Goal: Task Accomplishment & Management: Complete application form

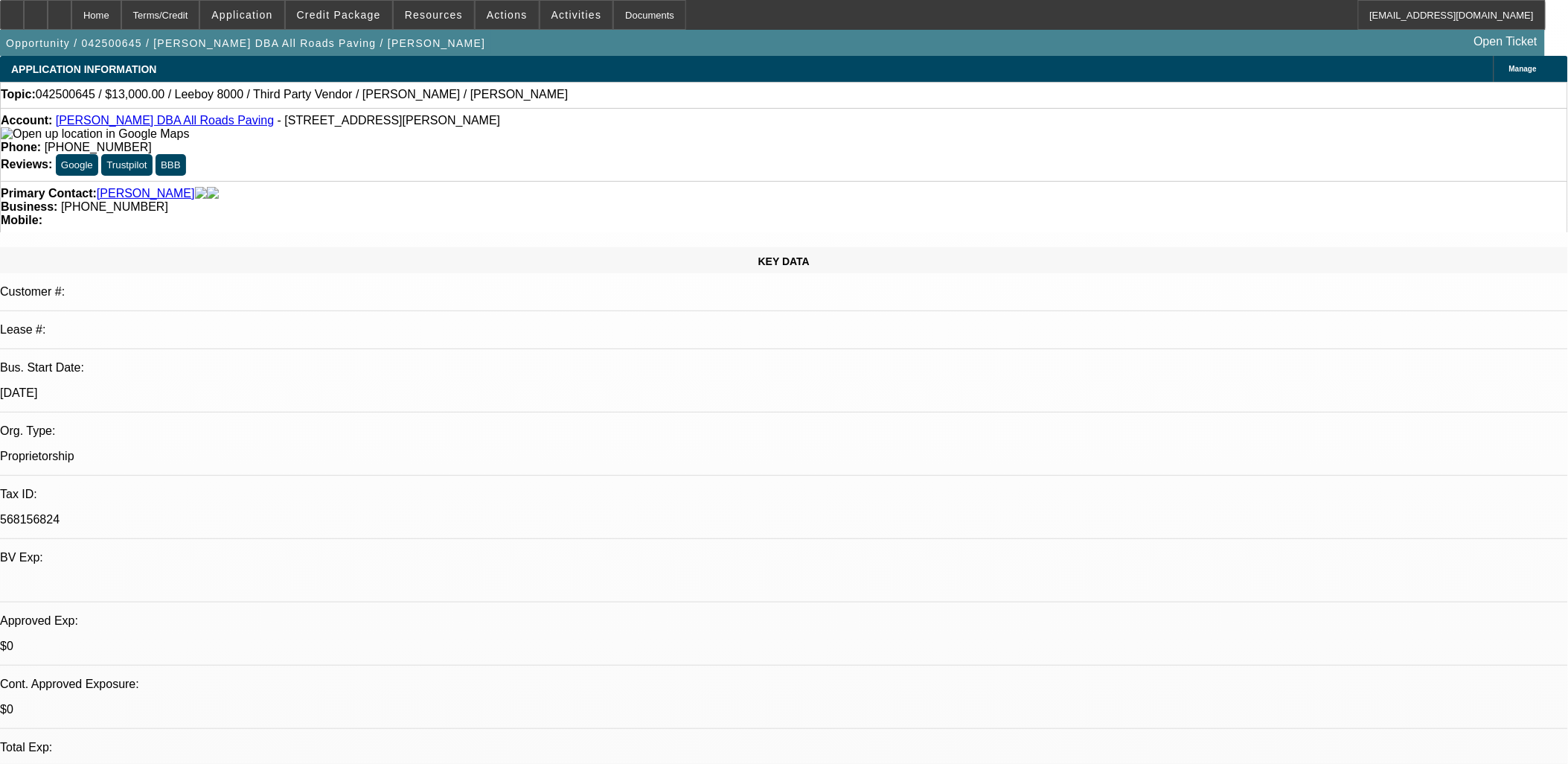
select select "0"
select select "0.1"
select select "0"
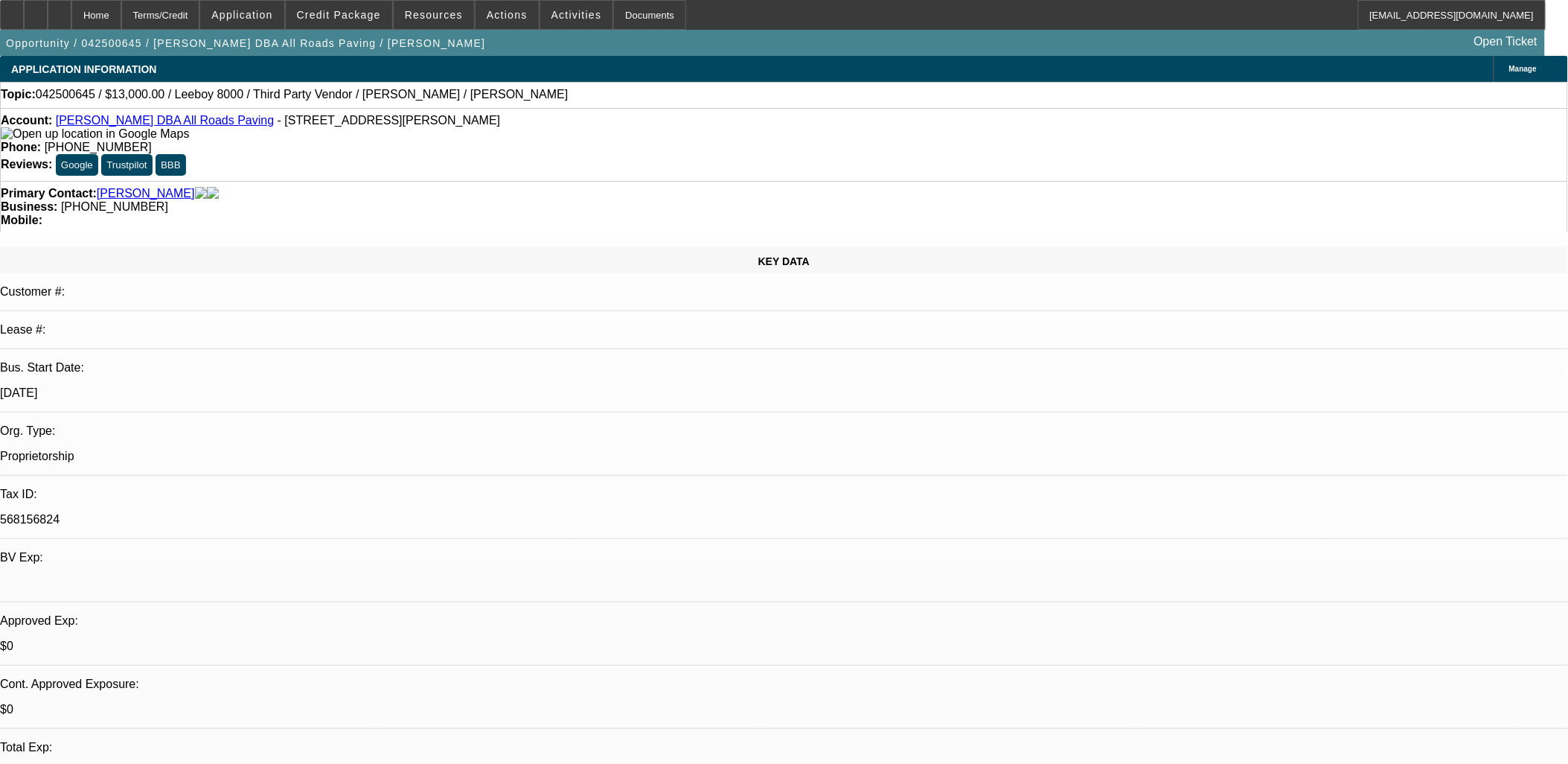
select select "0.1"
select select "0"
select select "0.1"
select select "0"
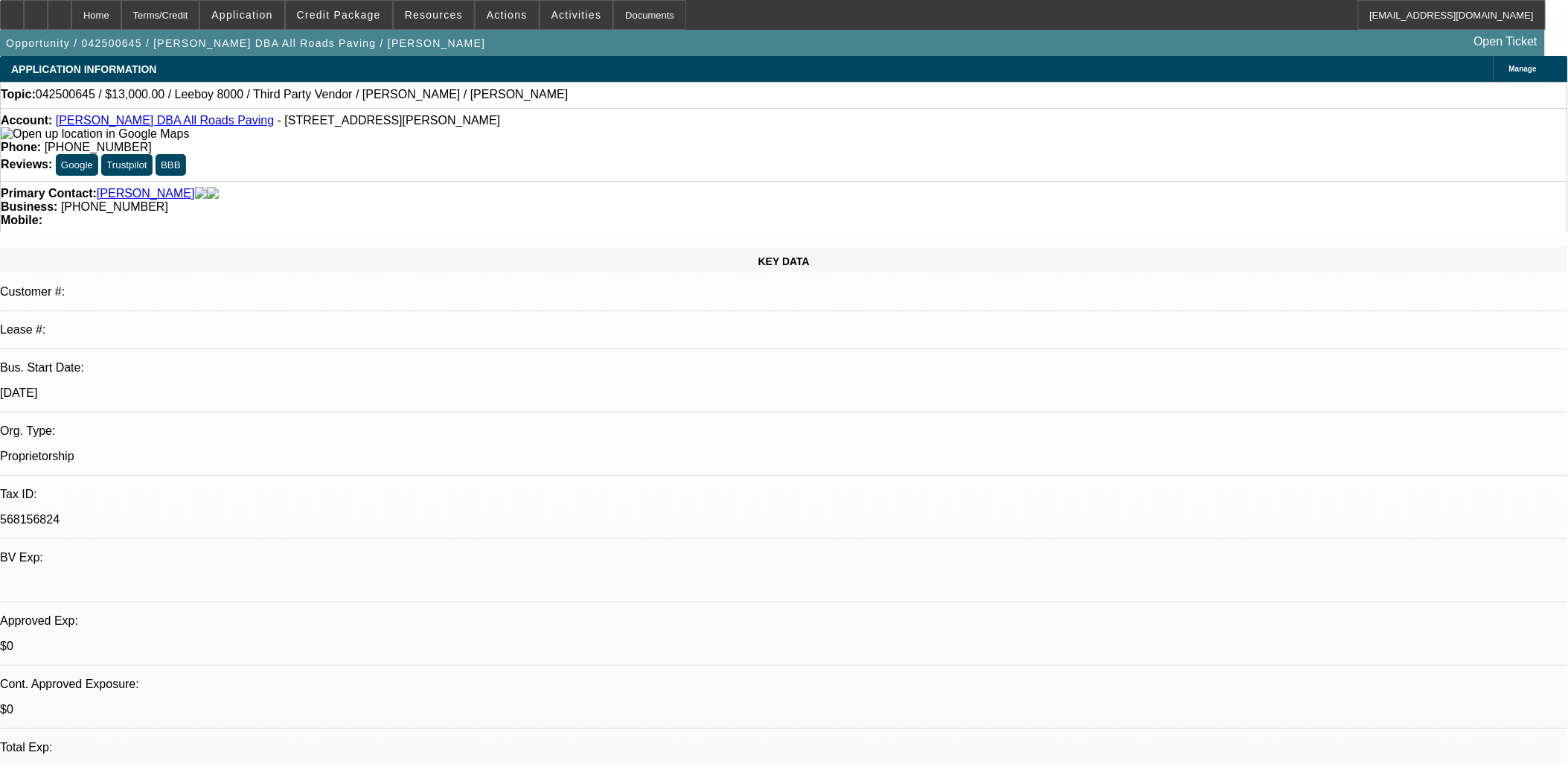
select select "0"
select select "0.1"
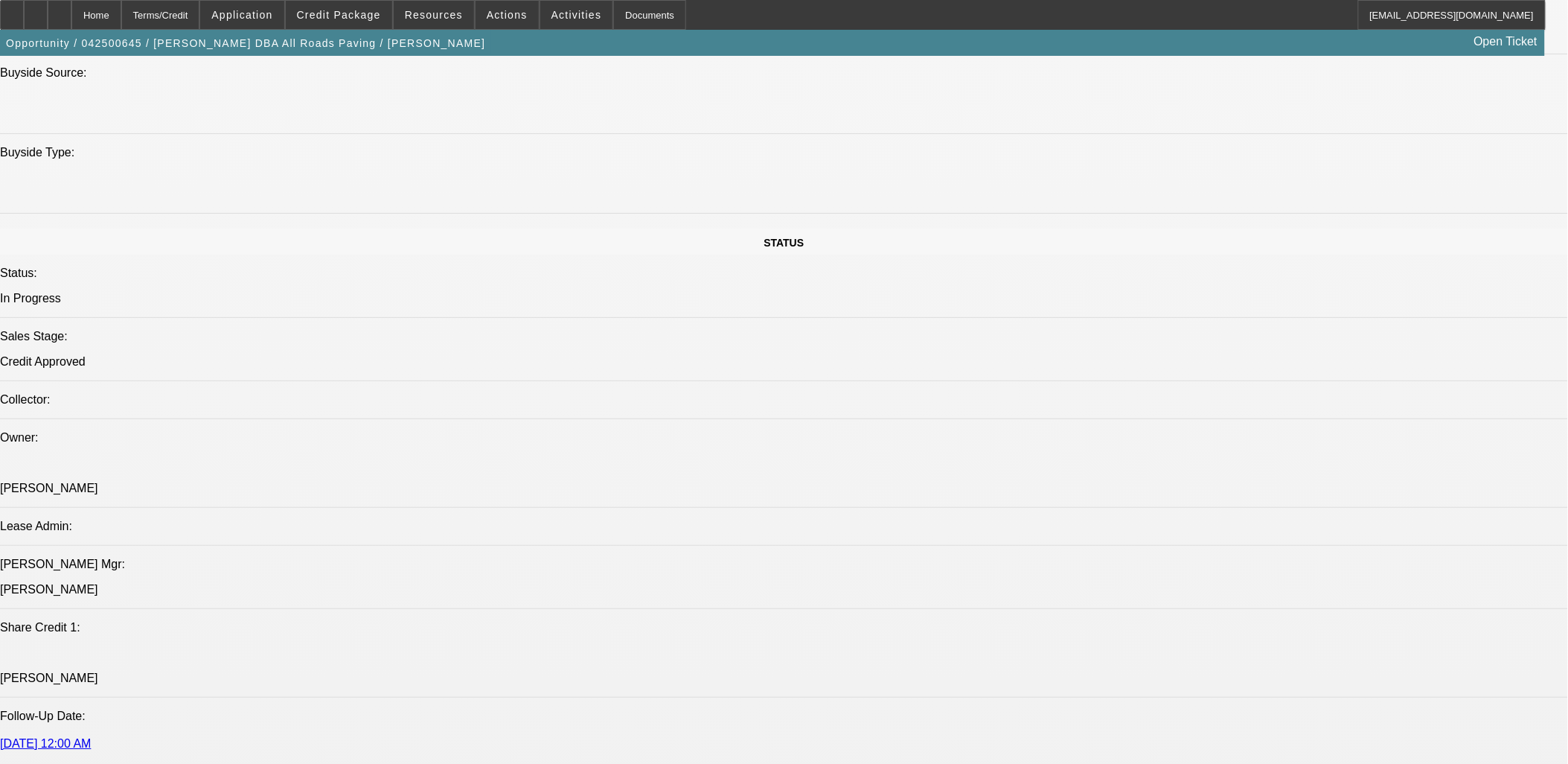
select select "1"
select select "3"
select select "5"
select select "1"
select select "3"
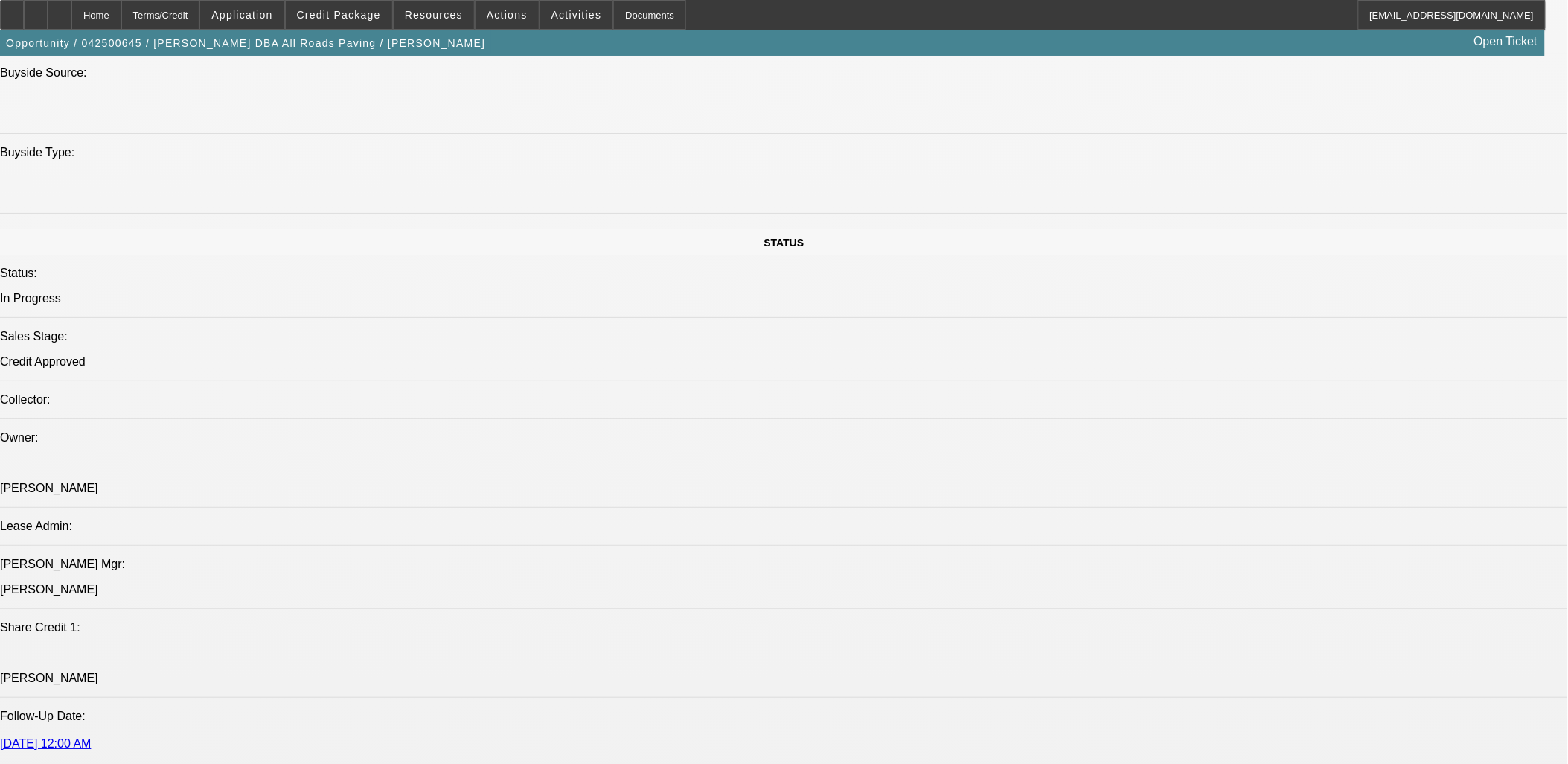
select select "5"
select select "1"
select select "3"
select select "5"
select select "1"
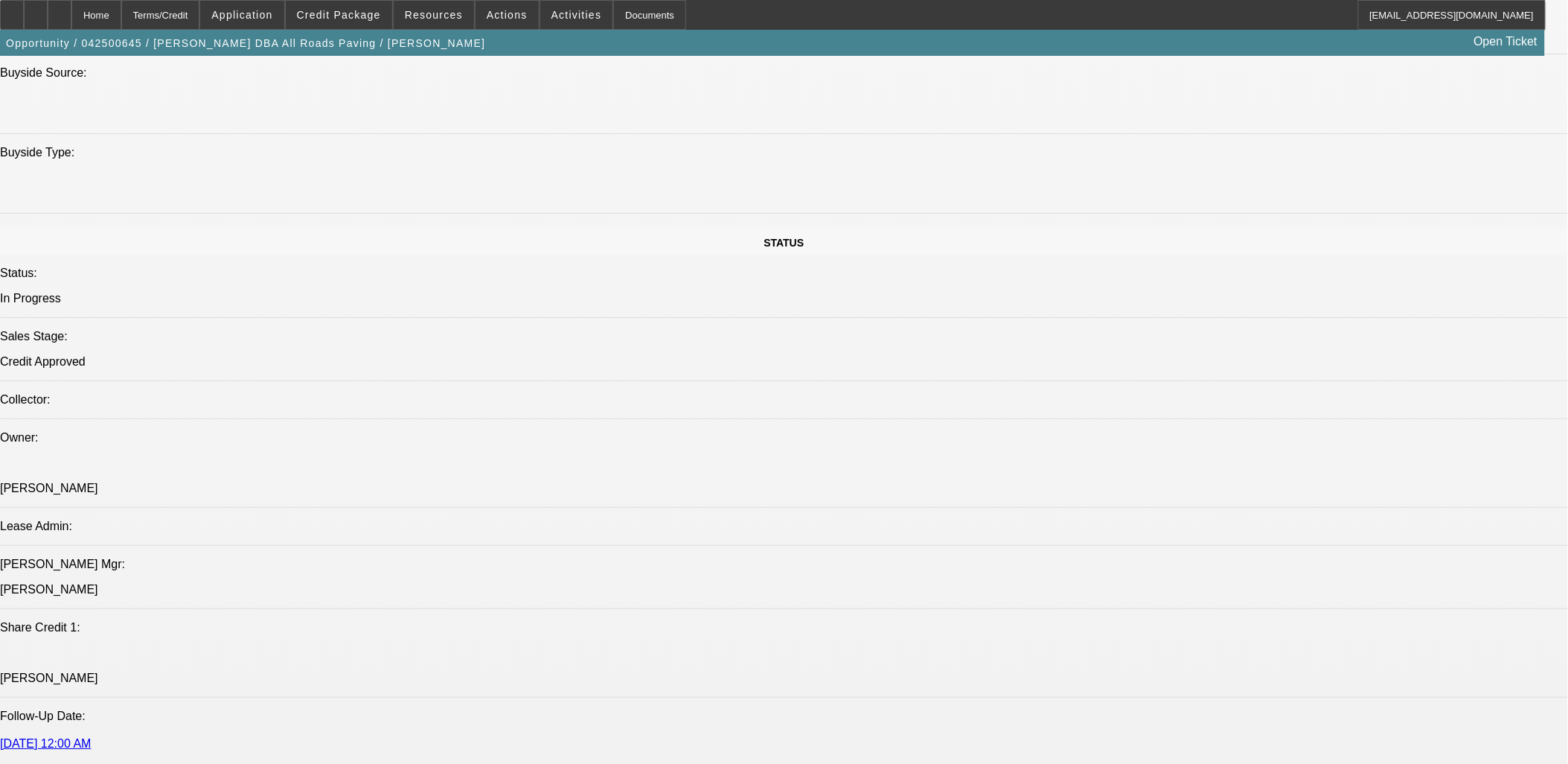
select select "3"
select select "5"
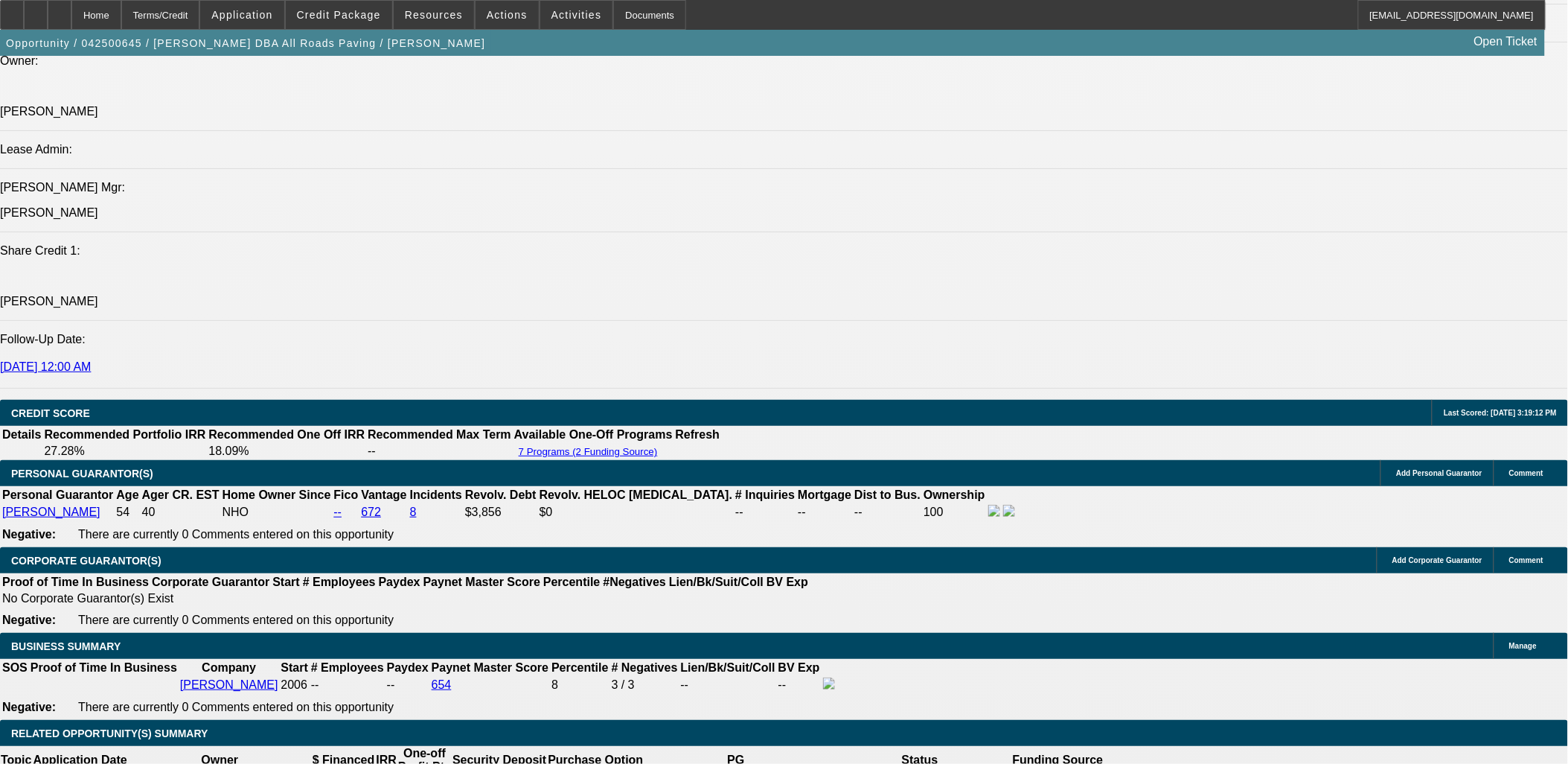
scroll to position [1820, 0]
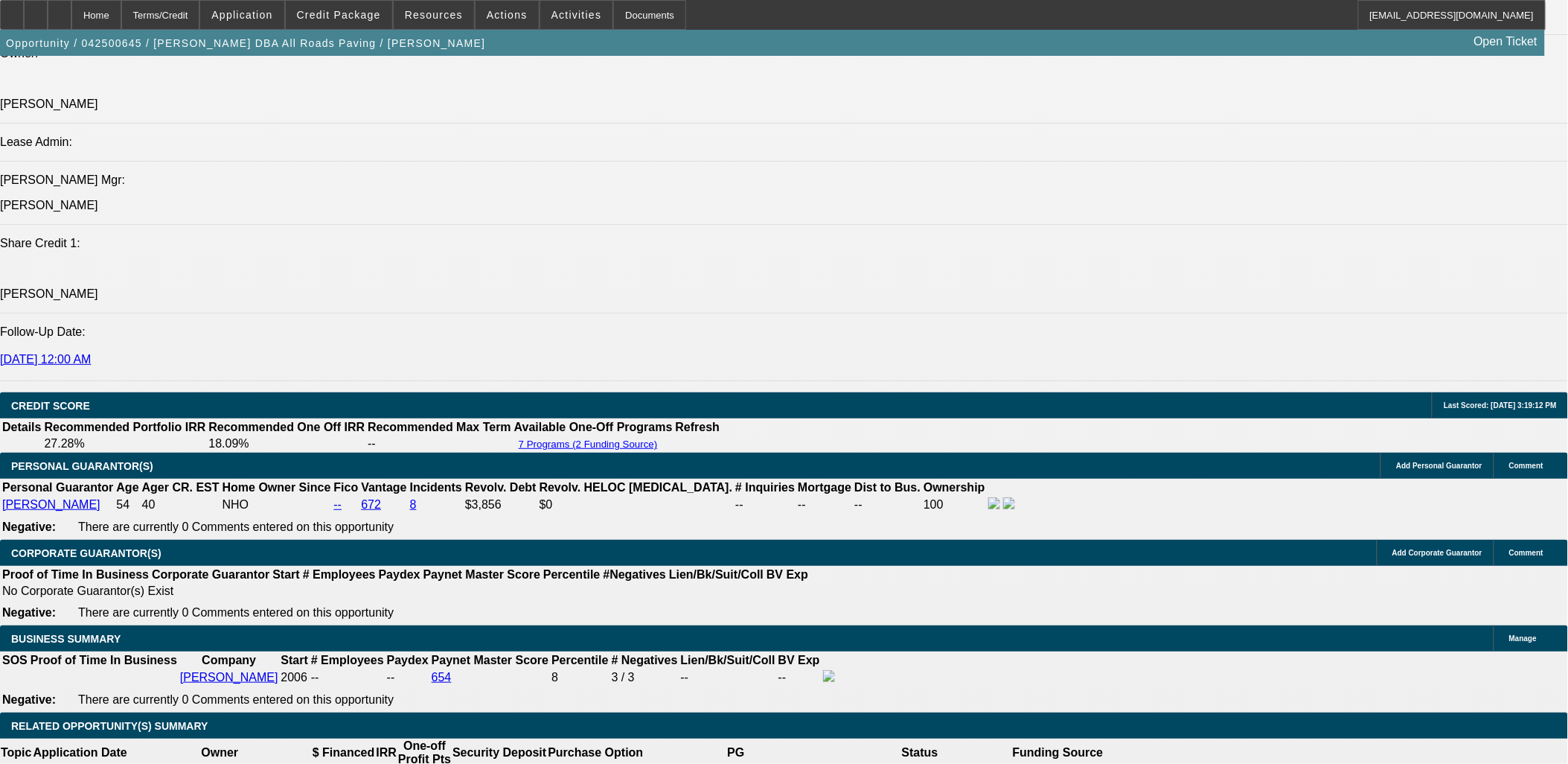
drag, startPoint x: 1154, startPoint y: 518, endPoint x: 1321, endPoint y: 519, distance: 167.0
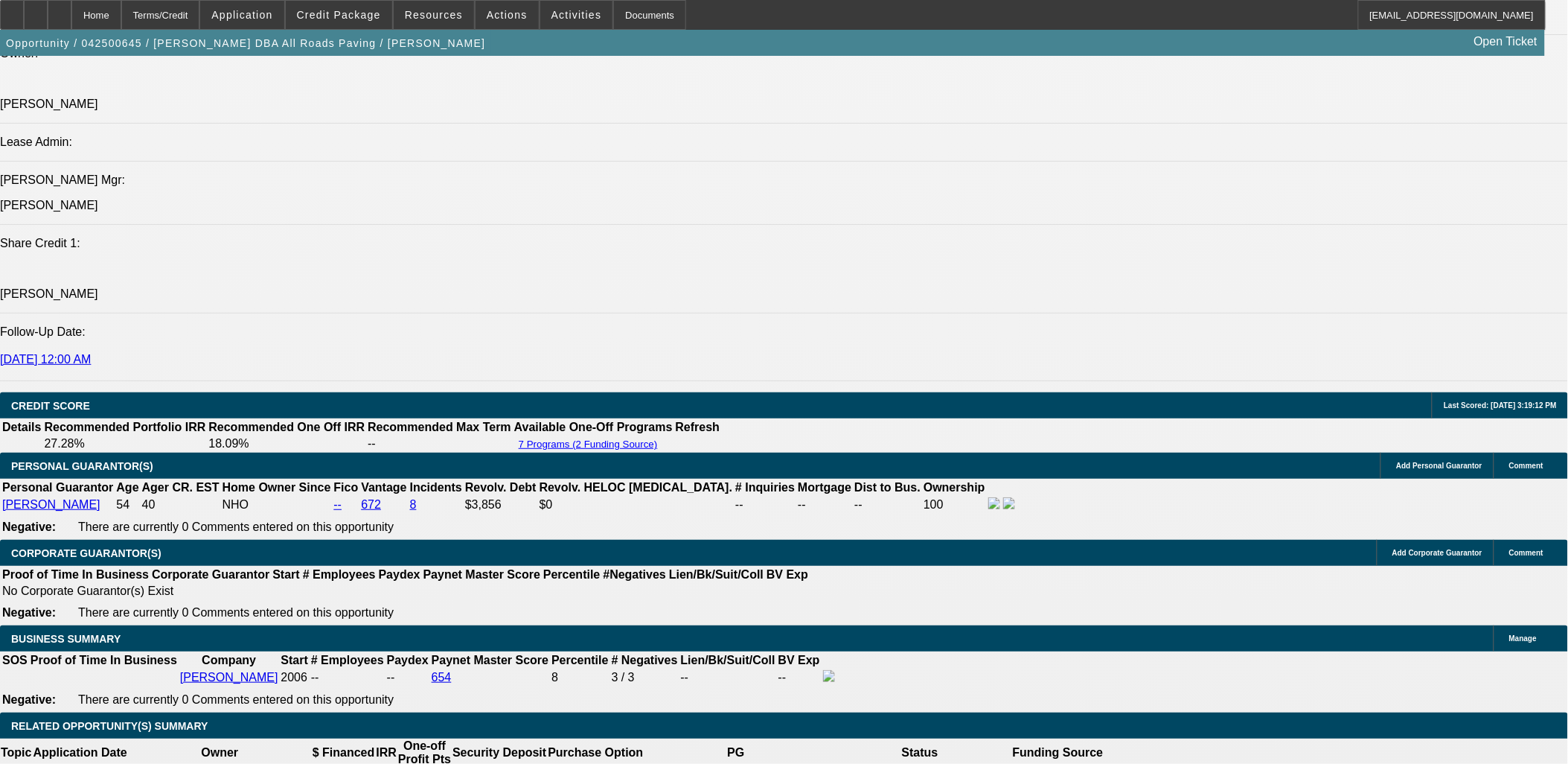
copy td "Equipment Condition Report & Photos."
click at [346, 18] on span "Credit Package" at bounding box center [338, 14] width 84 height 12
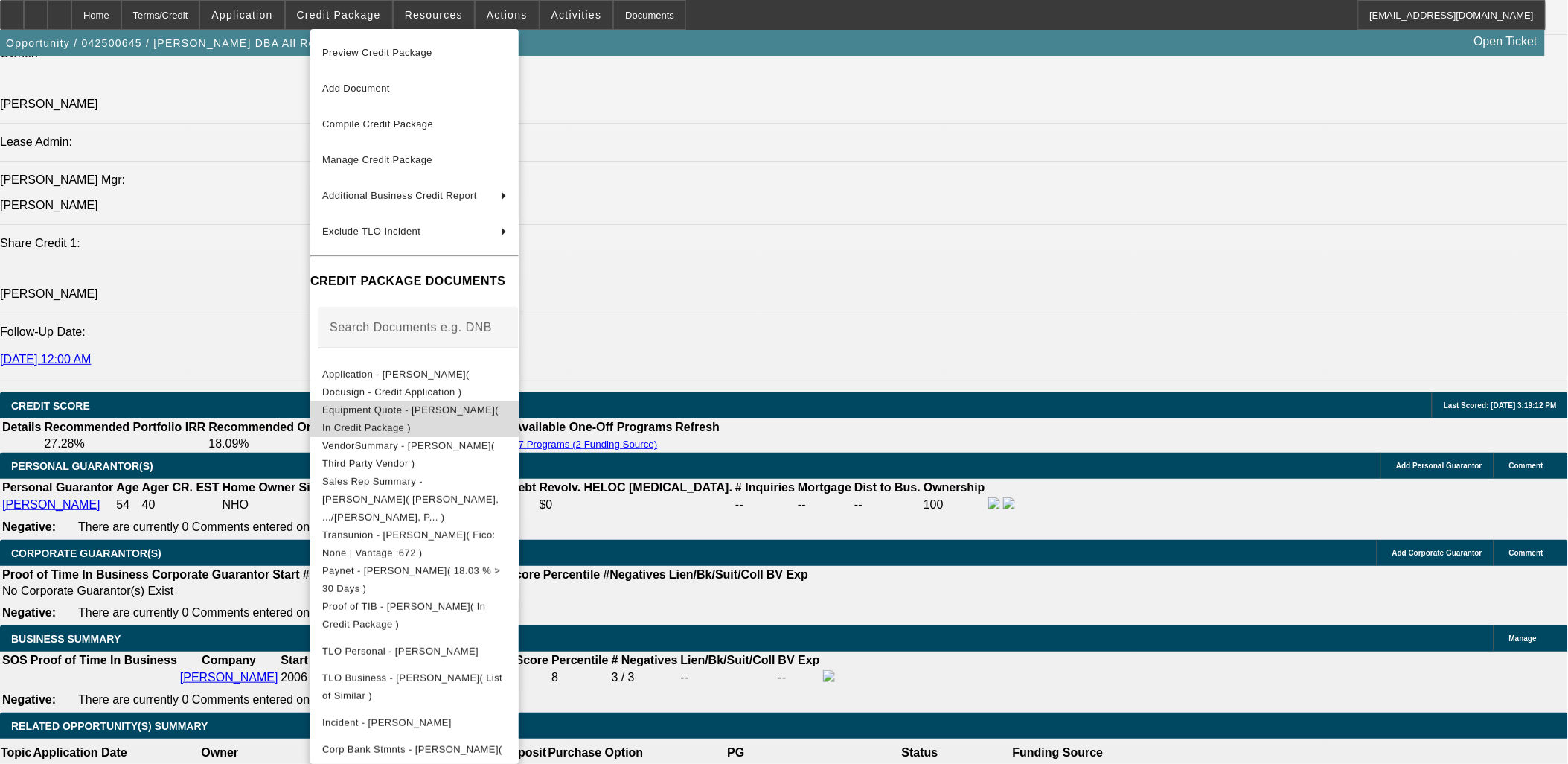
click at [471, 415] on span "Equipment Quote - Shane Stanley( In Credit Package )" at bounding box center [410, 417] width 176 height 29
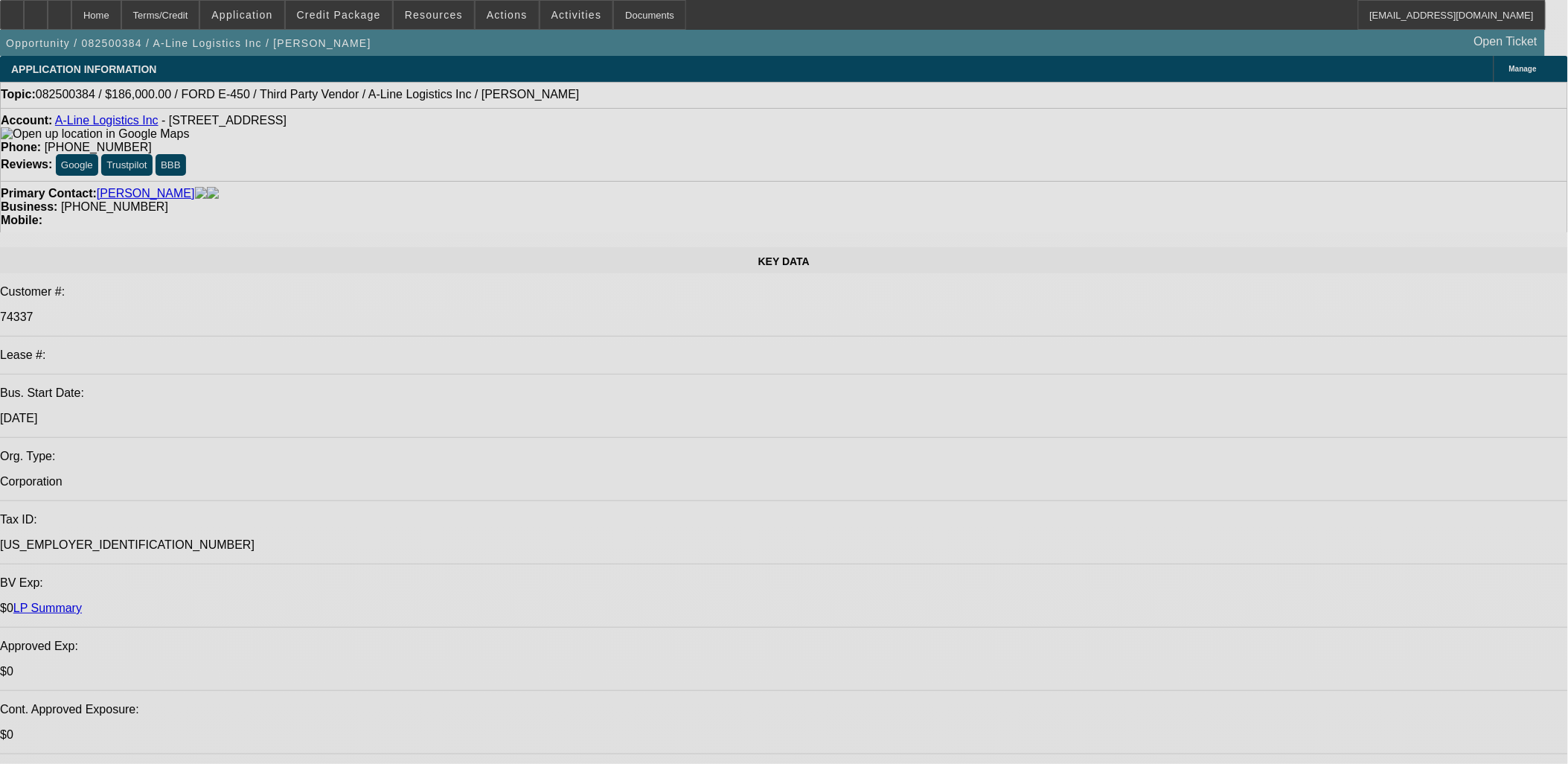
select select "0"
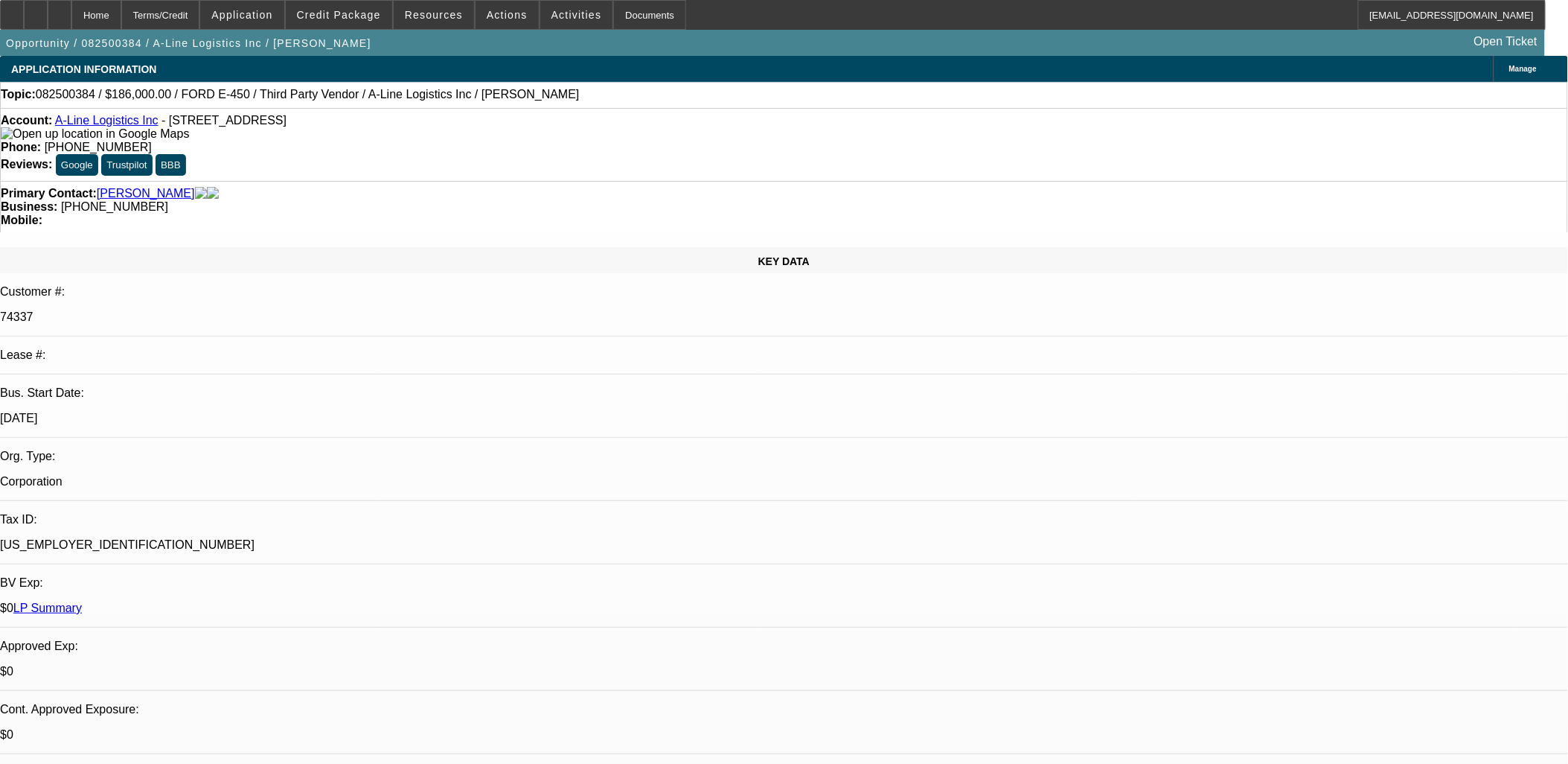
select select "0"
select select "0.1"
select select "0"
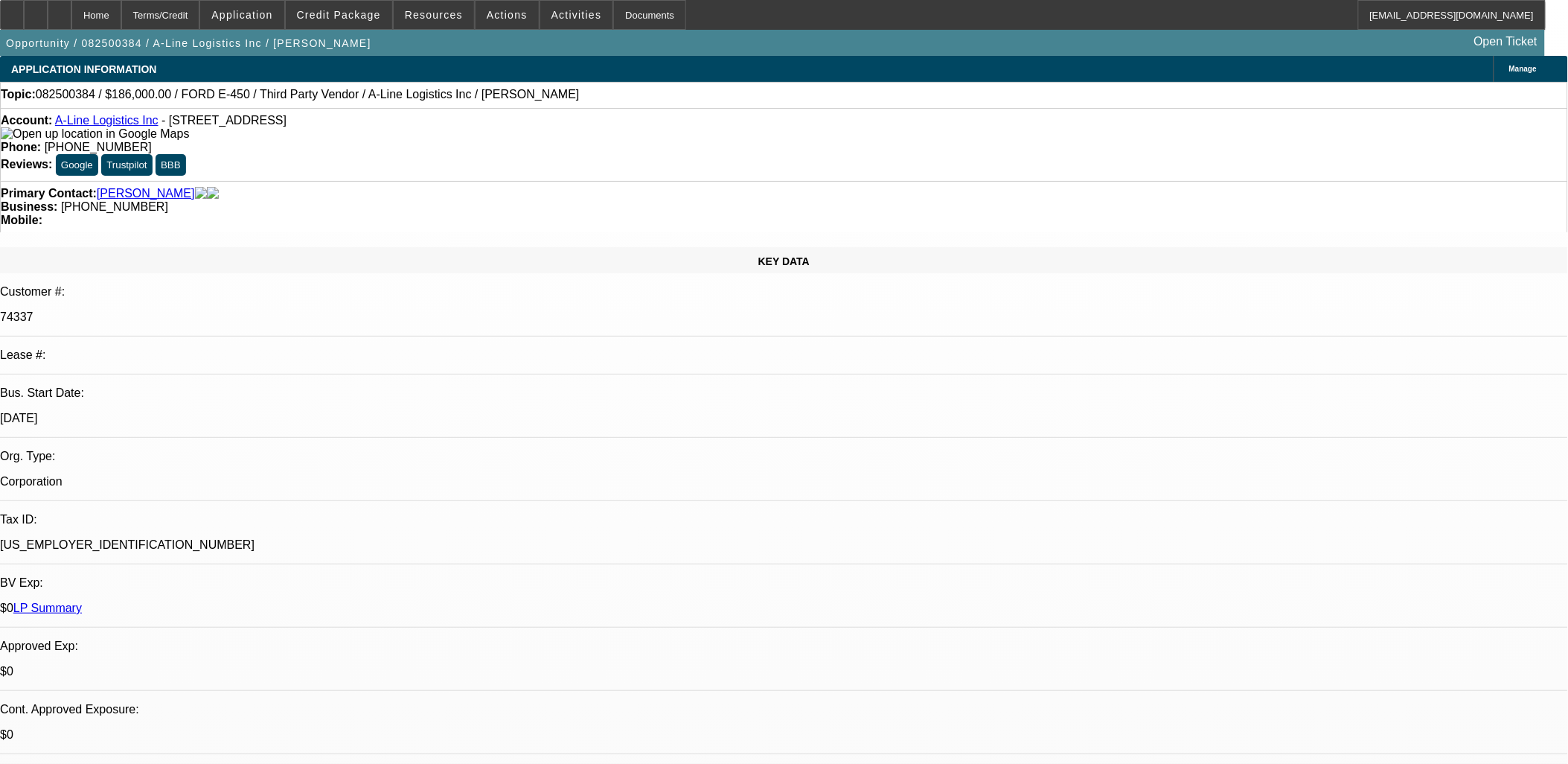
select select "0"
select select "0.1"
select select "0"
select select "0.1"
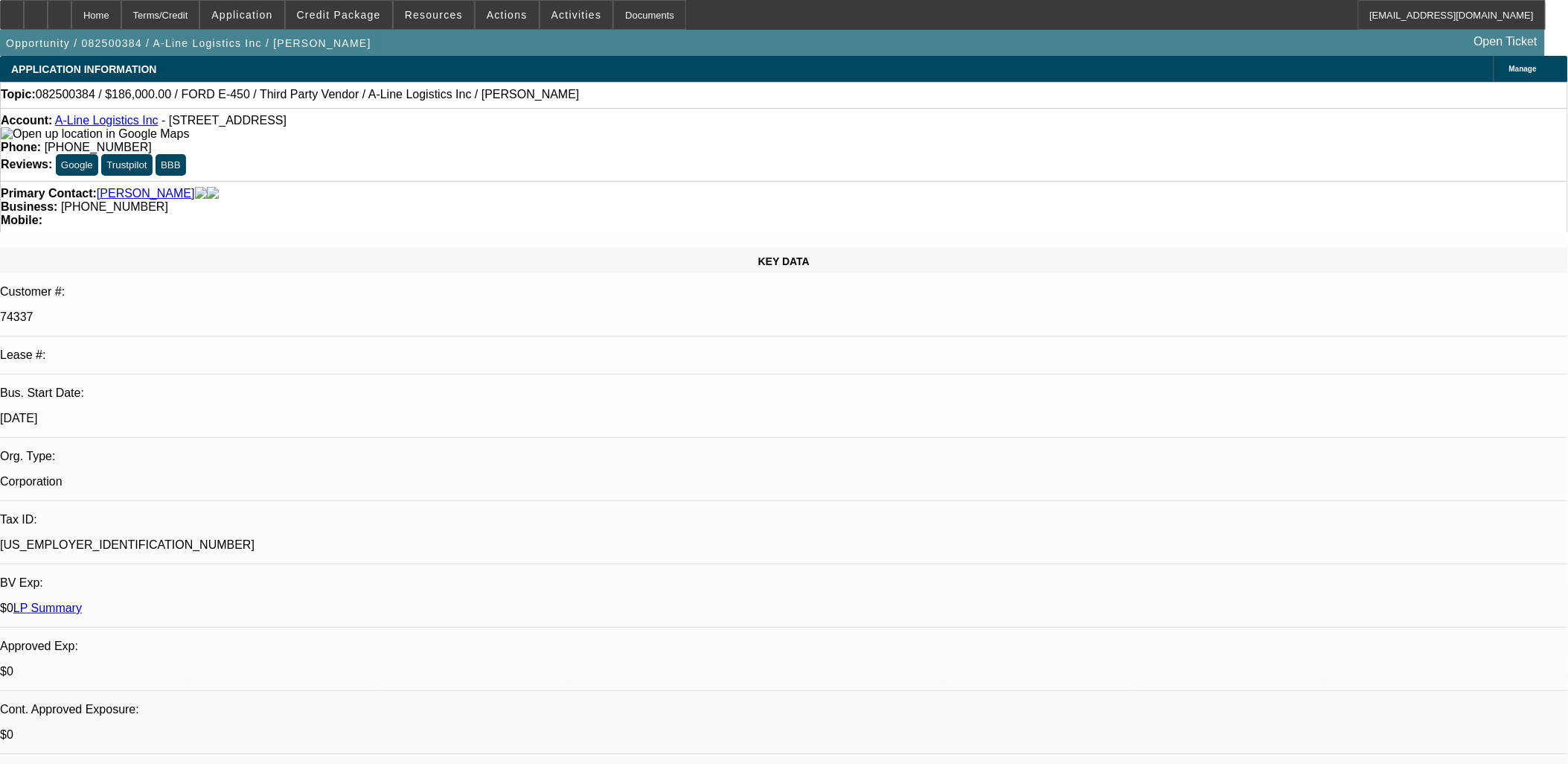
select select "1"
select select "6"
select select "1"
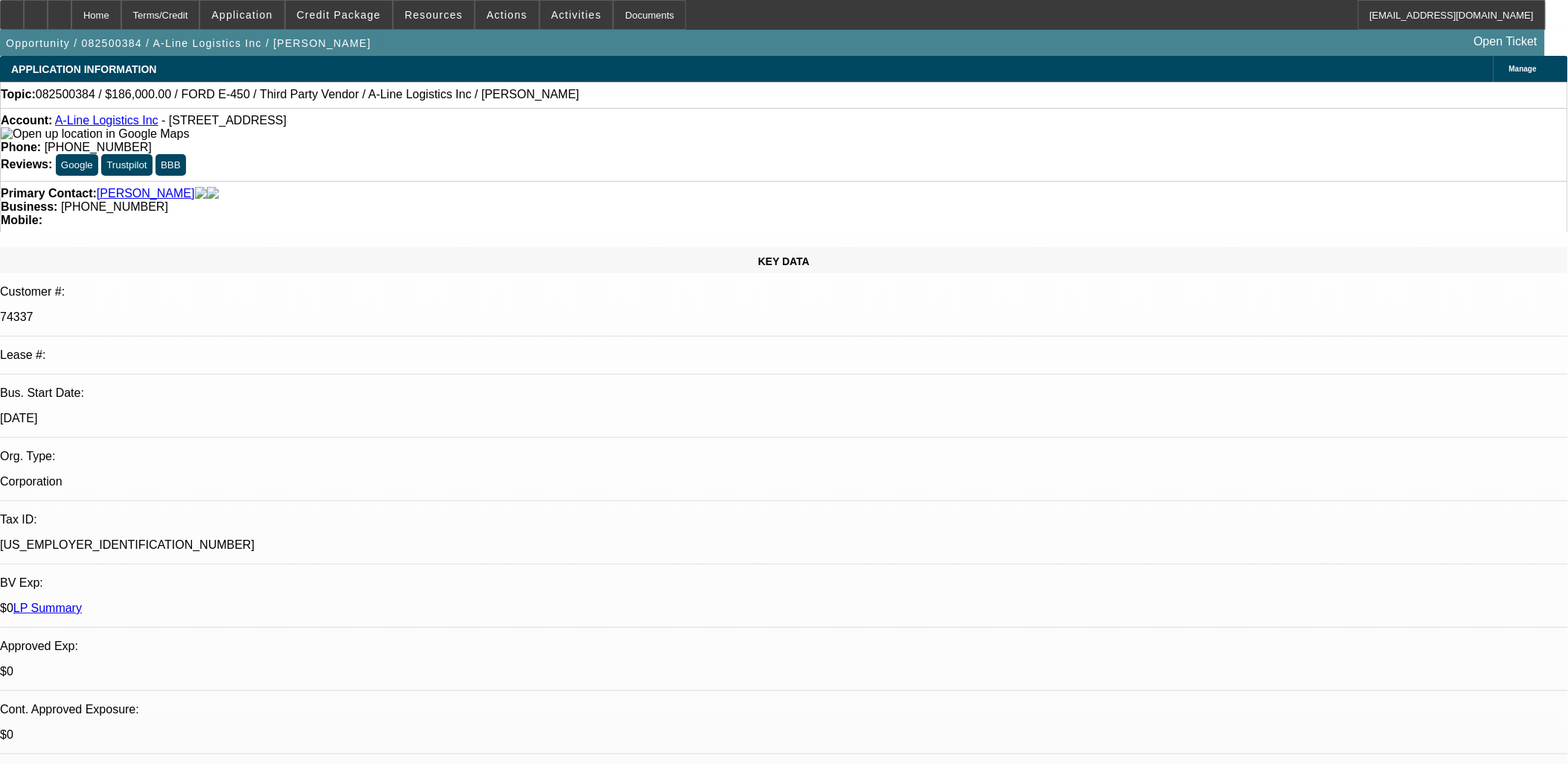
select select "4"
select select "1"
select select "4"
select select "1"
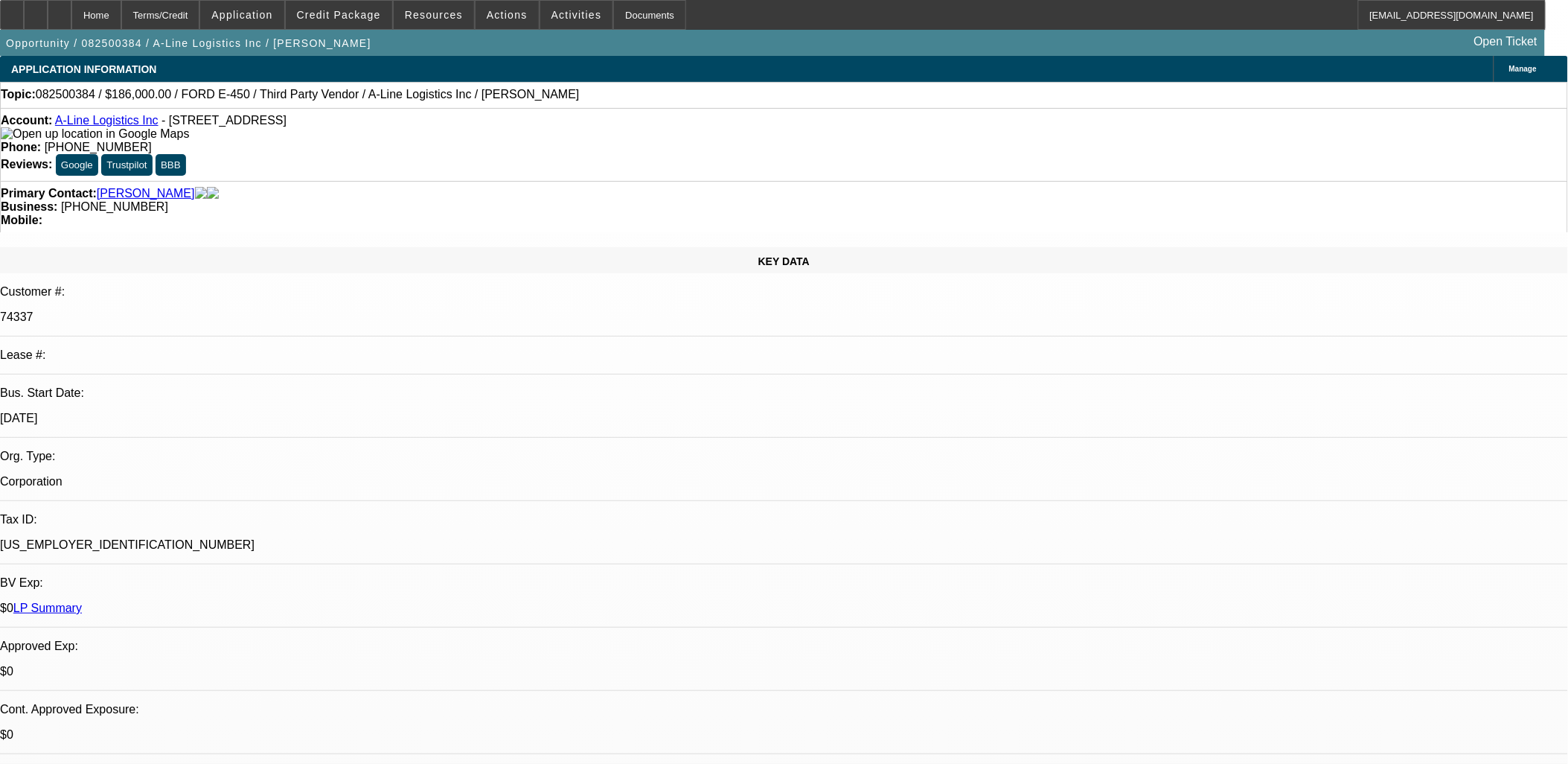
select select "1"
select select "4"
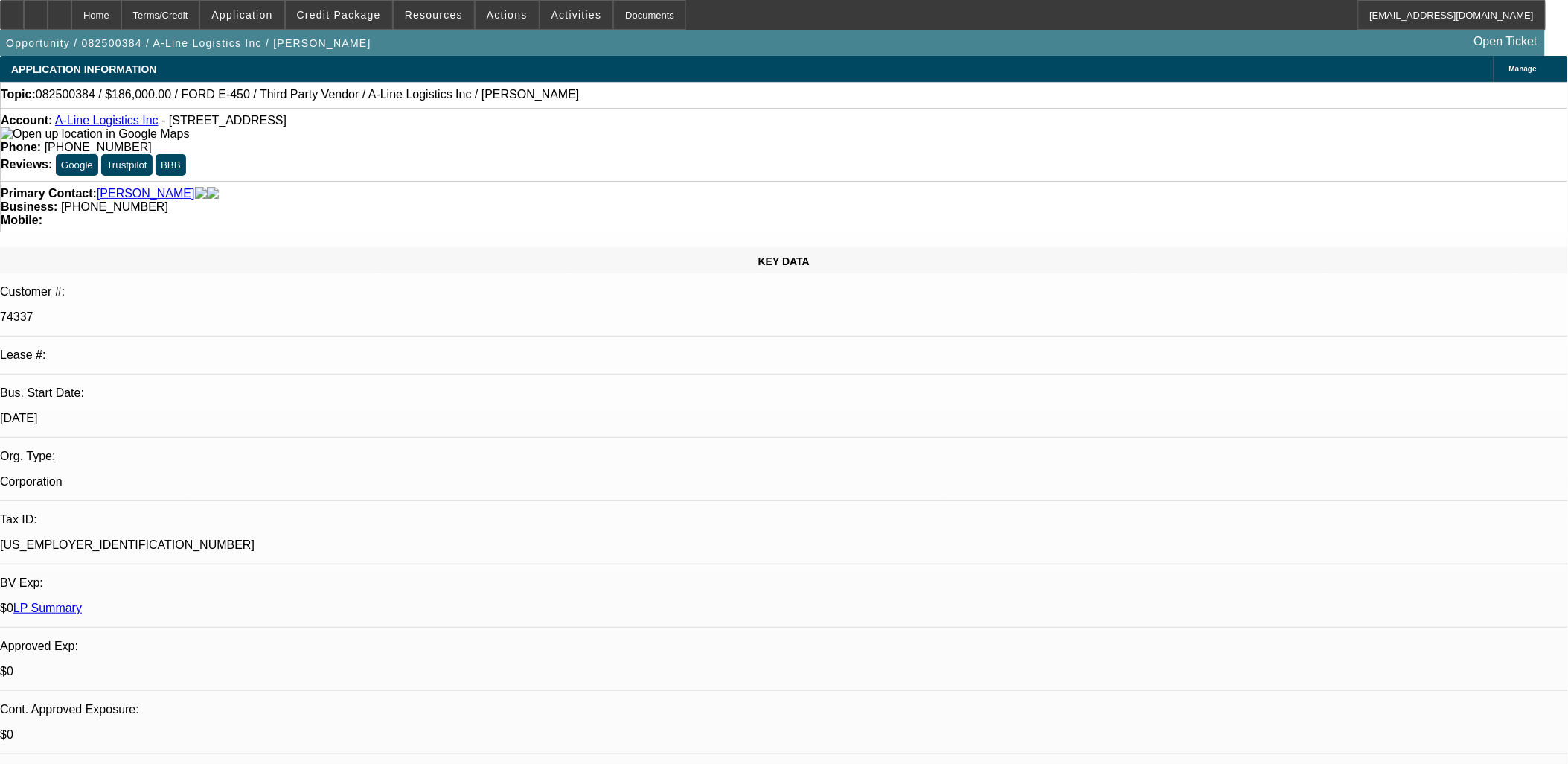
click at [346, 22] on span at bounding box center [339, 15] width 106 height 35
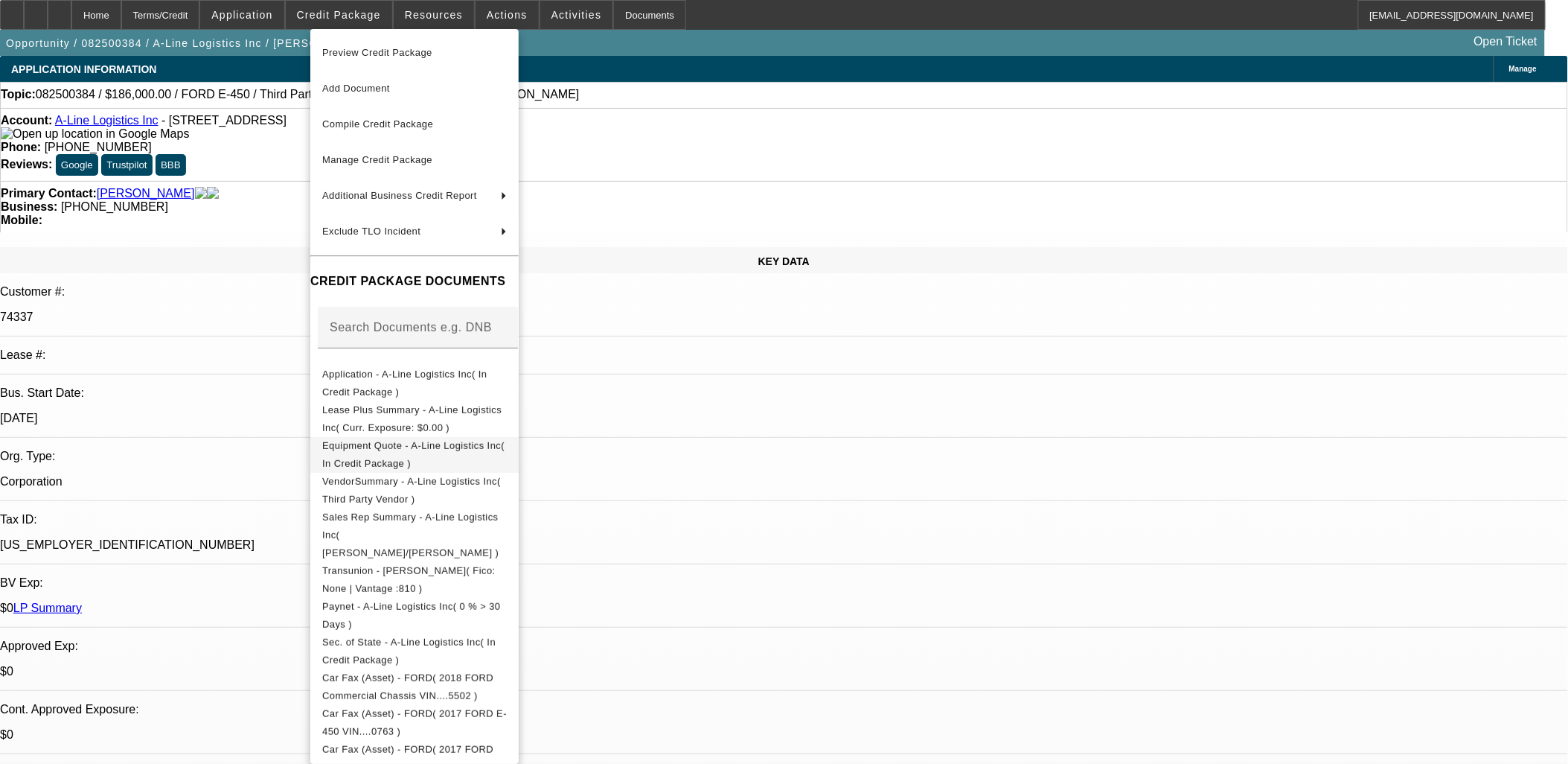
click at [480, 448] on span "Equipment Quote - A-Line Logistics Inc( In Credit Package )" at bounding box center [414, 454] width 182 height 29
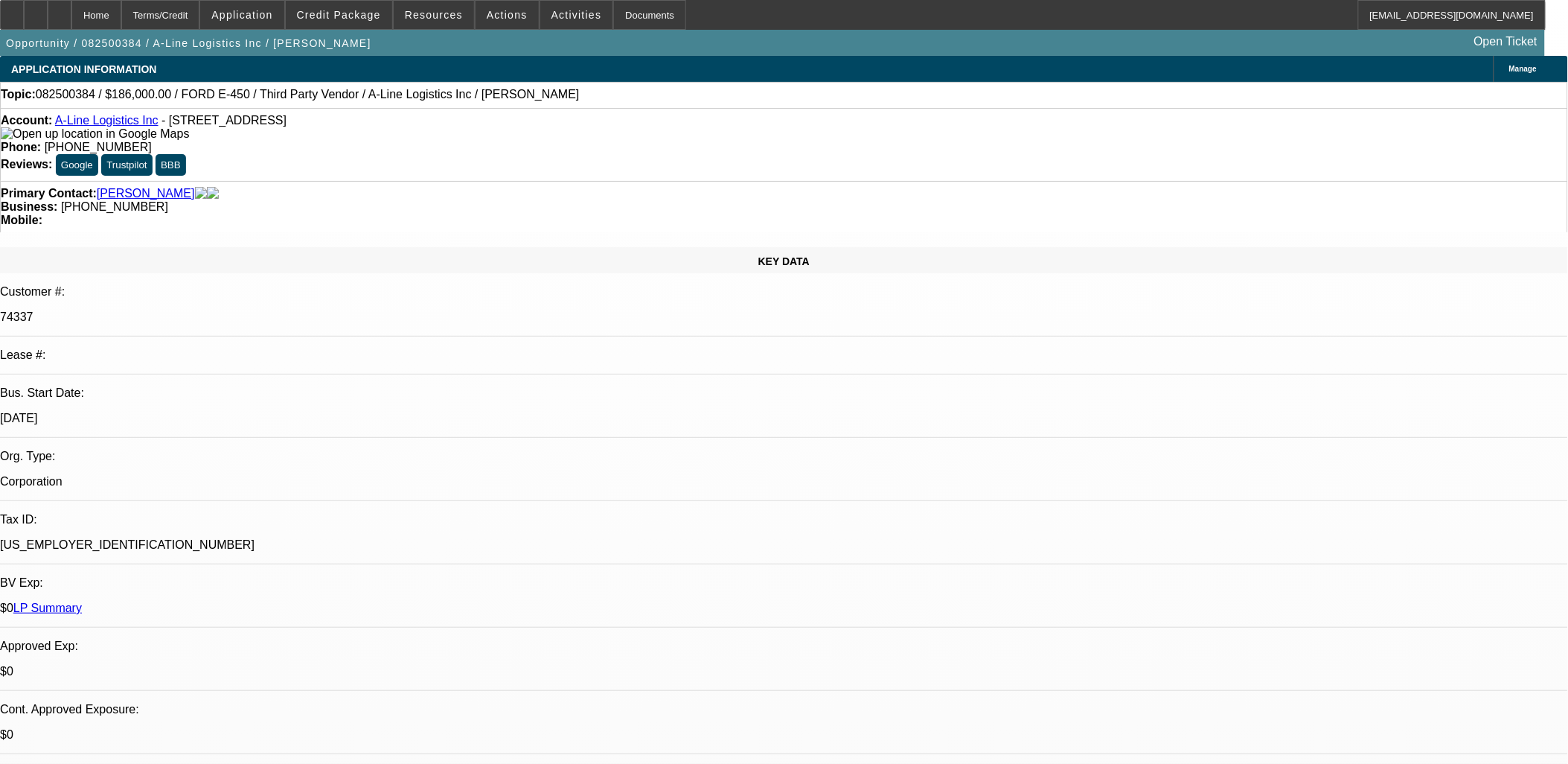
click at [480, 448] on span "Equipment Quote - A-Line Logistics Inc( In Credit Package )" at bounding box center [414, 454] width 182 height 29
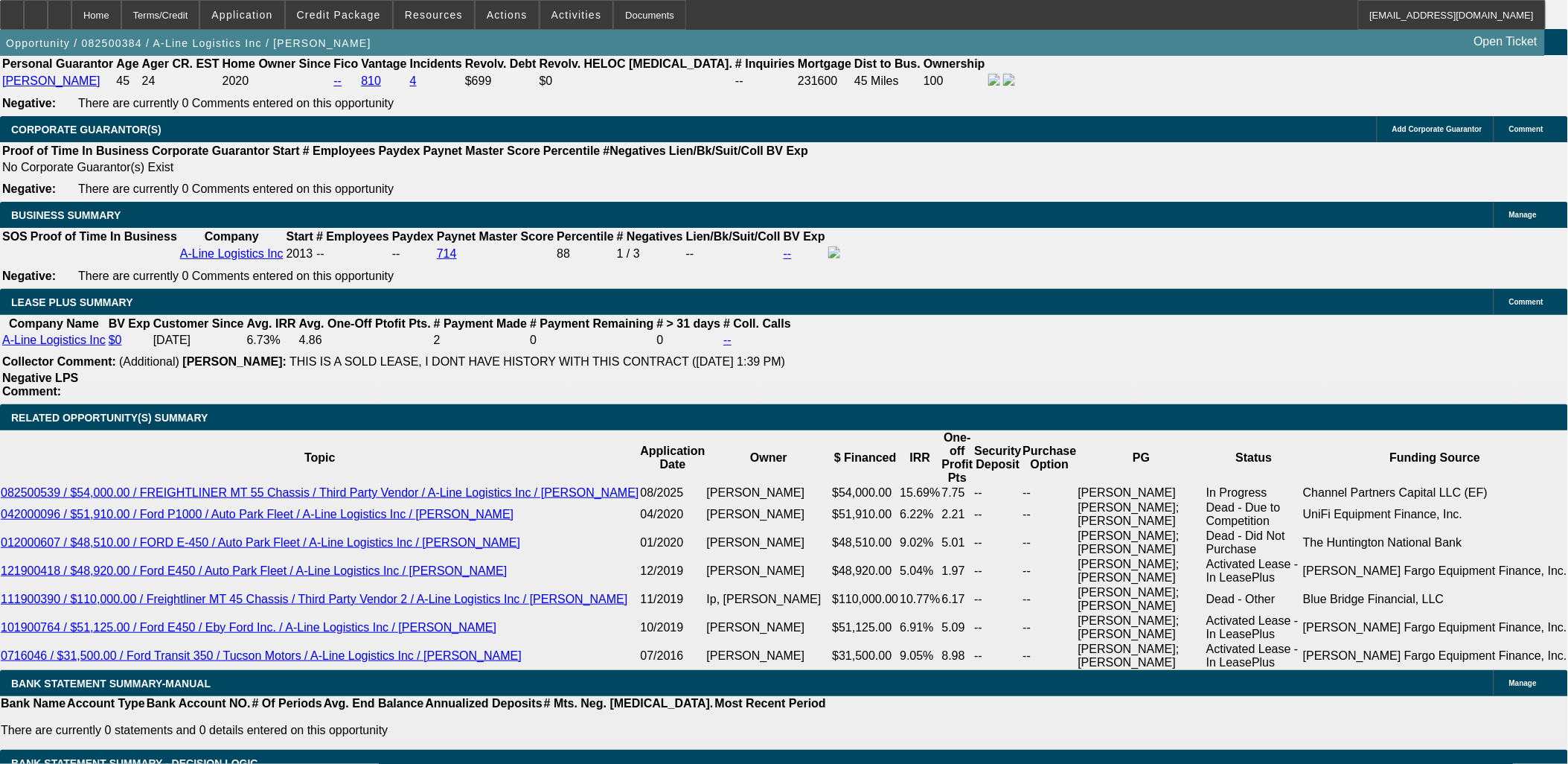
scroll to position [165, 0]
click at [359, 11] on span "Credit Package" at bounding box center [338, 14] width 84 height 12
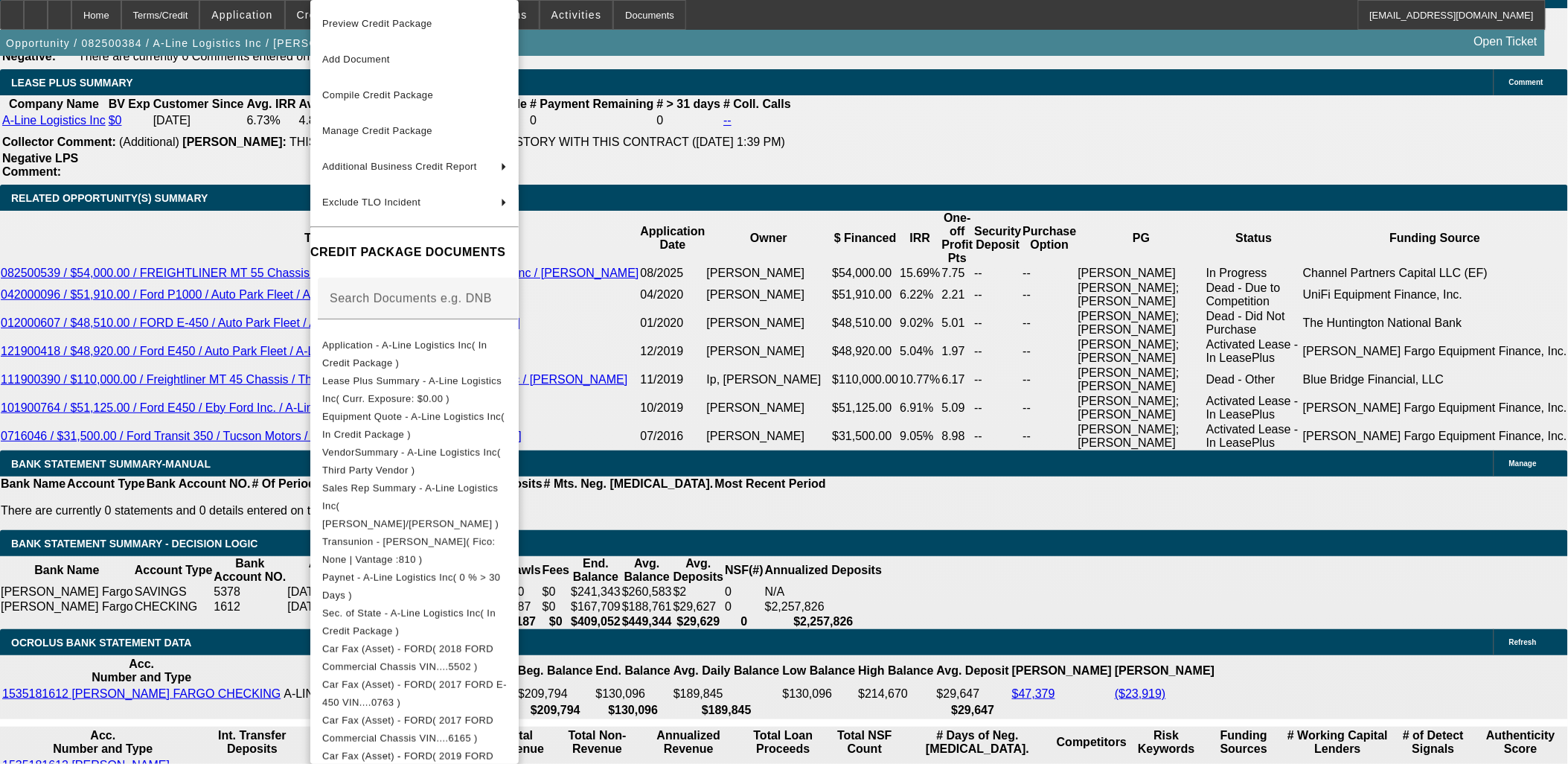
scroll to position [2812, 0]
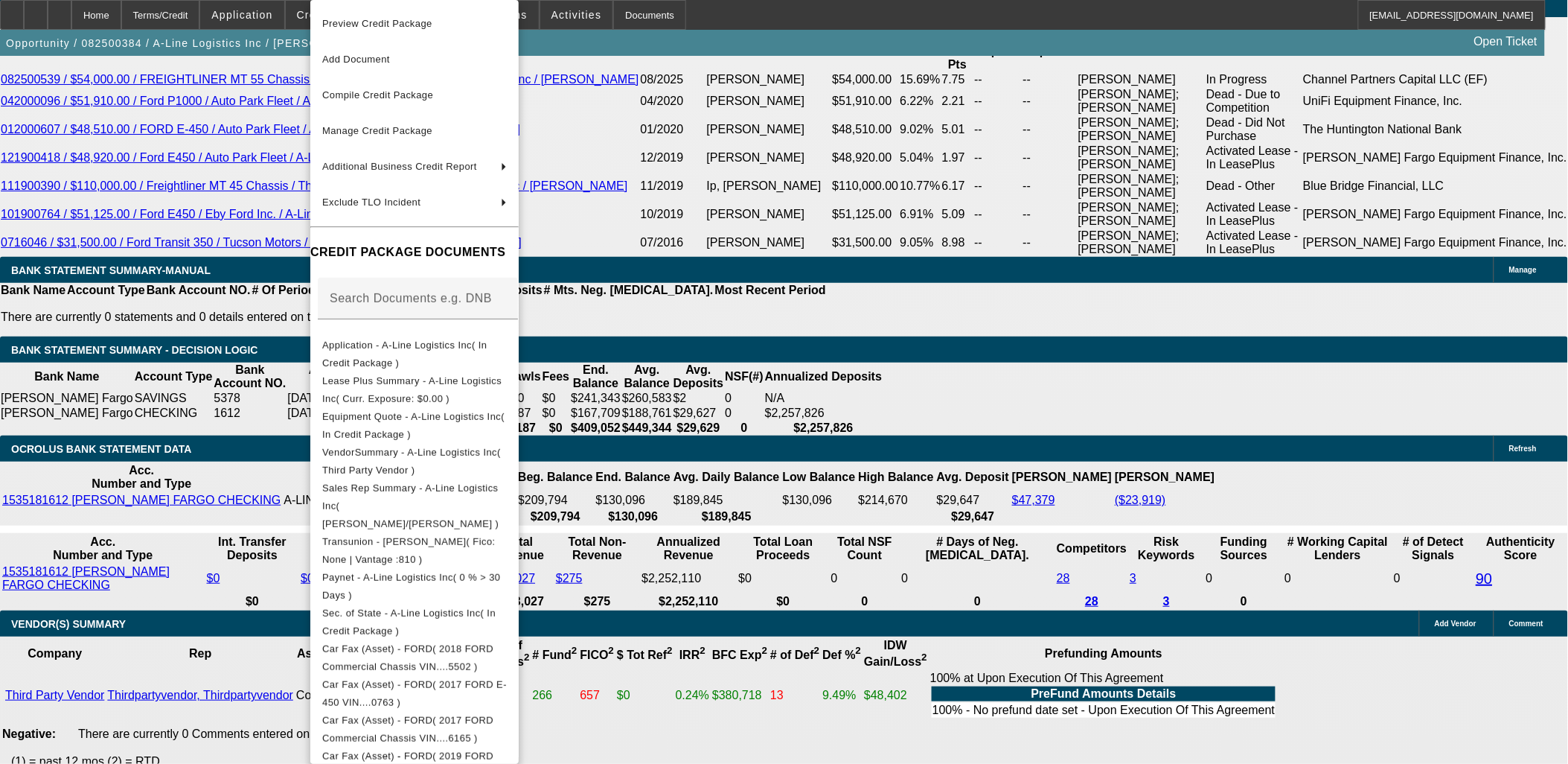
click at [850, 509] on div at bounding box center [784, 382] width 1568 height 764
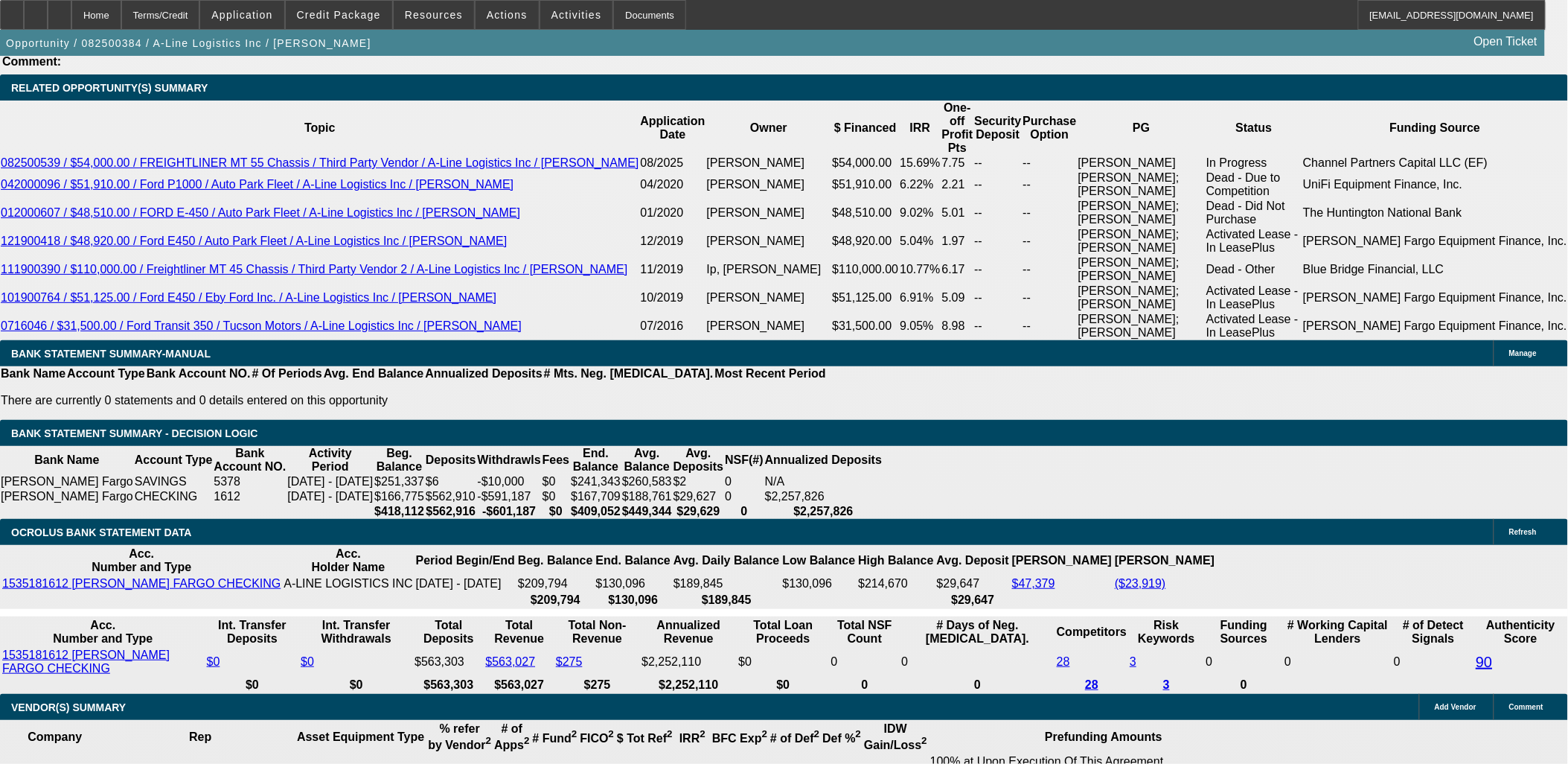
scroll to position [2730, 0]
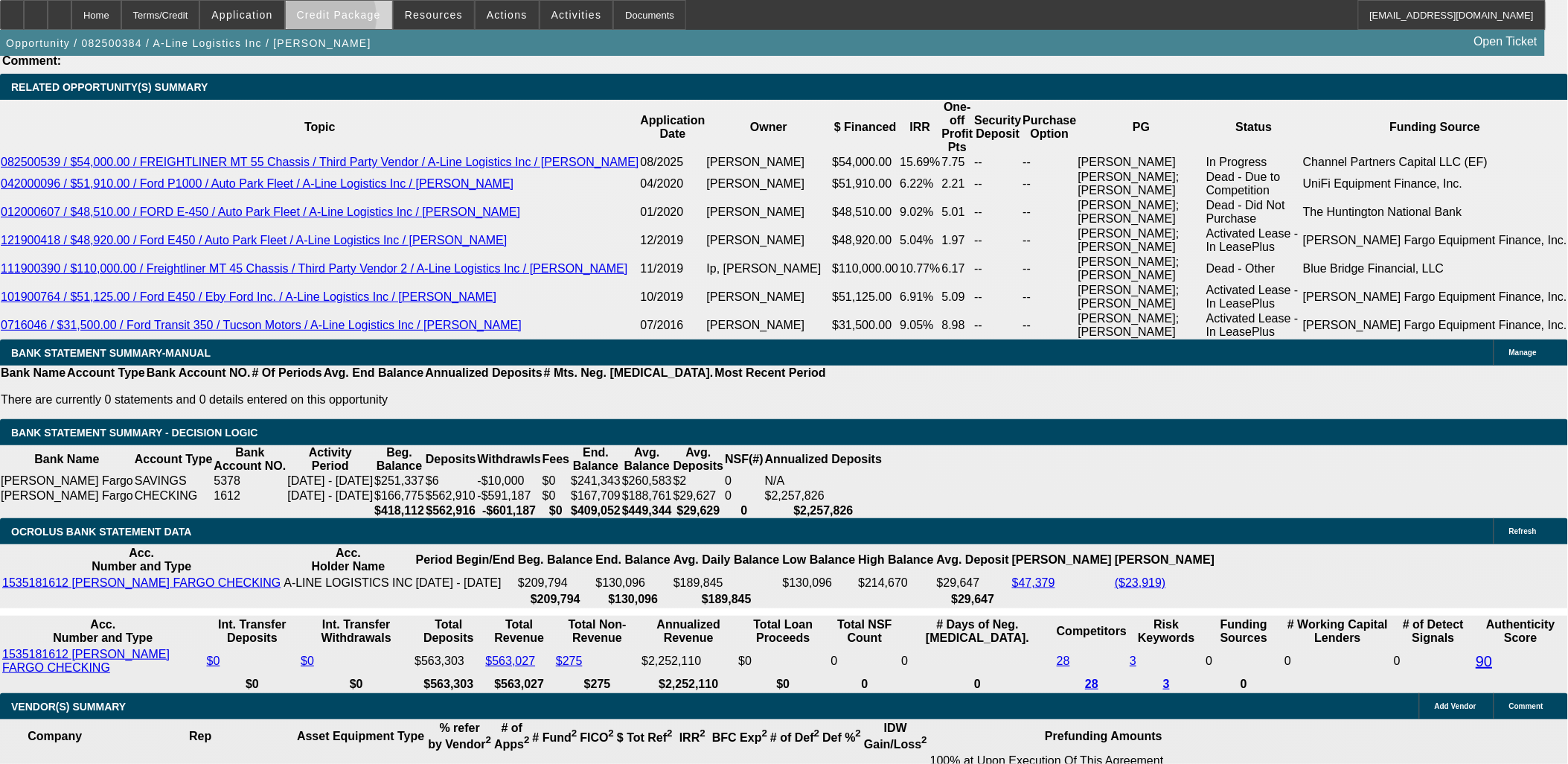
click at [344, 20] on span at bounding box center [339, 15] width 106 height 35
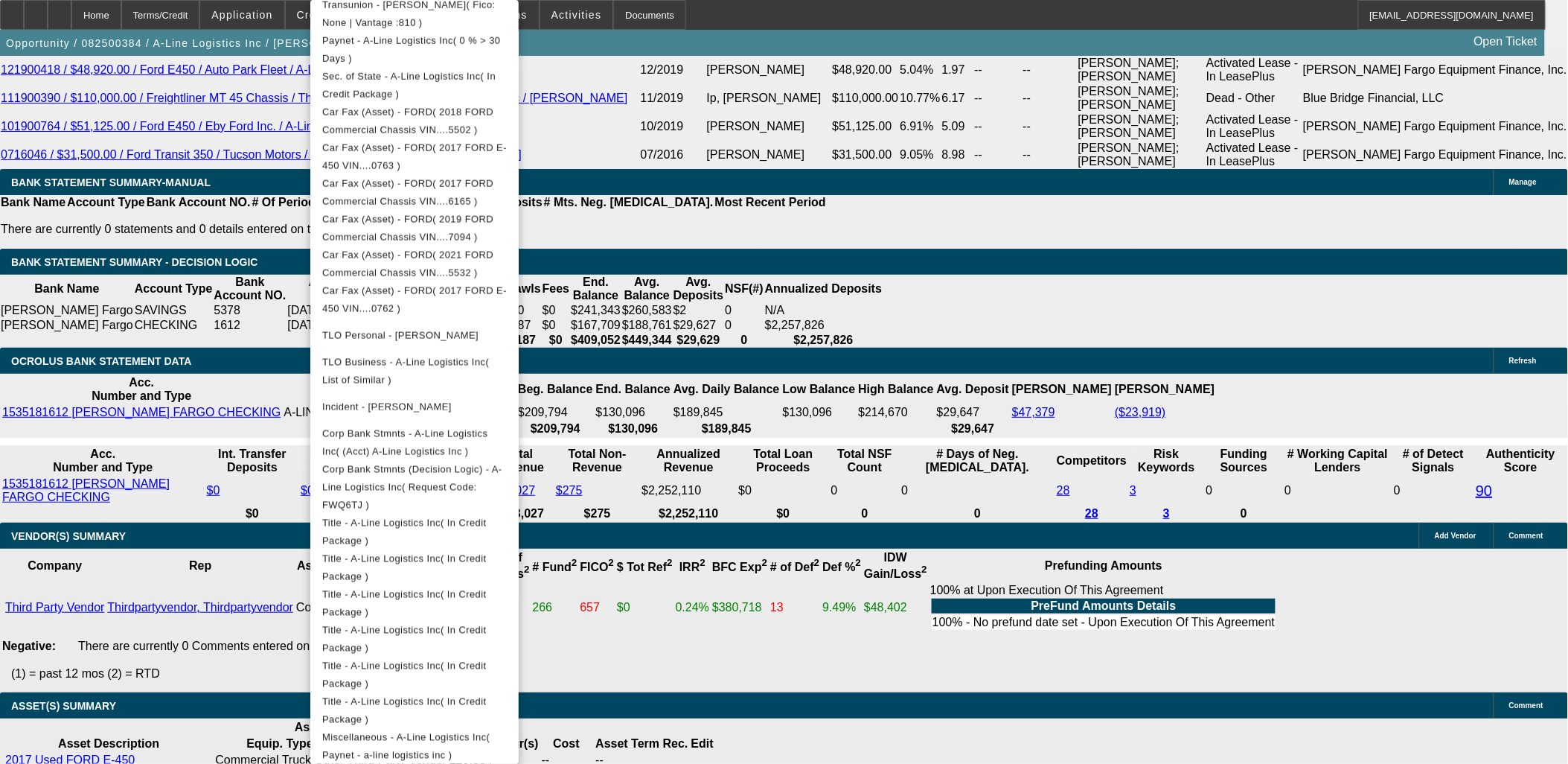
scroll to position [2978, 0]
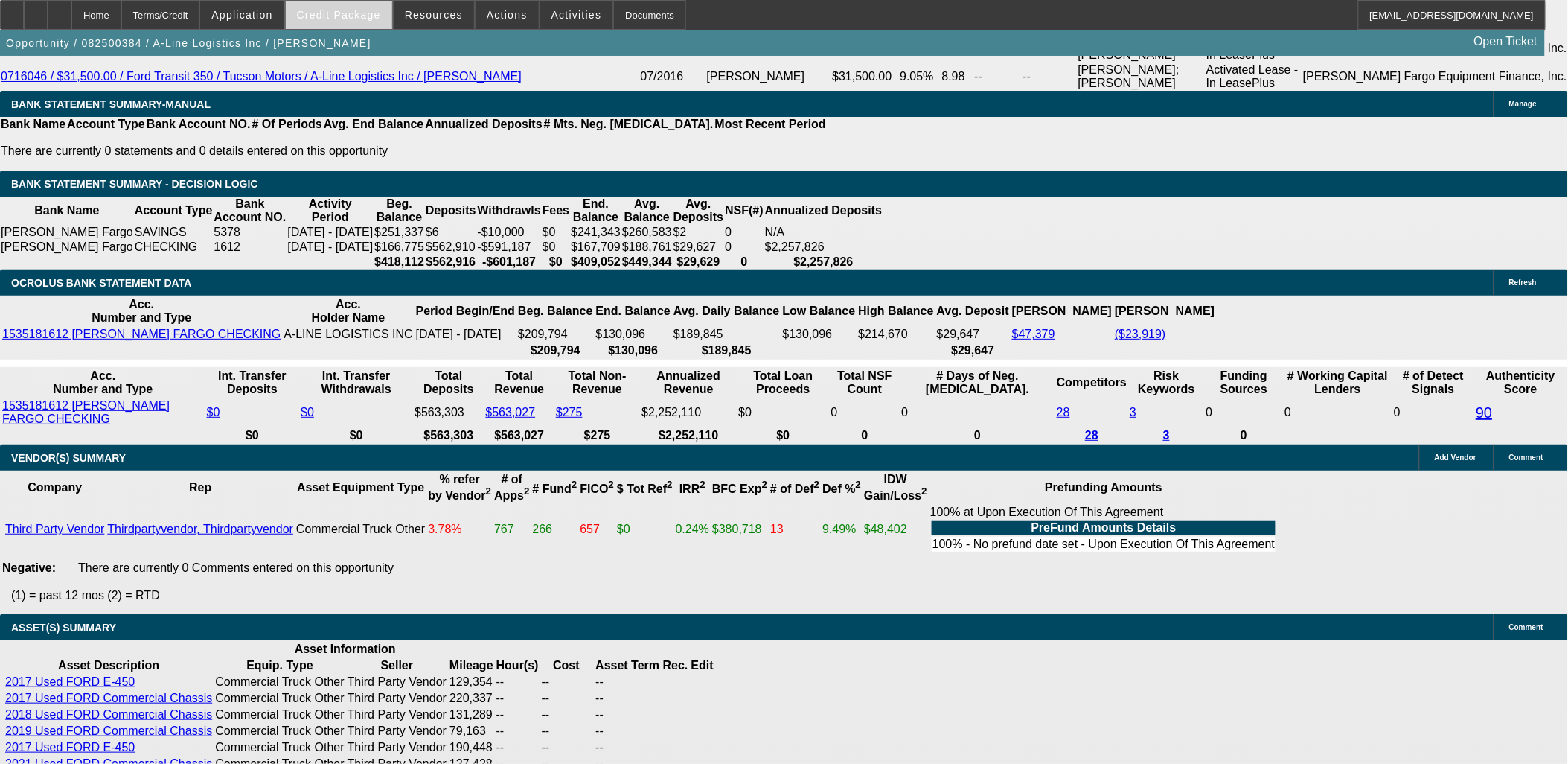
click at [353, 12] on span "Credit Package" at bounding box center [338, 14] width 84 height 12
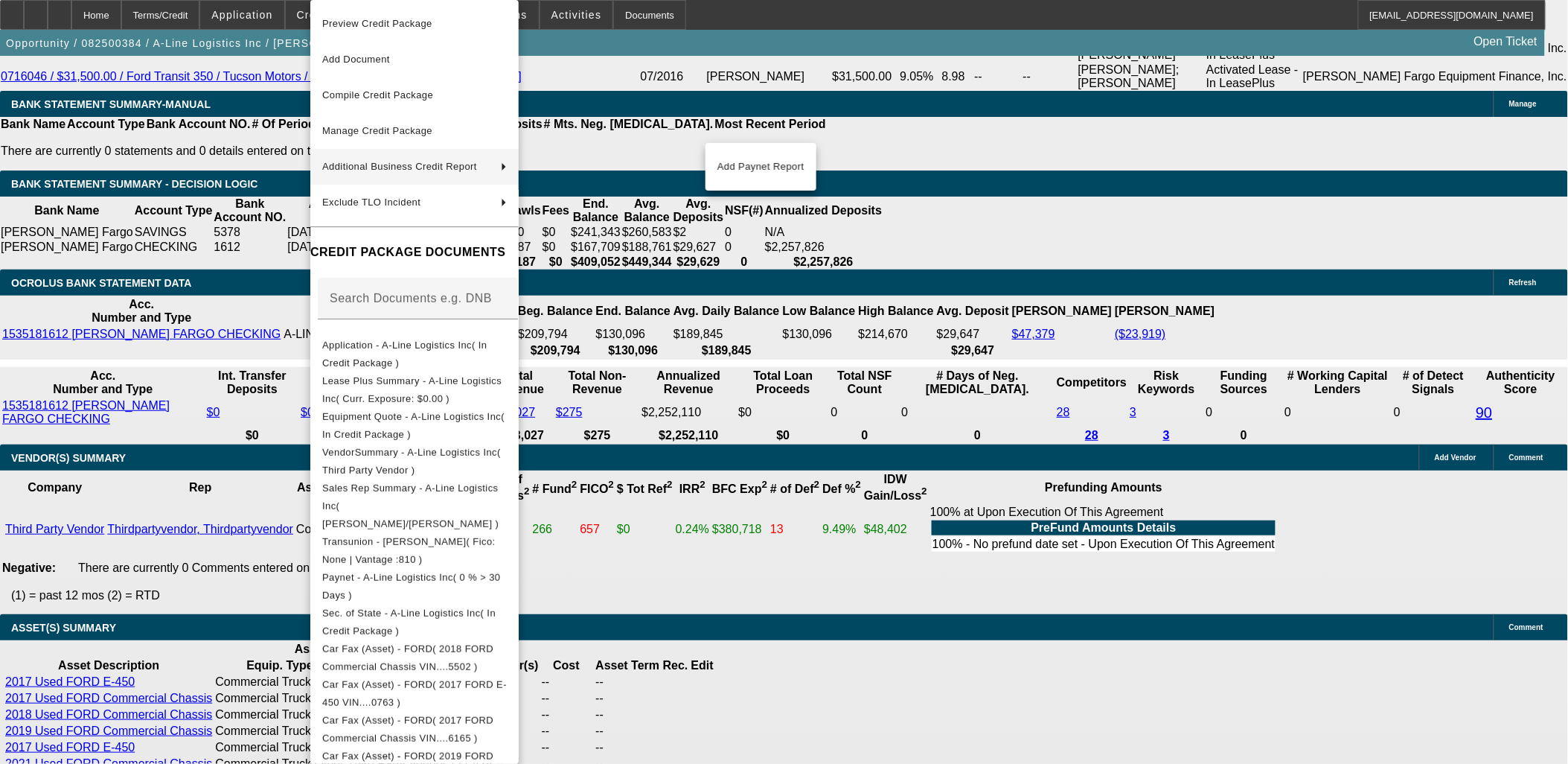
click at [913, 346] on div at bounding box center [784, 382] width 1568 height 764
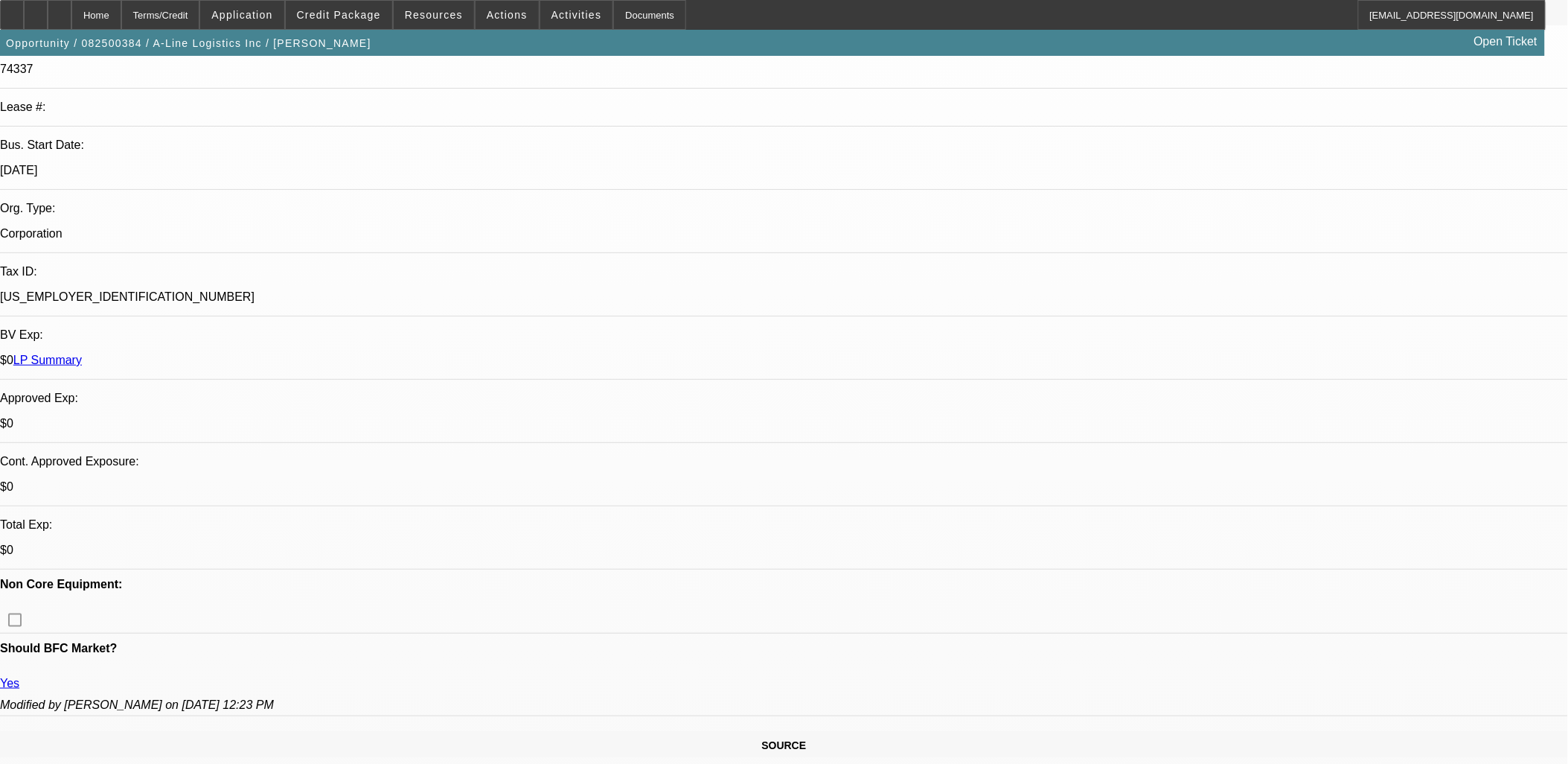
scroll to position [0, 0]
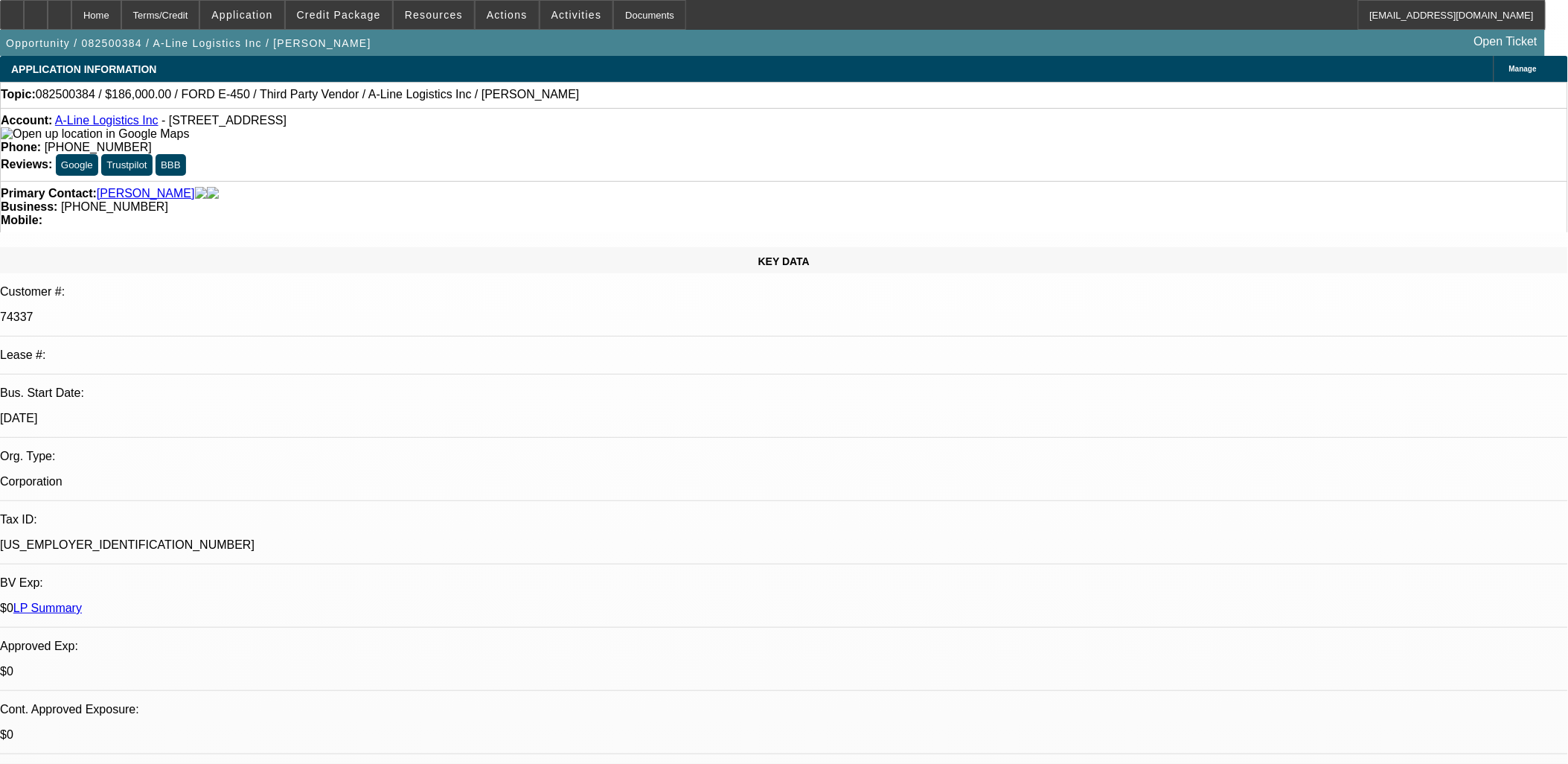
drag, startPoint x: 65, startPoint y: 122, endPoint x: 333, endPoint y: 128, distance: 268.1
click at [333, 128] on div "Account: A-Line Logistics Inc - 3201 Zafarano Dr, Santa Fe, NM 87507" at bounding box center [784, 128] width 1566 height 27
copy div "A-Line Logistics Inc - 3201 Zafarano Dr, Santa Fe, NM 87507"
click at [48, 12] on div at bounding box center [35, 15] width 24 height 30
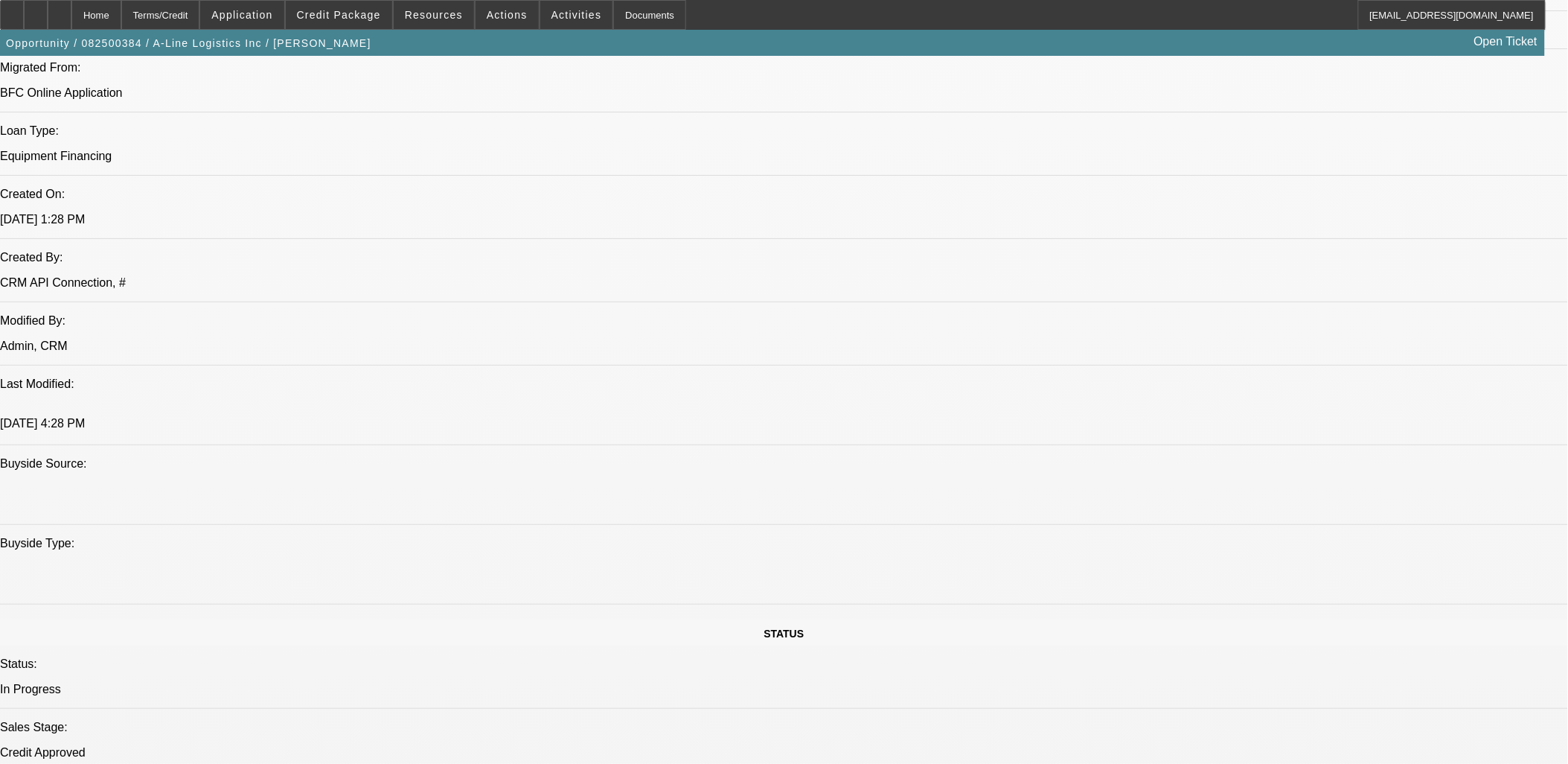
scroll to position [1075, 0]
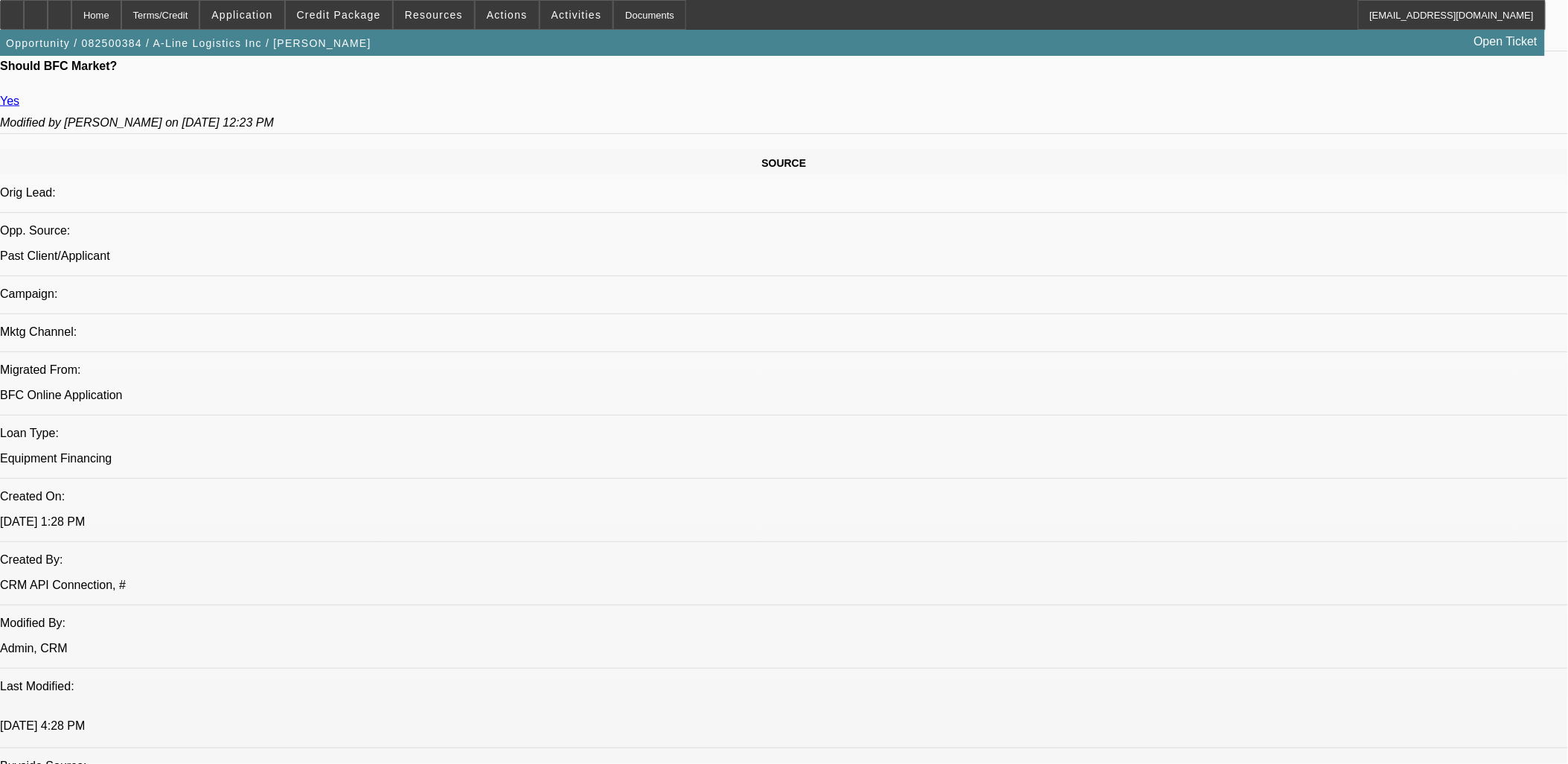
scroll to position [661, 0]
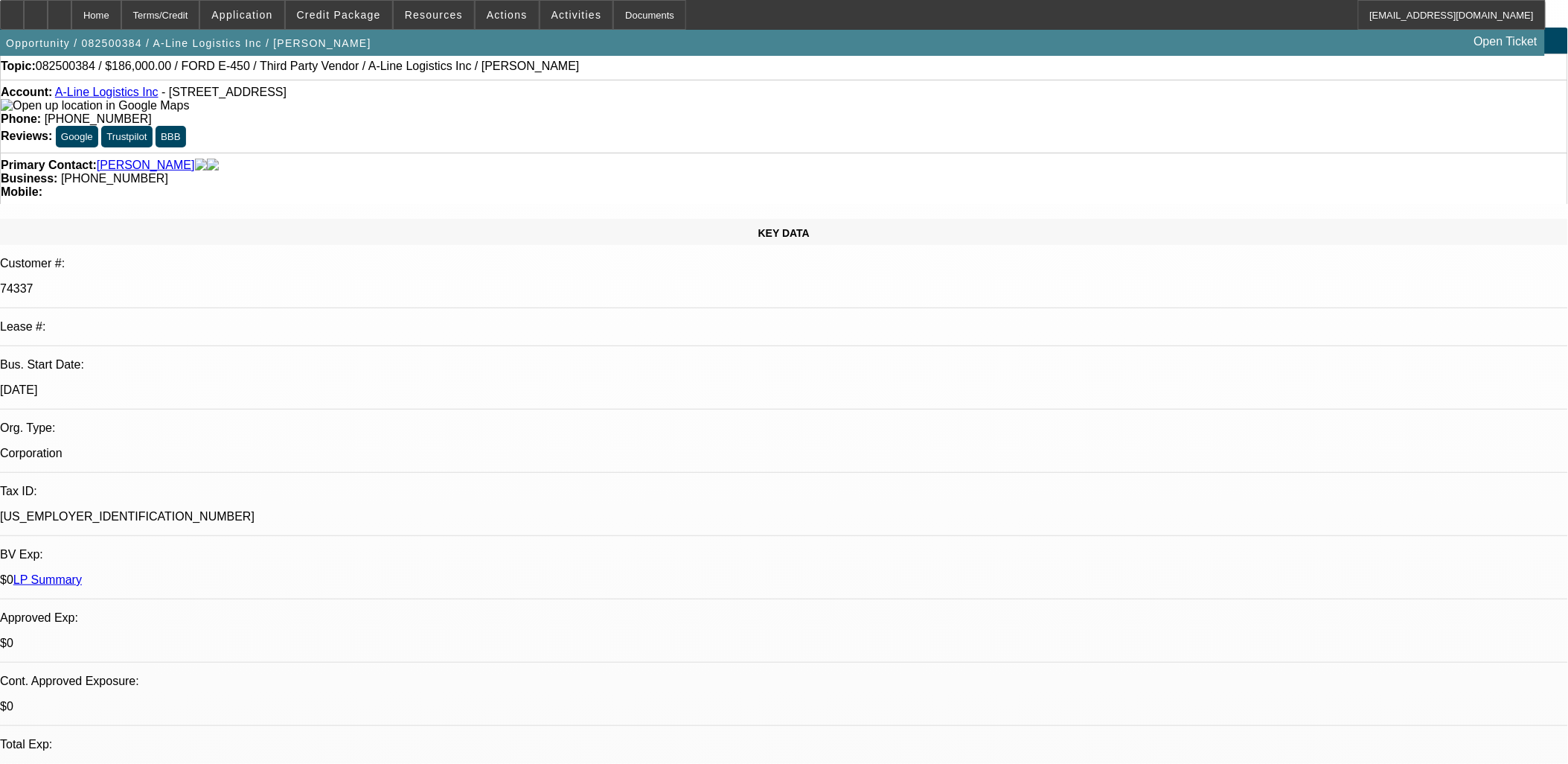
scroll to position [0, 0]
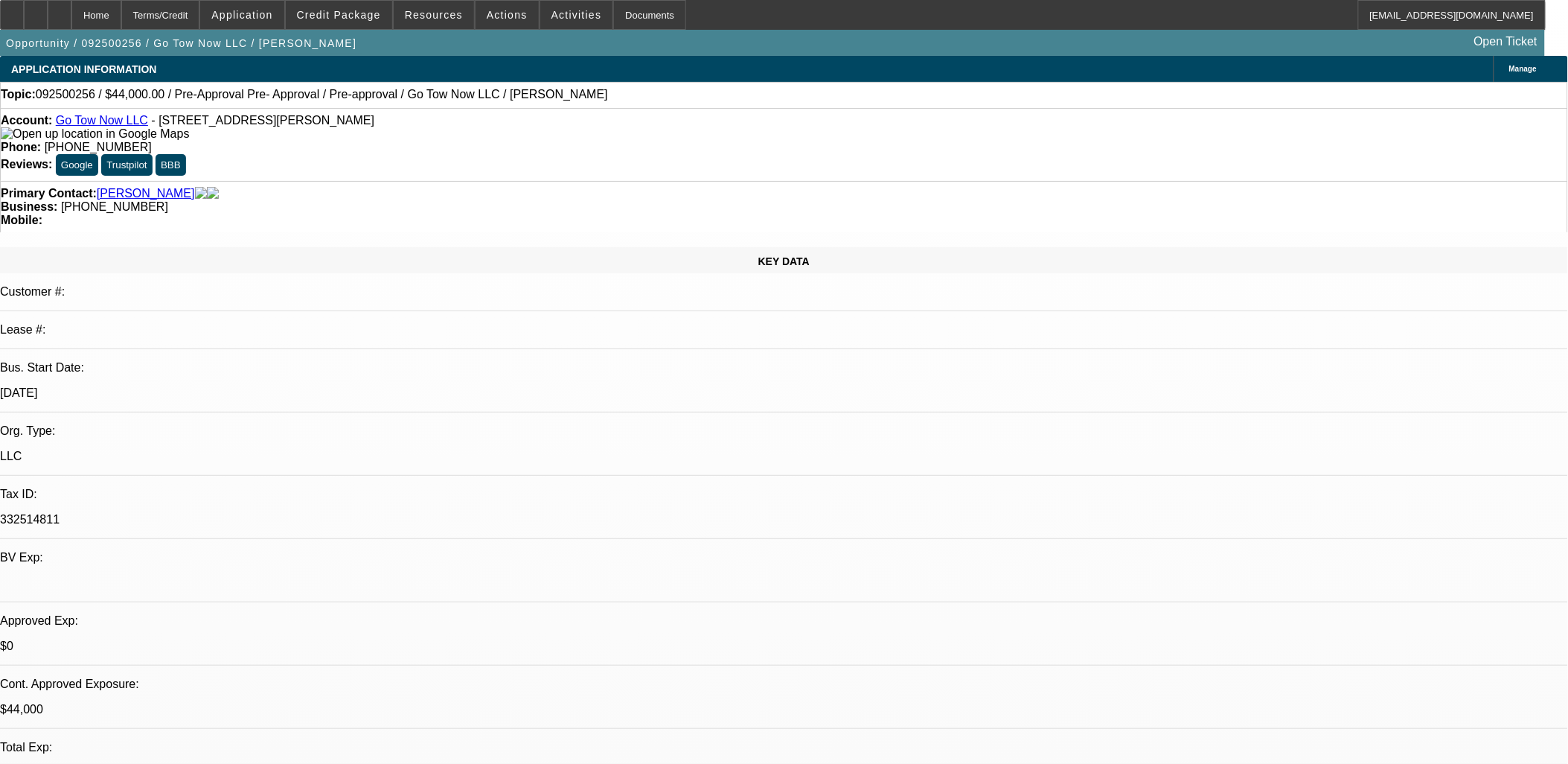
select select "0.2"
select select "2"
select select "0.1"
select select "0.2"
select select "2"
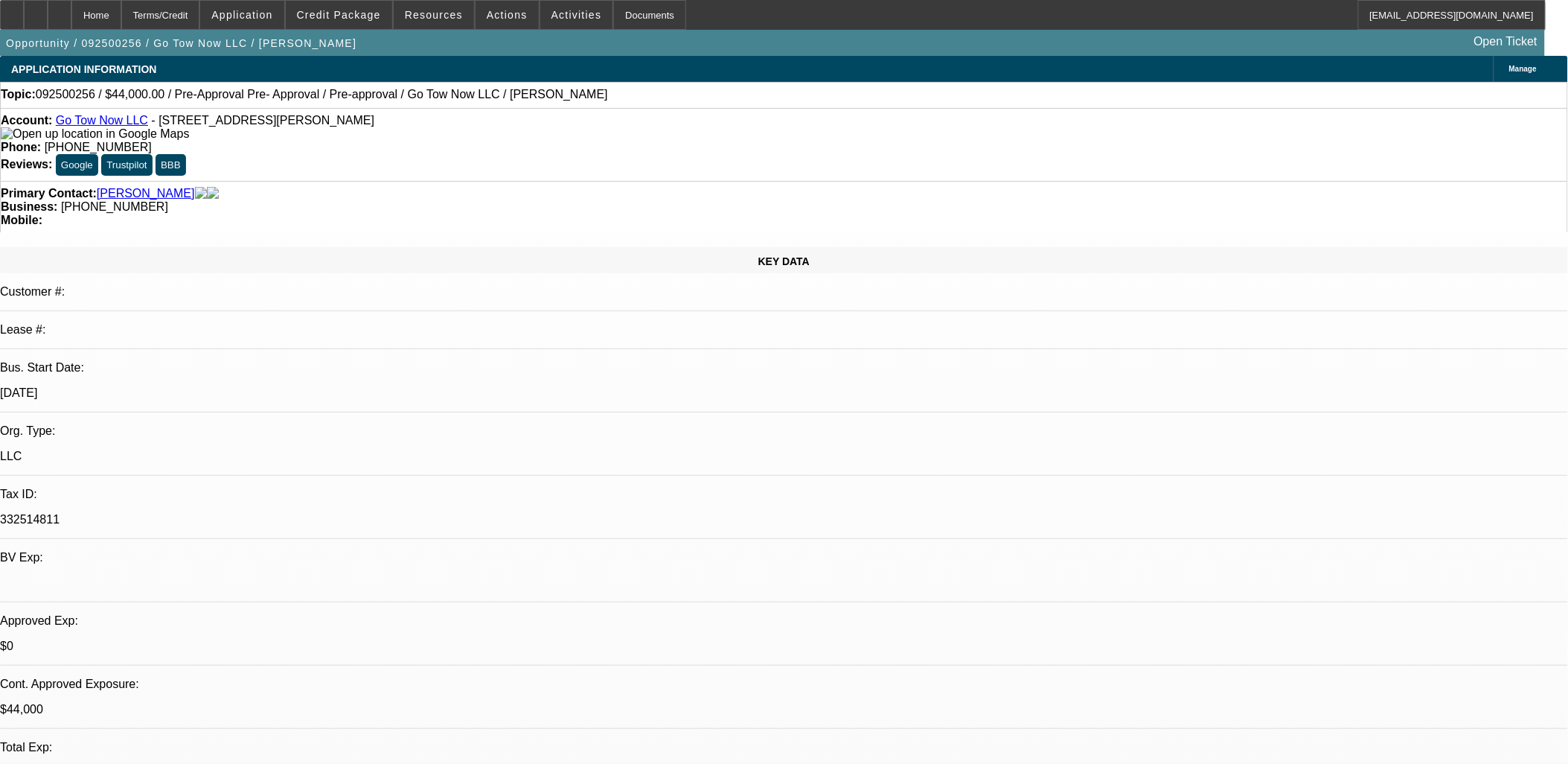
select select "0.1"
select select "0.15"
select select "2"
select select "0.1"
select select "1"
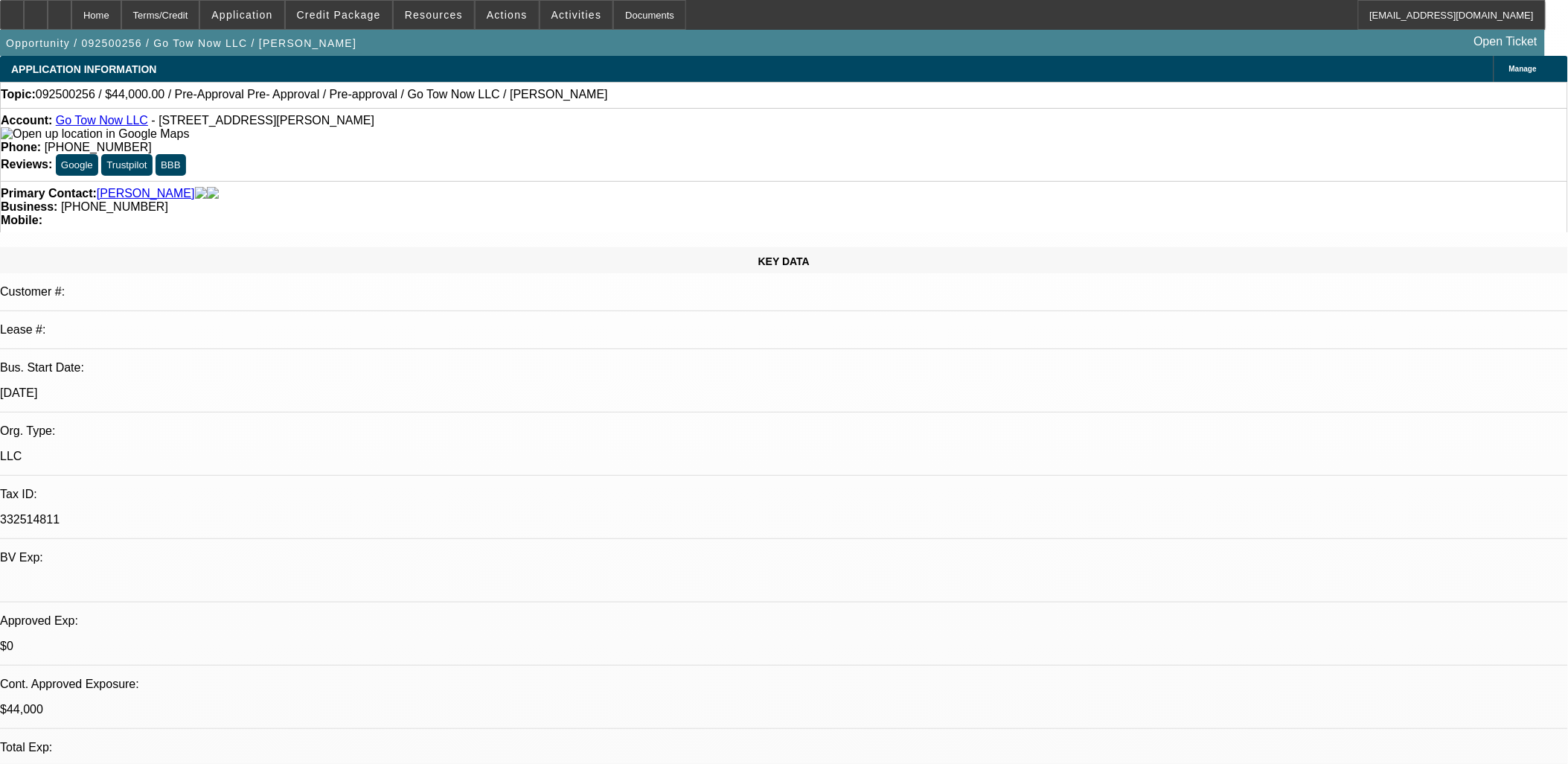
select select "2"
select select "4"
select select "1"
select select "2"
select select "4"
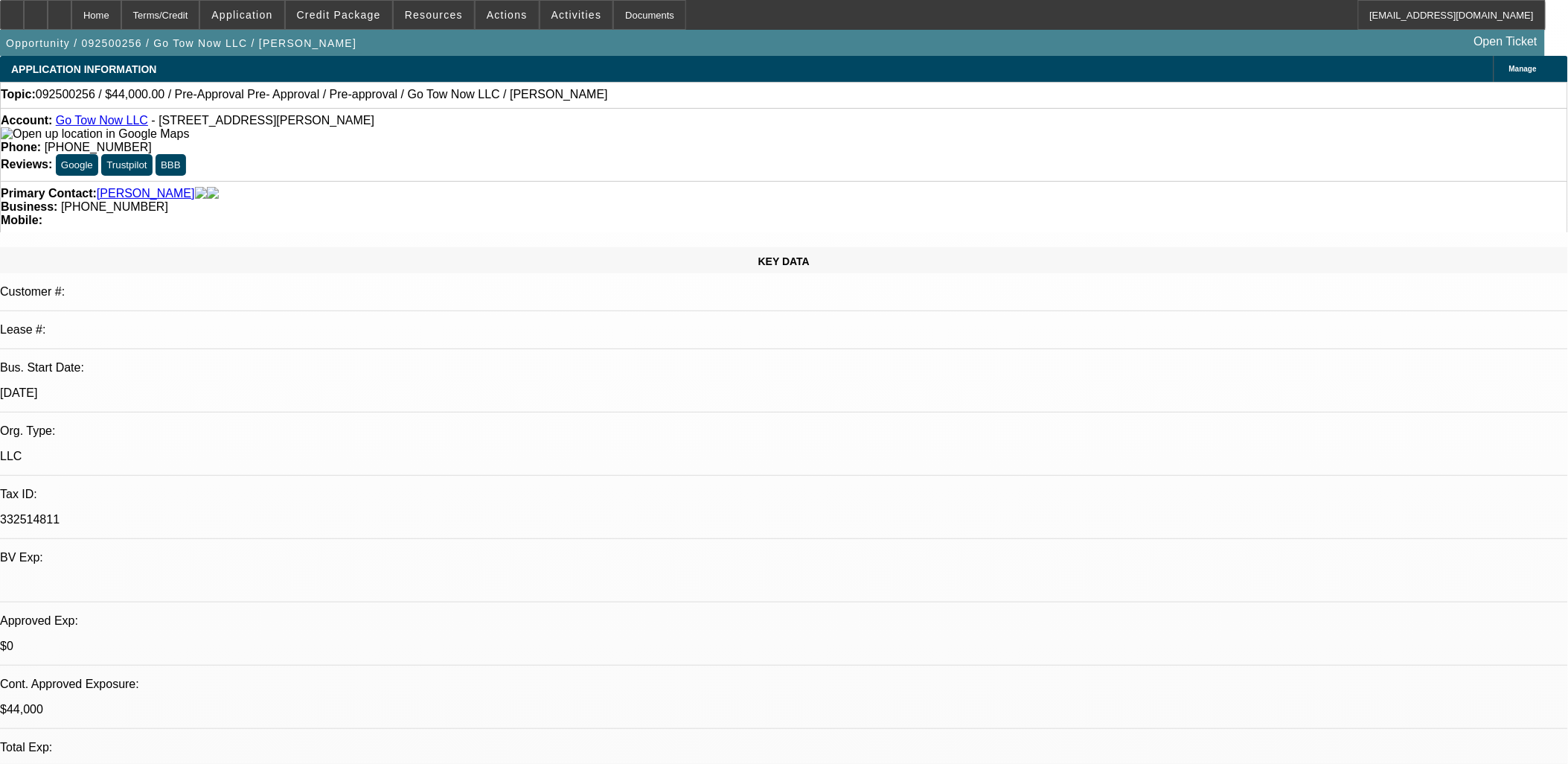
select select "1"
select select "2"
select select "4"
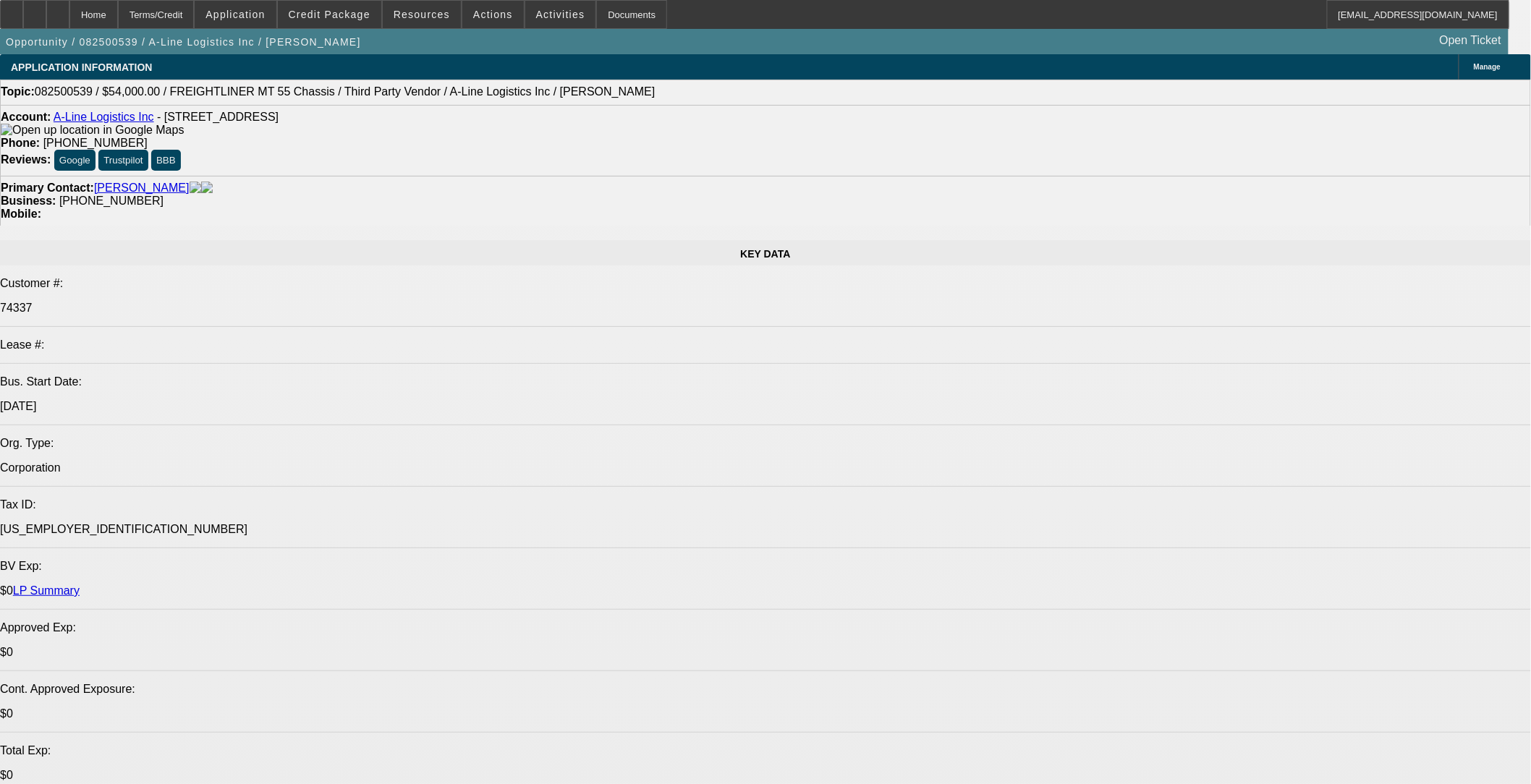
select select "0"
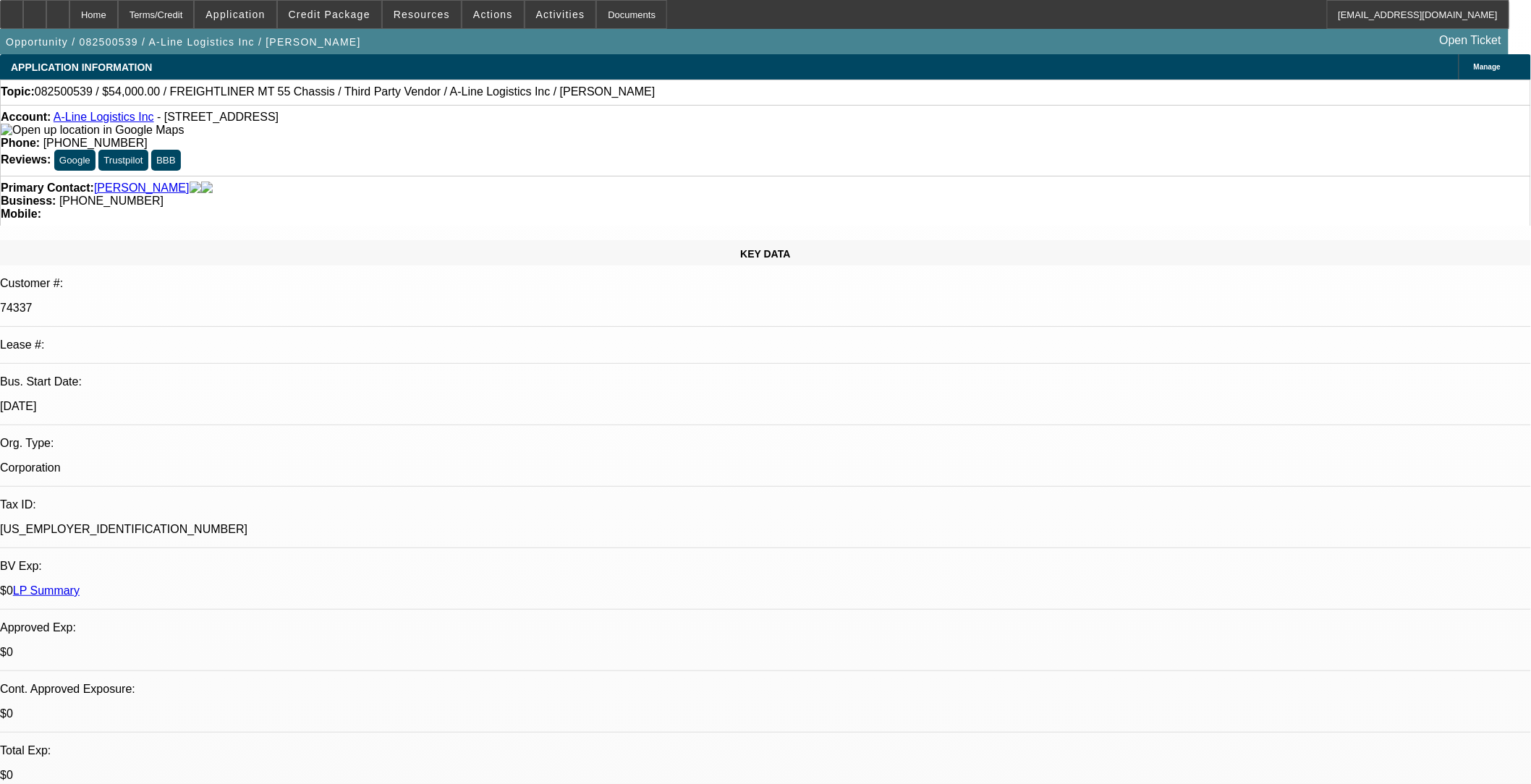
select select "0"
select select "0.1"
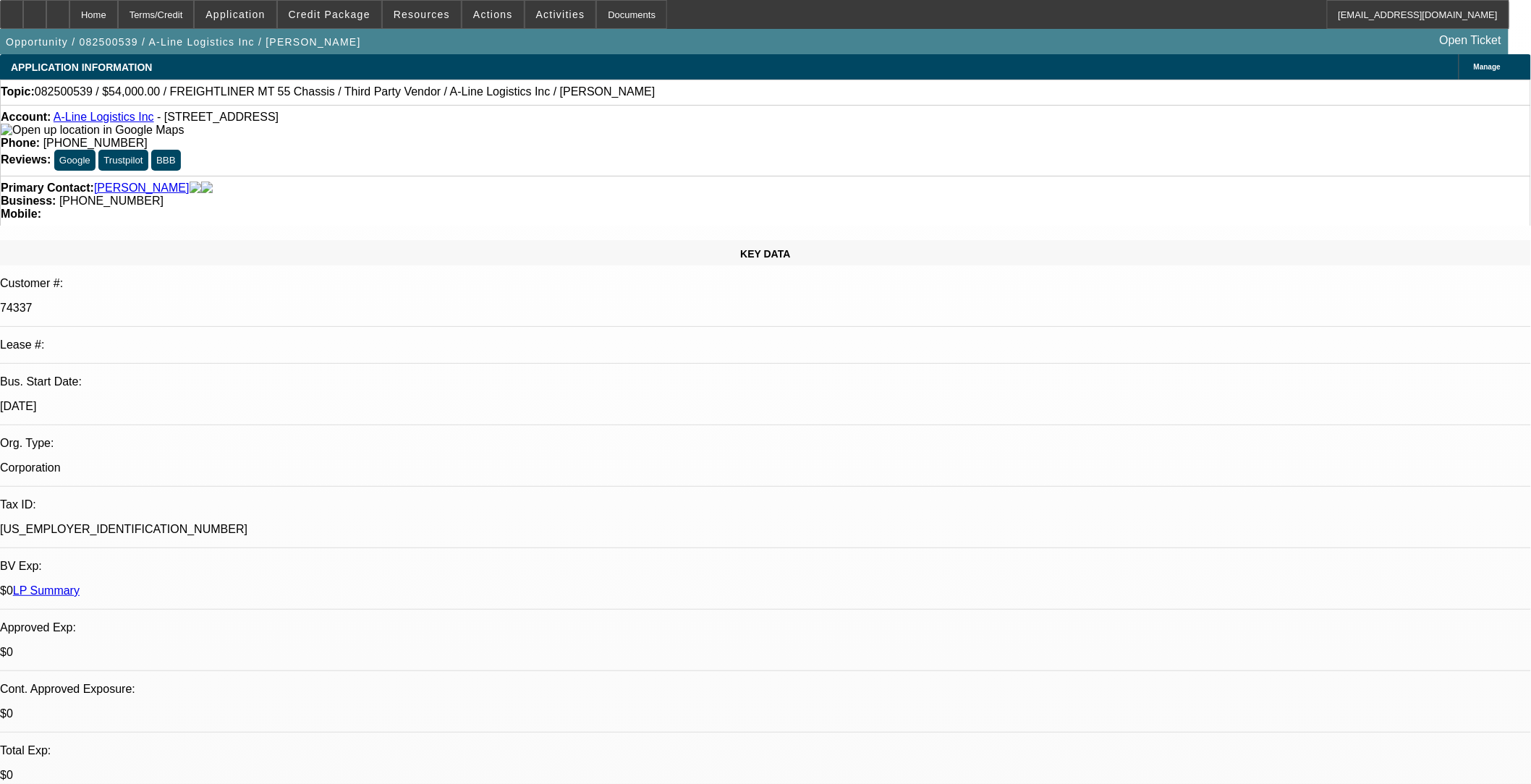
select select "0"
select select "0.1"
select select "0"
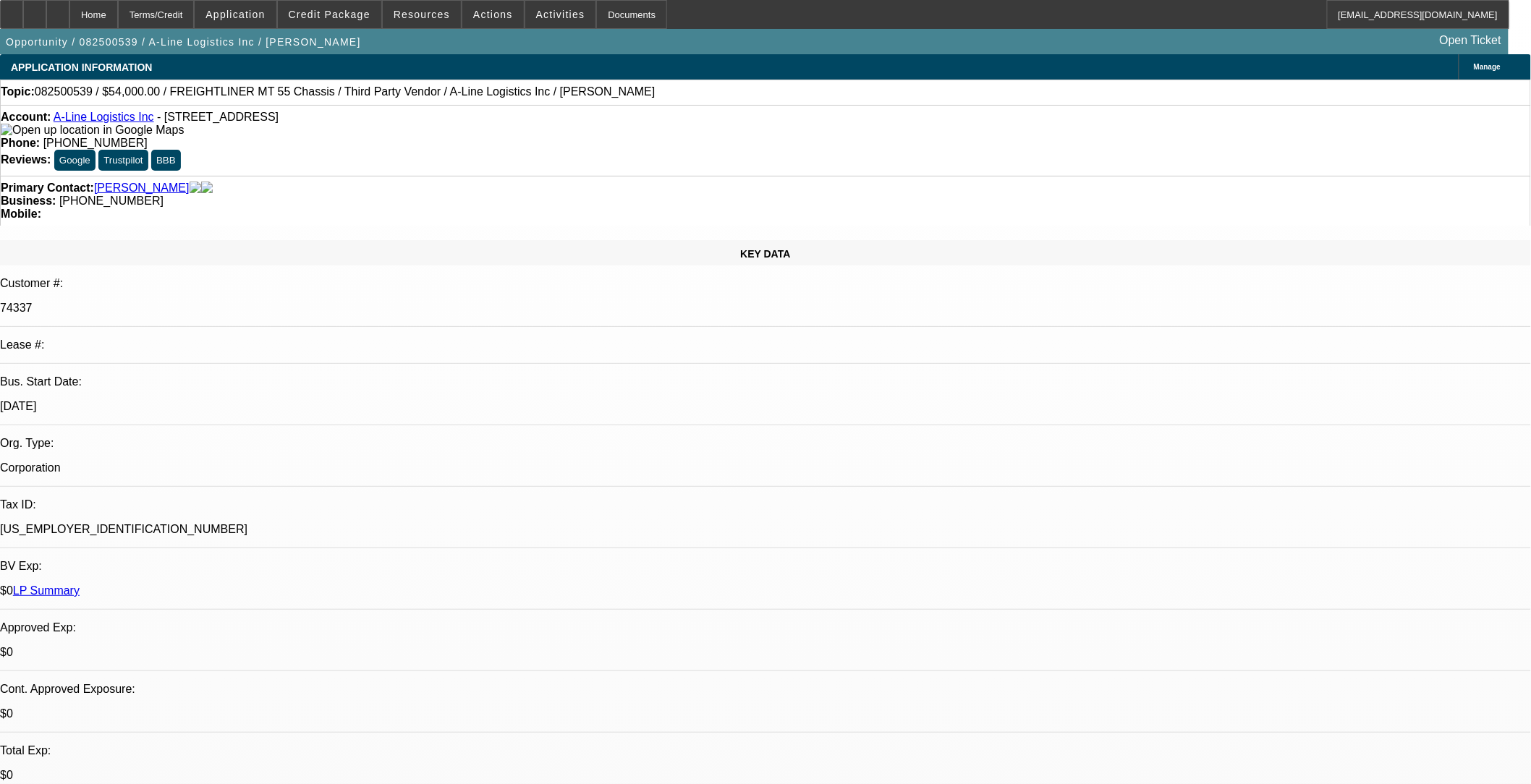
select select "0.1"
select select "1"
select select "6"
select select "1"
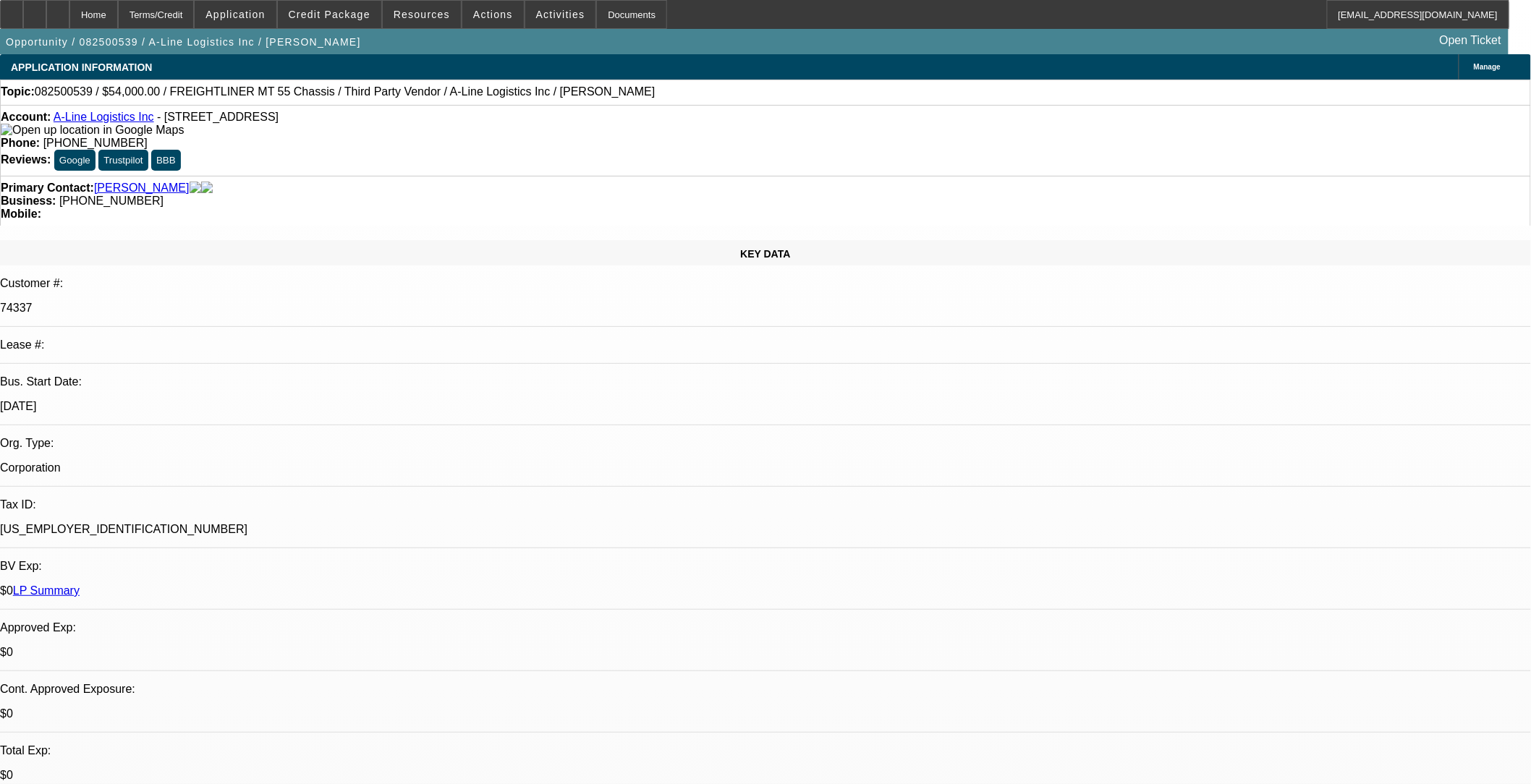
select select "1"
select select "4"
select select "1"
select select "4"
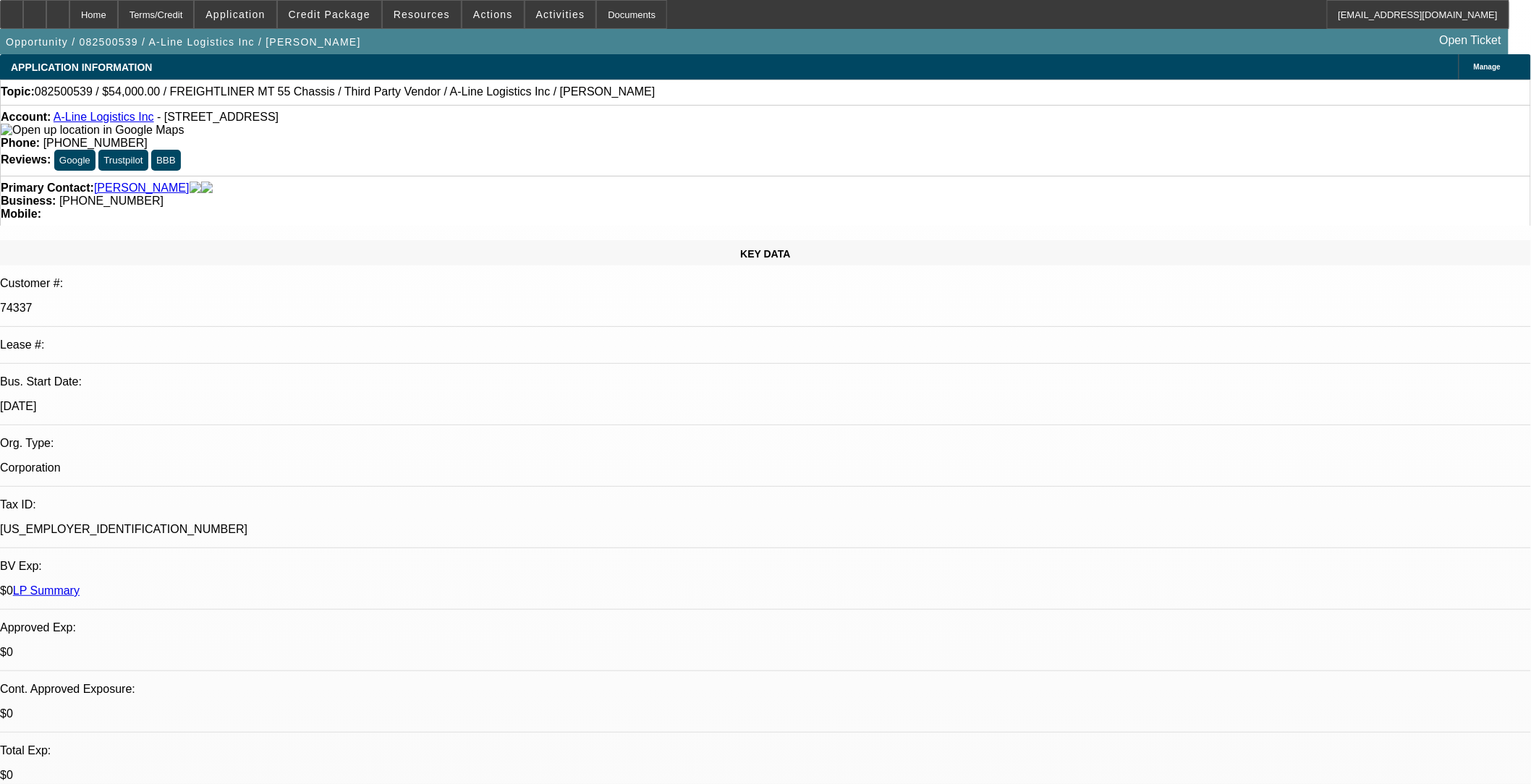
select select "1"
select select "4"
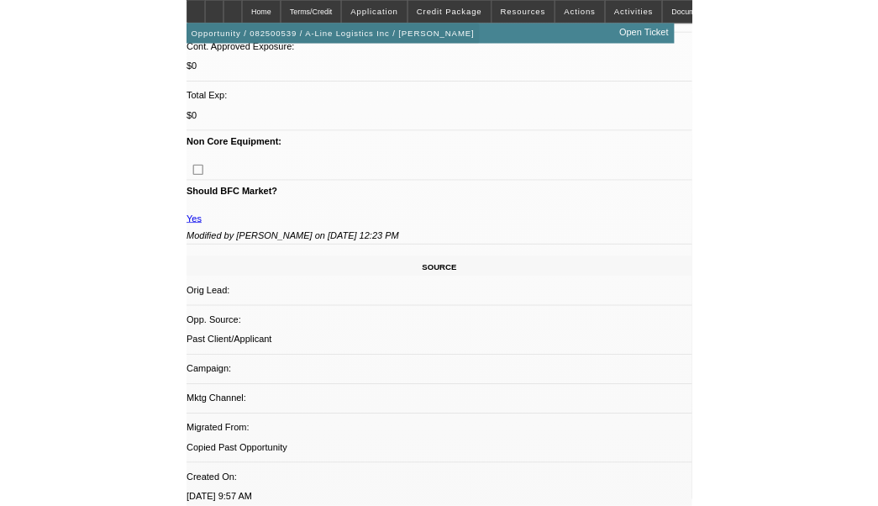
scroll to position [706, 0]
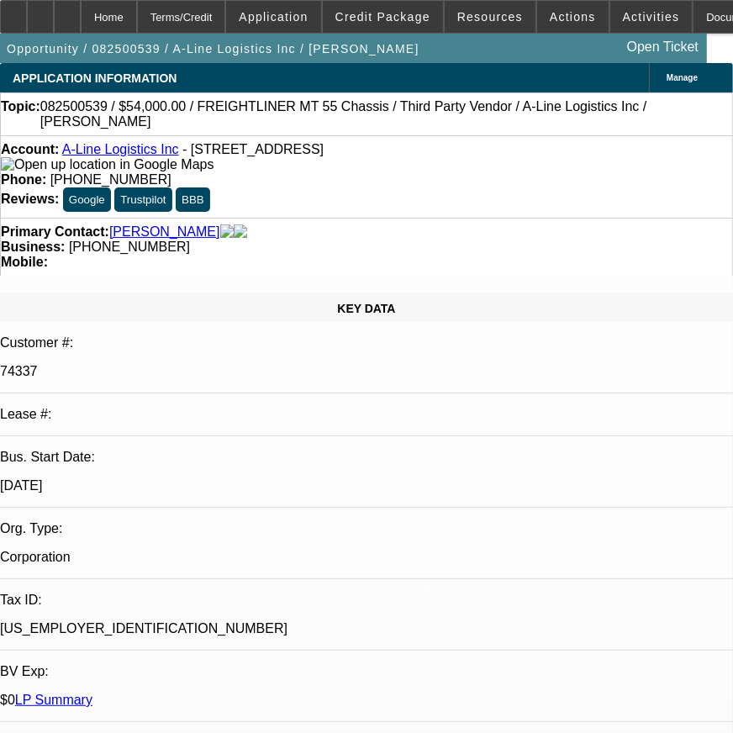
select select "0"
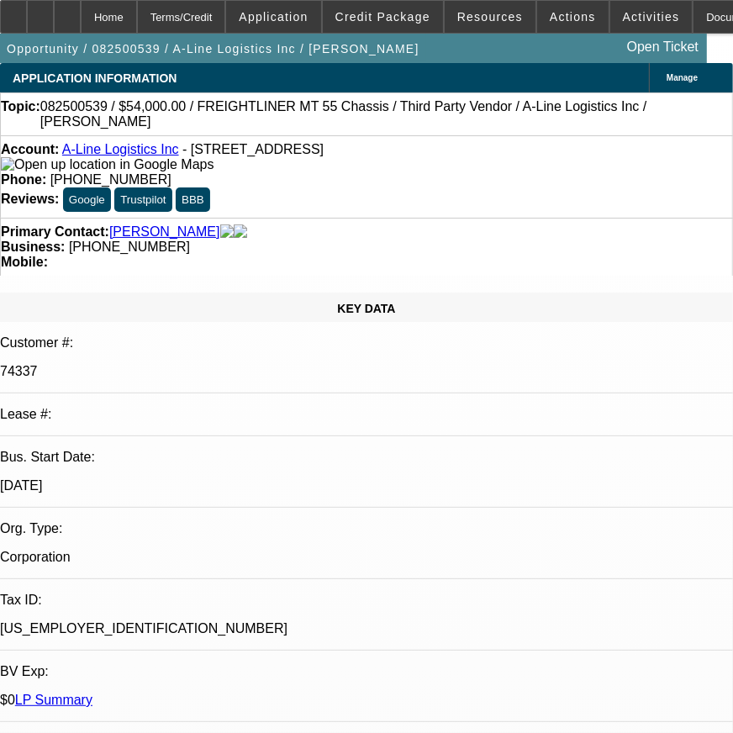
select select "0.1"
select select "0"
select select "0.1"
select select "0"
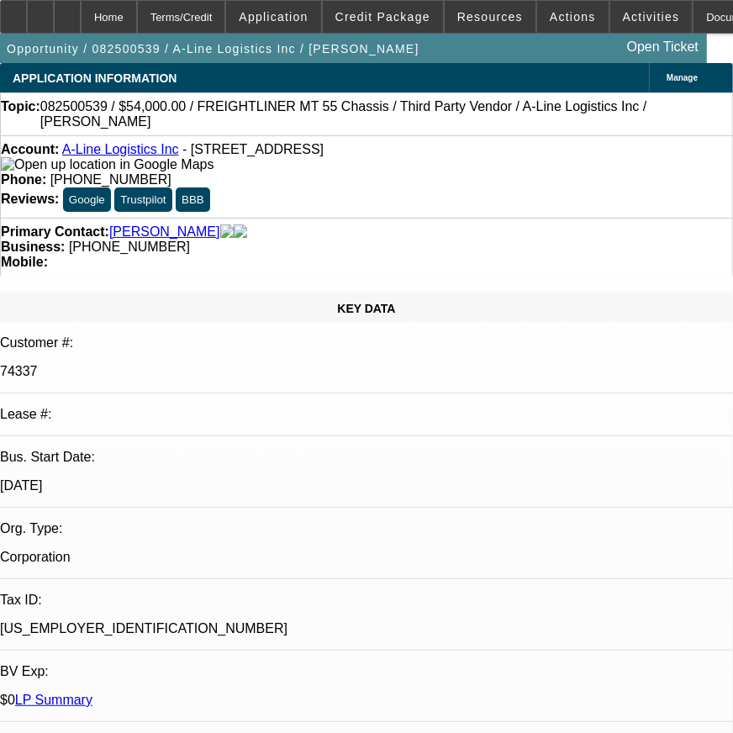
select select "0"
select select "0.1"
select select "1"
select select "6"
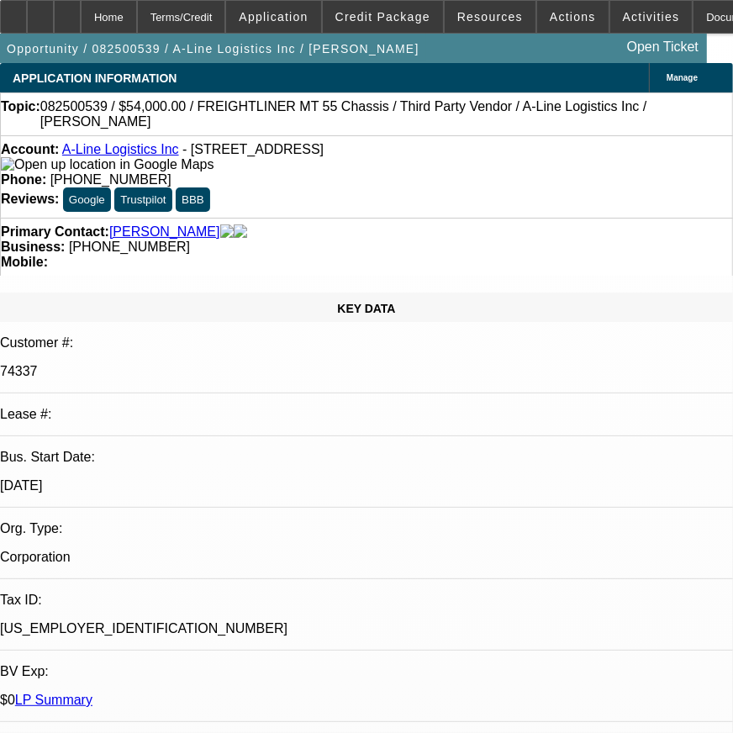
select select "1"
select select "4"
select select "1"
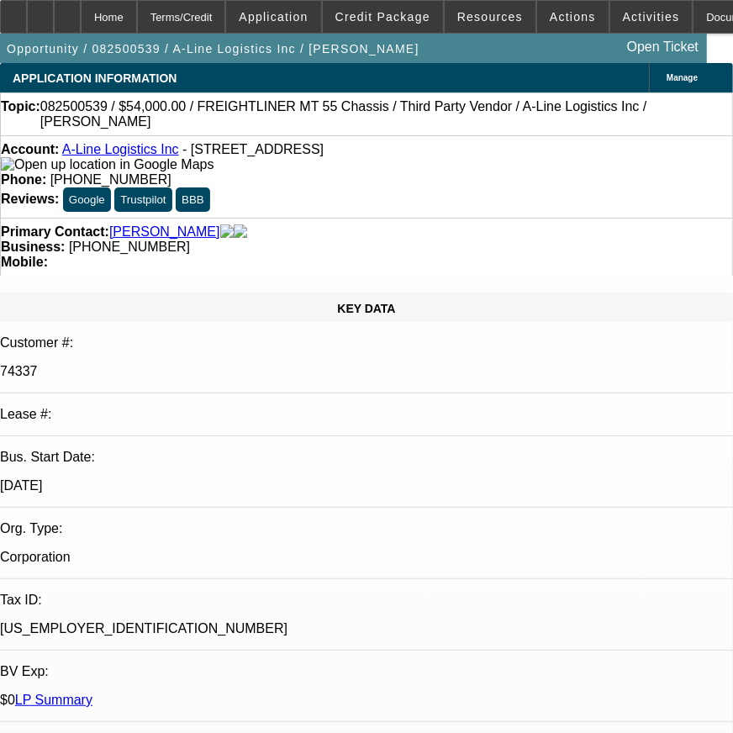
select select "4"
select select "1"
select select "4"
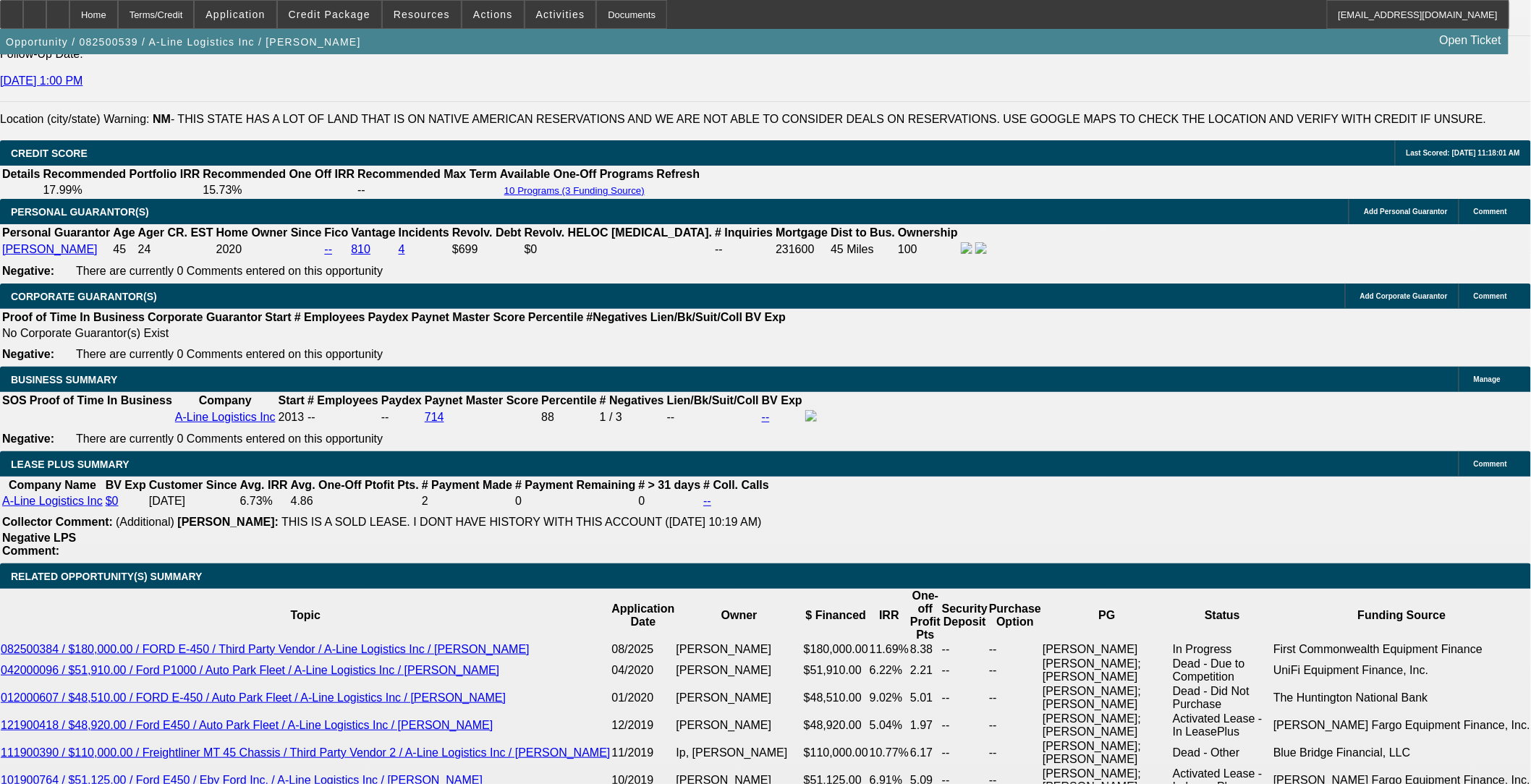
scroll to position [2169, 0]
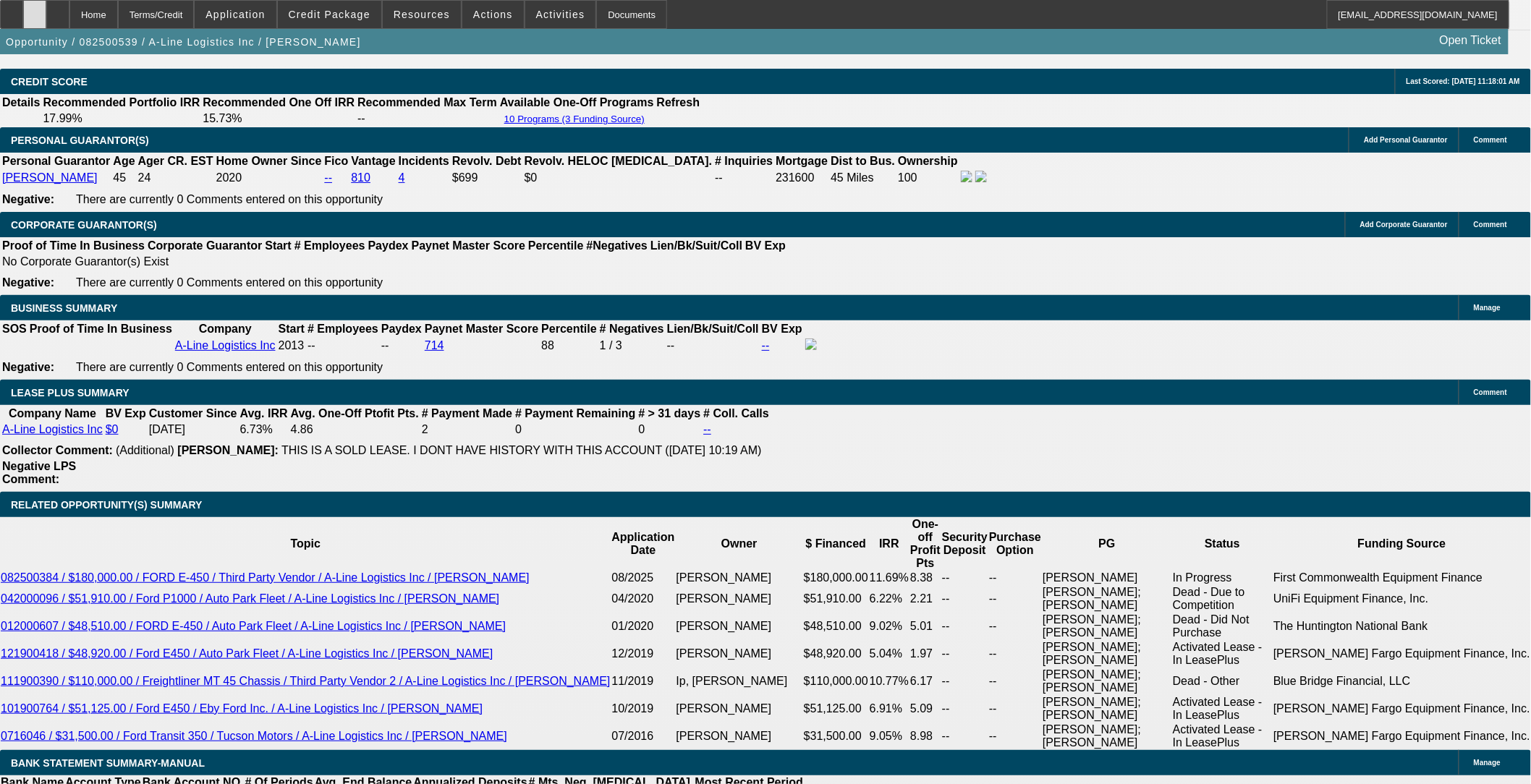
click at [46, 21] on div at bounding box center [34, 15] width 23 height 29
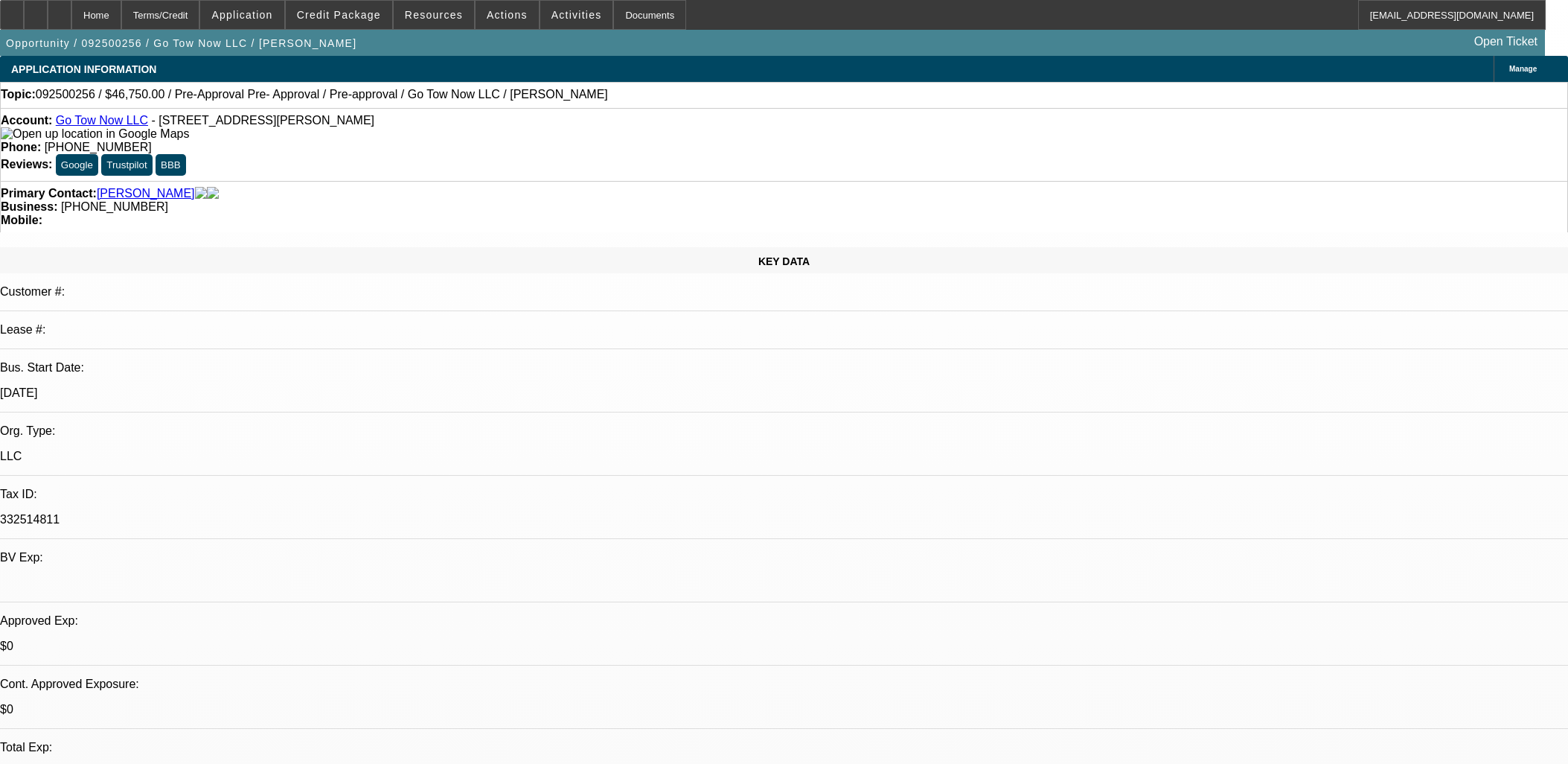
select select "0.15"
select select "2"
select select "0.1"
select select "4"
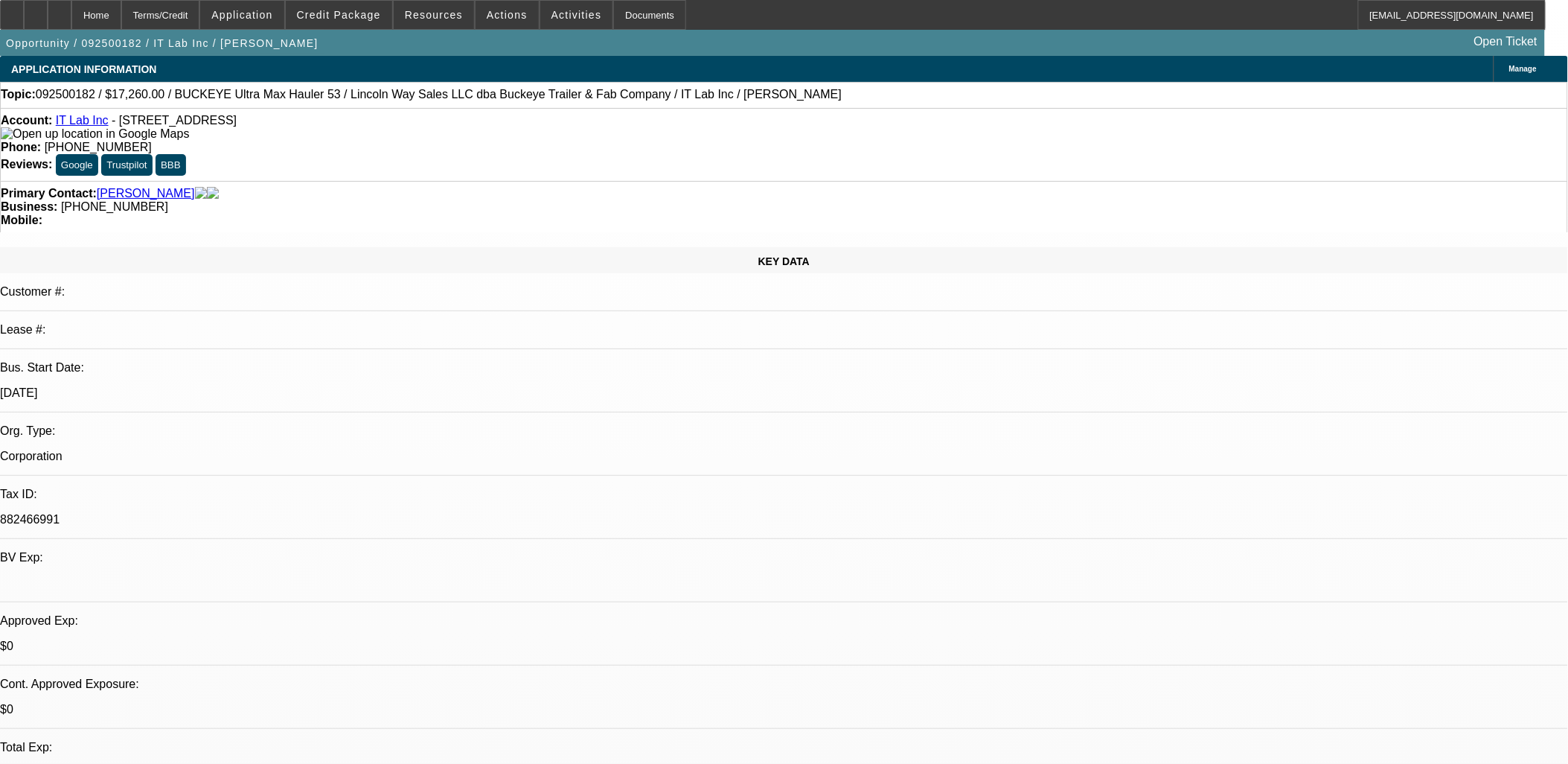
select select "0.2"
select select "2"
select select "0.1"
select select "0"
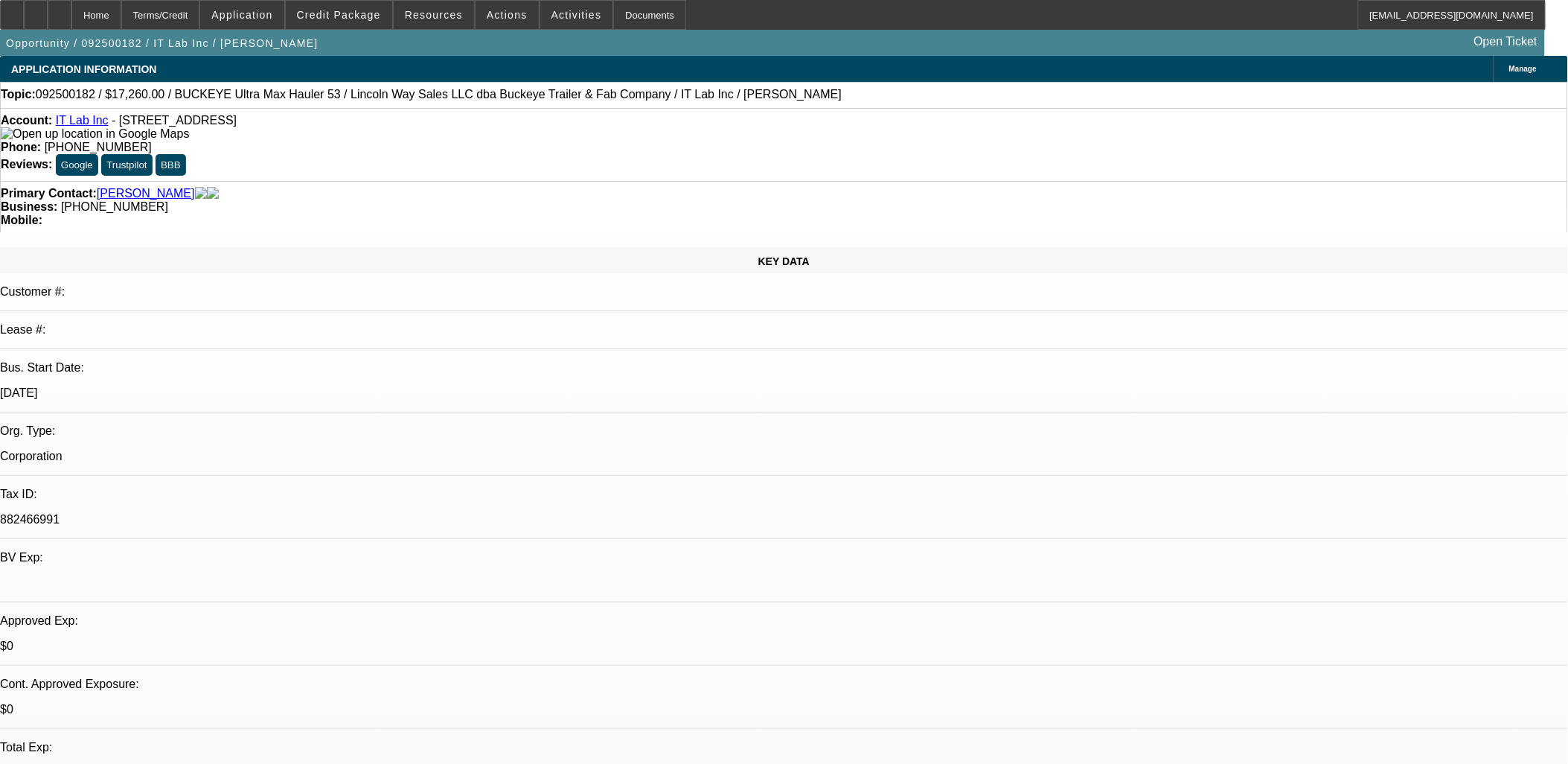
select select "0"
select select "2"
select select "0.1"
select select "0"
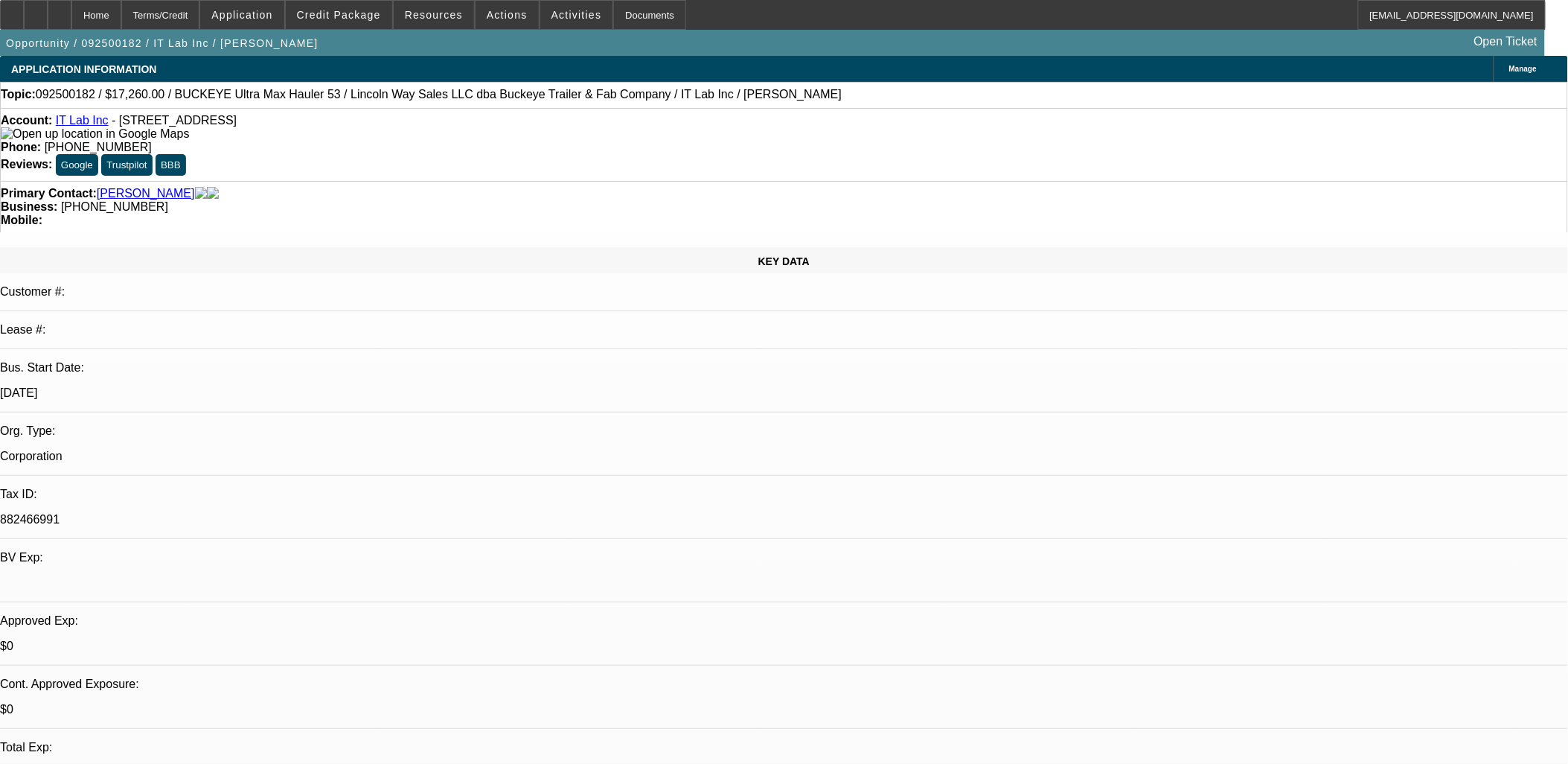
select select "0"
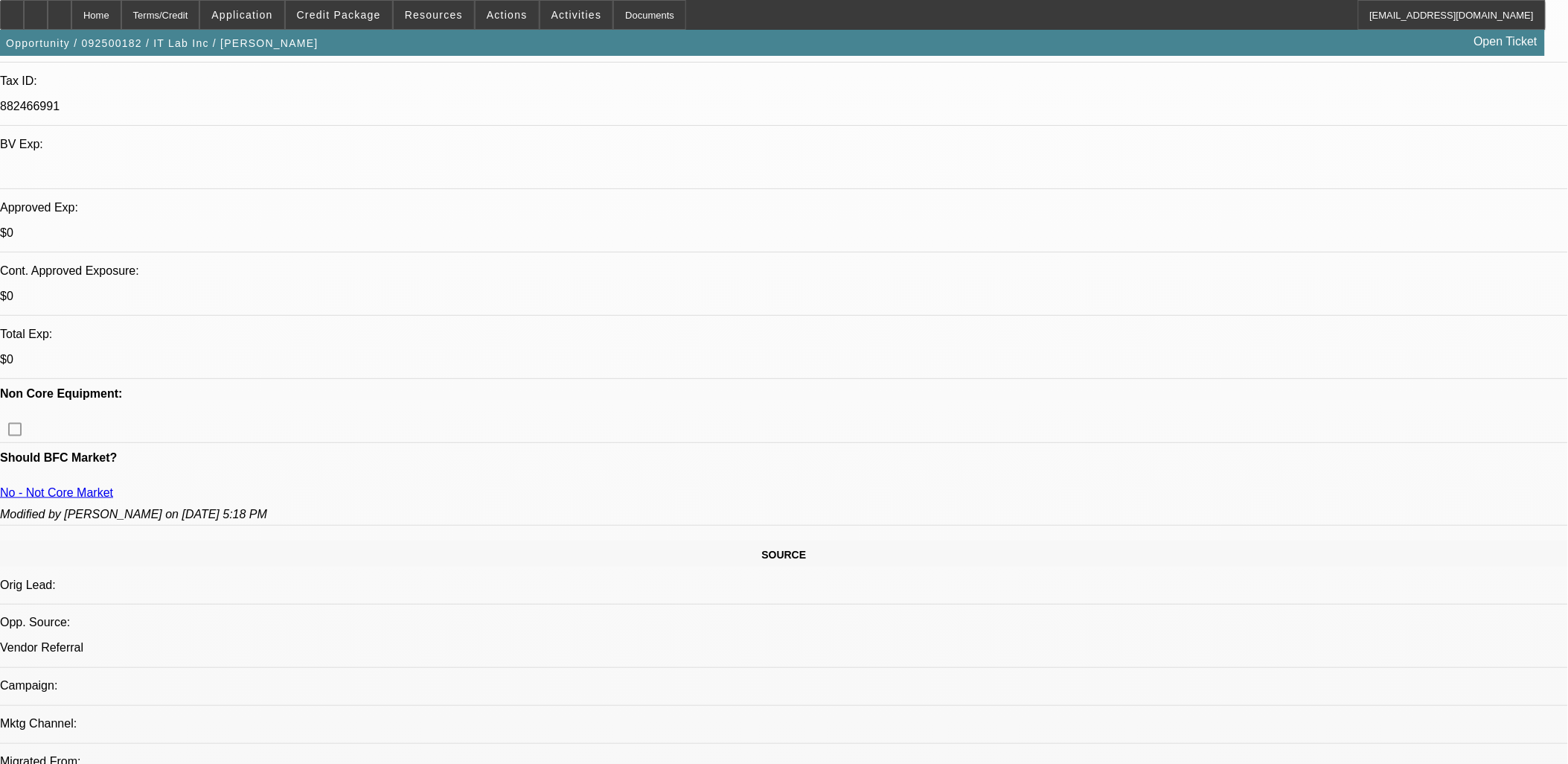
select select "1"
select select "2"
select select "4"
select select "1"
select select "2"
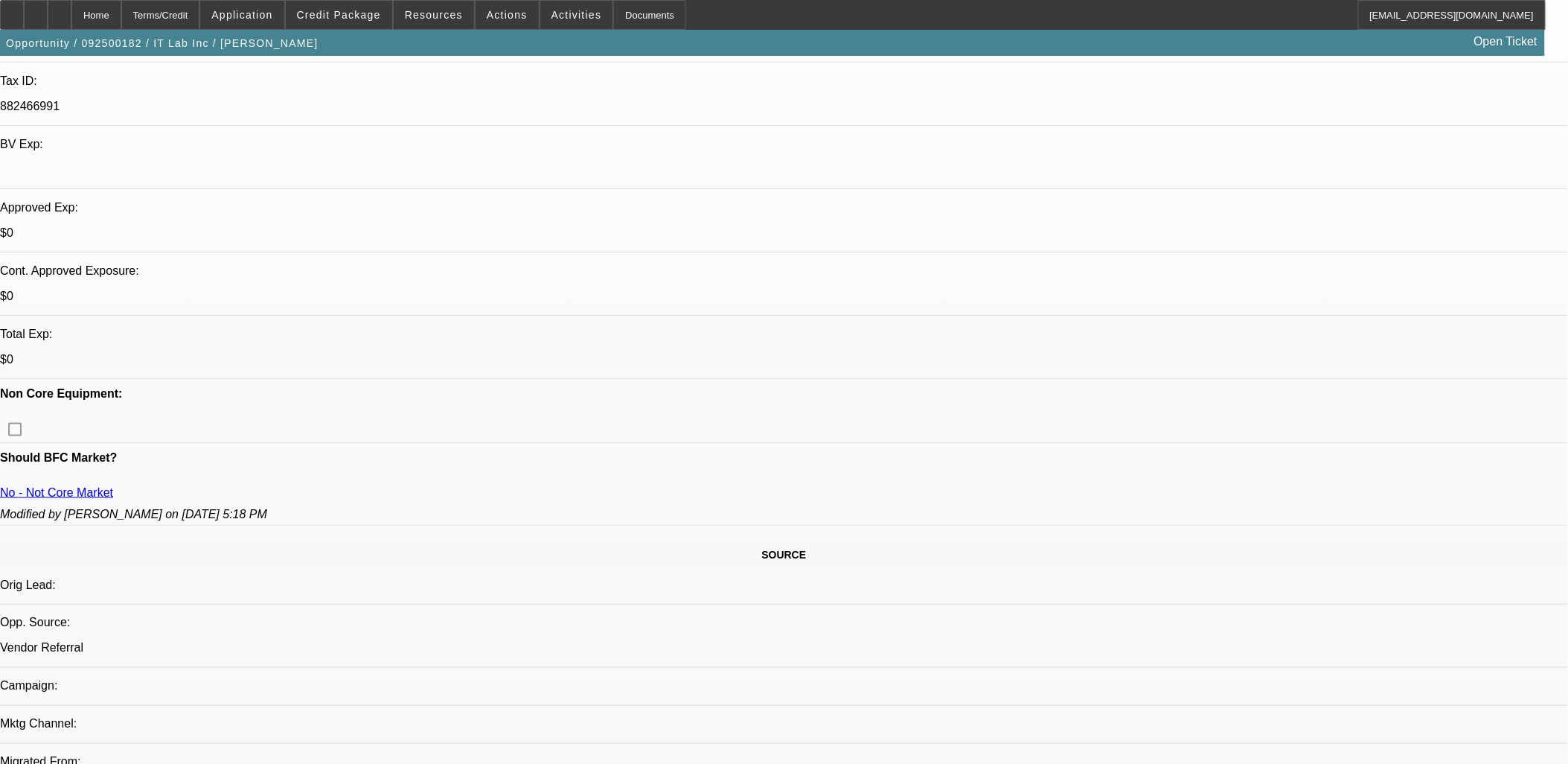
select select "5"
select select "1"
select select "2"
select select "4"
select select "1"
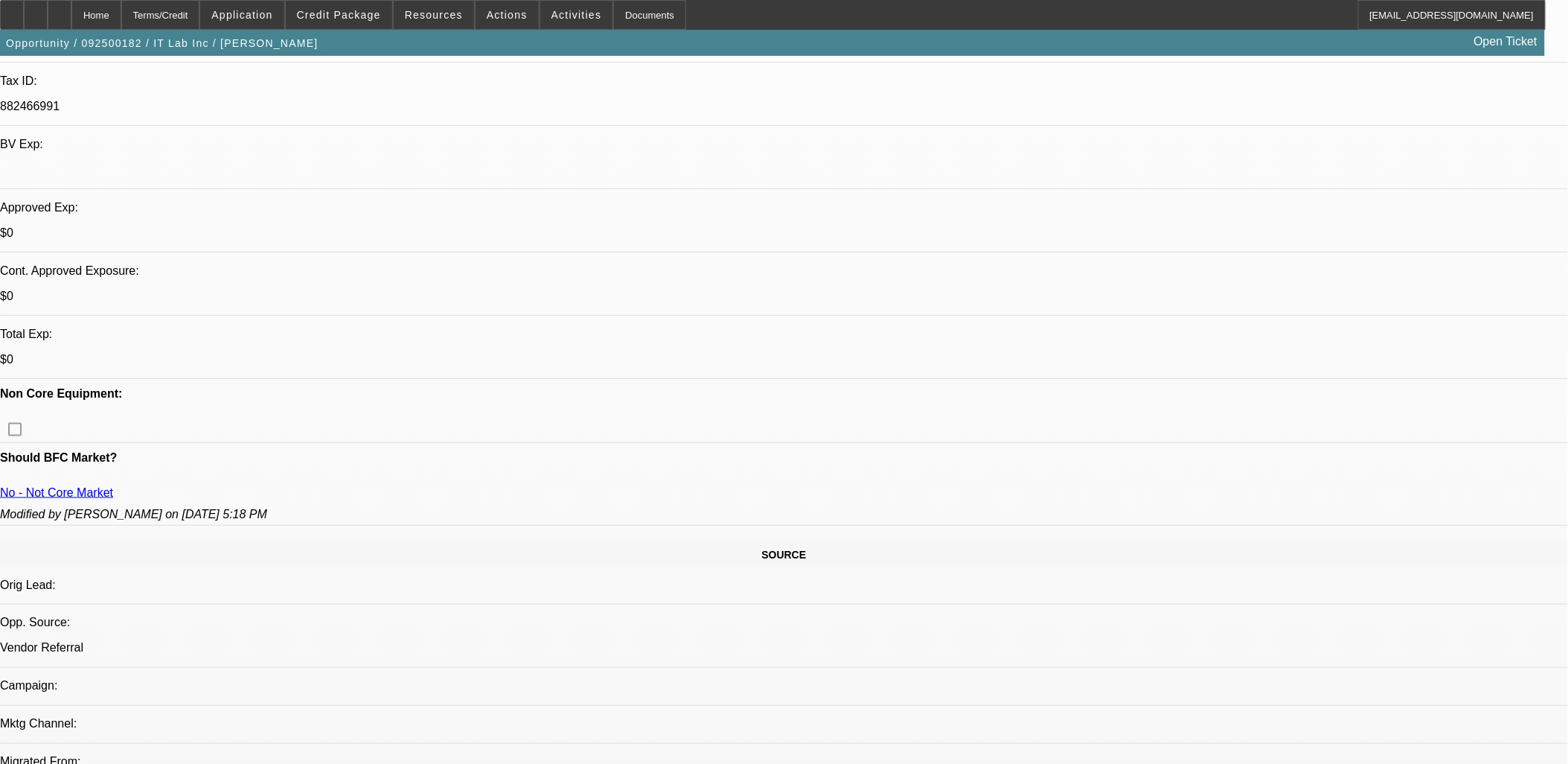
select select "2"
select select "5"
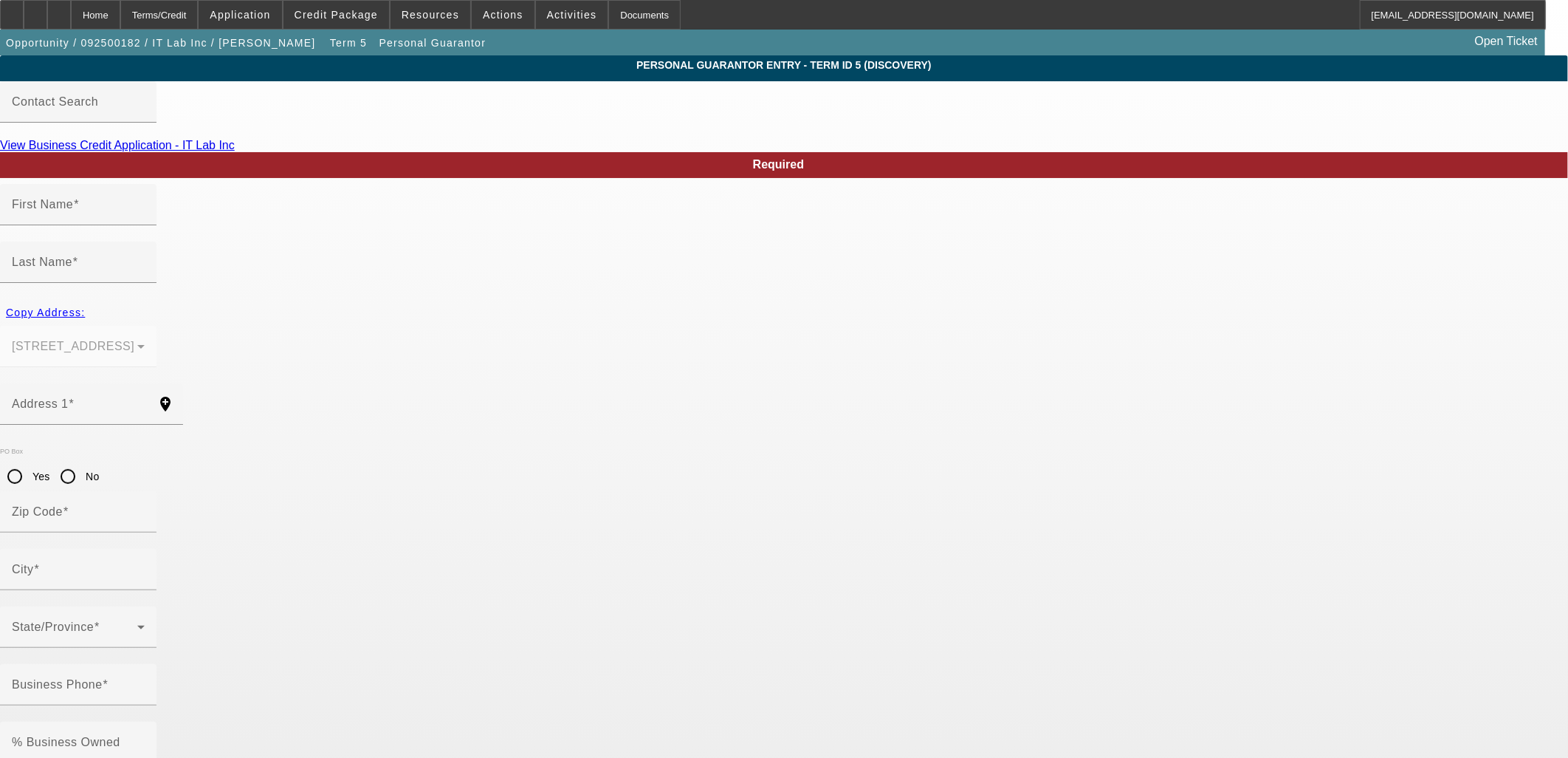
type input "[PERSON_NAME]"
type input "[STREET_ADDRESS]"
radio input "true"
type input "91331"
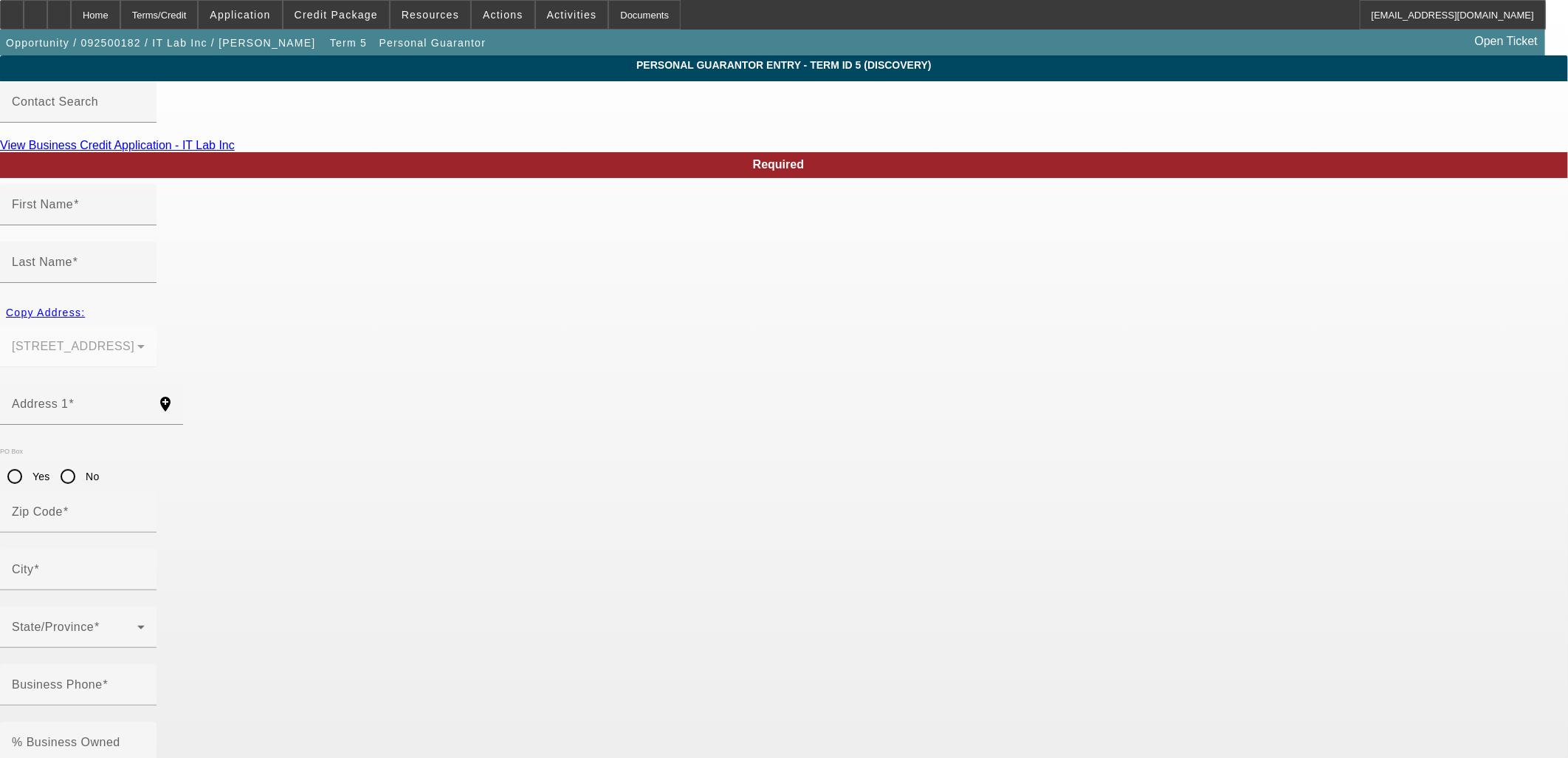
type input "Arleta"
type input "[PHONE_NUMBER]"
type input "100"
type input "232-81-0268"
type input "[EMAIL_ADDRESS][DOMAIN_NAME]"
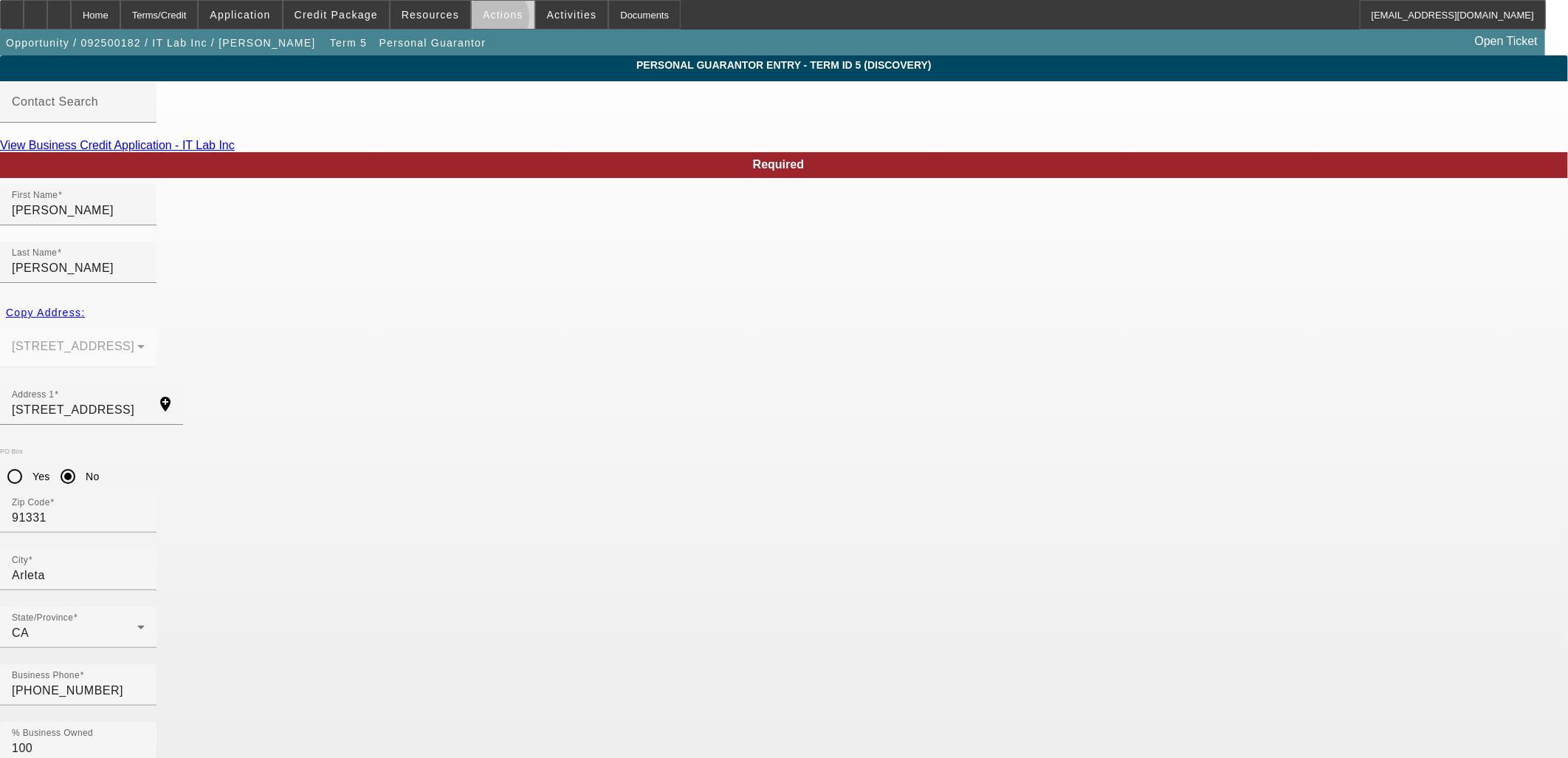
click at [489, 21] on span at bounding box center [503, 15] width 62 height 35
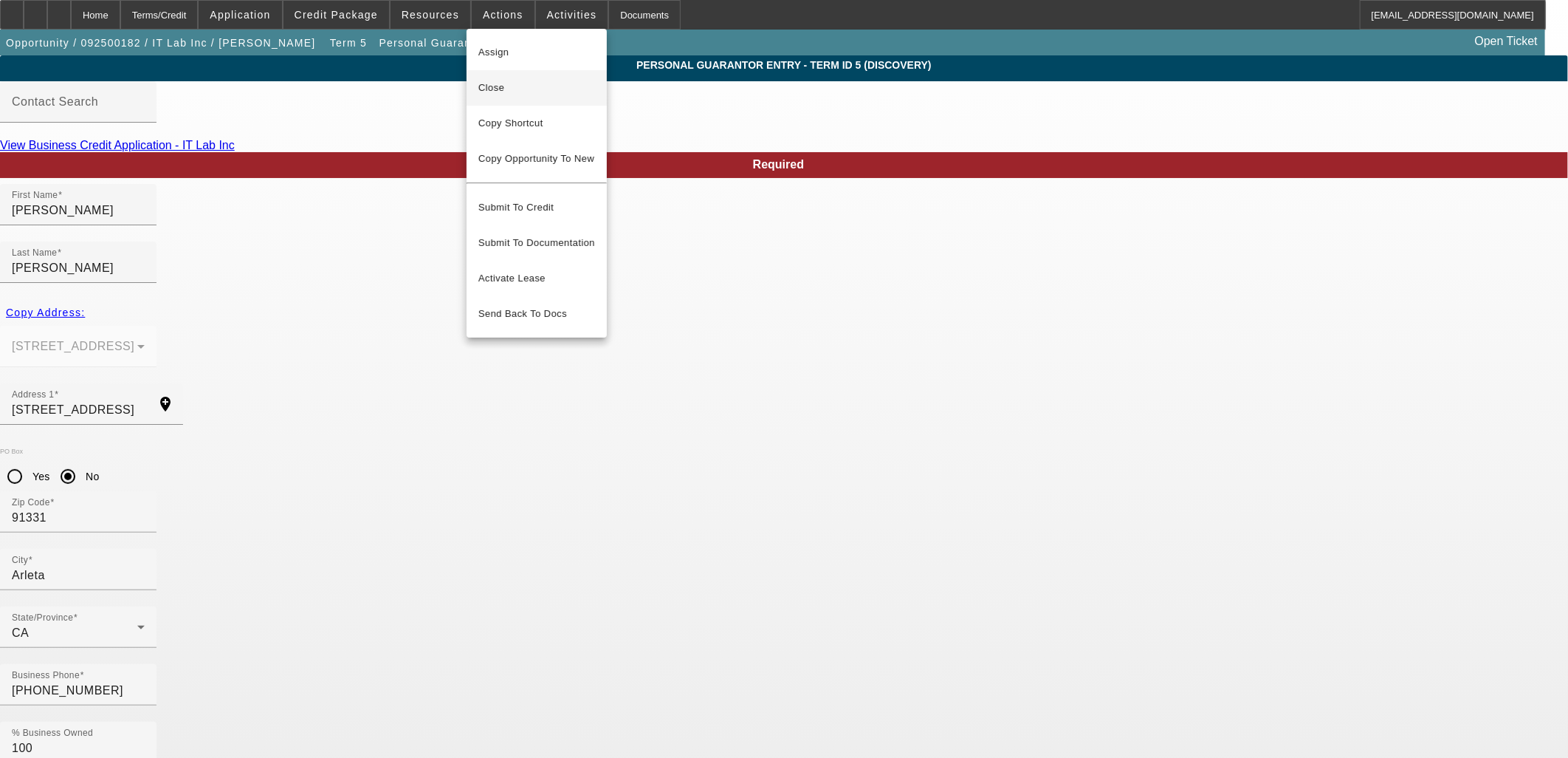
click at [505, 96] on span "Close" at bounding box center [536, 88] width 117 height 18
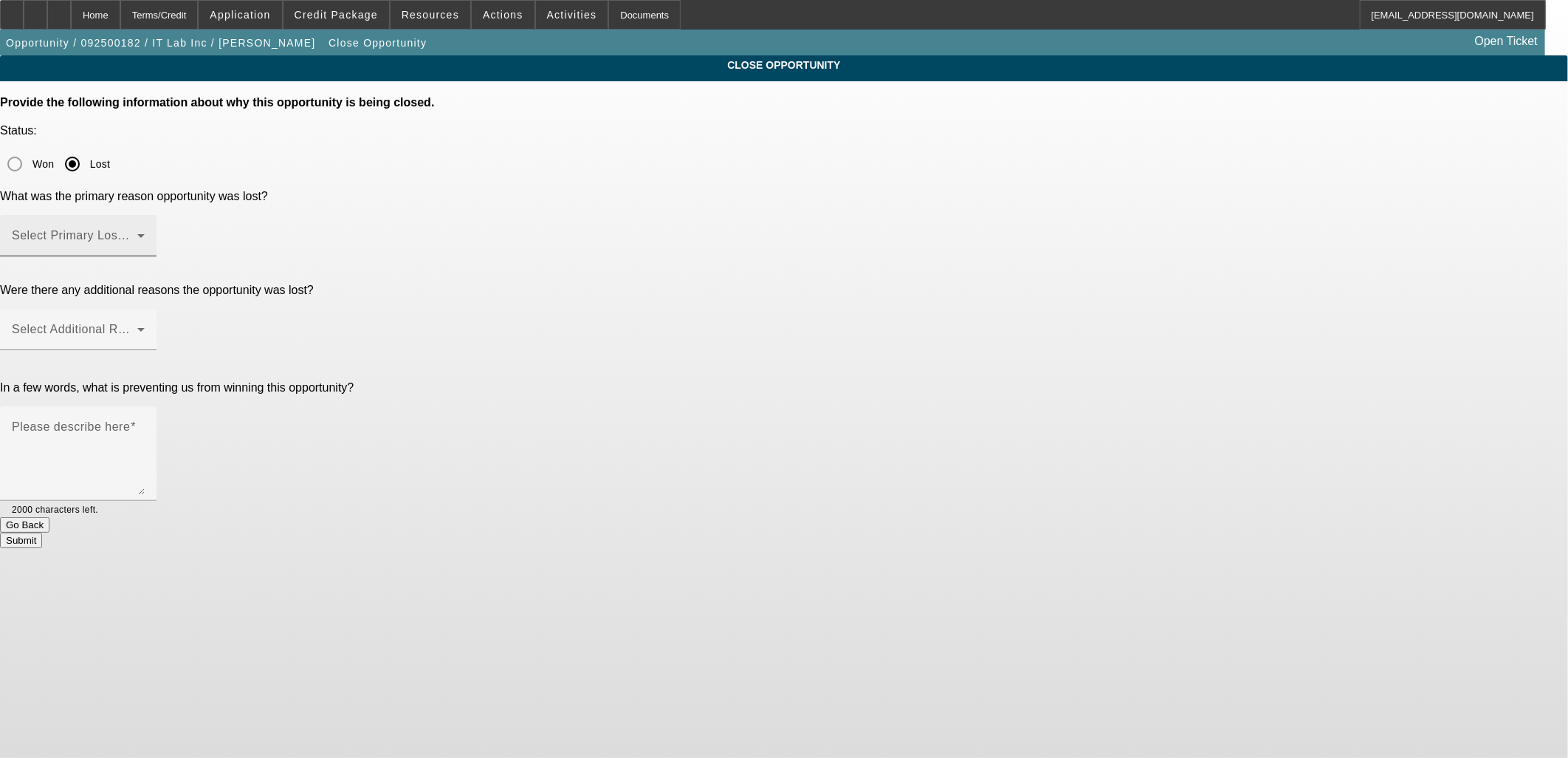
click at [137, 233] on span at bounding box center [74, 242] width 126 height 18
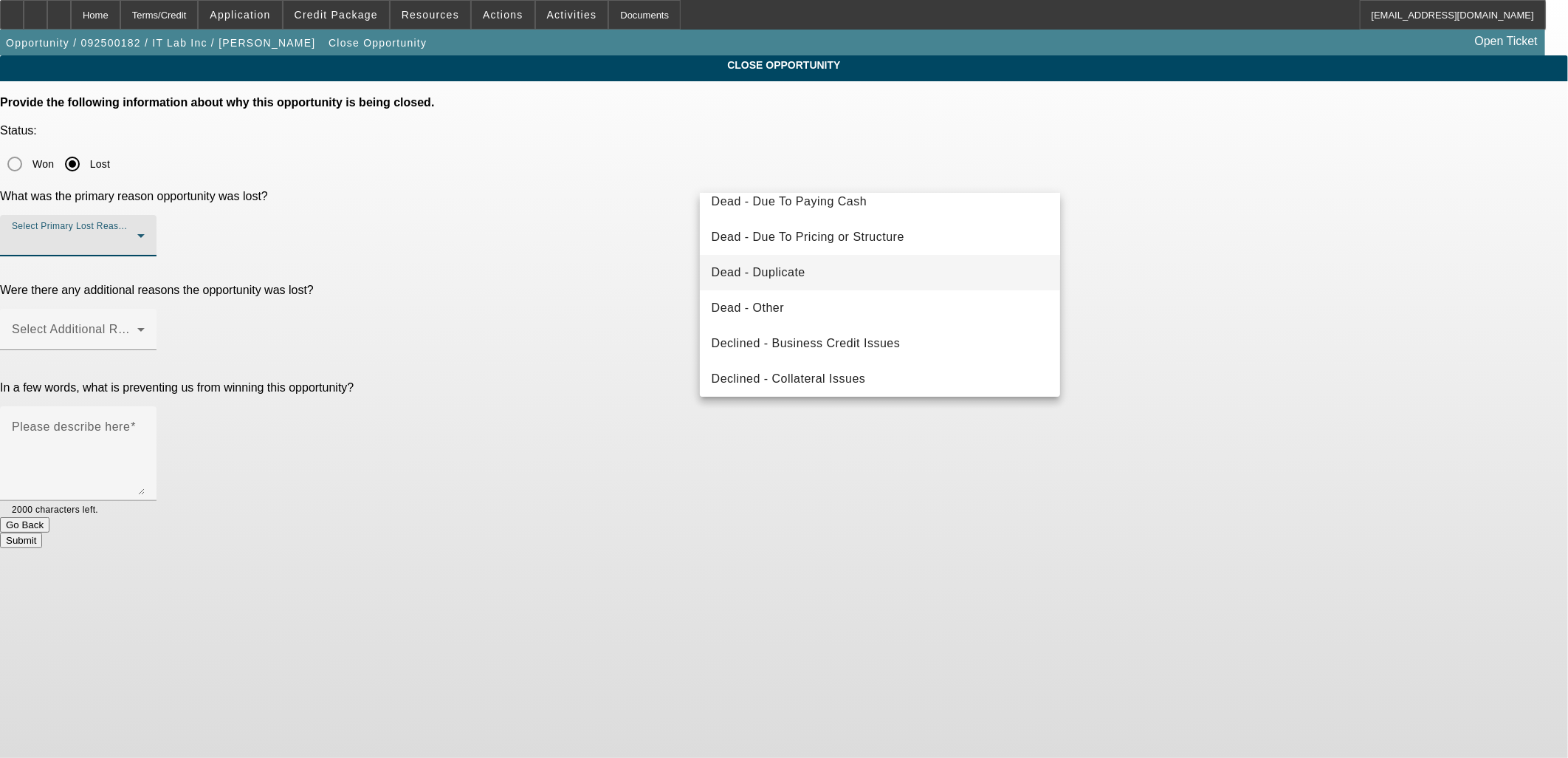
scroll to position [197, 0]
click at [847, 298] on span "Declined - Collateral Issues" at bounding box center [789, 303] width 155 height 18
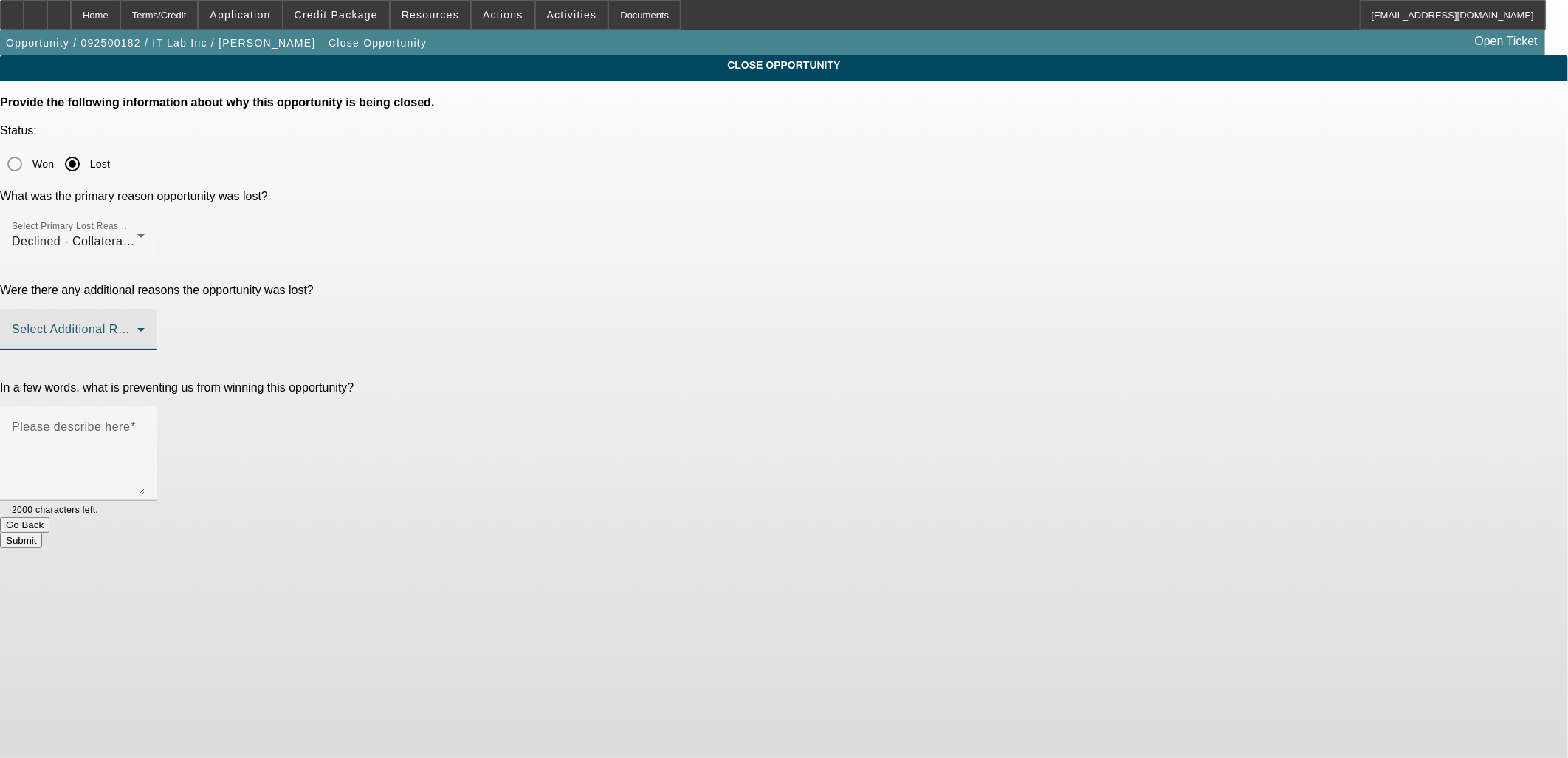
click at [137, 326] on span at bounding box center [74, 335] width 126 height 18
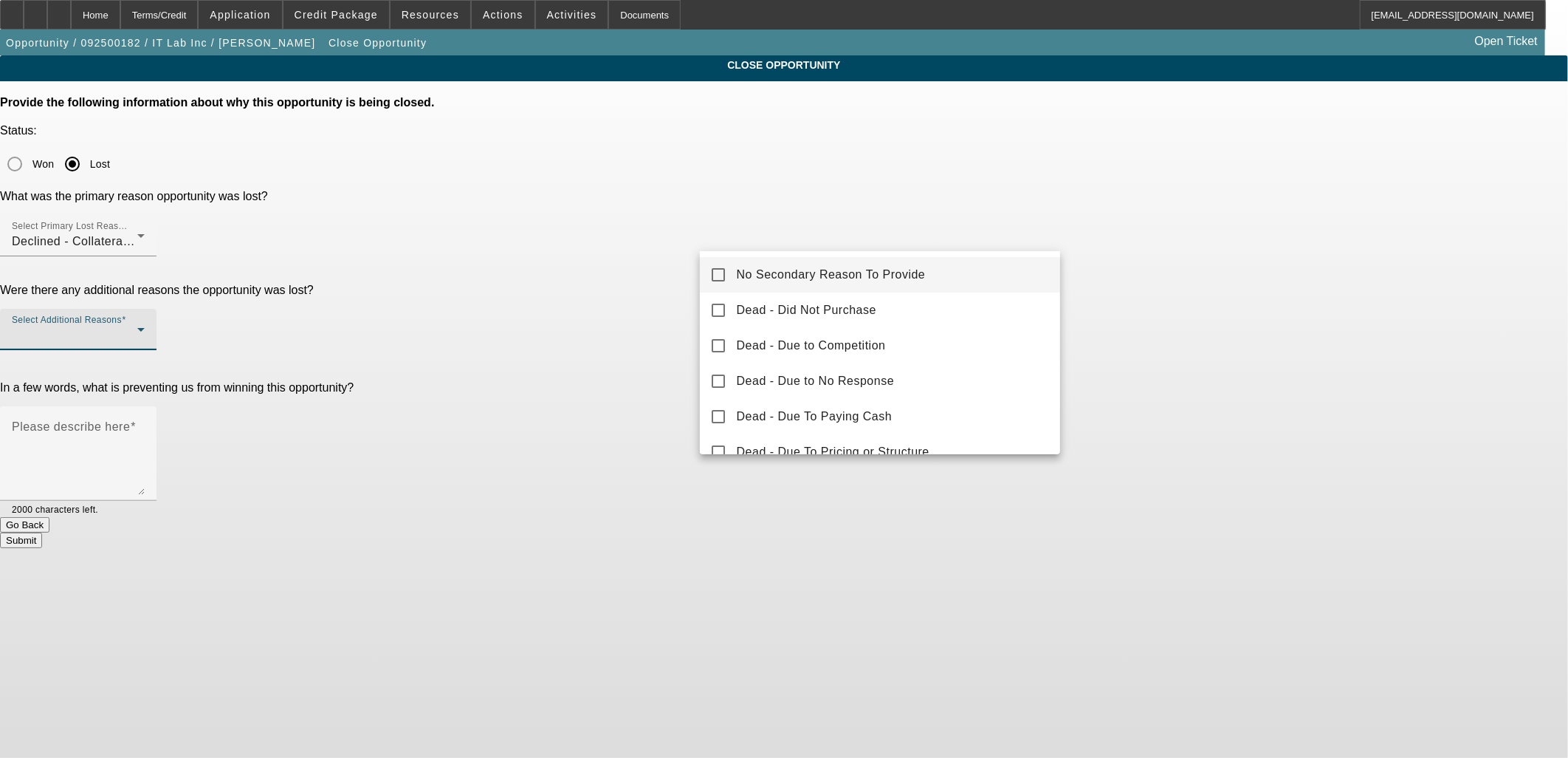
click at [801, 289] on mat-option "No Secondary Reason To Provide" at bounding box center [880, 274] width 361 height 35
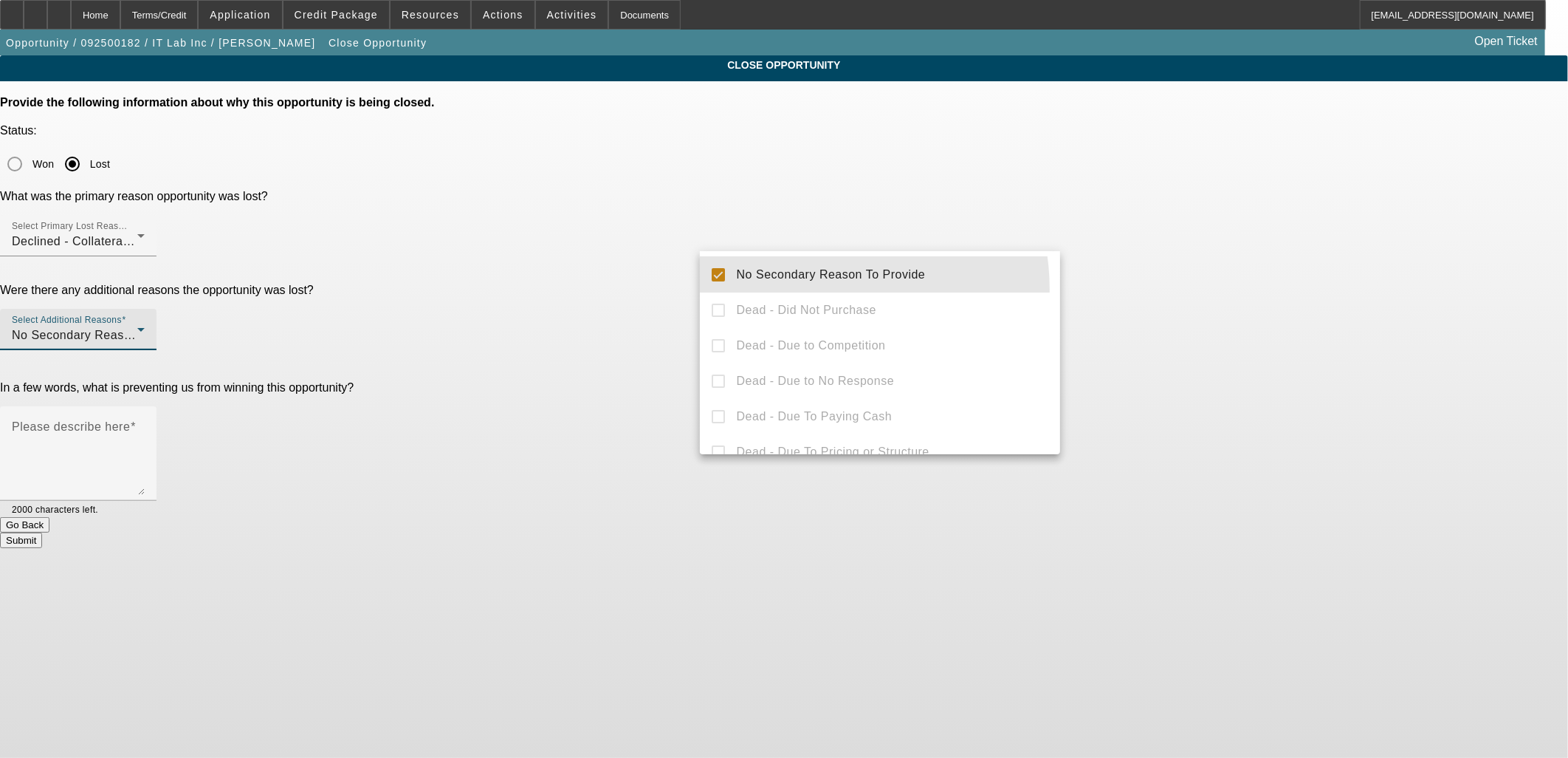
click at [663, 264] on div at bounding box center [784, 379] width 1568 height 758
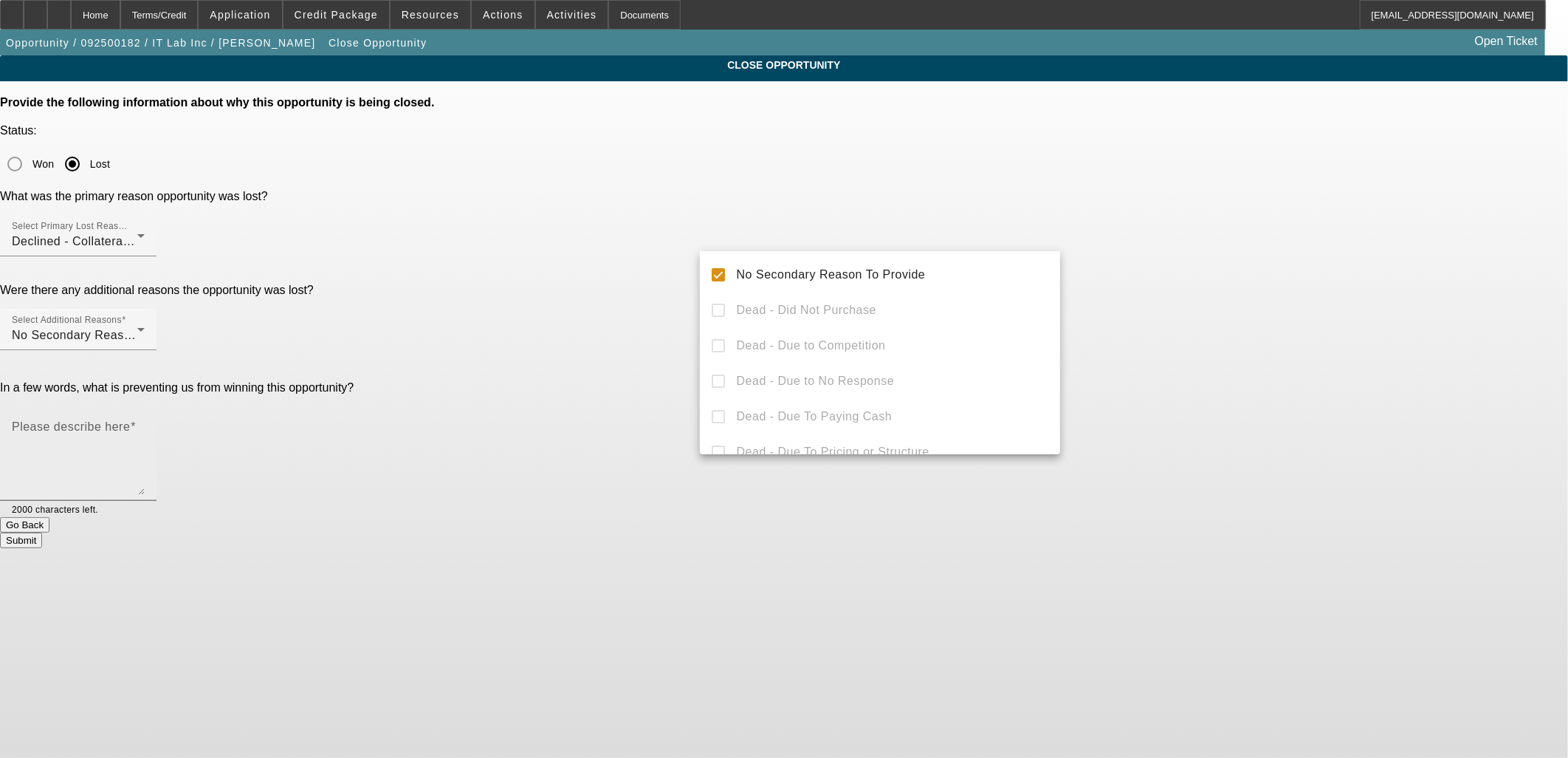
click at [145, 424] on textarea "Please describe here" at bounding box center [77, 459] width 133 height 71
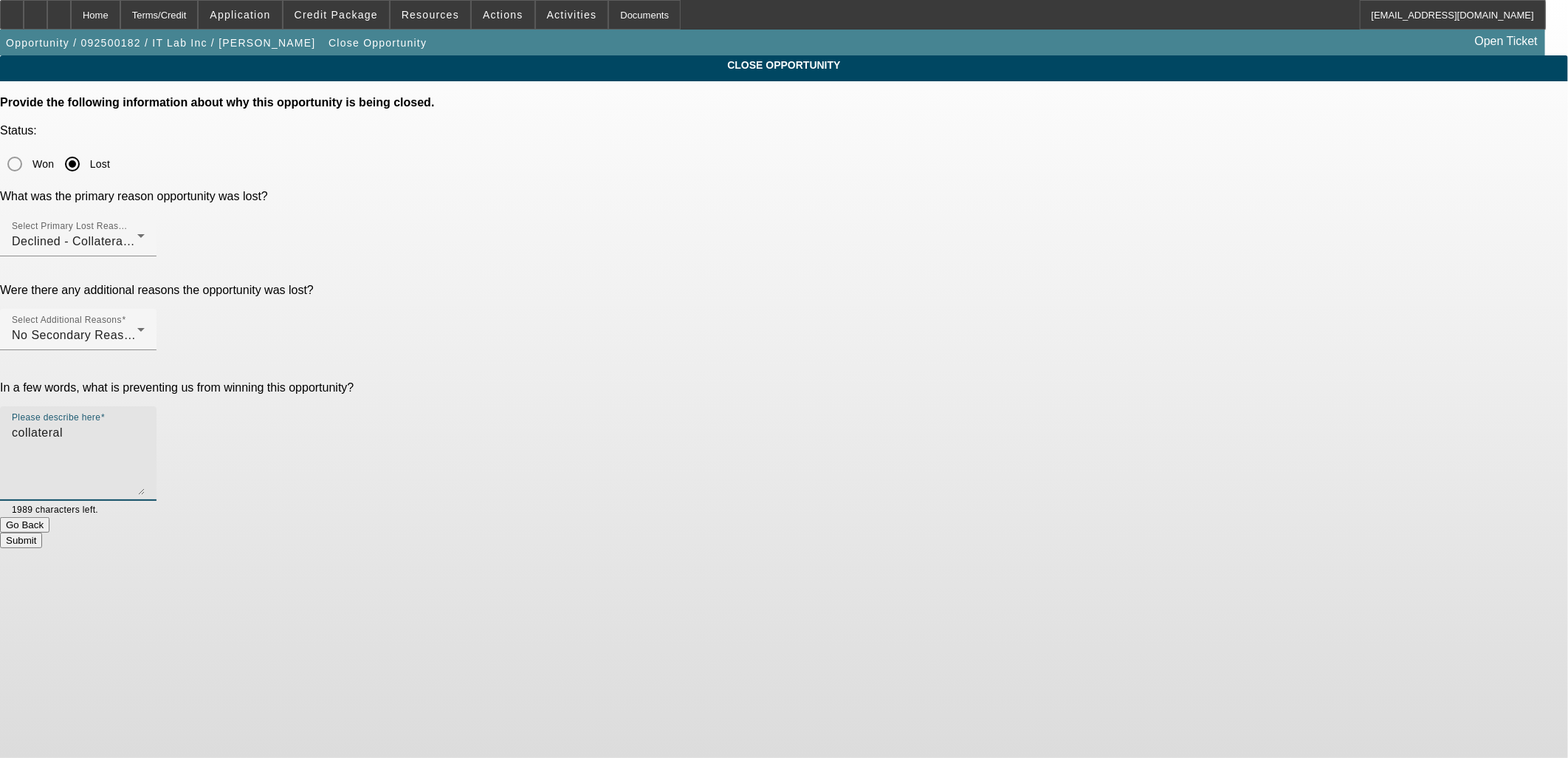
type textarea "collateral"
click at [42, 533] on button "Submit" at bounding box center [21, 541] width 42 height 16
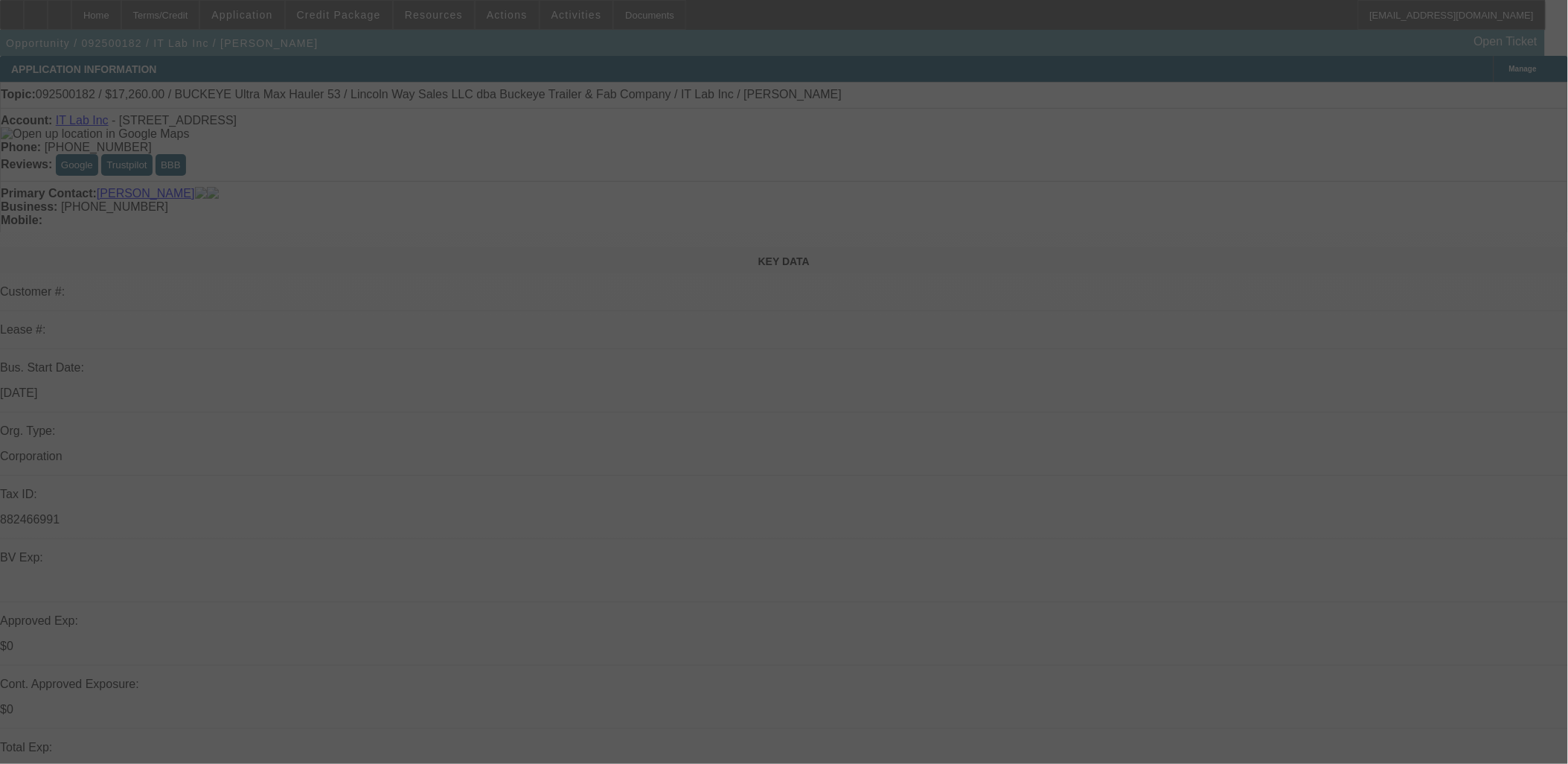
select select "0.2"
select select "2"
select select "0.1"
select select "0"
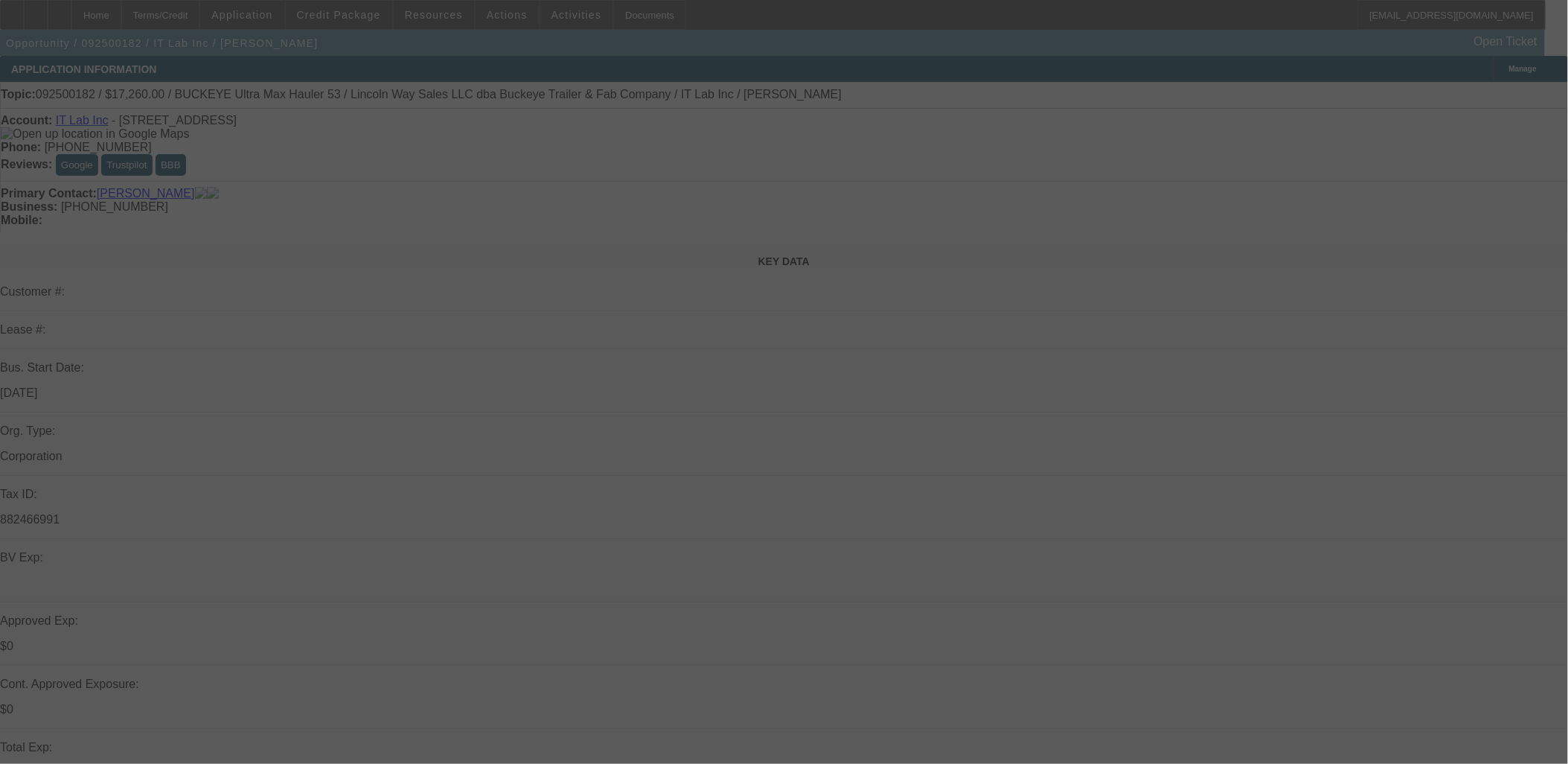
select select "0"
select select "2"
select select "0.1"
select select "0"
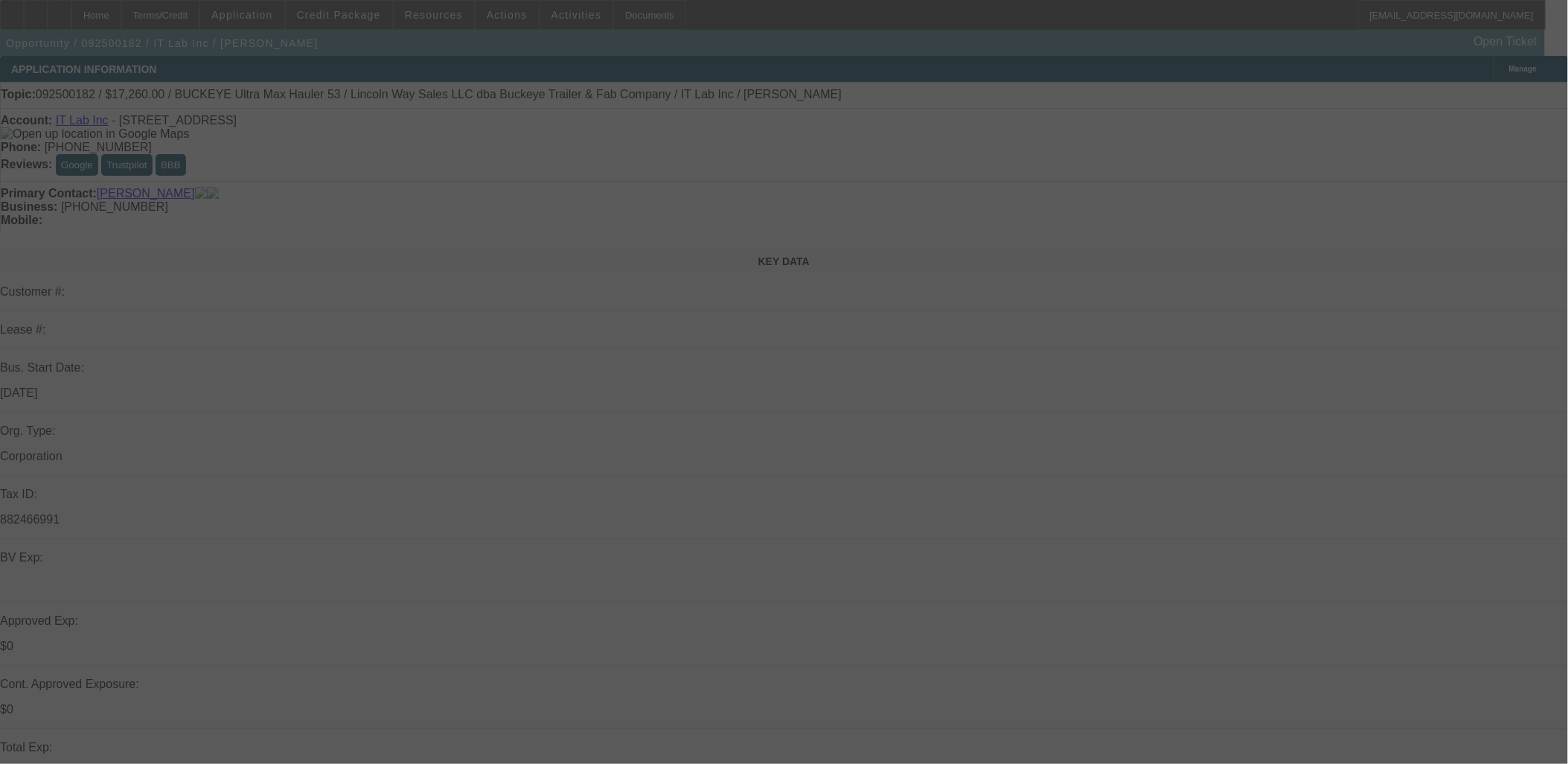
select select "0"
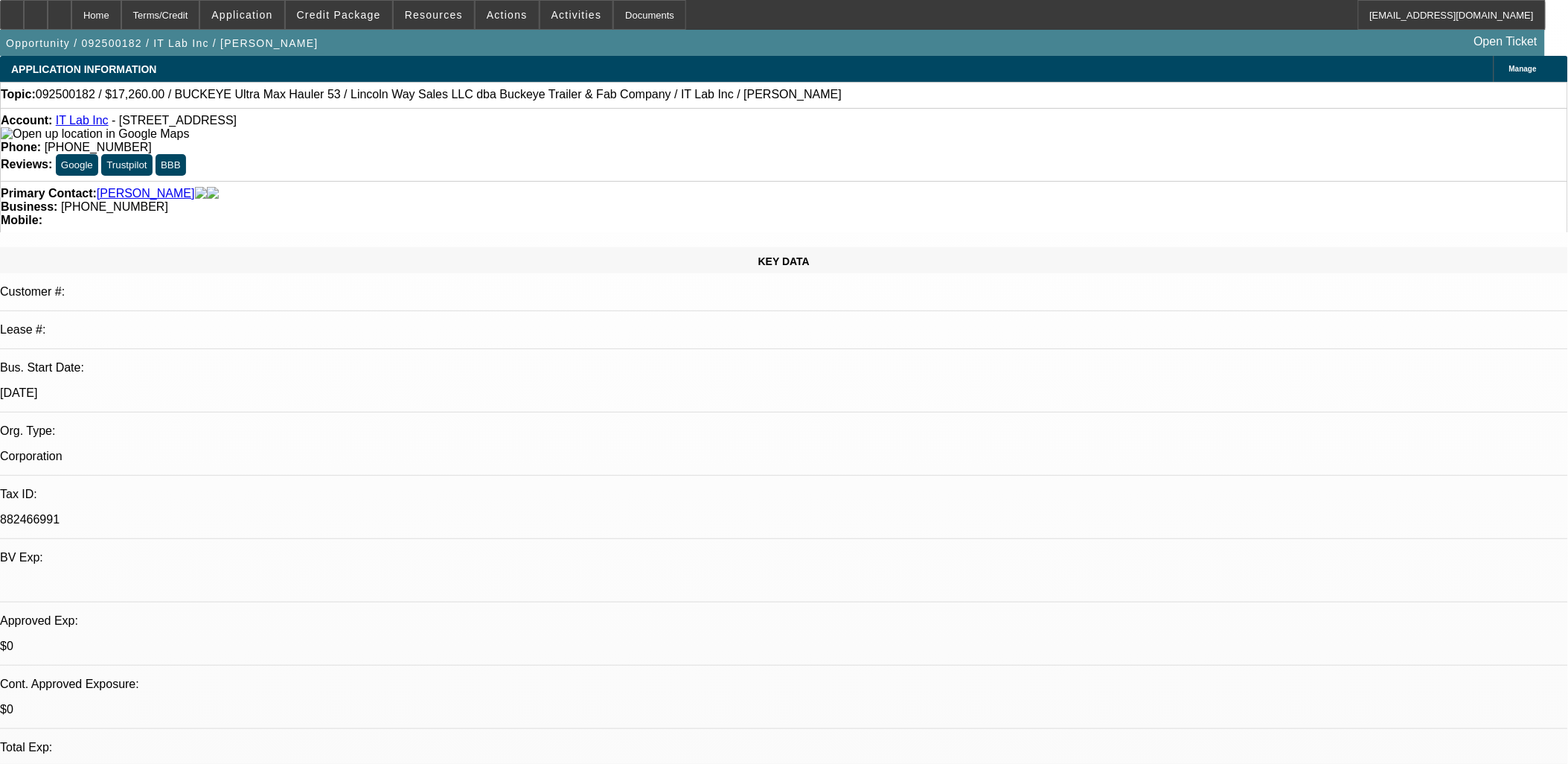
select select "1"
select select "2"
select select "4"
select select "1"
select select "2"
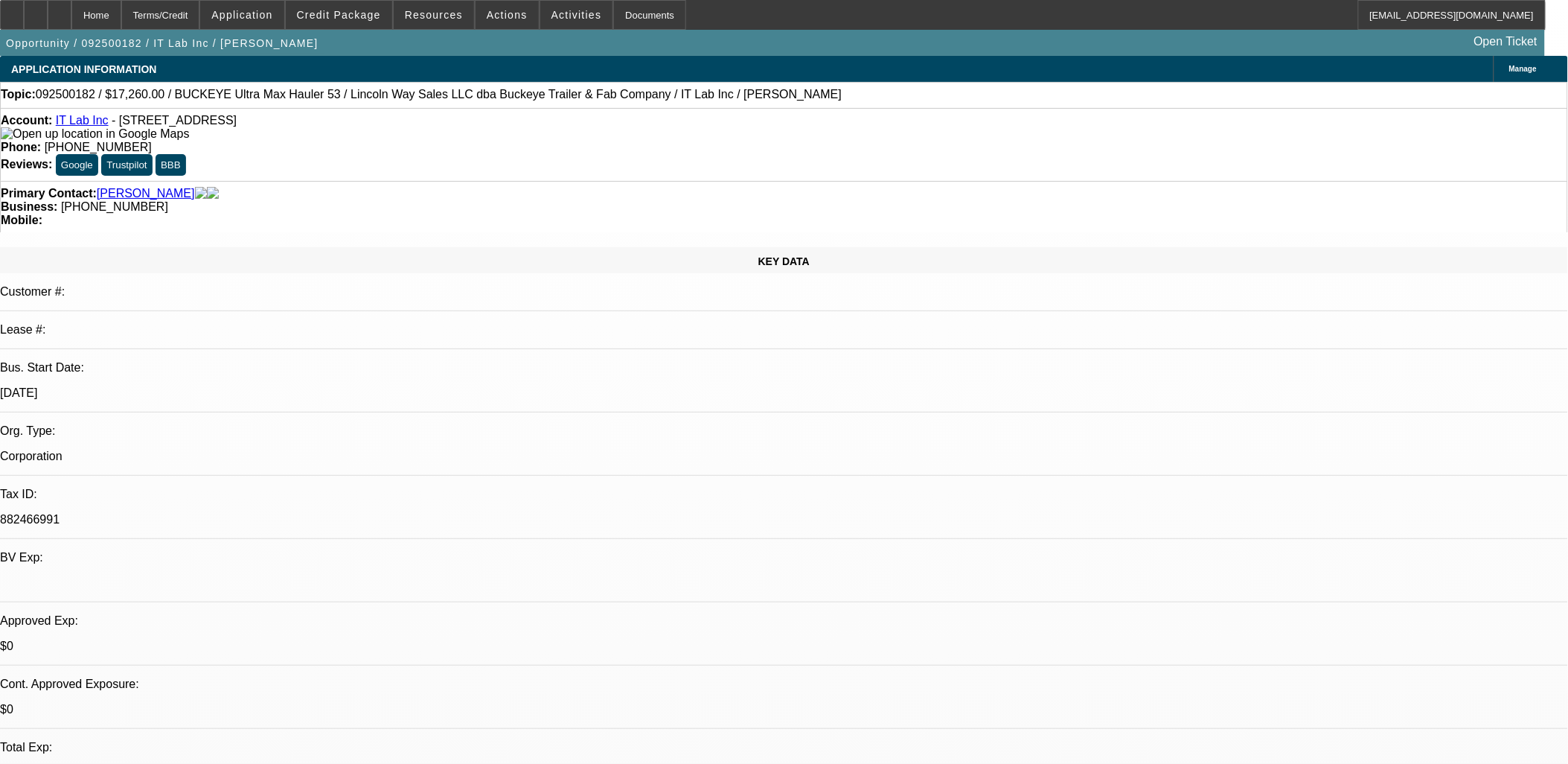
select select "5"
select select "1"
select select "2"
select select "4"
select select "1"
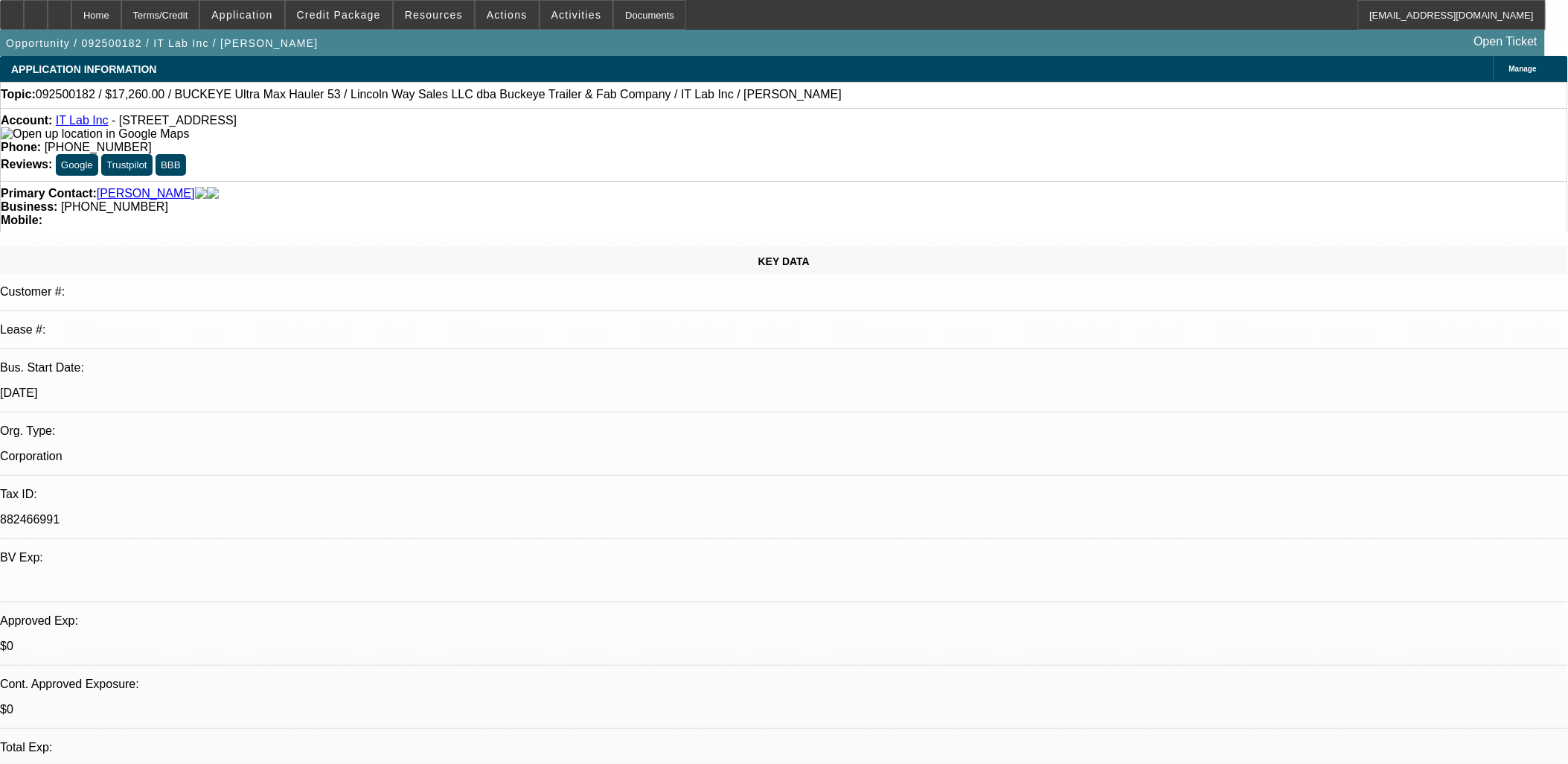
select select "2"
select select "5"
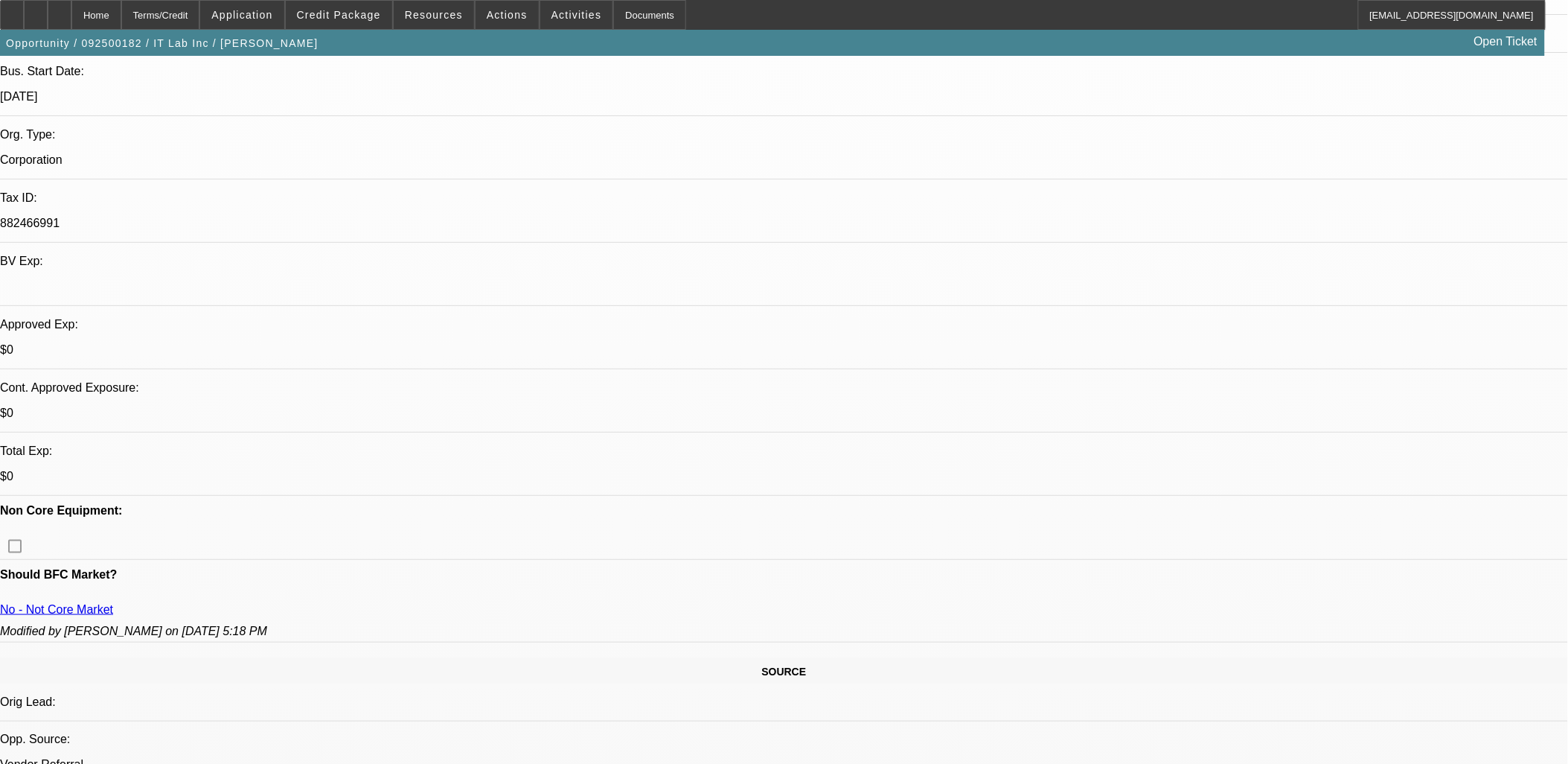
scroll to position [413, 0]
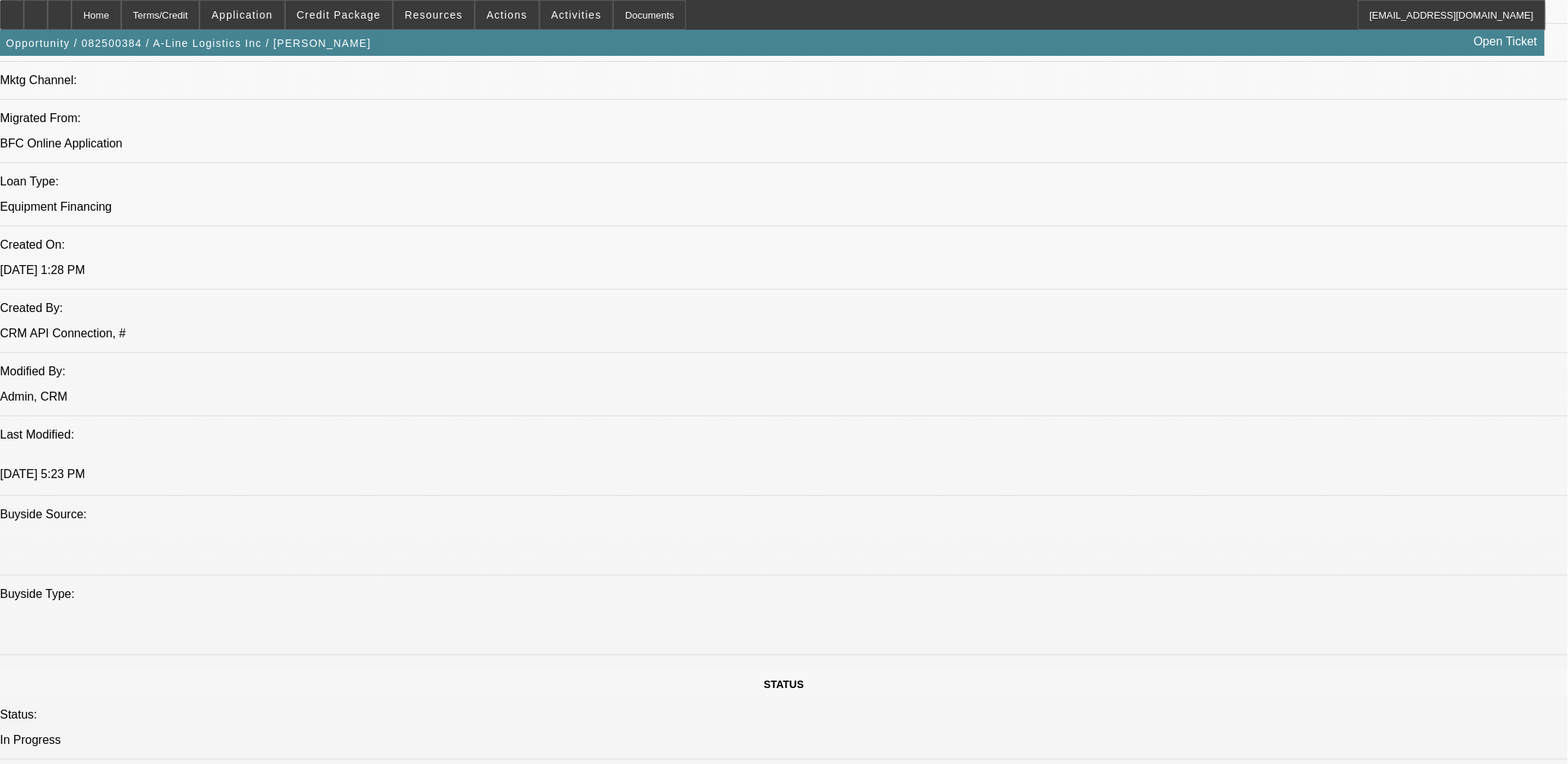
select select "0"
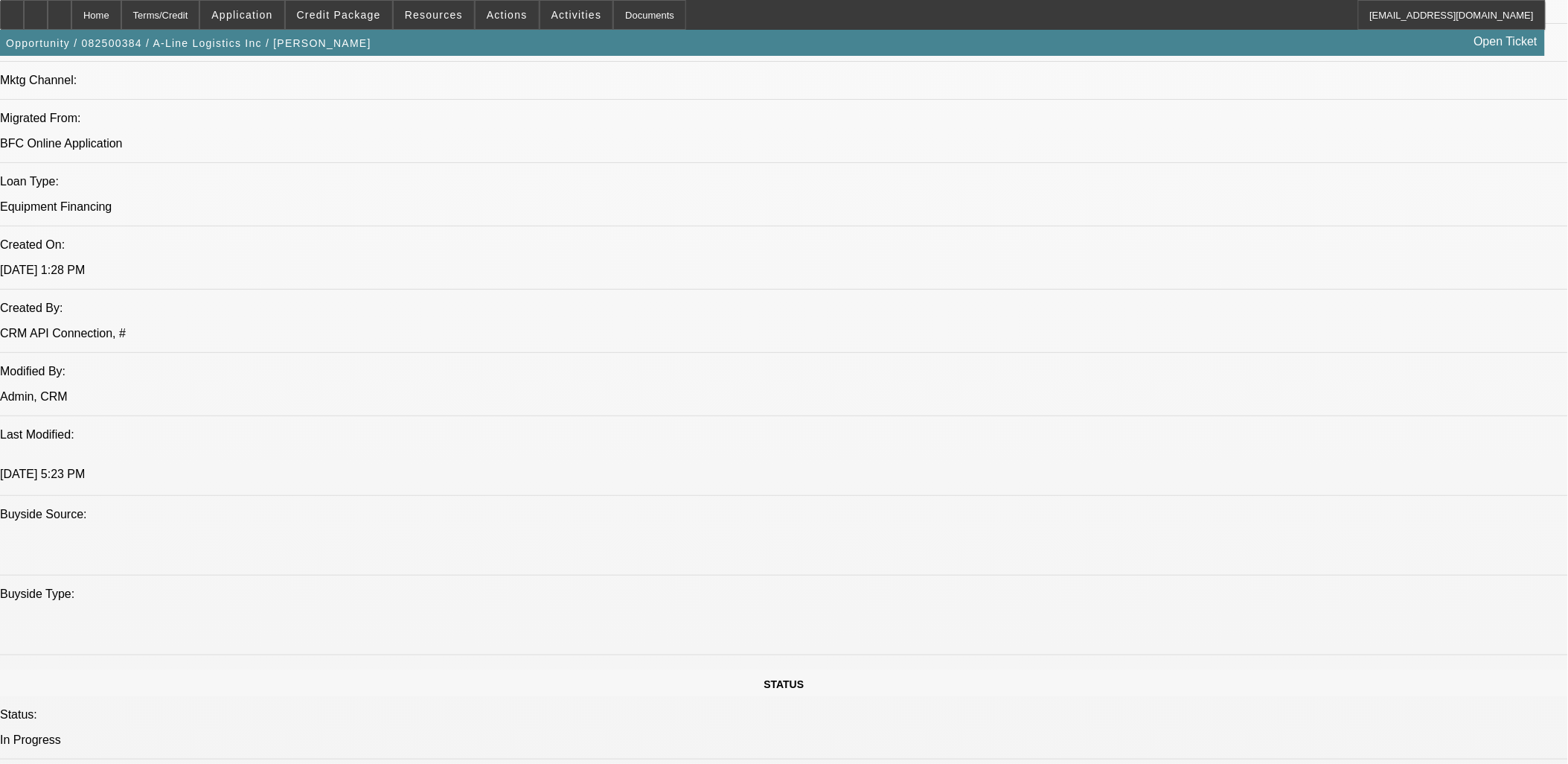
select select "0.1"
select select "0"
select select "0.1"
select select "0"
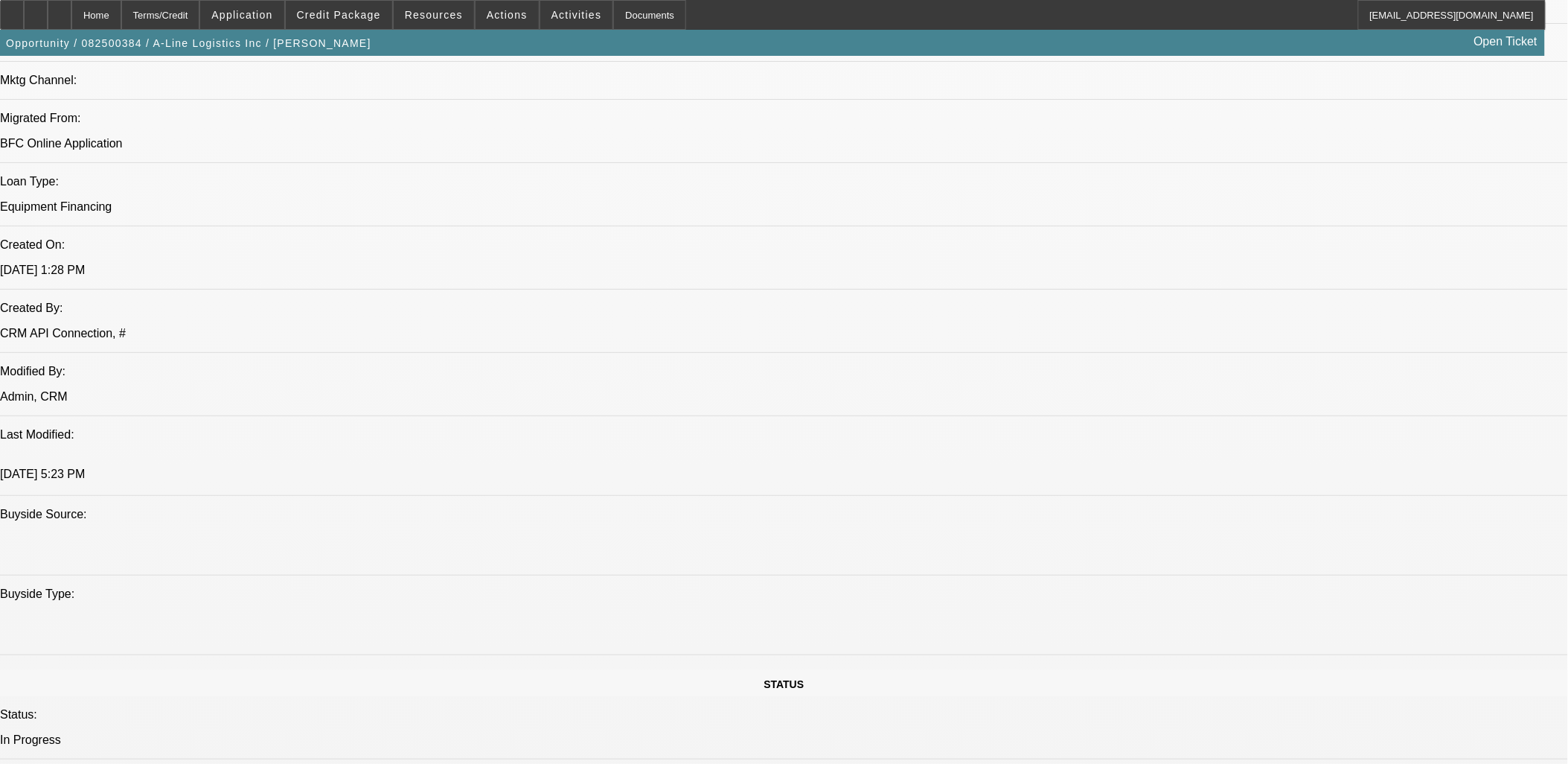
select select "0"
select select "0.1"
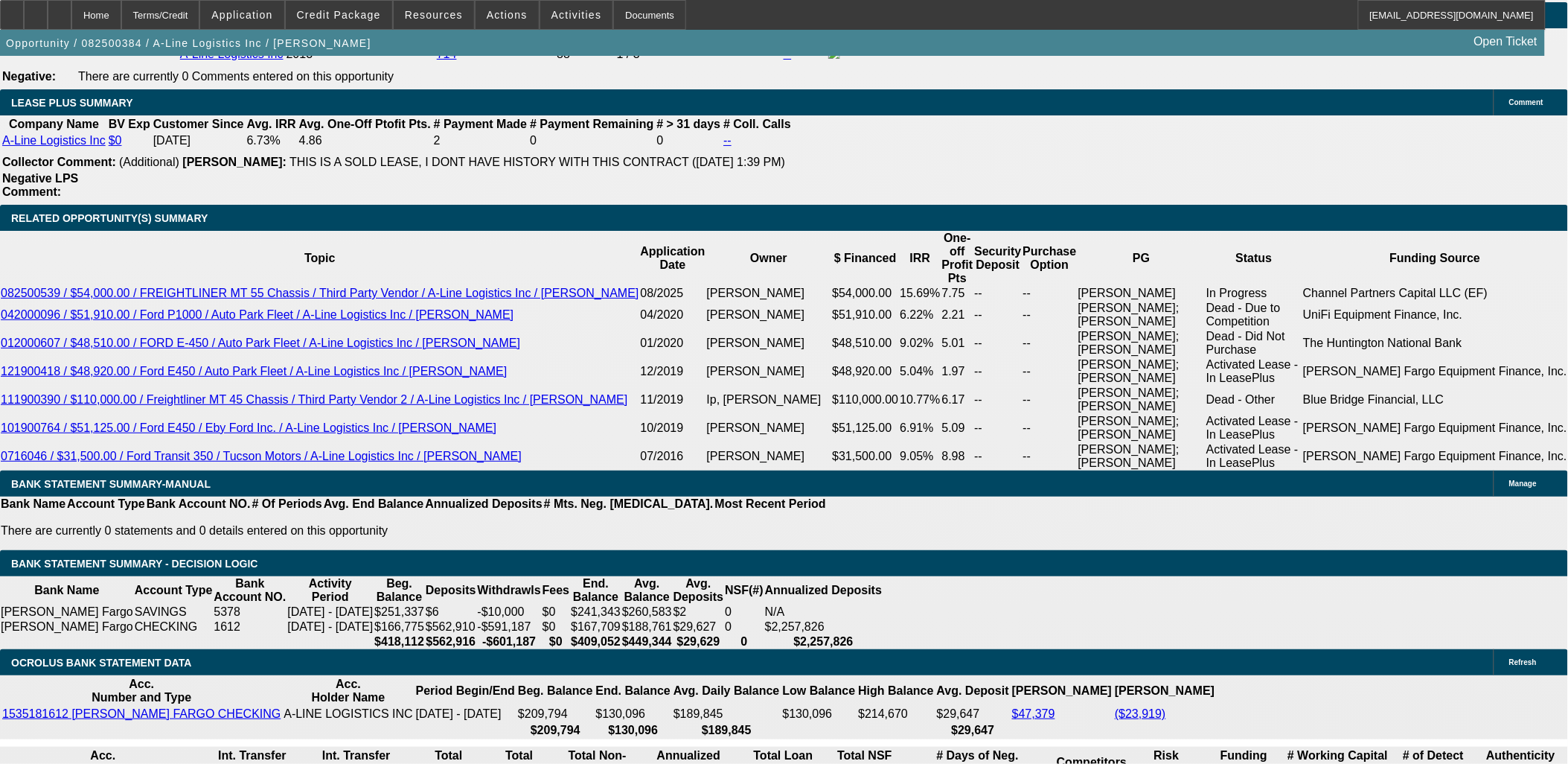
select select "1"
select select "6"
select select "1"
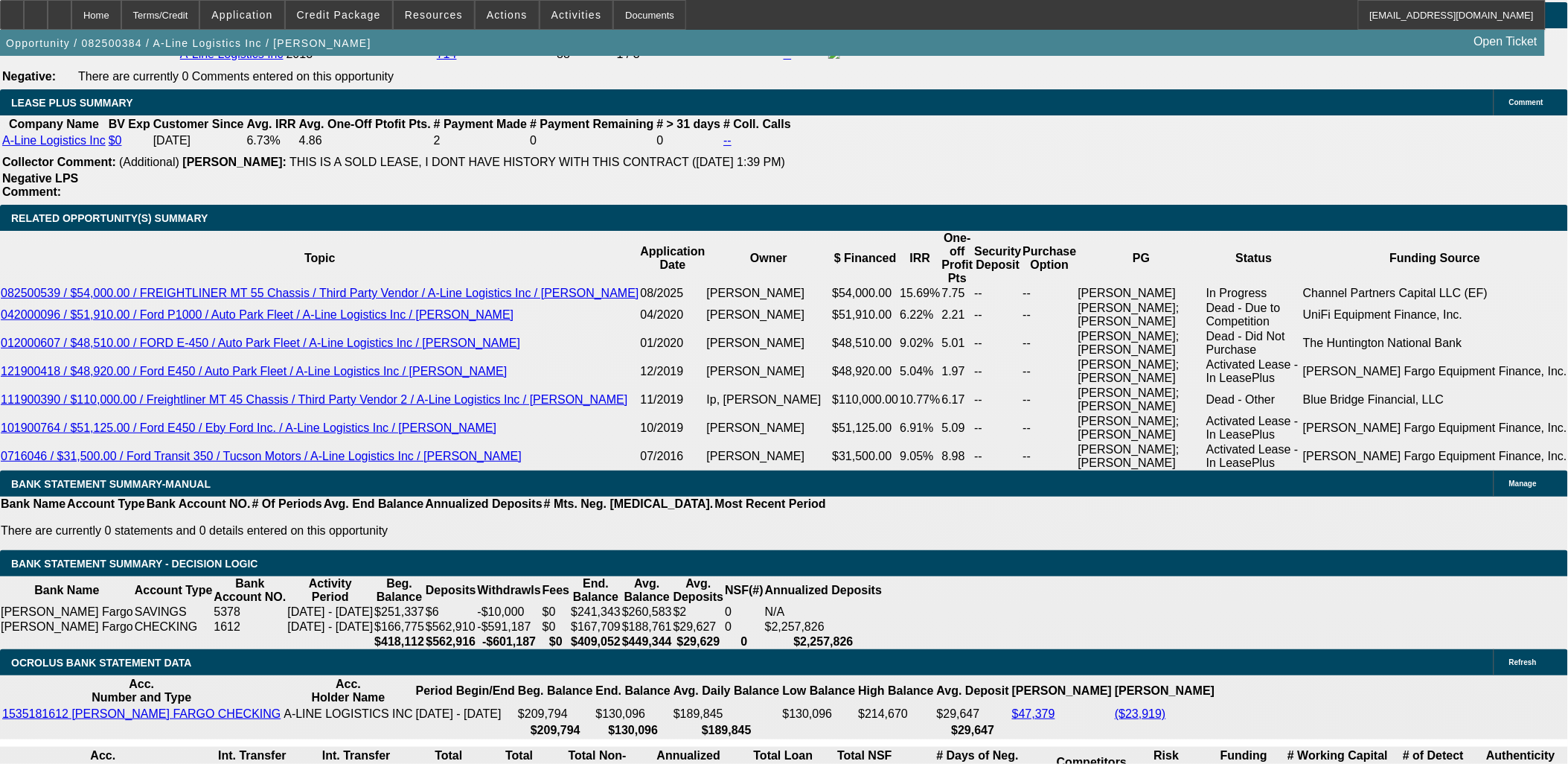
select select "4"
select select "1"
select select "4"
select select "1"
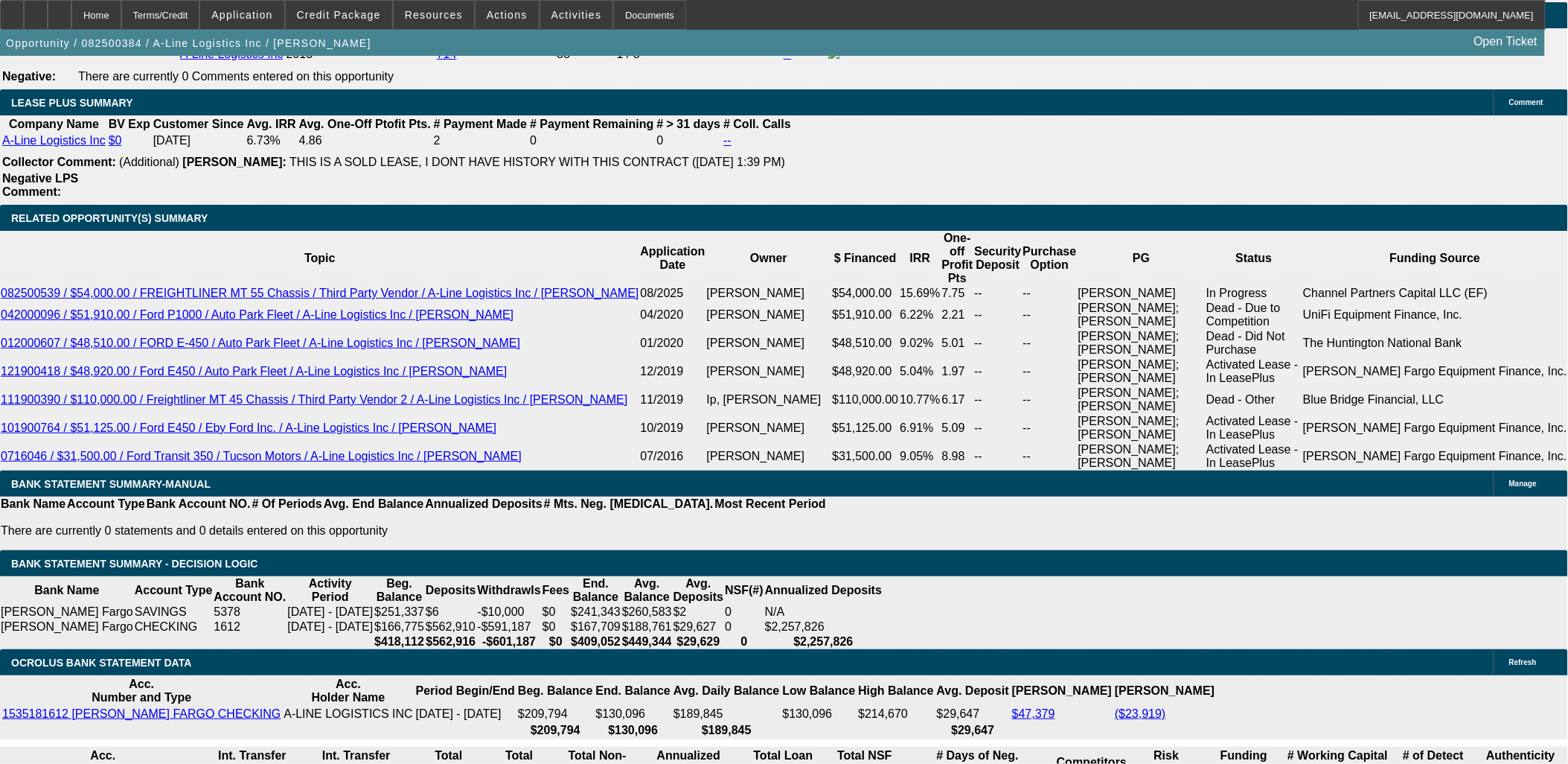
select select "1"
select select "4"
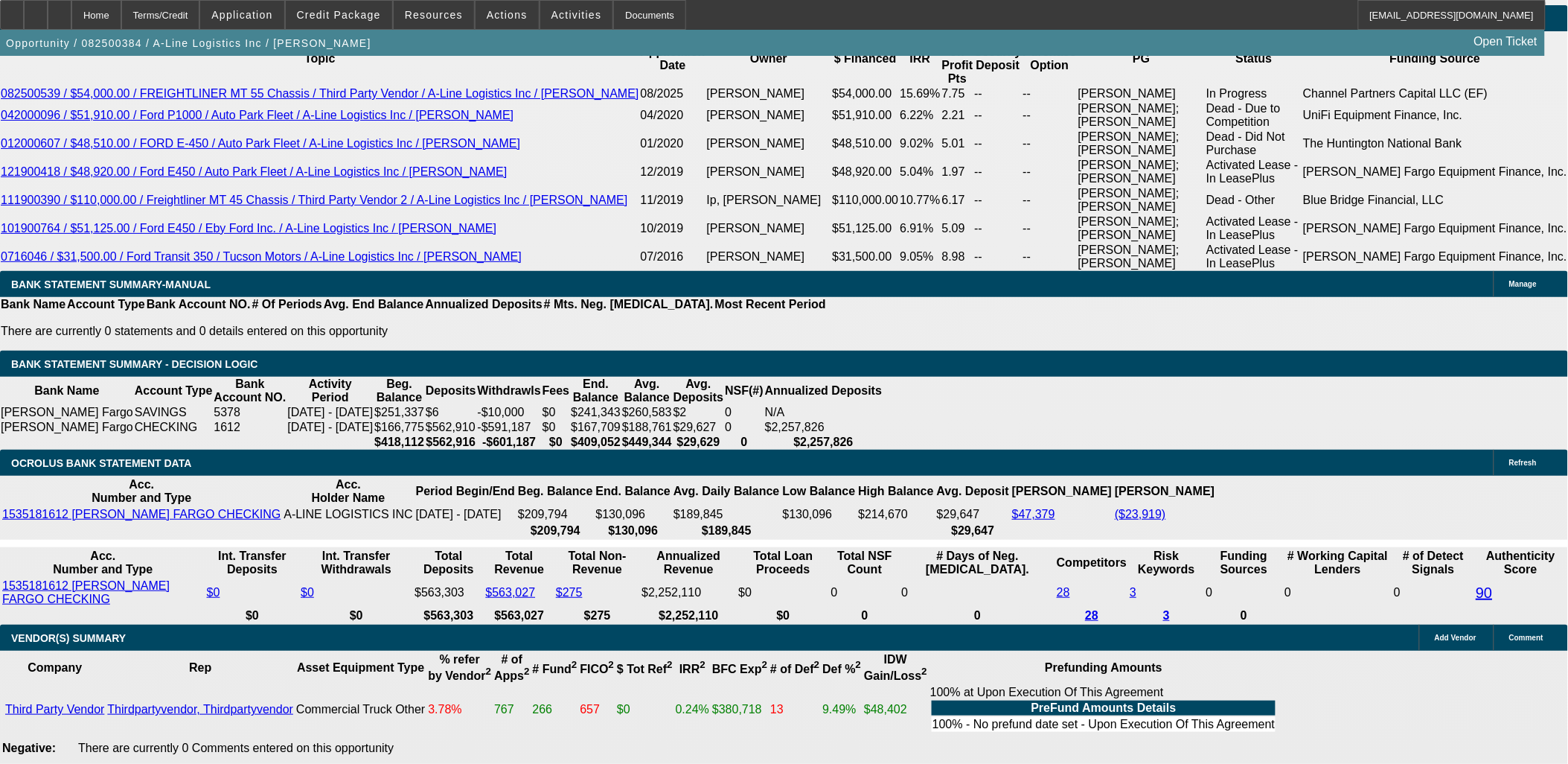
scroll to position [2954, 0]
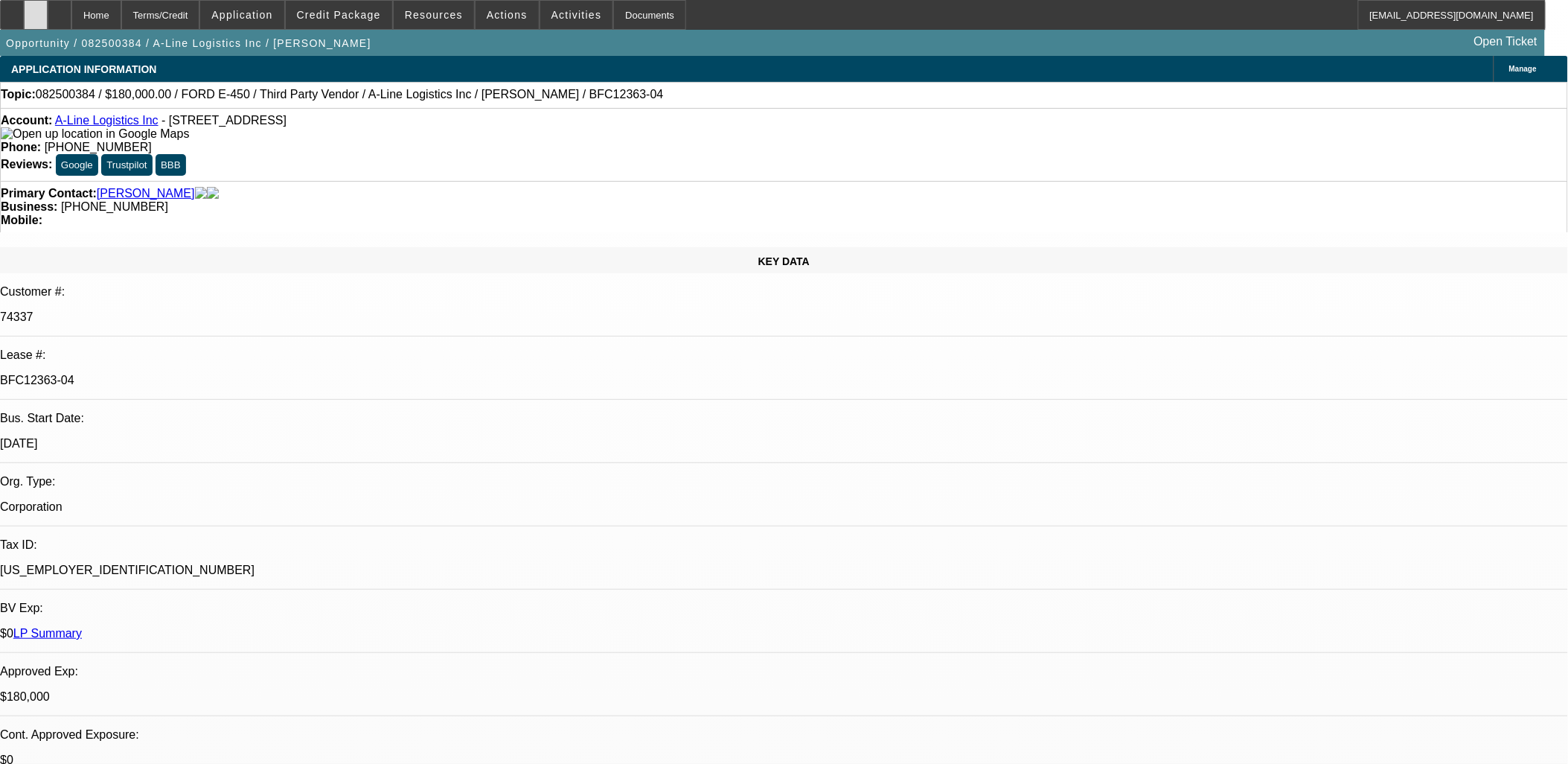
select select "0"
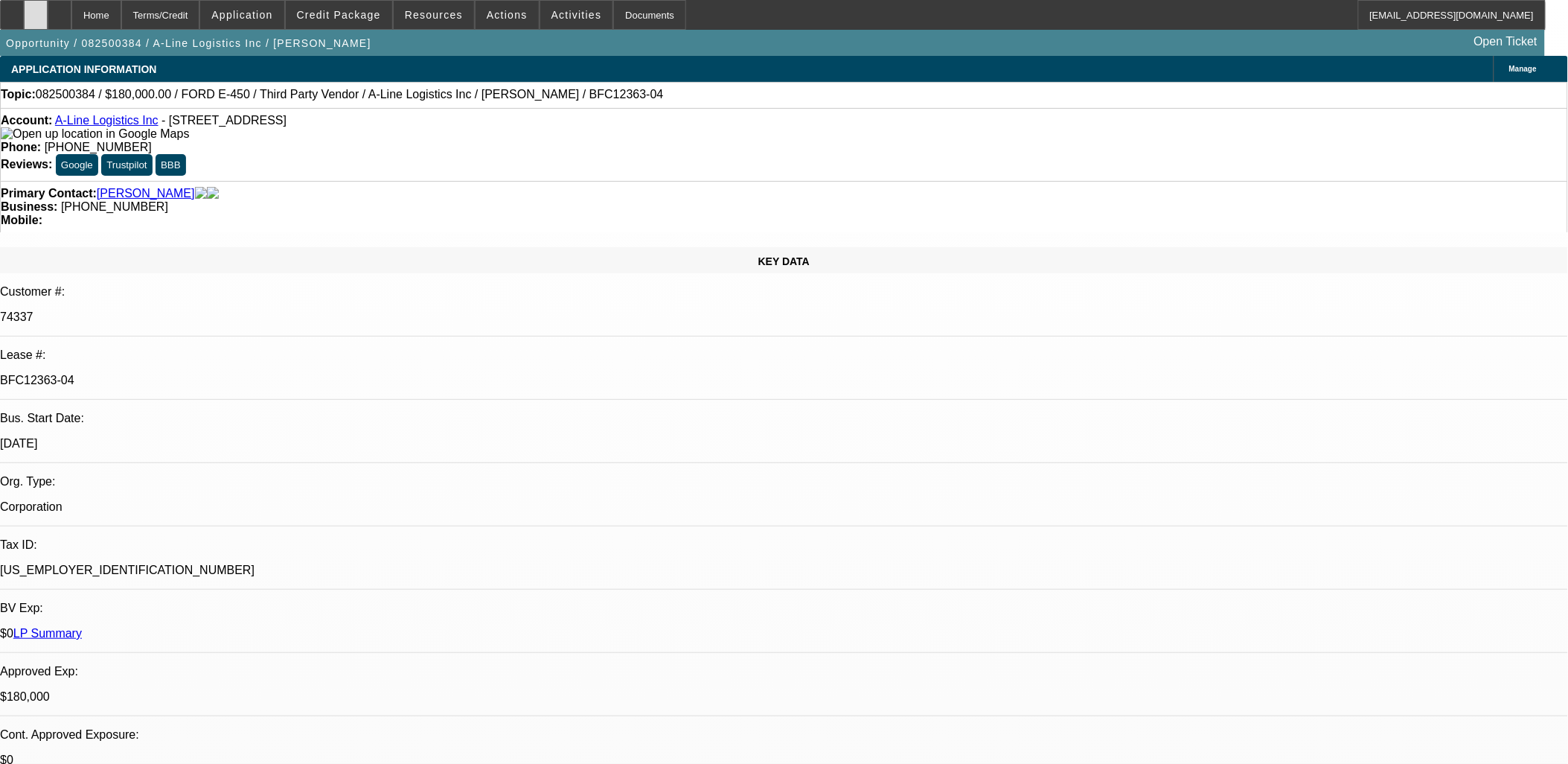
select select "0.1"
select select "0"
select select "0.1"
select select "0"
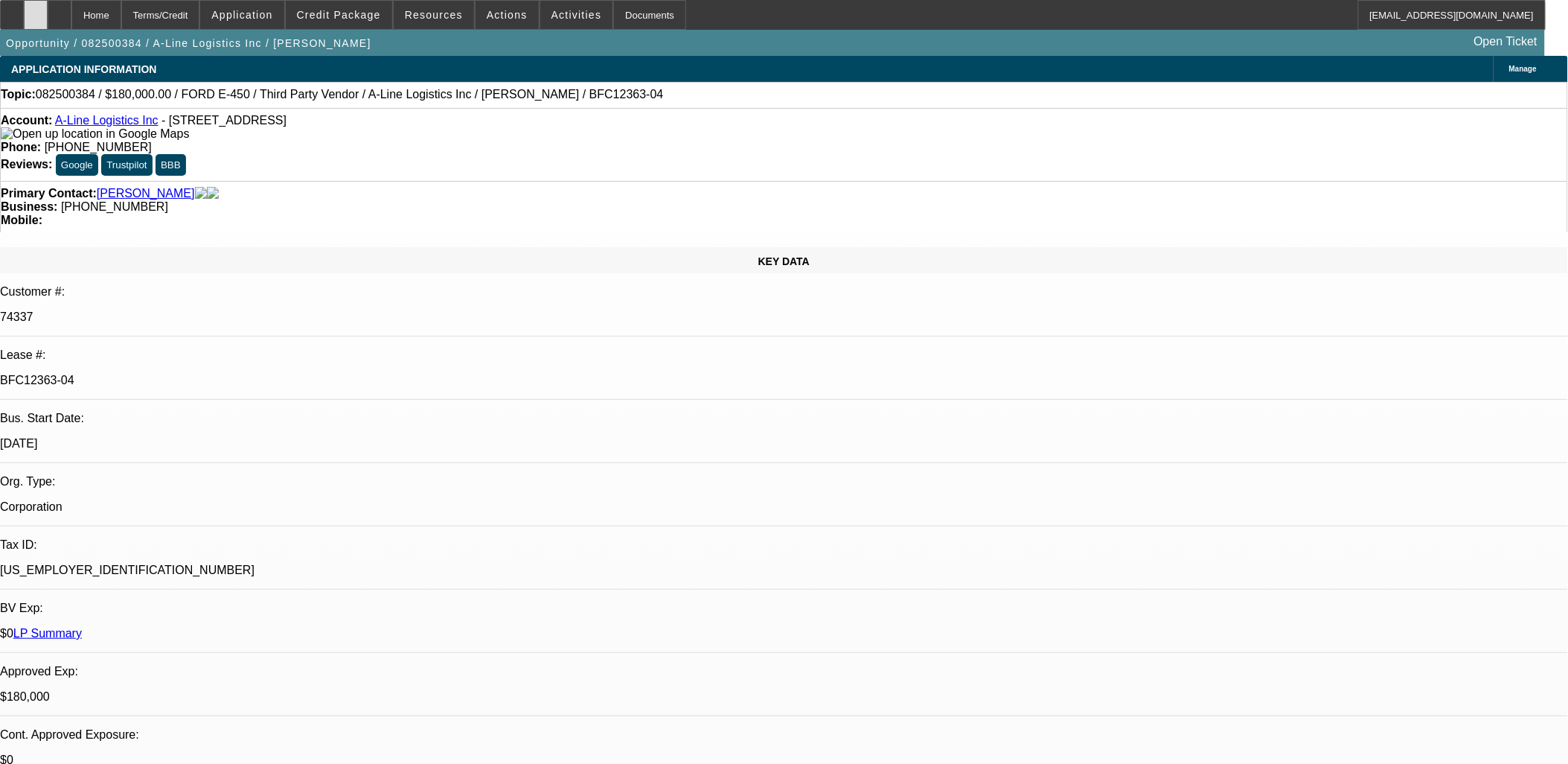
select select "0"
select select "0.1"
select select "1"
select select "6"
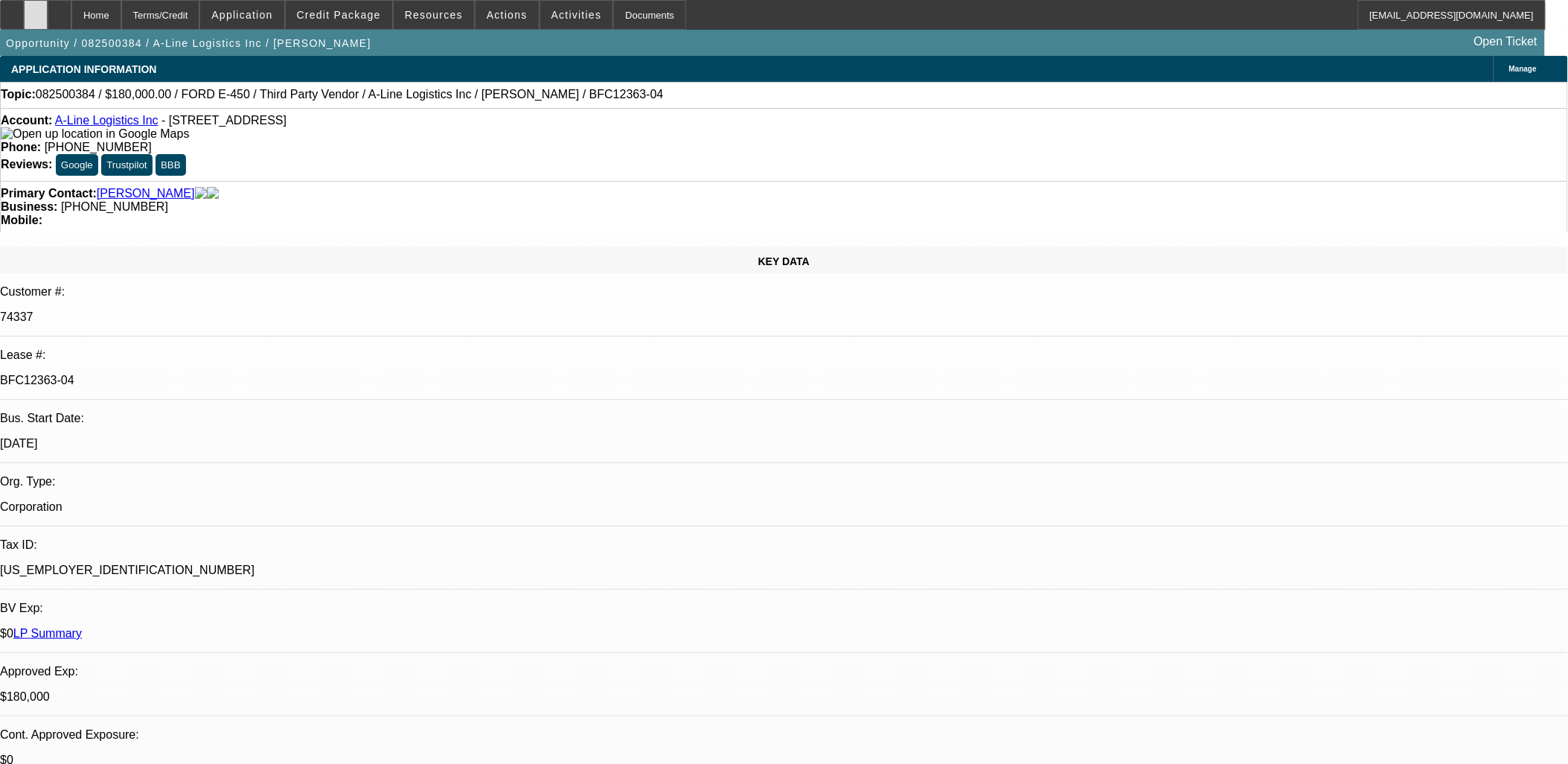
select select "1"
select select "4"
select select "1"
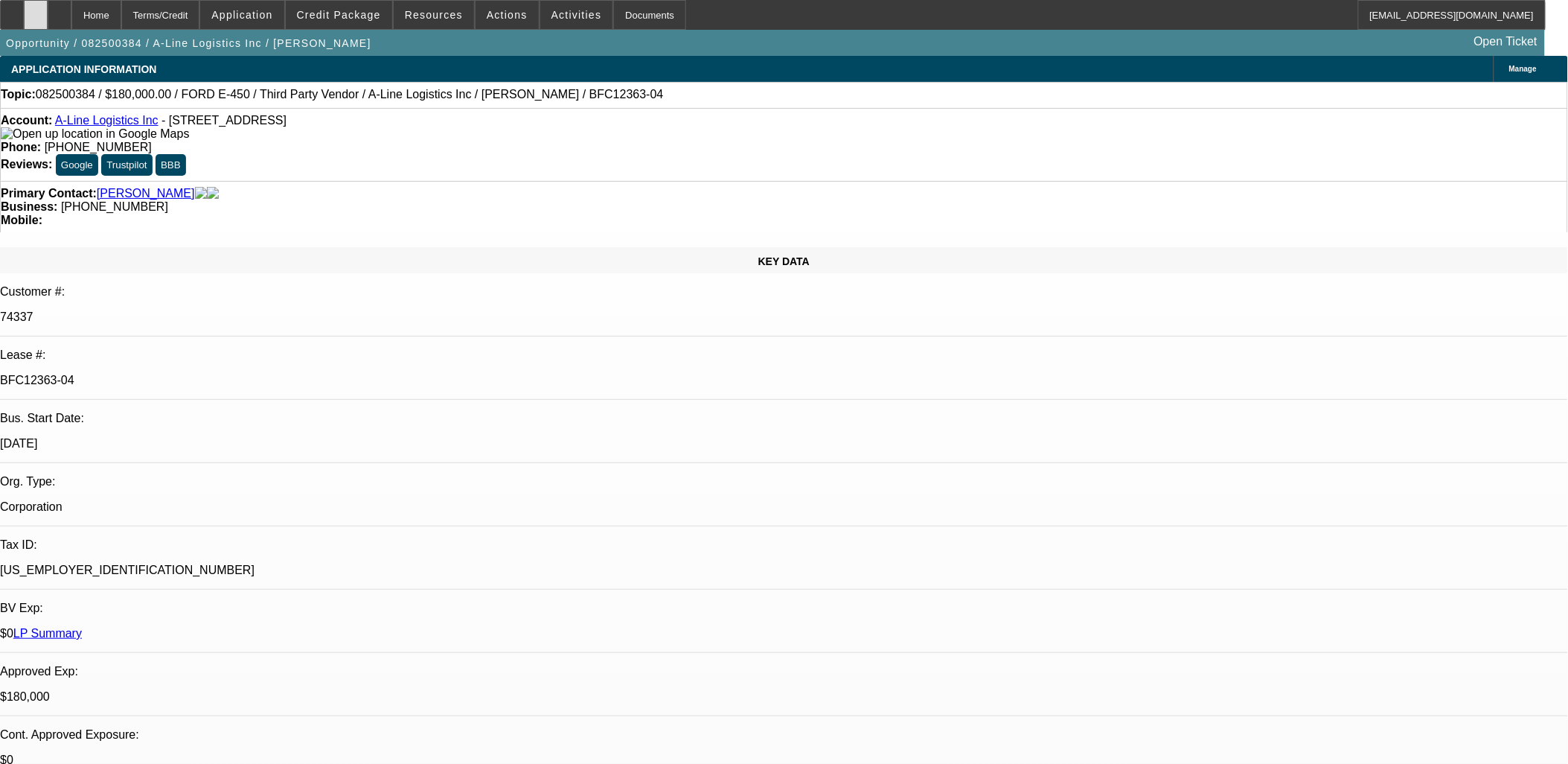
select select "4"
select select "1"
select select "4"
click at [35, 10] on icon at bounding box center [35, 10] width 0 height 0
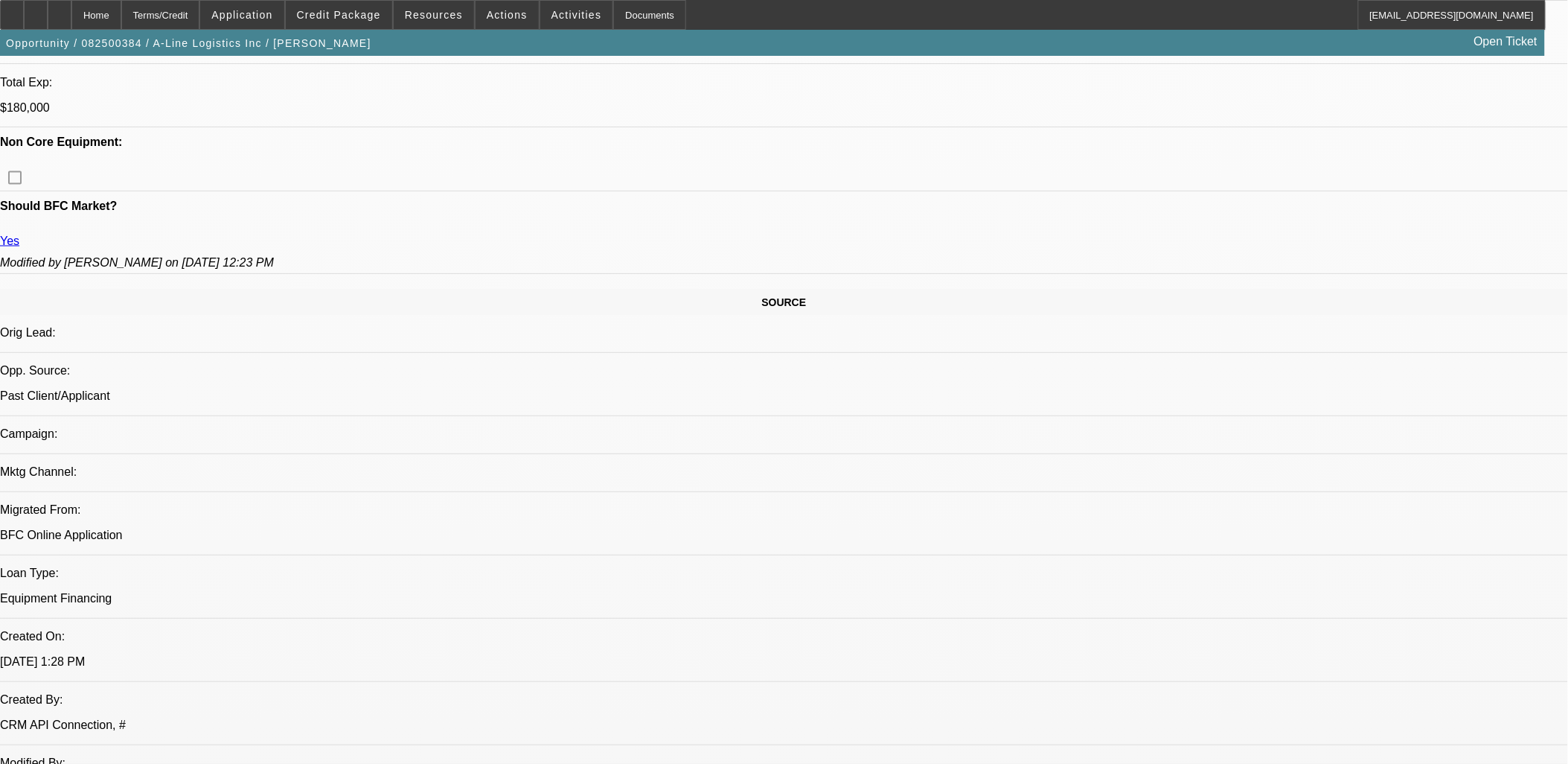
scroll to position [745, 0]
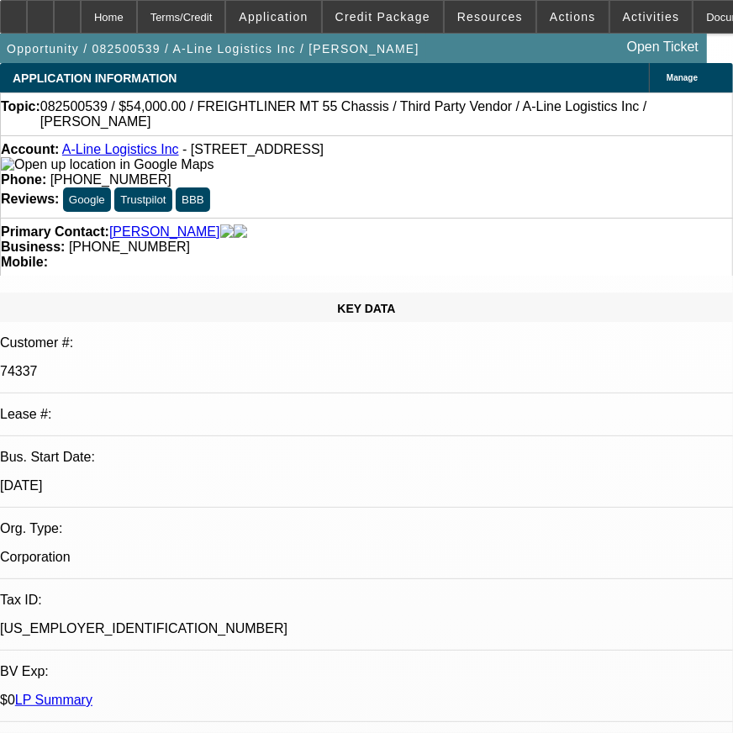
select select "0"
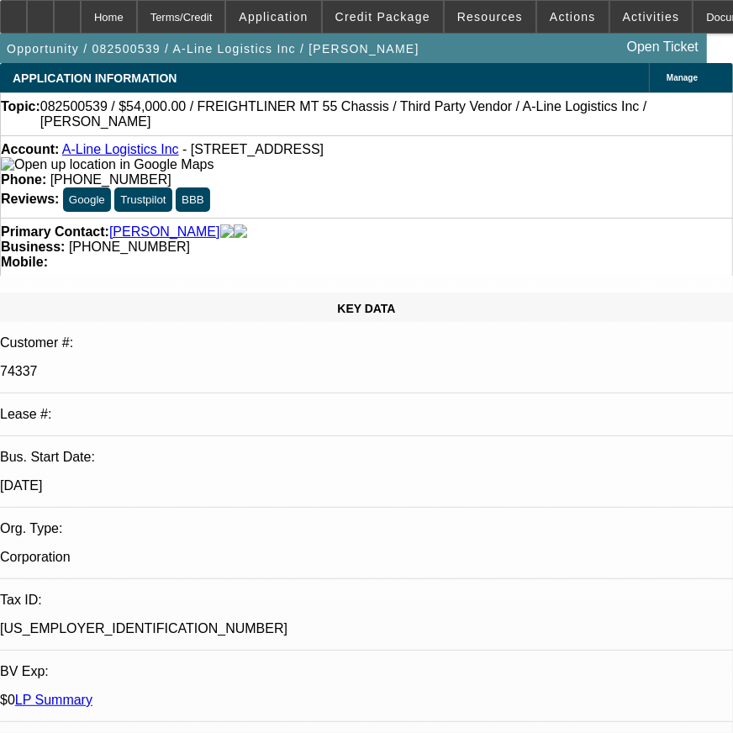
select select "0.1"
select select "0"
select select "0.1"
select select "0"
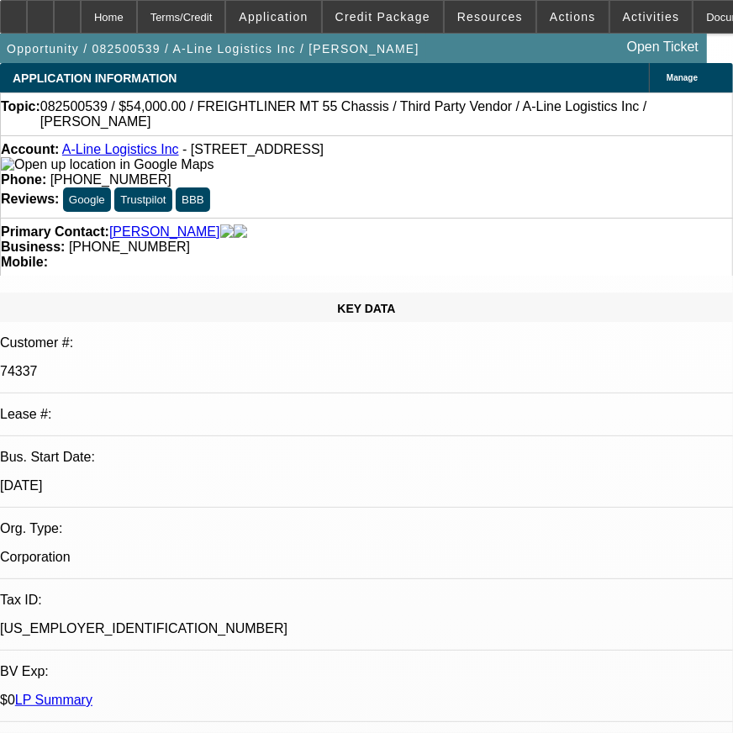
select select "0"
select select "0.1"
select select "1"
select select "6"
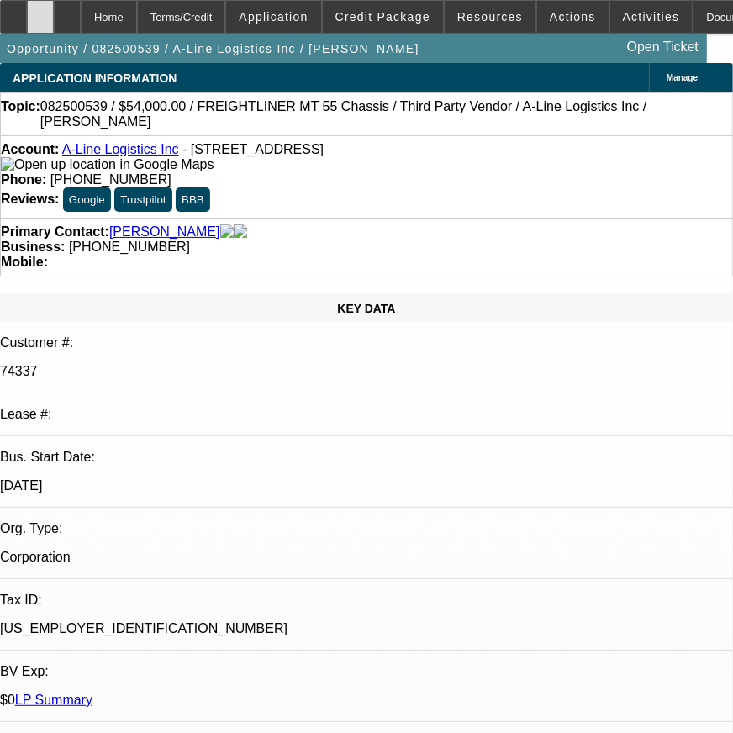
select select "1"
select select "4"
select select "1"
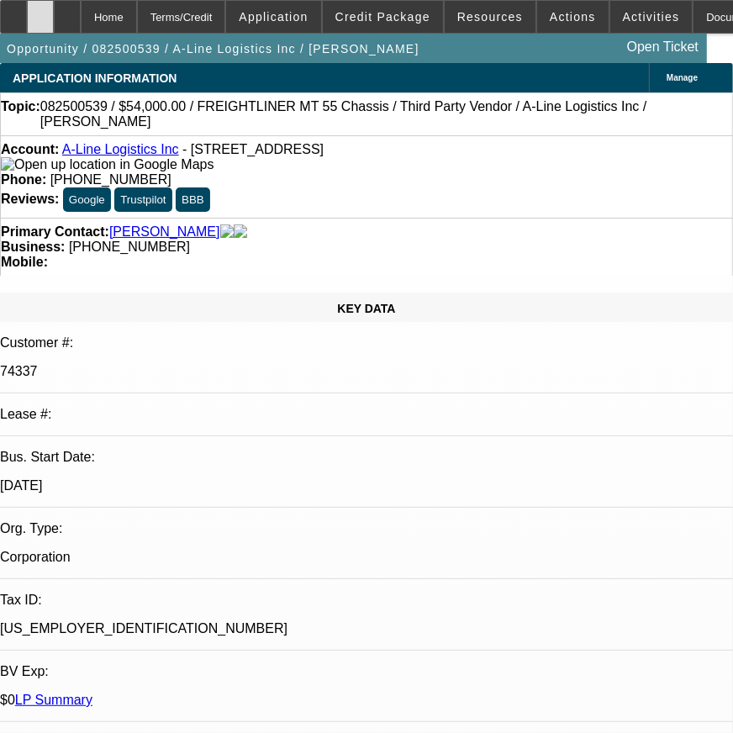
select select "4"
select select "1"
select select "4"
click at [54, 24] on div at bounding box center [40, 17] width 27 height 34
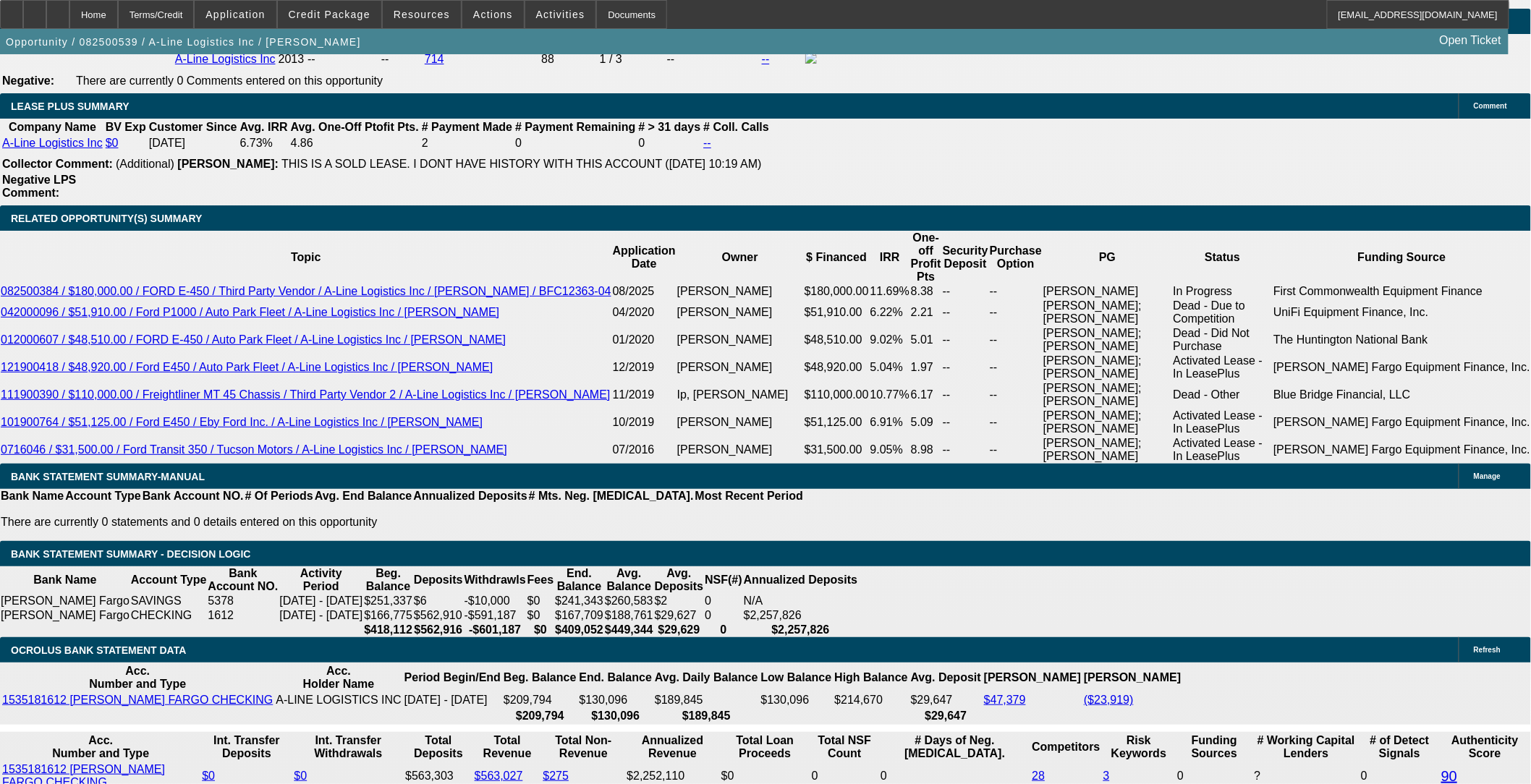
scroll to position [2490, 0]
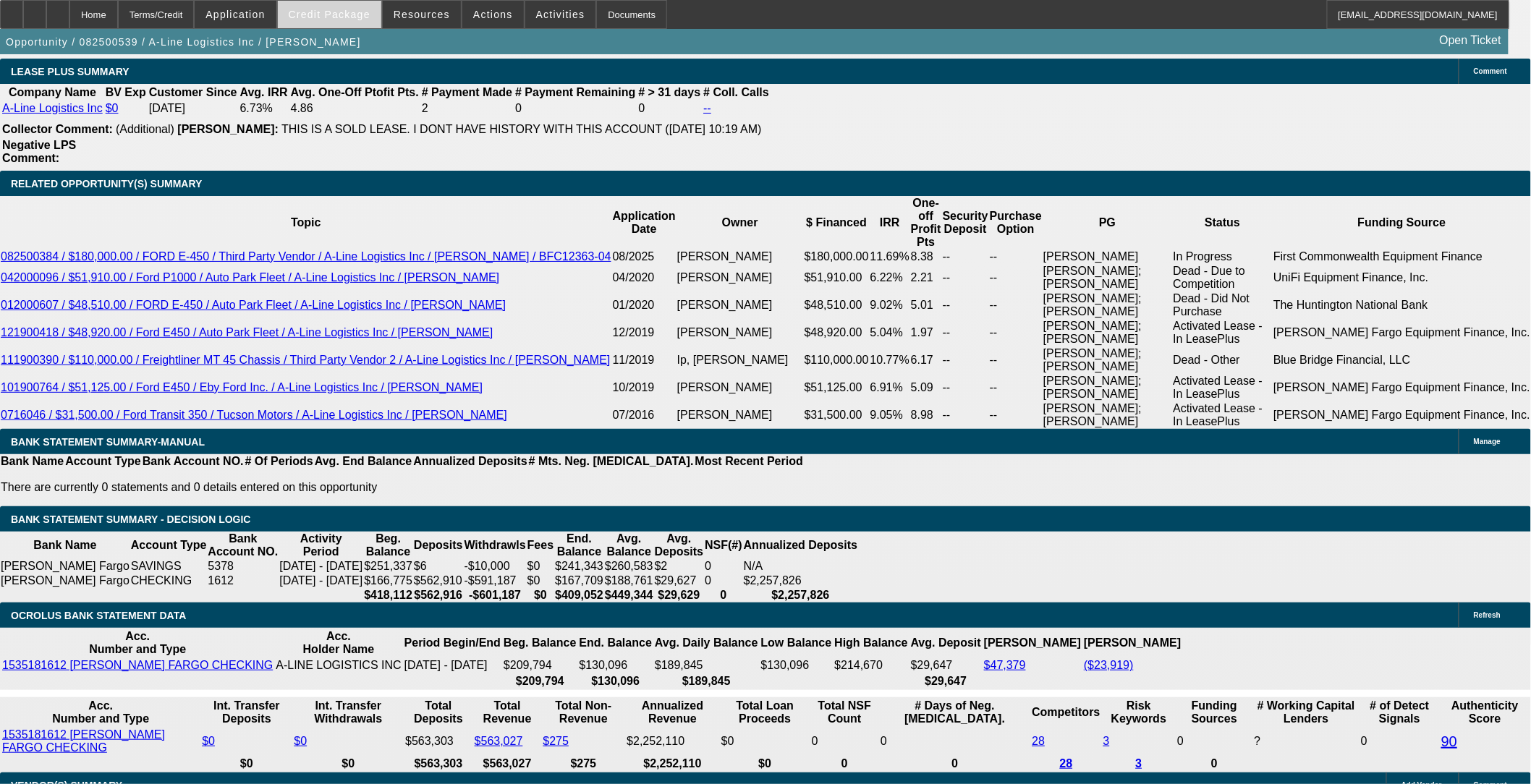
click at [348, 22] on span at bounding box center [330, 15] width 103 height 34
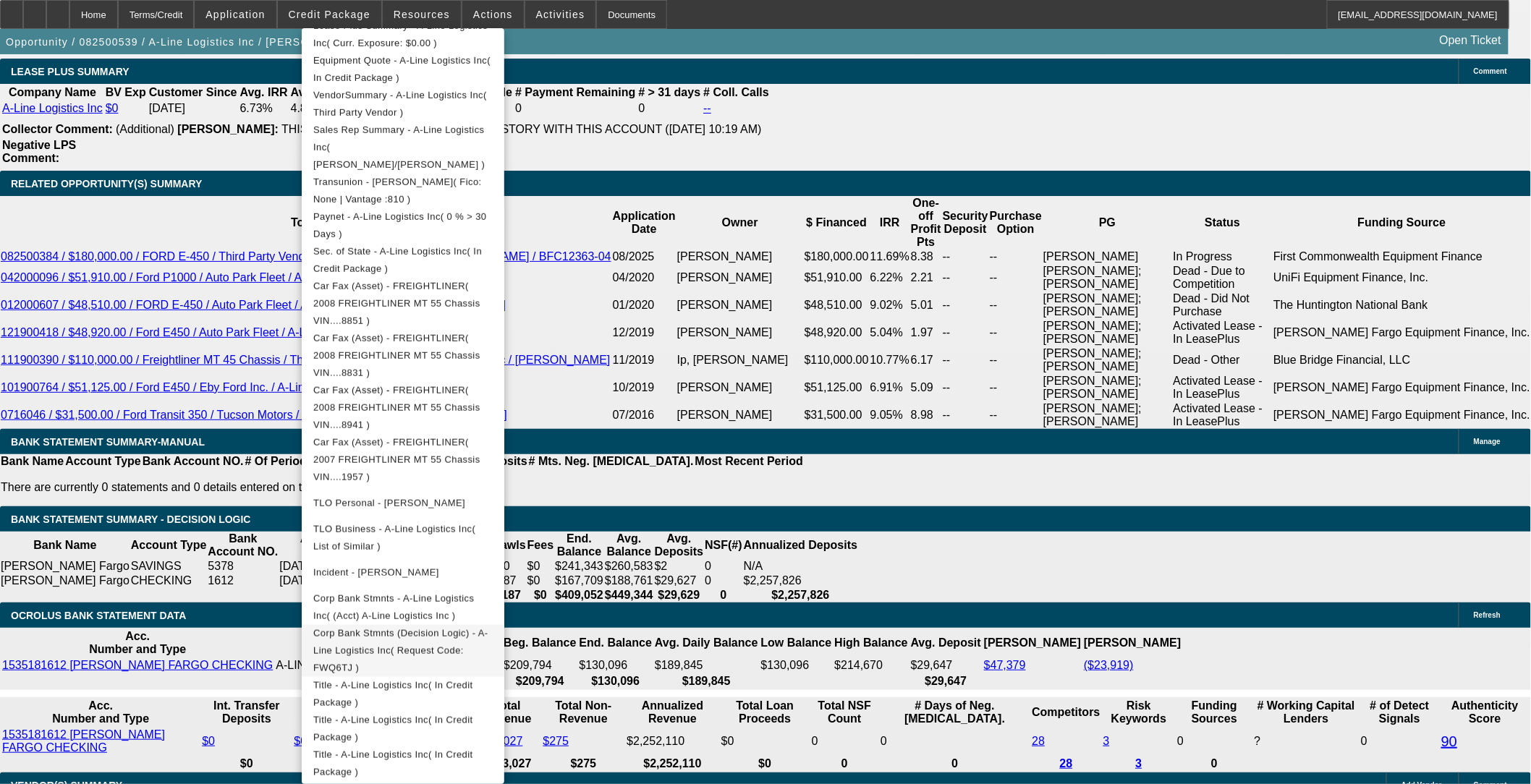
scroll to position [401, 0]
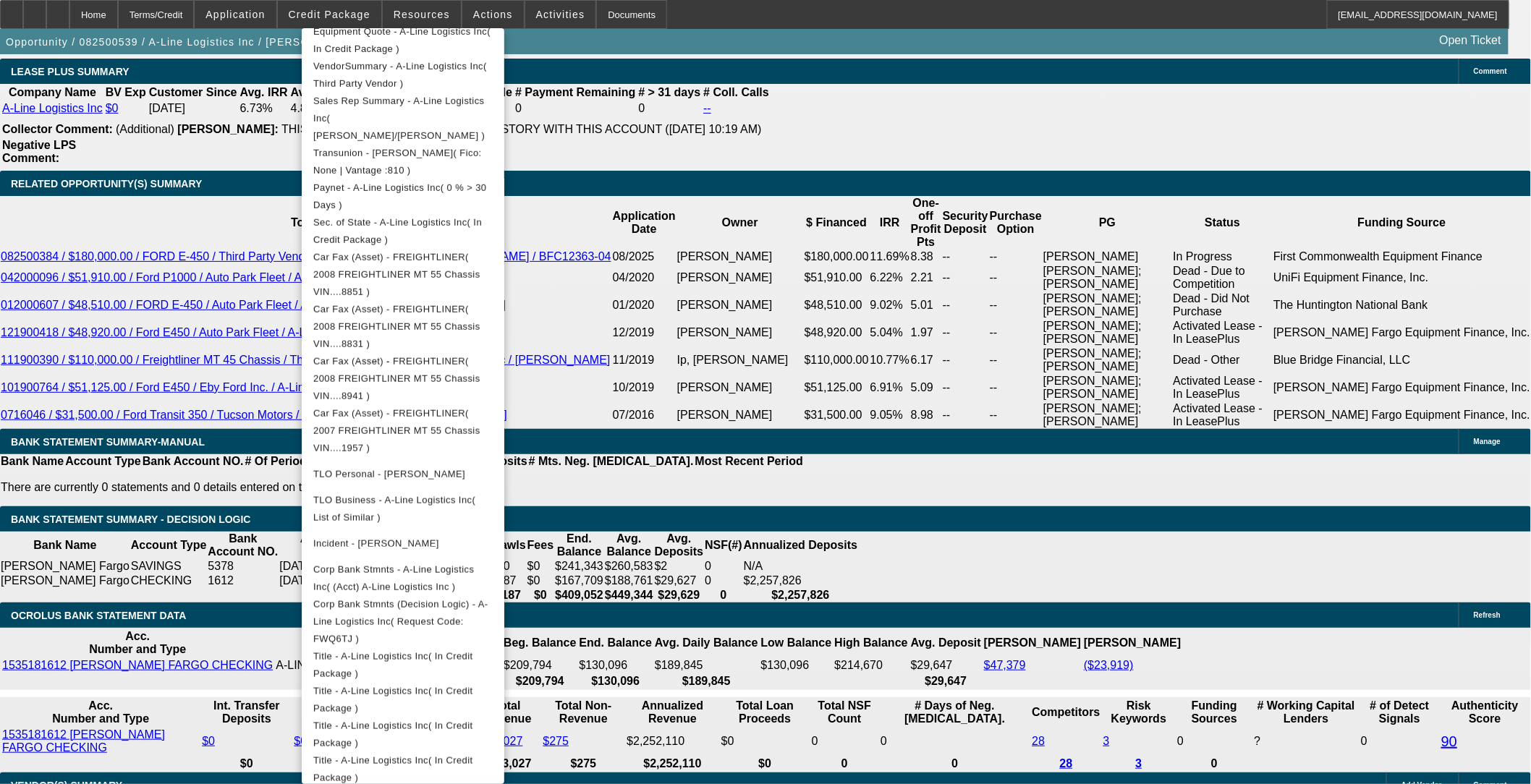
click at [642, 605] on div at bounding box center [766, 392] width 1531 height 784
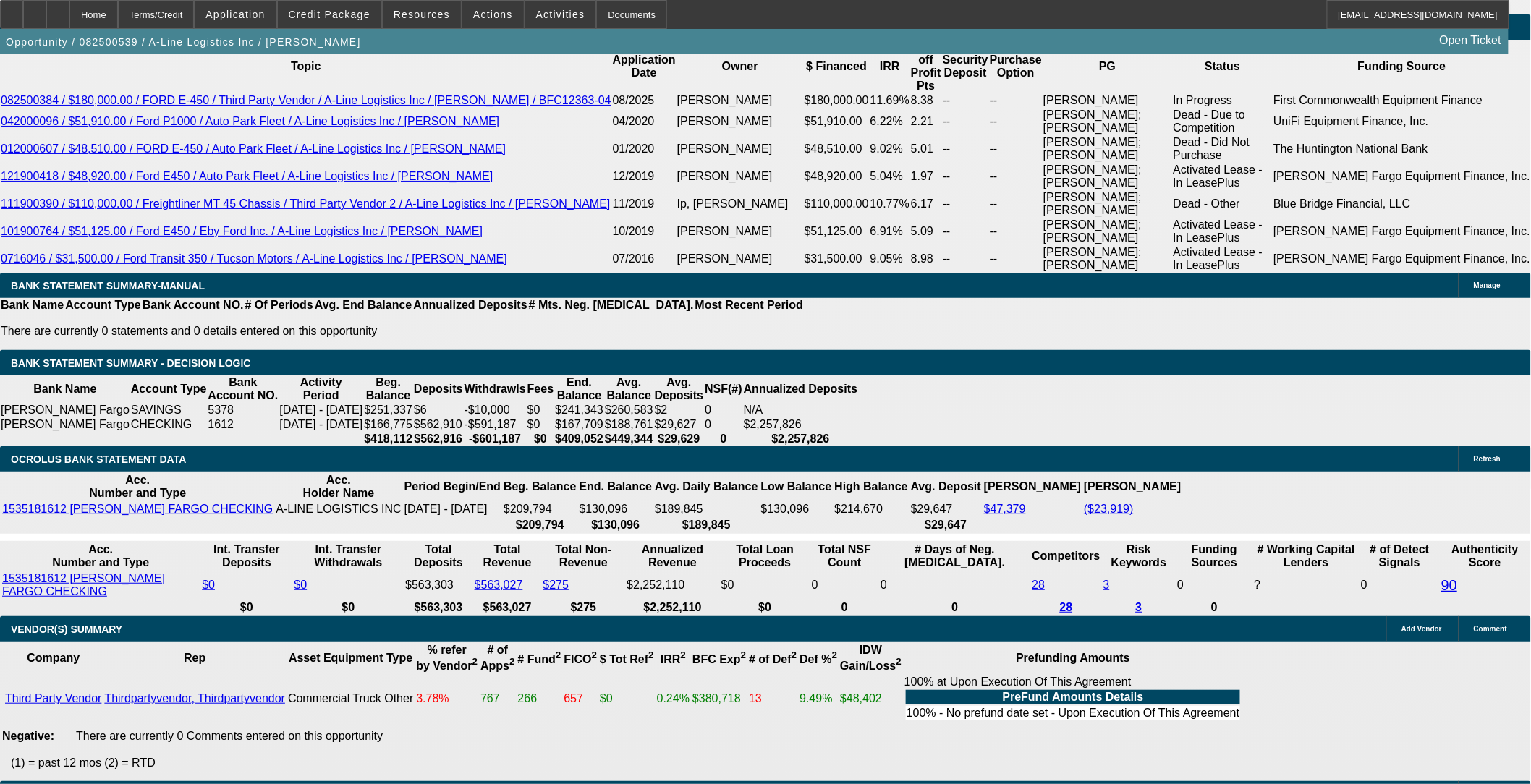
scroll to position [2570, 0]
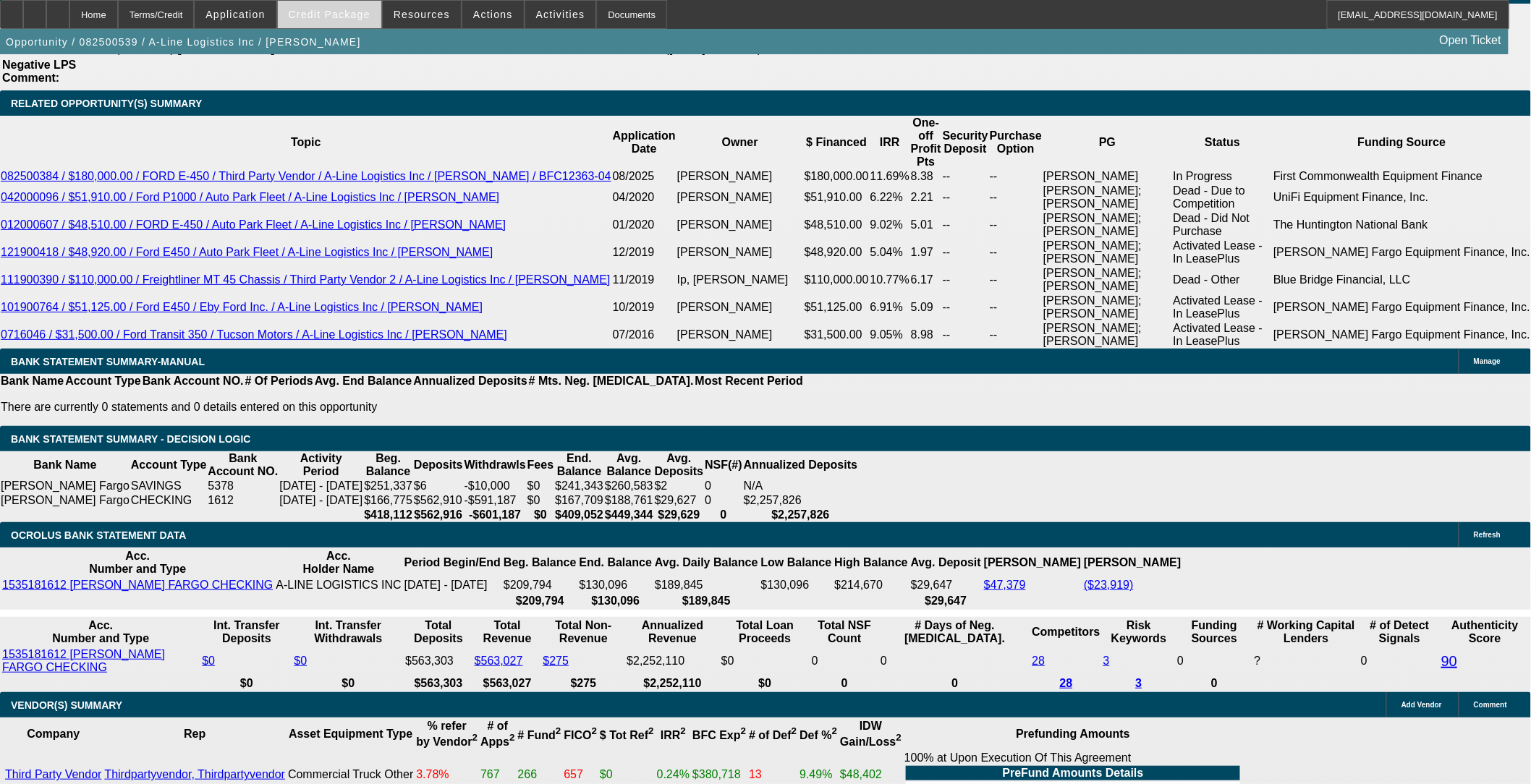
click at [350, 15] on span "Credit Package" at bounding box center [329, 14] width 82 height 11
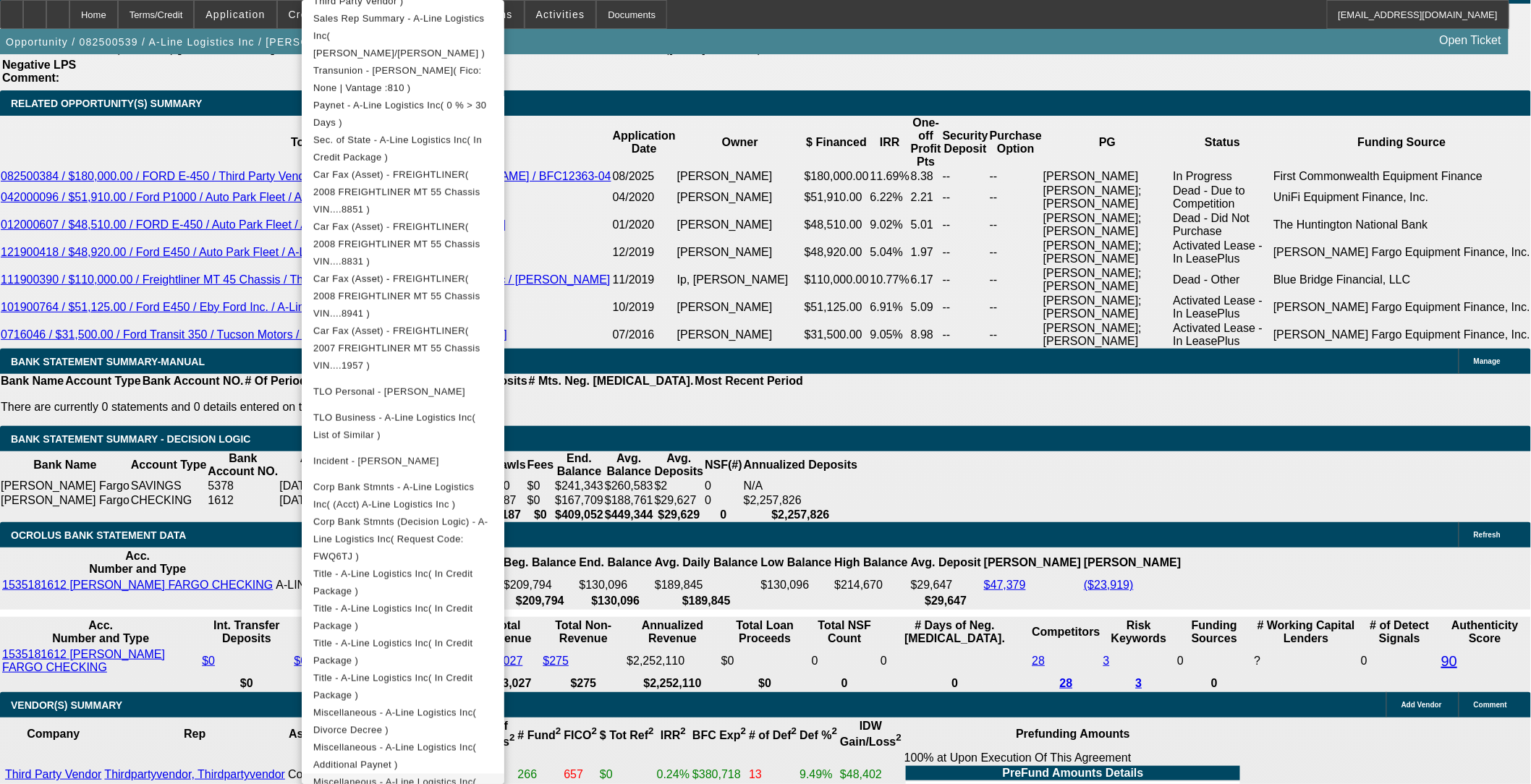
scroll to position [480, 0]
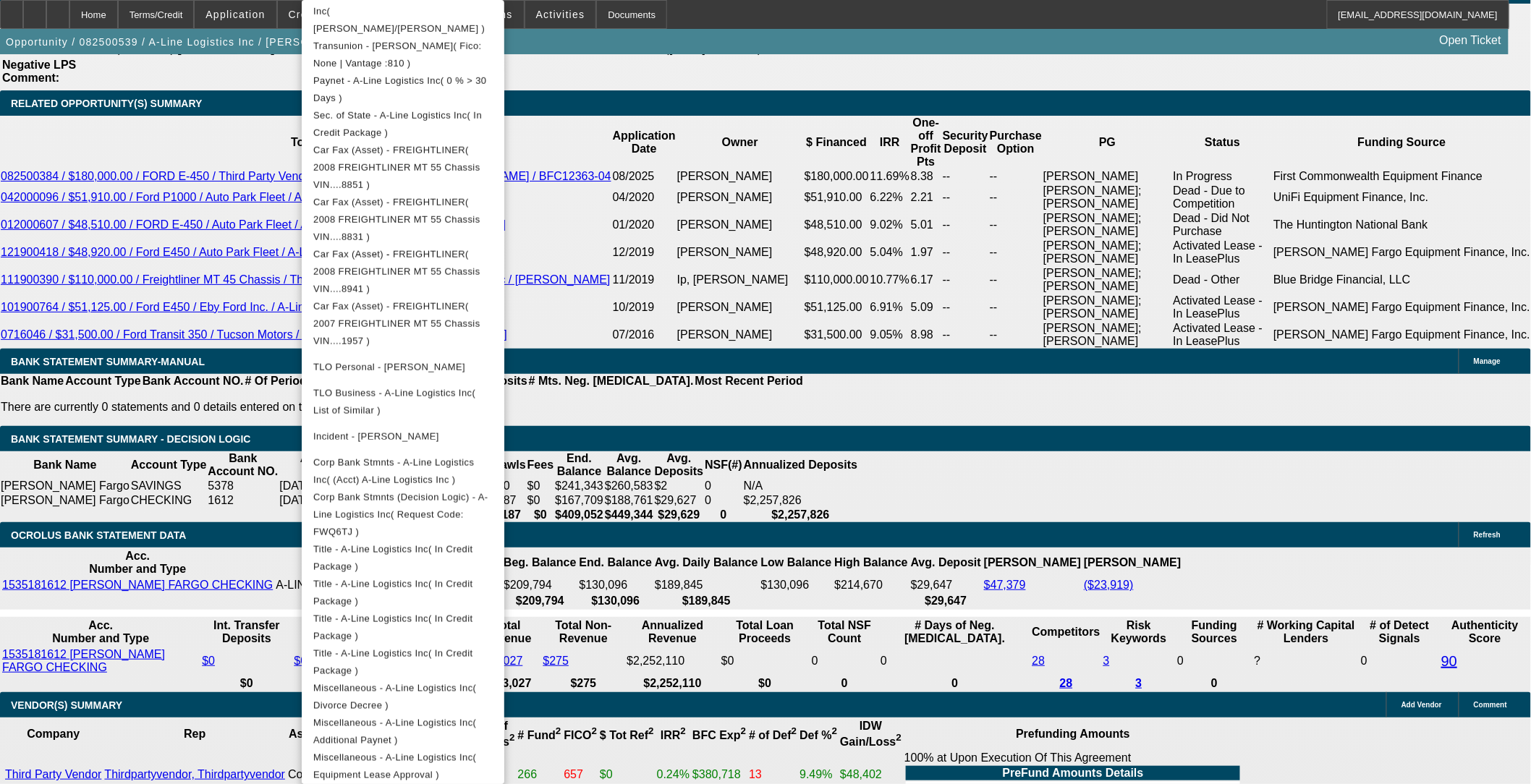
click at [642, 622] on div at bounding box center [766, 392] width 1531 height 784
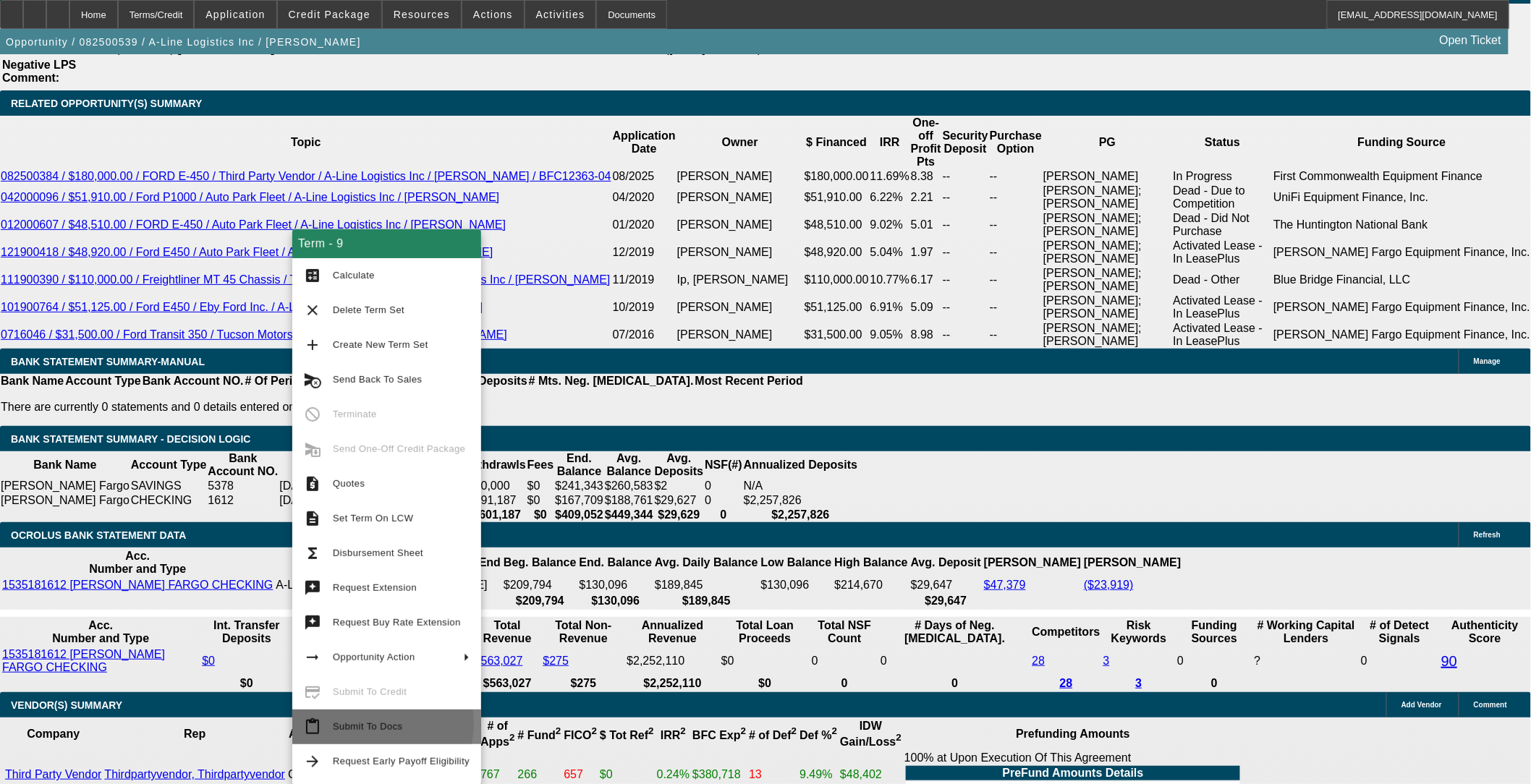
click at [369, 641] on span "Submit To Docs" at bounding box center [367, 726] width 70 height 11
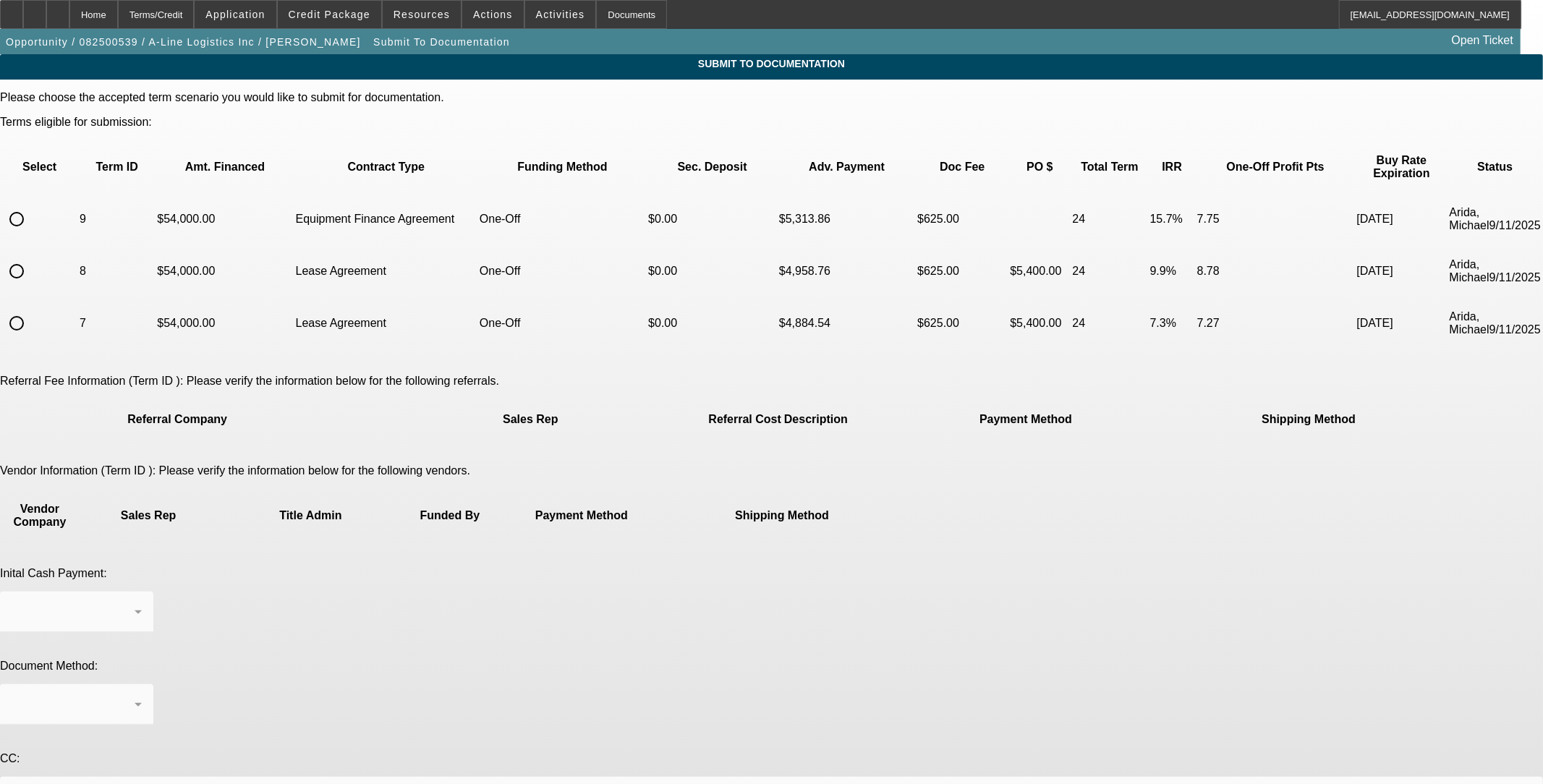
click at [31, 205] on input "radio" at bounding box center [17, 219] width 29 height 29
radio input "true"
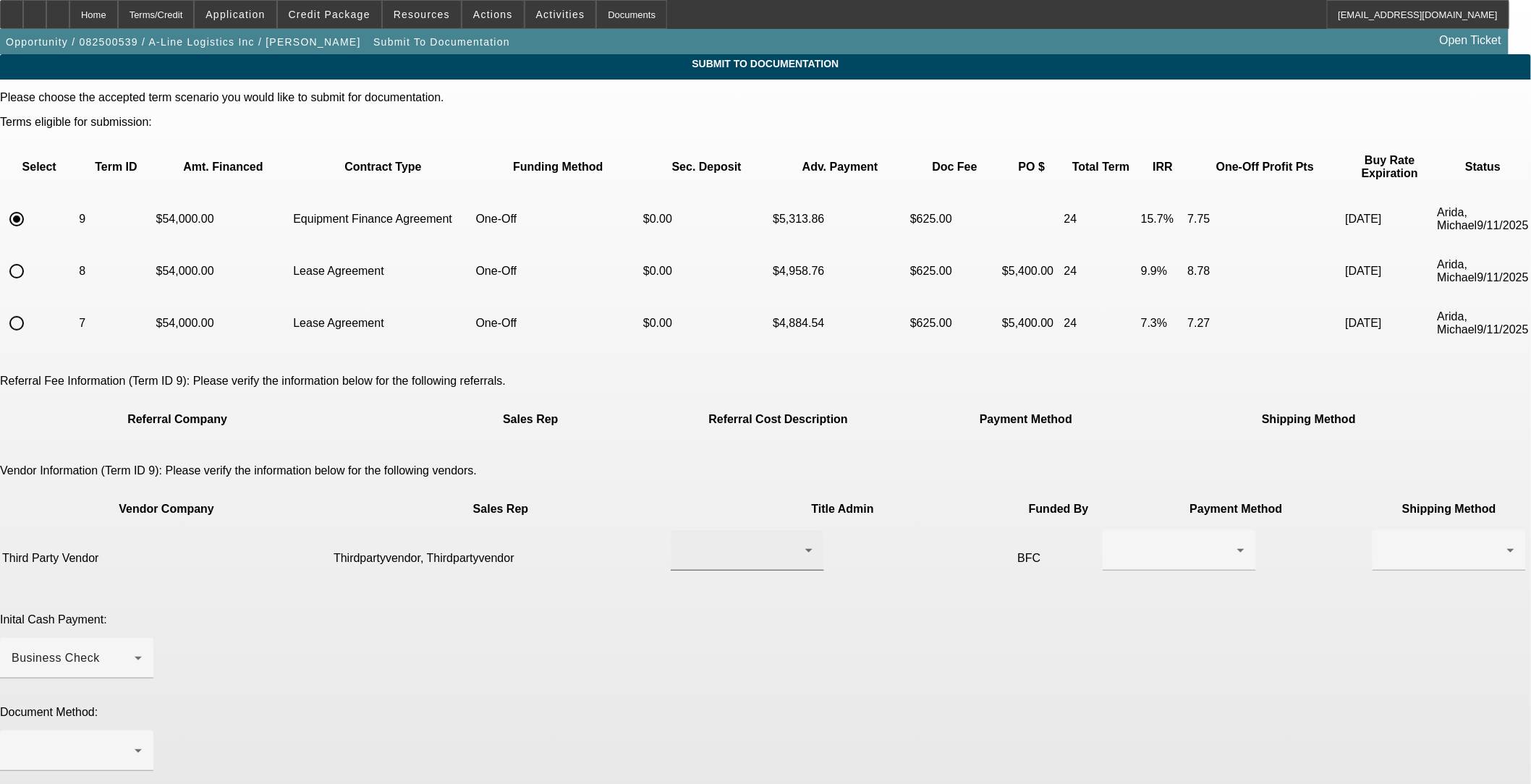
click at [642, 530] on div at bounding box center [747, 550] width 130 height 40
click at [642, 527] on span "Thirdpartyvendor, Thirdpartyvendor" at bounding box center [701, 522] width 147 height 34
click at [642, 541] on div at bounding box center [1175, 550] width 123 height 17
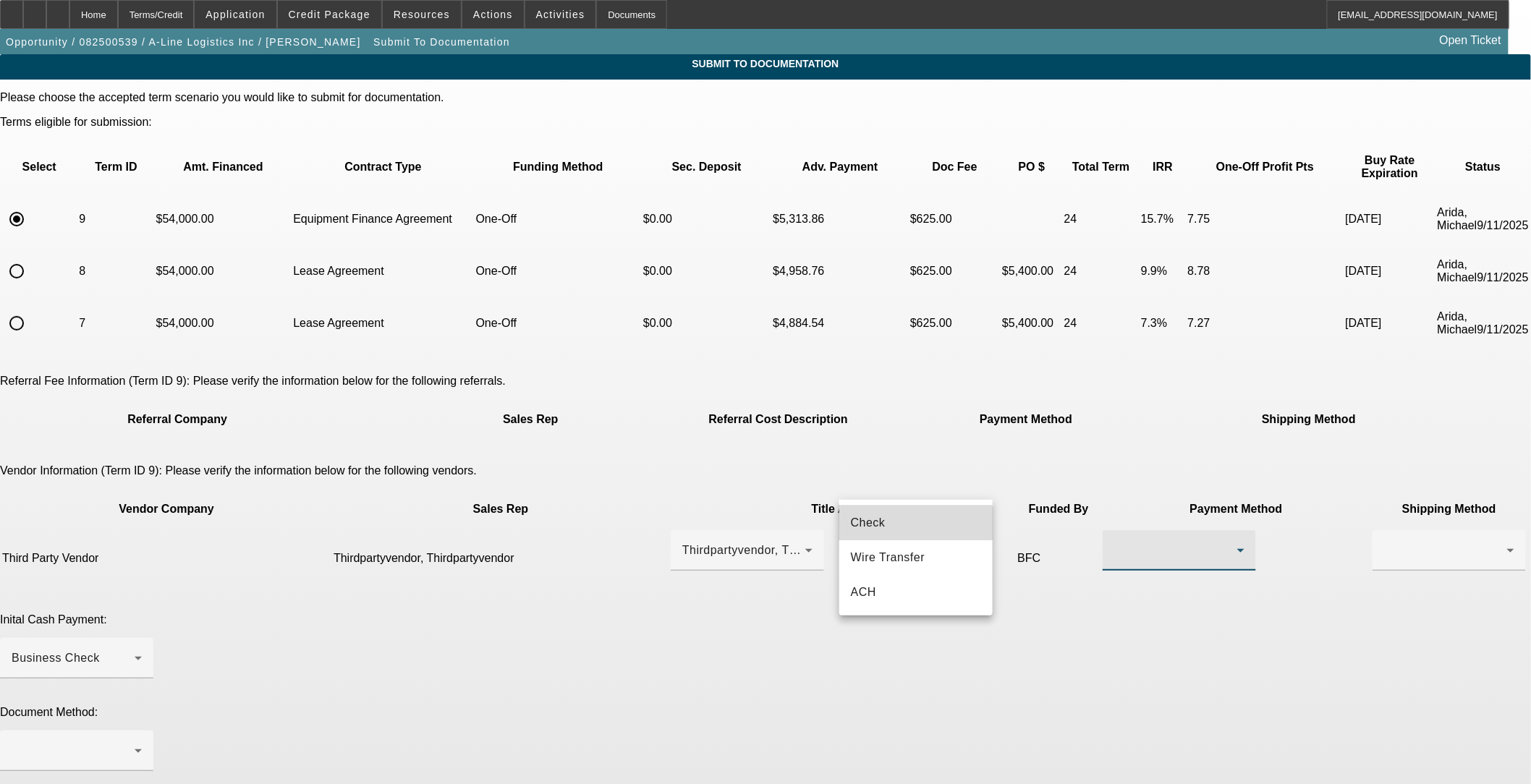
click at [642, 529] on mat-option "Check" at bounding box center [915, 522] width 153 height 34
click at [134, 641] on div "Business Check" at bounding box center [72, 657] width 123 height 17
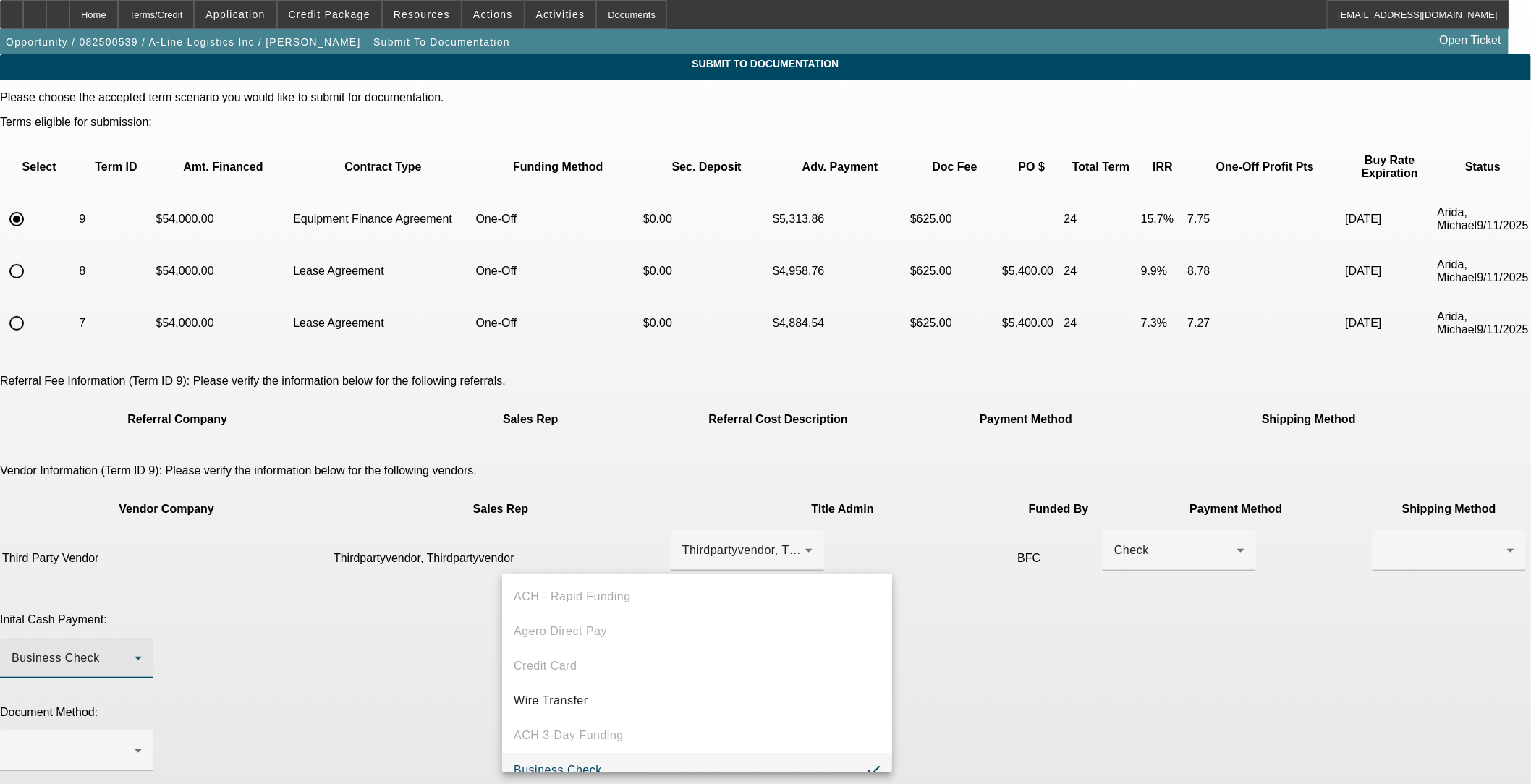
scroll to position [15, 0]
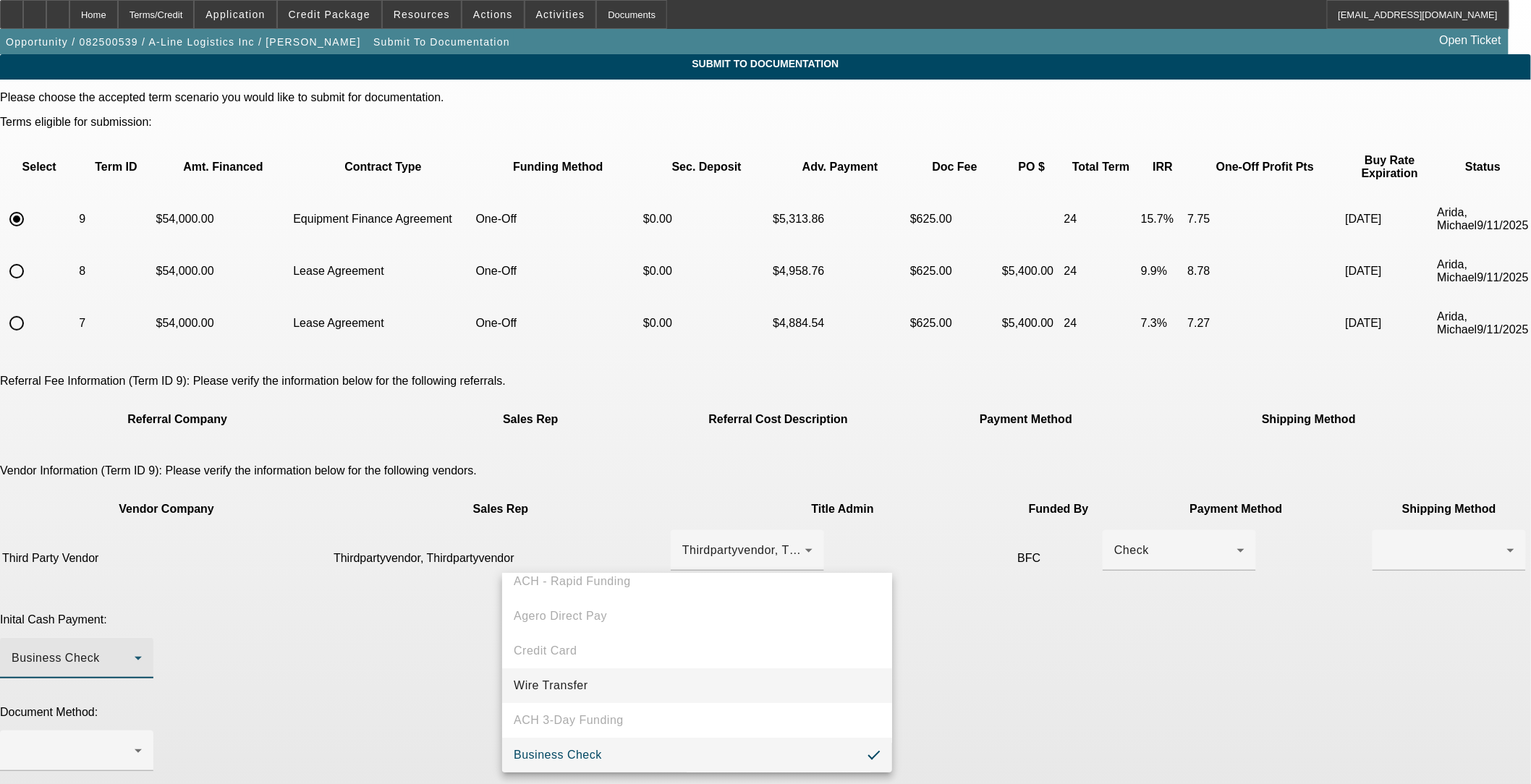
click at [586, 641] on mat-option "Wire Transfer" at bounding box center [697, 685] width 390 height 34
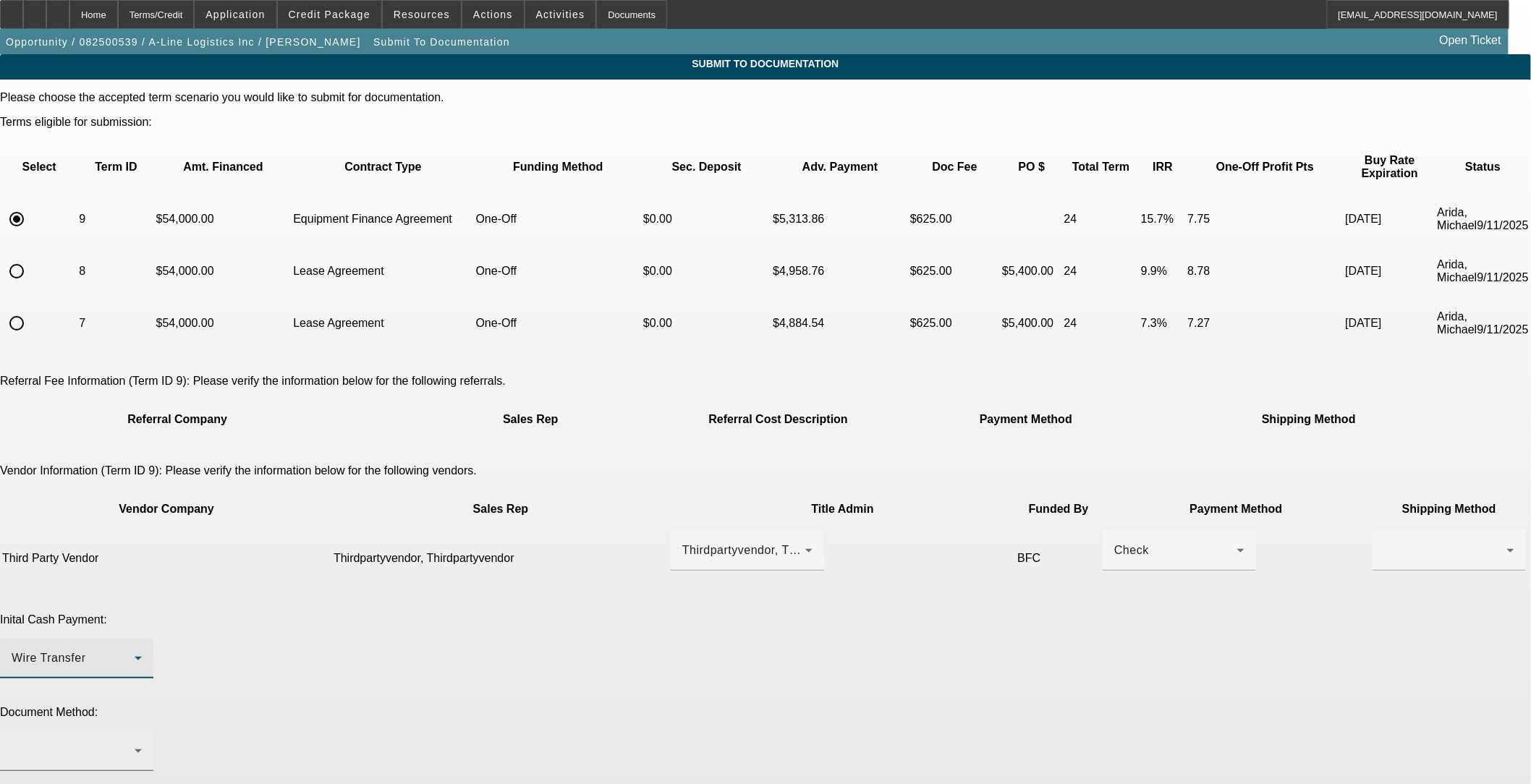
click at [134, 641] on div at bounding box center [72, 750] width 123 height 17
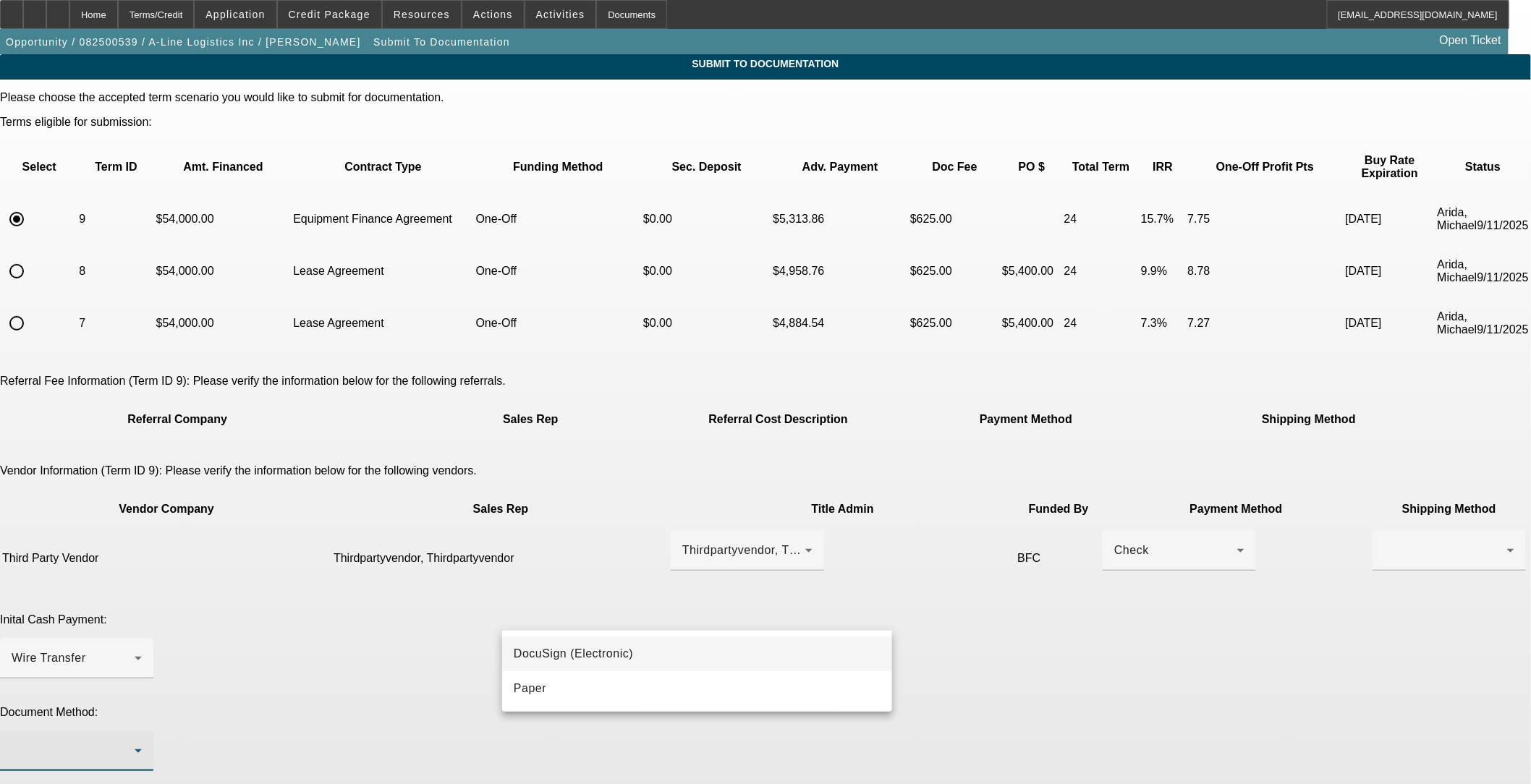
click at [617, 641] on mat-option "DocuSign (Electronic)" at bounding box center [697, 653] width 390 height 34
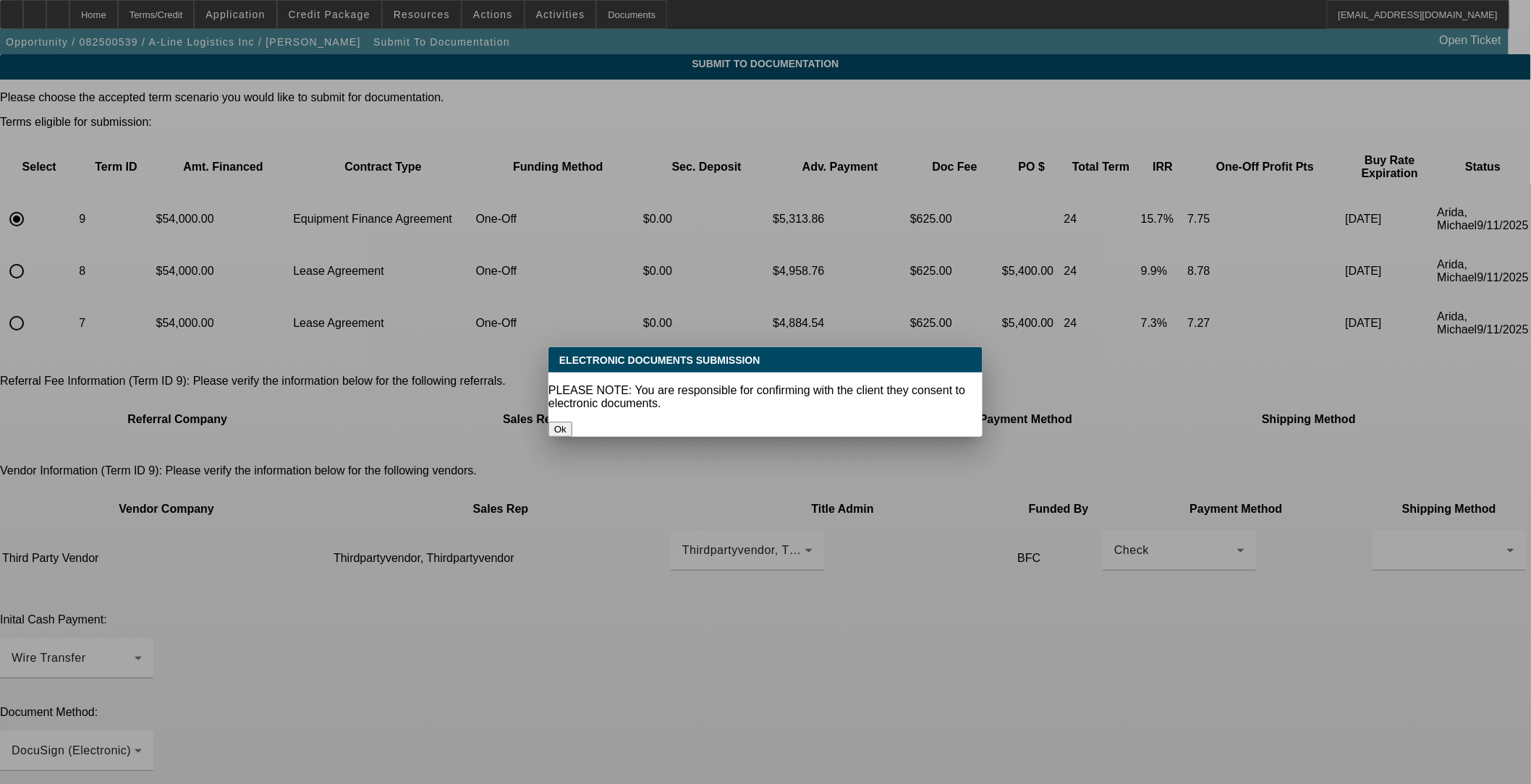
click at [572, 422] on button "Ok" at bounding box center [561, 429] width 24 height 15
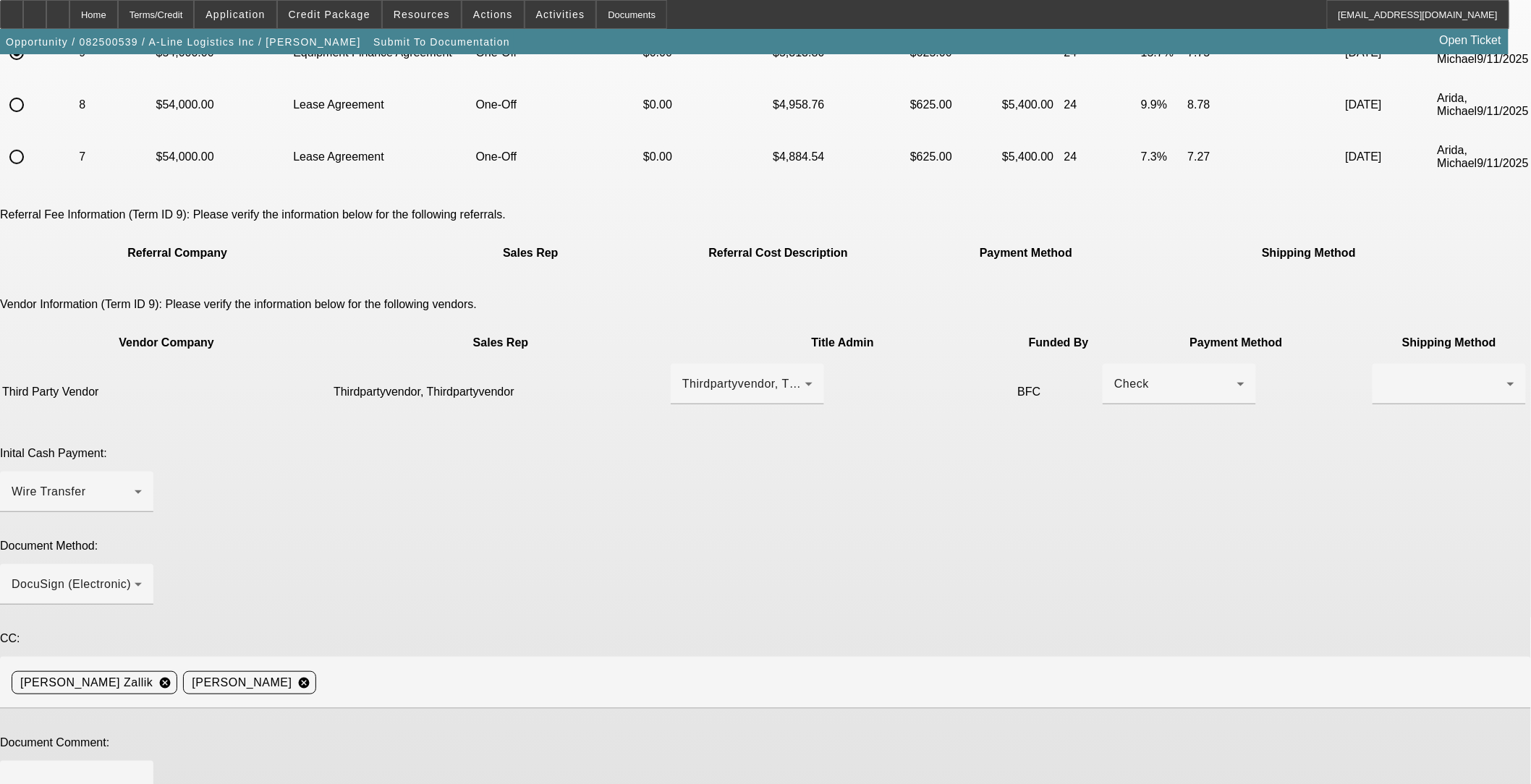
scroll to position [167, 0]
click at [142, 641] on textarea at bounding box center [76, 788] width 130 height 34
paste textarea "Please order Aspen inspections and Lien Search ASAP & send ePOA's for the custo…"
drag, startPoint x: 776, startPoint y: 569, endPoint x: 495, endPoint y: 564, distance: 281.0
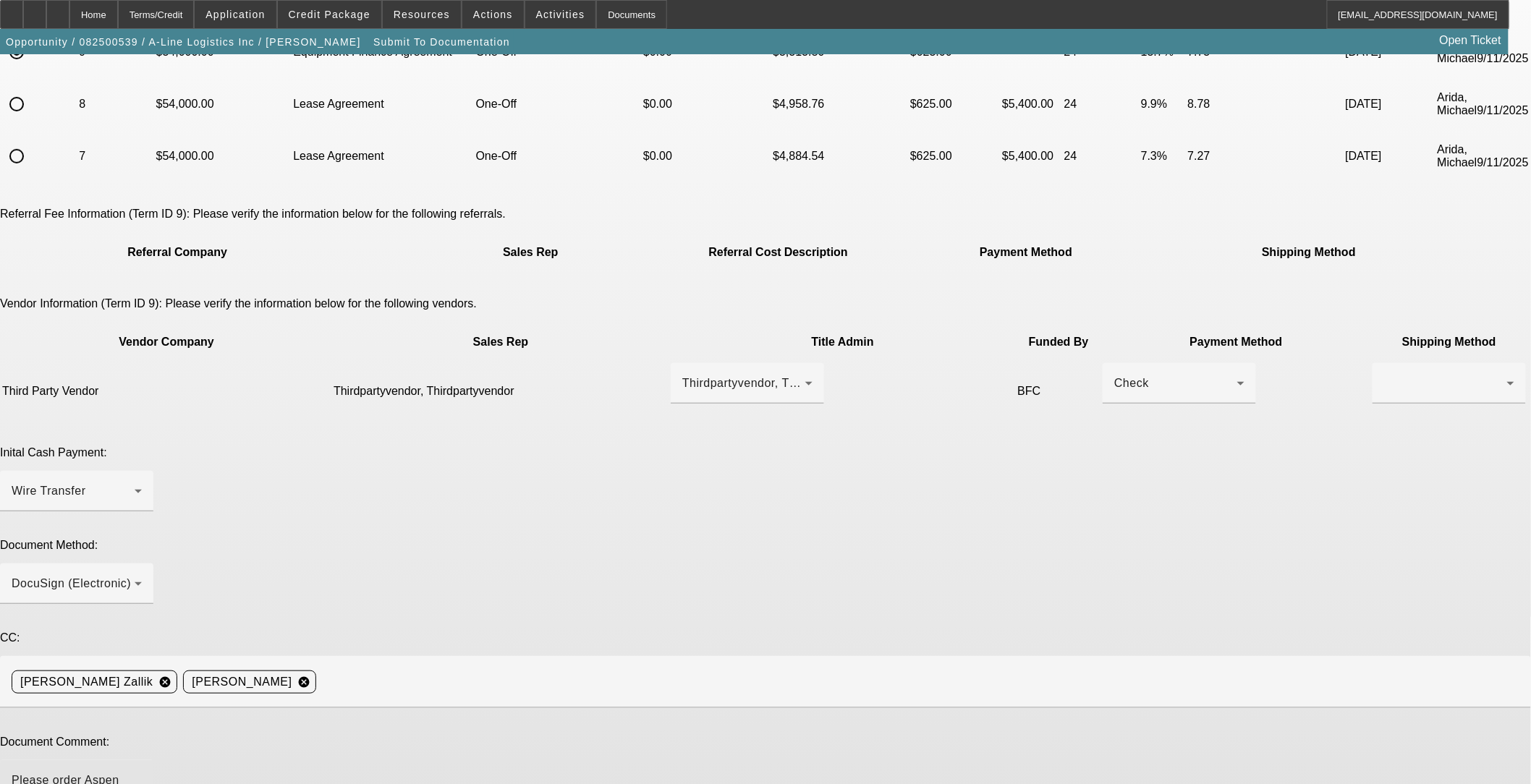
click at [495, 641] on div "Please order Aspen inspections and Lien Search ASAP & send ePOA's for the custo…" at bounding box center [766, 797] width 1531 height 74
drag, startPoint x: 652, startPoint y: 567, endPoint x: 540, endPoint y: 566, distance: 112.0
click at [142, 641] on textarea "ePOA's for the customer as well. They're hoping to have this funded before end …" at bounding box center [76, 788] width 130 height 34
click at [142, 641] on textarea "EFA, ePOA They're hoping to have this funded before end of next week. PG contac…" at bounding box center [76, 788] width 130 height 34
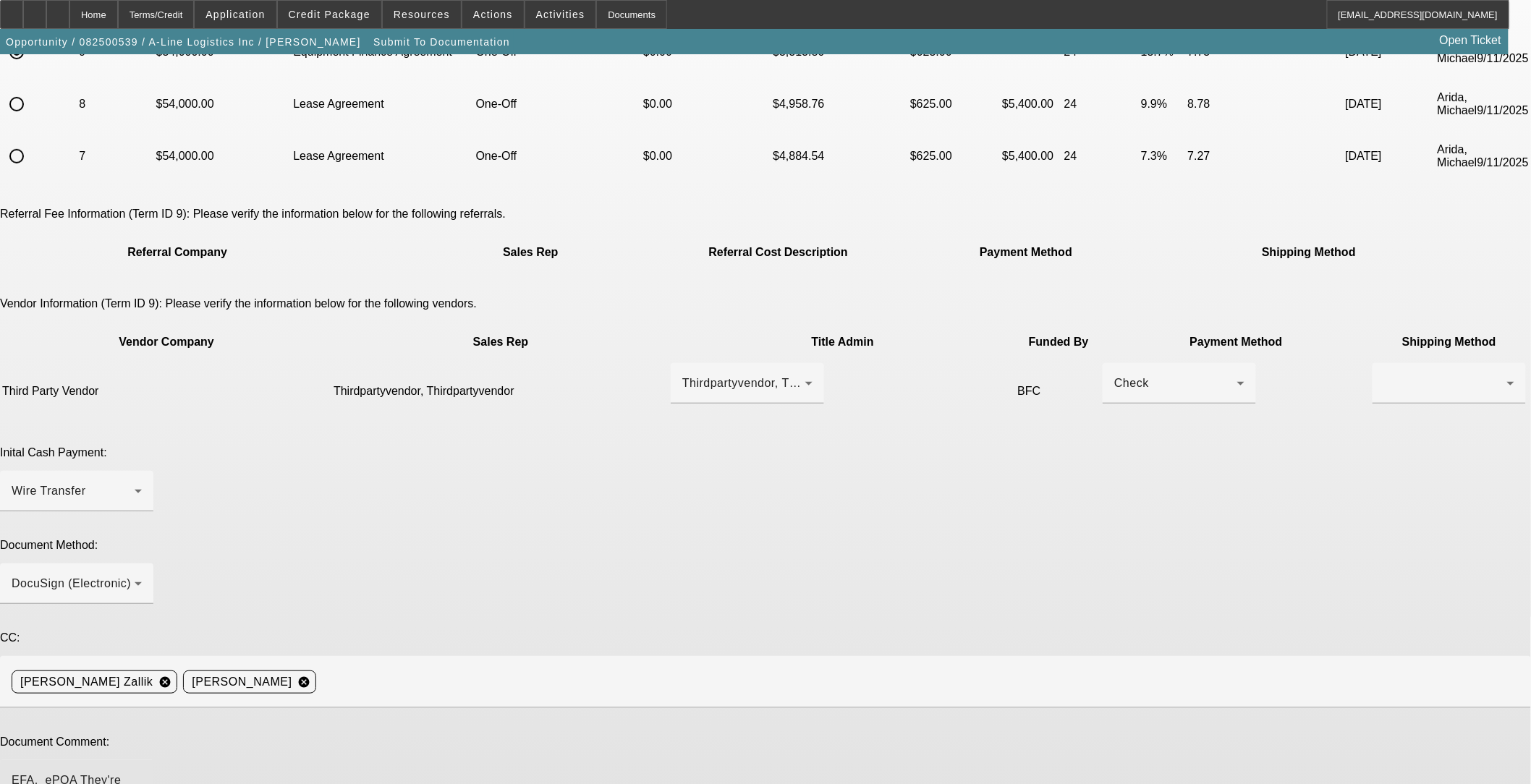
scroll to position [17, 0]
drag, startPoint x: 933, startPoint y: 584, endPoint x: 938, endPoint y: 590, distance: 7.8
click at [142, 641] on textarea "EFA, ePOA They're hoping to have this funded before end of next week. PG contac…" at bounding box center [76, 788] width 130 height 34
drag, startPoint x: 934, startPoint y: 567, endPoint x: 945, endPoint y: 586, distance: 22.0
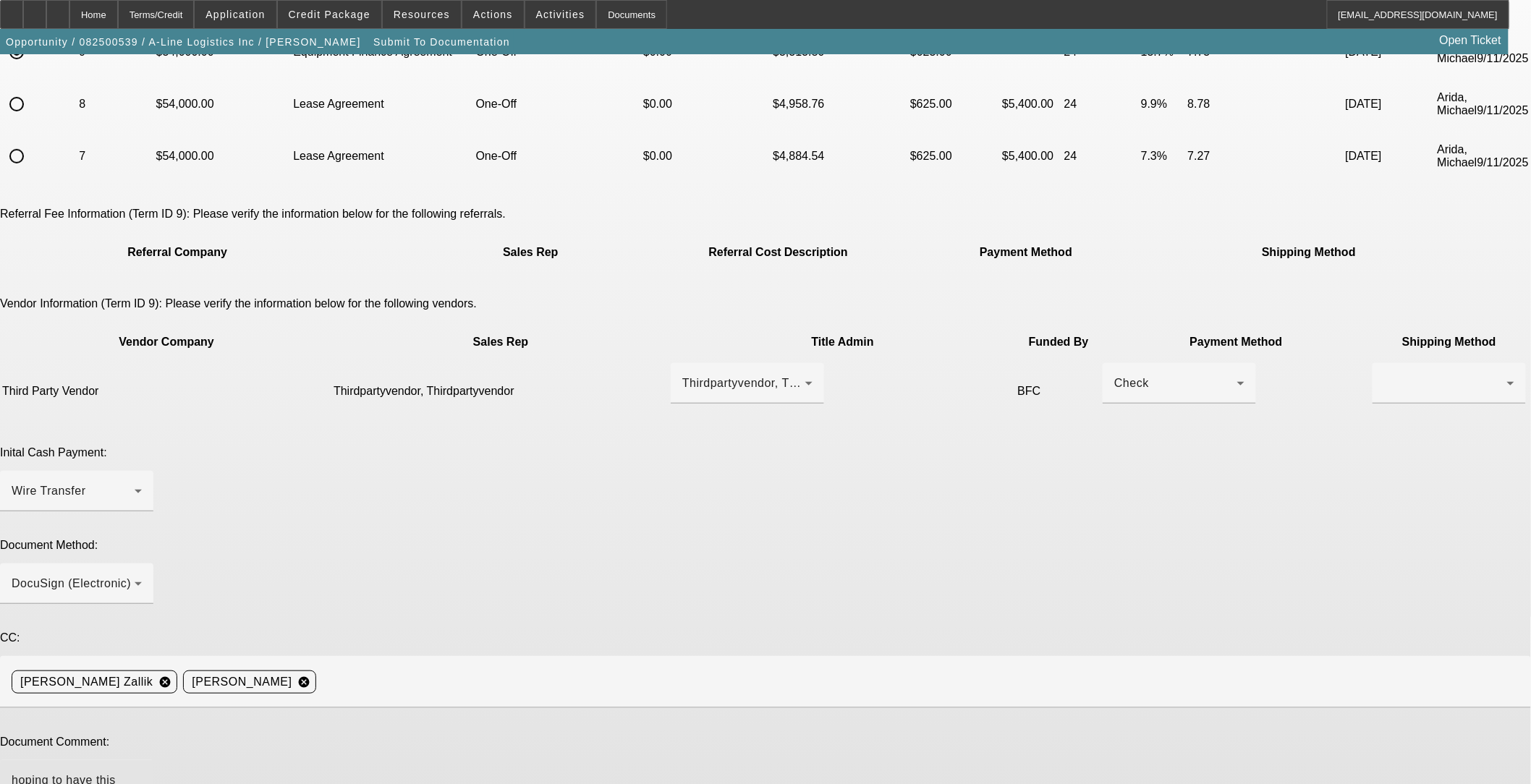
click at [142, 641] on textarea "EFA, ePOA They're hoping to have this funded before end of next week. PG contac…" at bounding box center [76, 788] width 130 height 34
drag, startPoint x: 939, startPoint y: 589, endPoint x: 890, endPoint y: 595, distance: 49.4
click at [142, 641] on div "EFA, ePOA They're hoping to have this funded before end of next week. PG contac…" at bounding box center [76, 788] width 130 height 58
drag, startPoint x: 652, startPoint y: 582, endPoint x: 642, endPoint y: 581, distance: 10.0
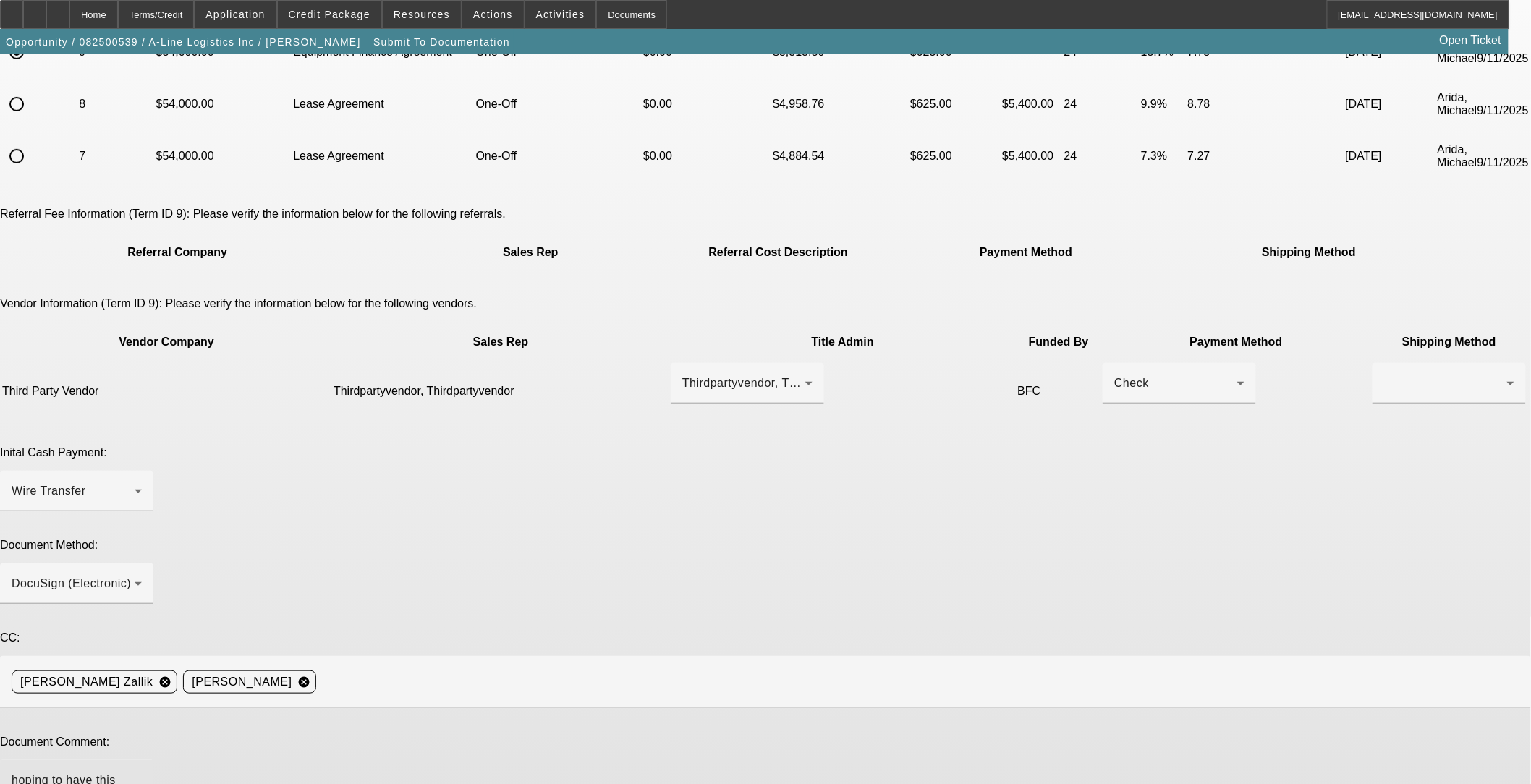
click at [142, 641] on textarea "EFA, ePOA They're hoping to have this funded before end of next week. PG contac…" at bounding box center [76, 788] width 130 height 34
drag, startPoint x: 696, startPoint y: 584, endPoint x: 635, endPoint y: 582, distance: 61.0
click at [142, 641] on textarea "EFA, ePOA They're hoping to have this funded before end of next week. PG contac…" at bounding box center [76, 788] width 130 height 34
drag, startPoint x: 863, startPoint y: 586, endPoint x: 821, endPoint y: 580, distance: 42.4
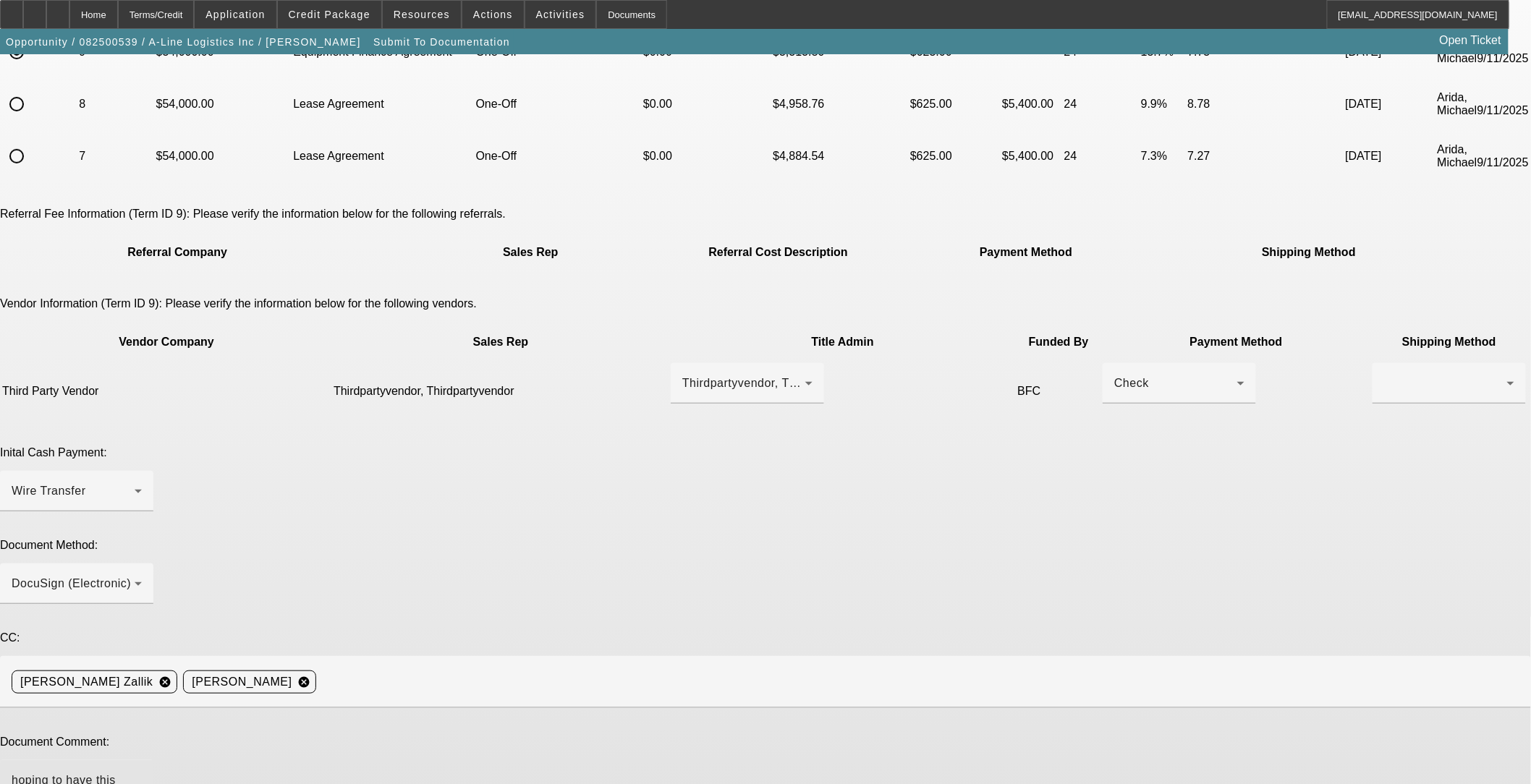
click at [142, 641] on textarea "EFA, ePOA They're hoping to have this funded before end of next week. PG contac…" at bounding box center [76, 788] width 130 height 34
drag, startPoint x: 827, startPoint y: 586, endPoint x: 400, endPoint y: 557, distance: 428.0
click at [400, 641] on div "Document Comment: EFA, ePOA They're hoping to have this funded before end of ne…" at bounding box center [766, 784] width 1531 height 98
type textarea "EFA, ePOA They're hoping to have this funded before end of next week. PG contac…"
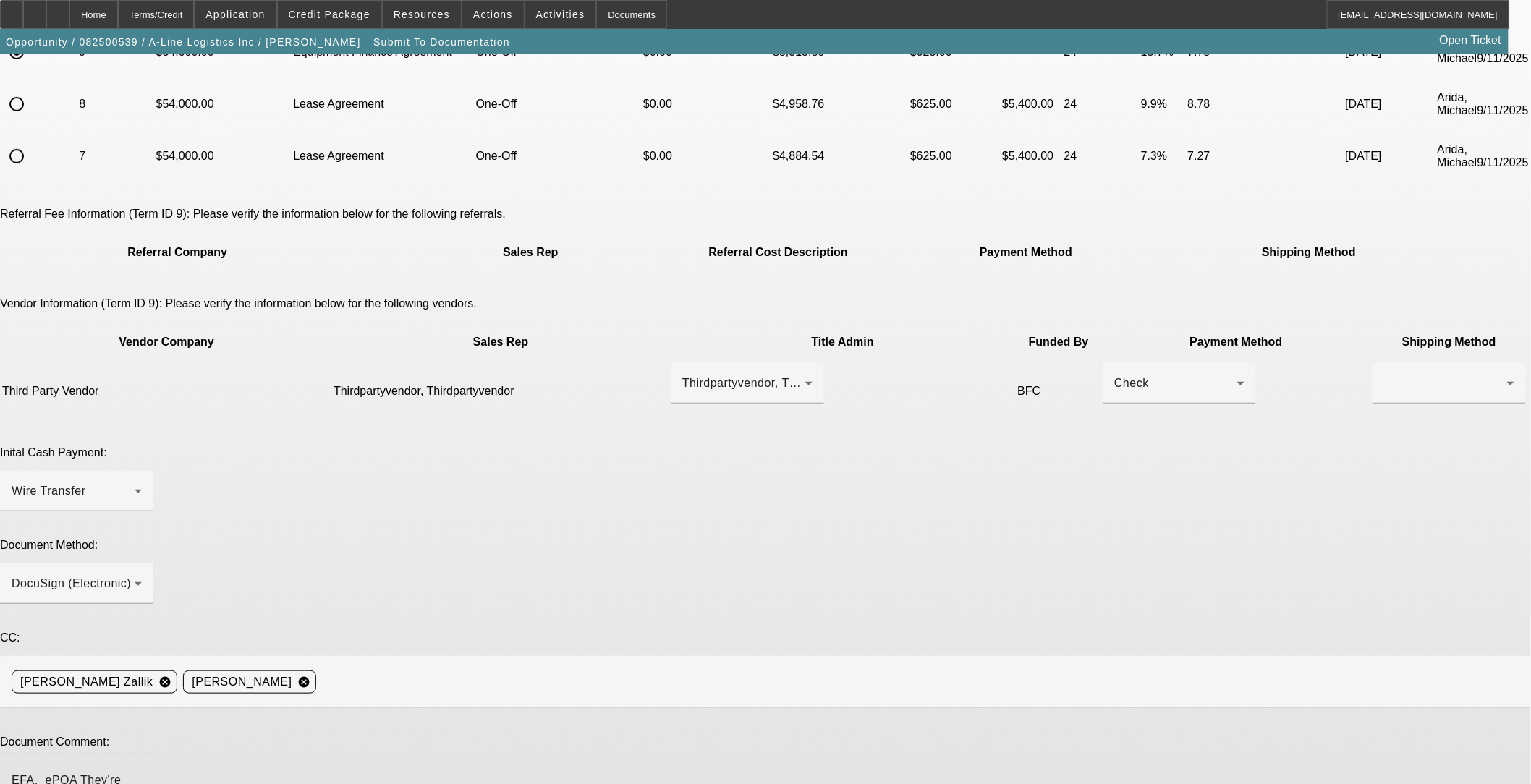
paste textarea "EFA, ePOA They're hoping to have this funded before end of next week. PG contac…"
type textarea "EFA, ePOA They're hoping to have this funded before end of next week. PG contac…"
click at [642, 374] on div at bounding box center [1445, 383] width 123 height 17
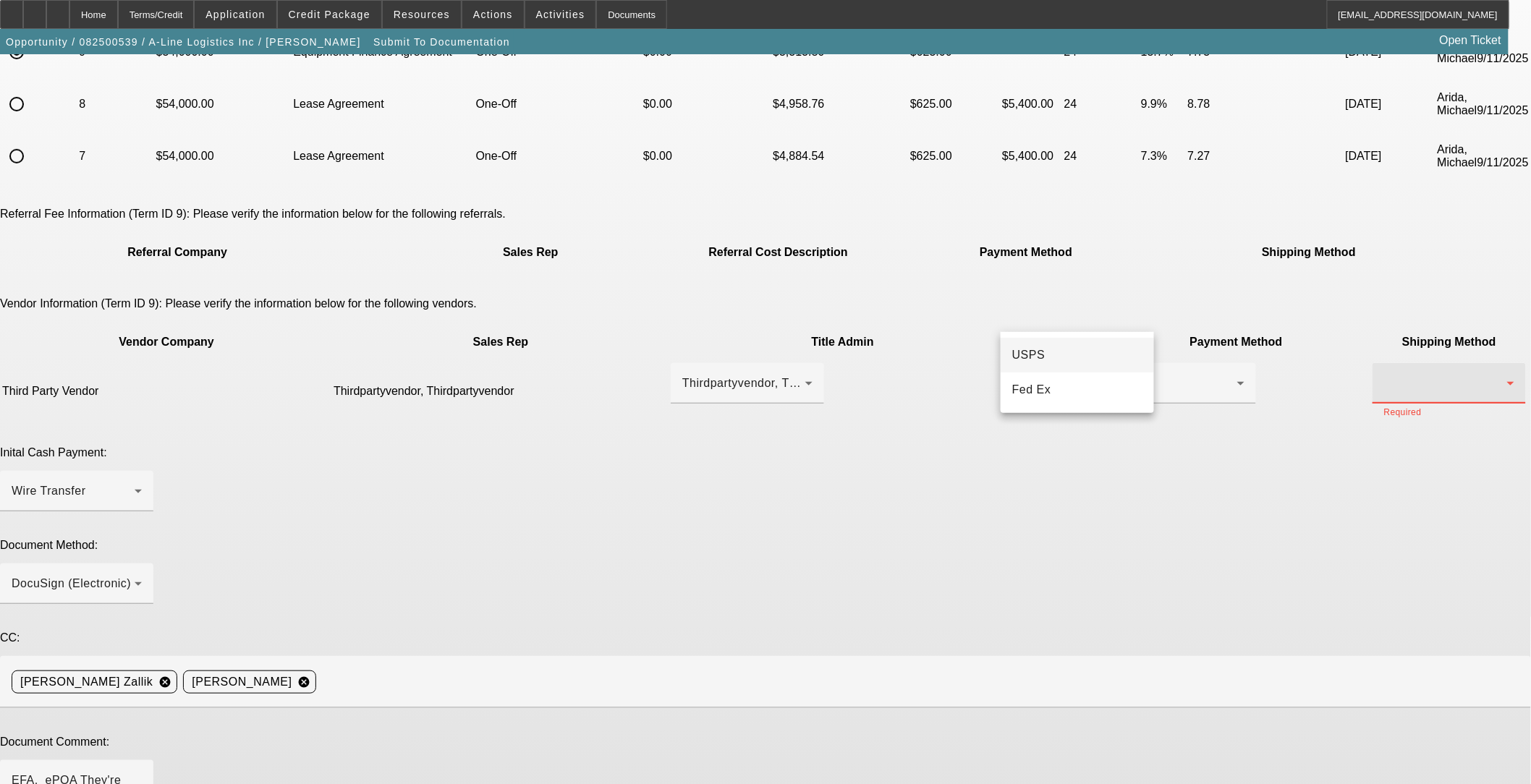
click at [642, 310] on div at bounding box center [766, 392] width 1531 height 784
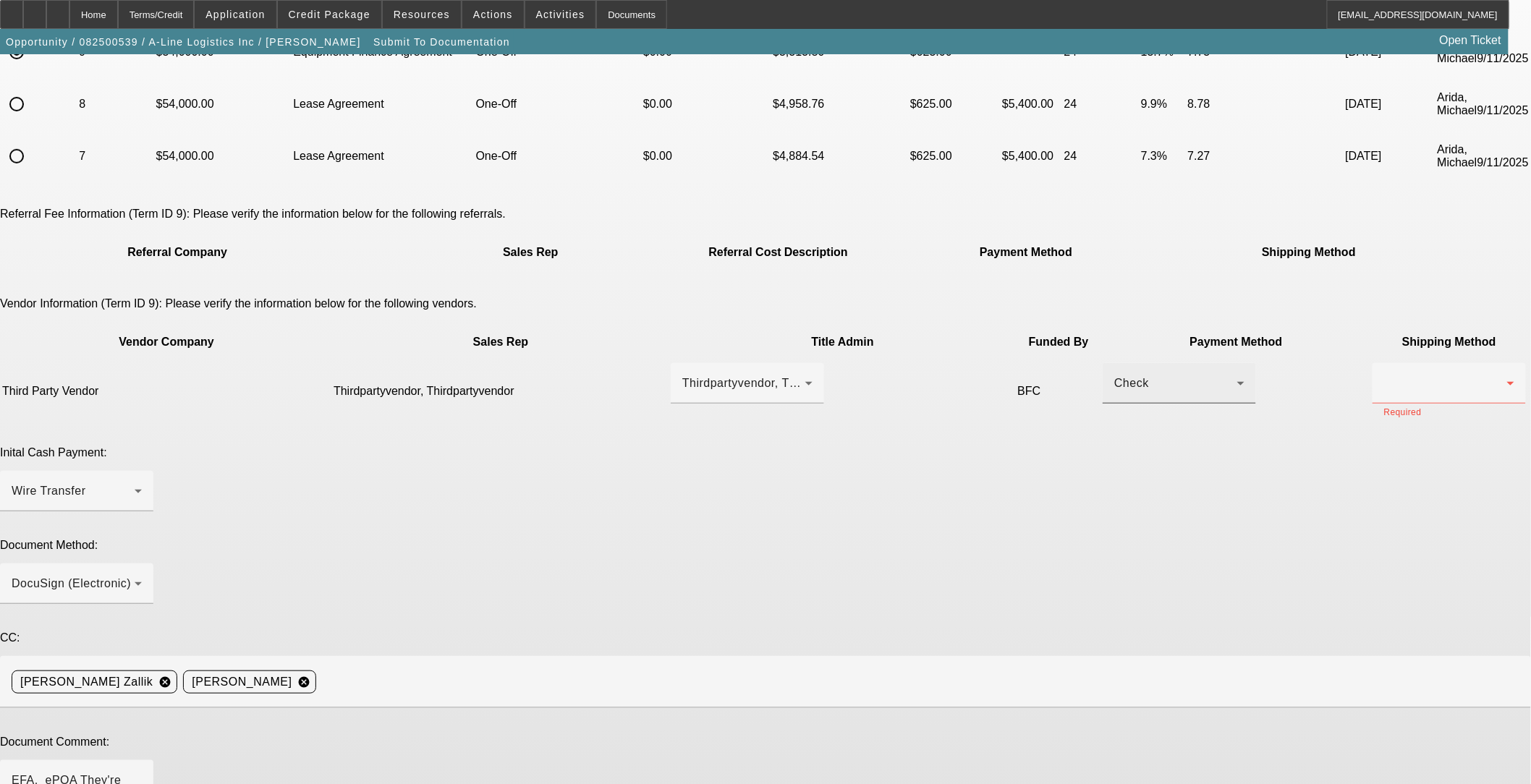
click at [642, 374] on div "Check" at bounding box center [1175, 383] width 123 height 17
click at [642, 391] on span "Wire Transfer" at bounding box center [888, 390] width 75 height 17
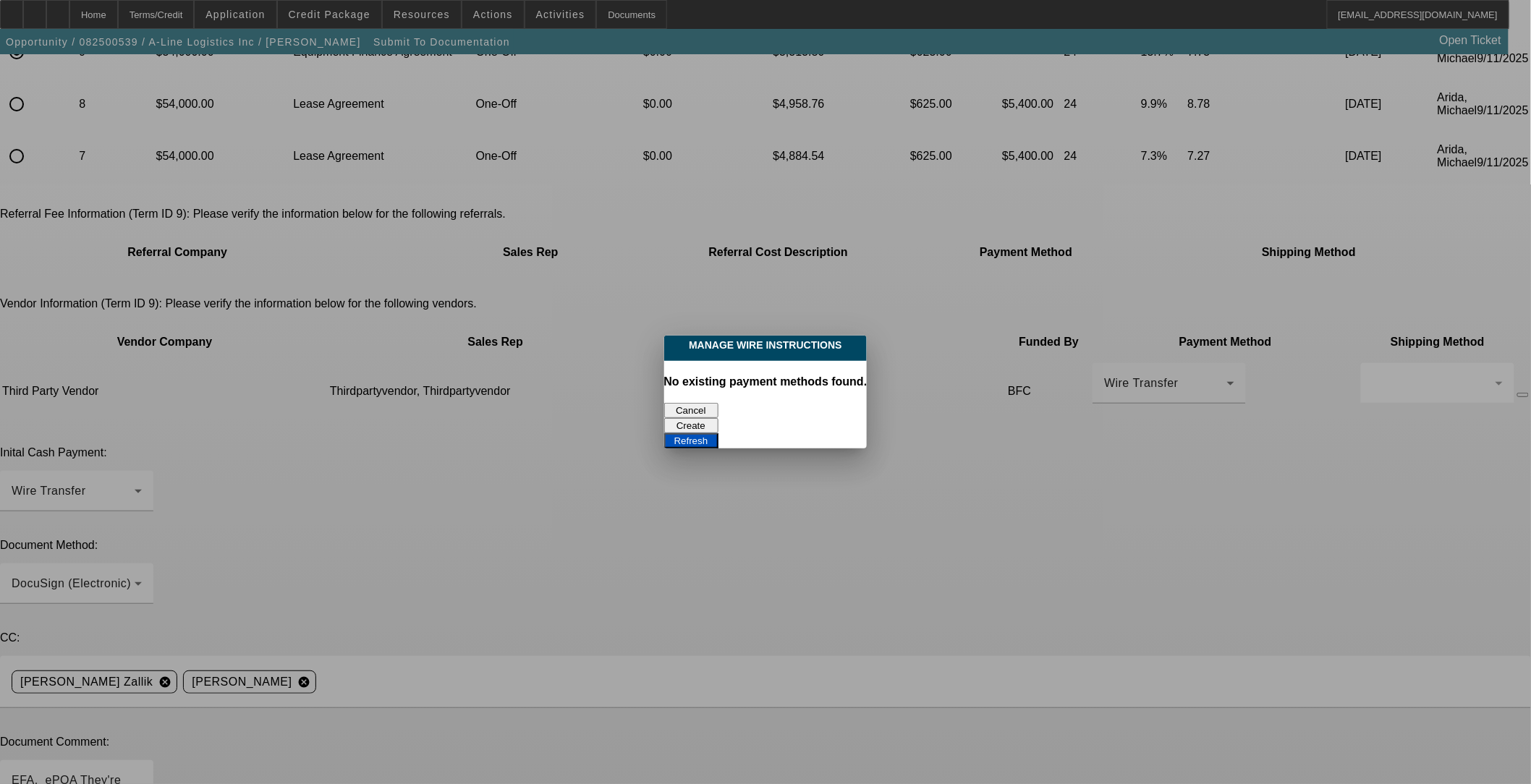
click at [642, 403] on button "Cancel" at bounding box center [691, 411] width 54 height 15
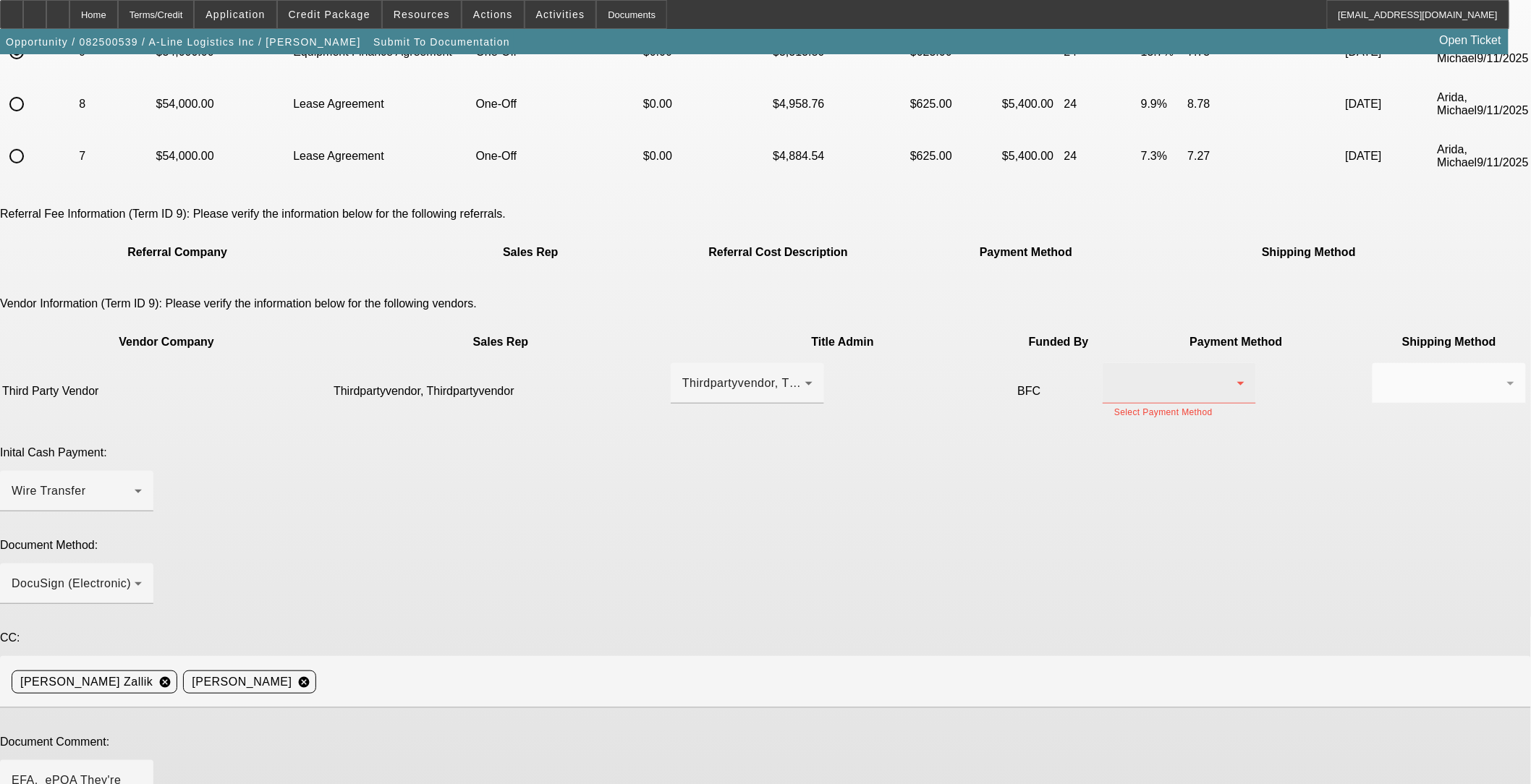
click at [642, 363] on div at bounding box center [1179, 383] width 130 height 40
click at [642, 353] on mat-option "Check" at bounding box center [915, 355] width 153 height 34
click at [642, 374] on div at bounding box center [1445, 383] width 123 height 17
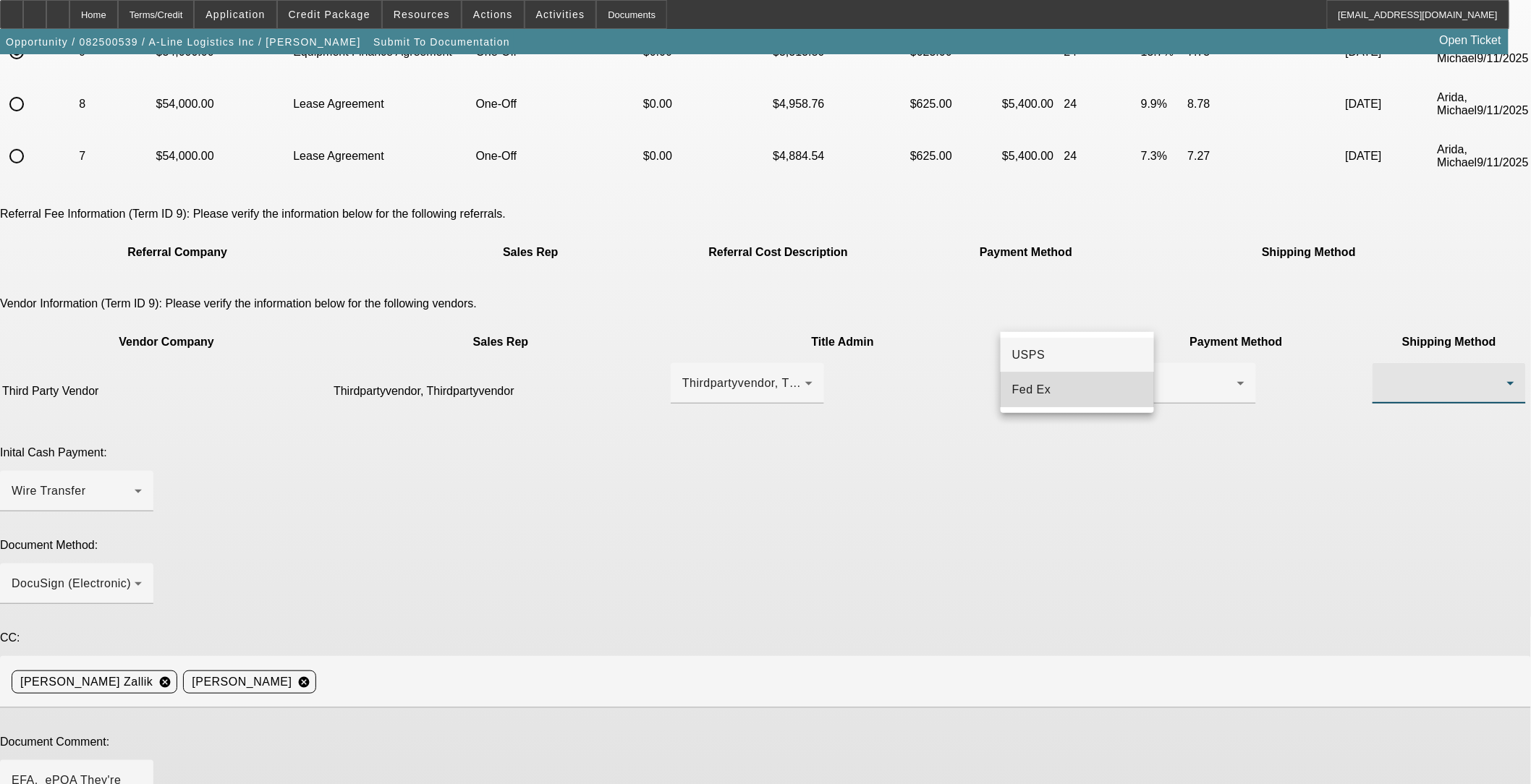
click at [642, 386] on span "Fed Ex" at bounding box center [1031, 390] width 39 height 17
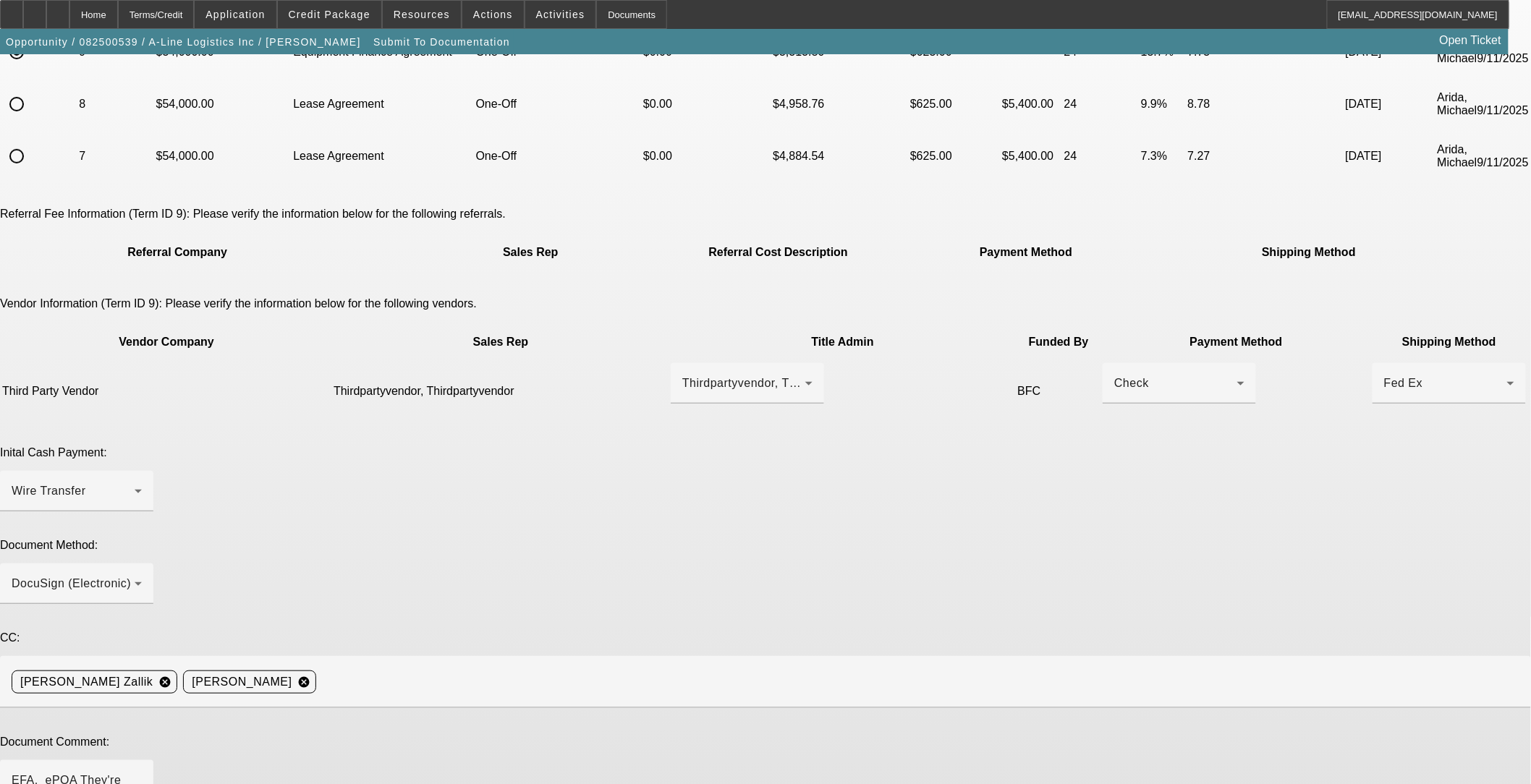
click at [642, 446] on div "Inital Cash Payment: Wire Transfer" at bounding box center [766, 486] width 1531 height 81
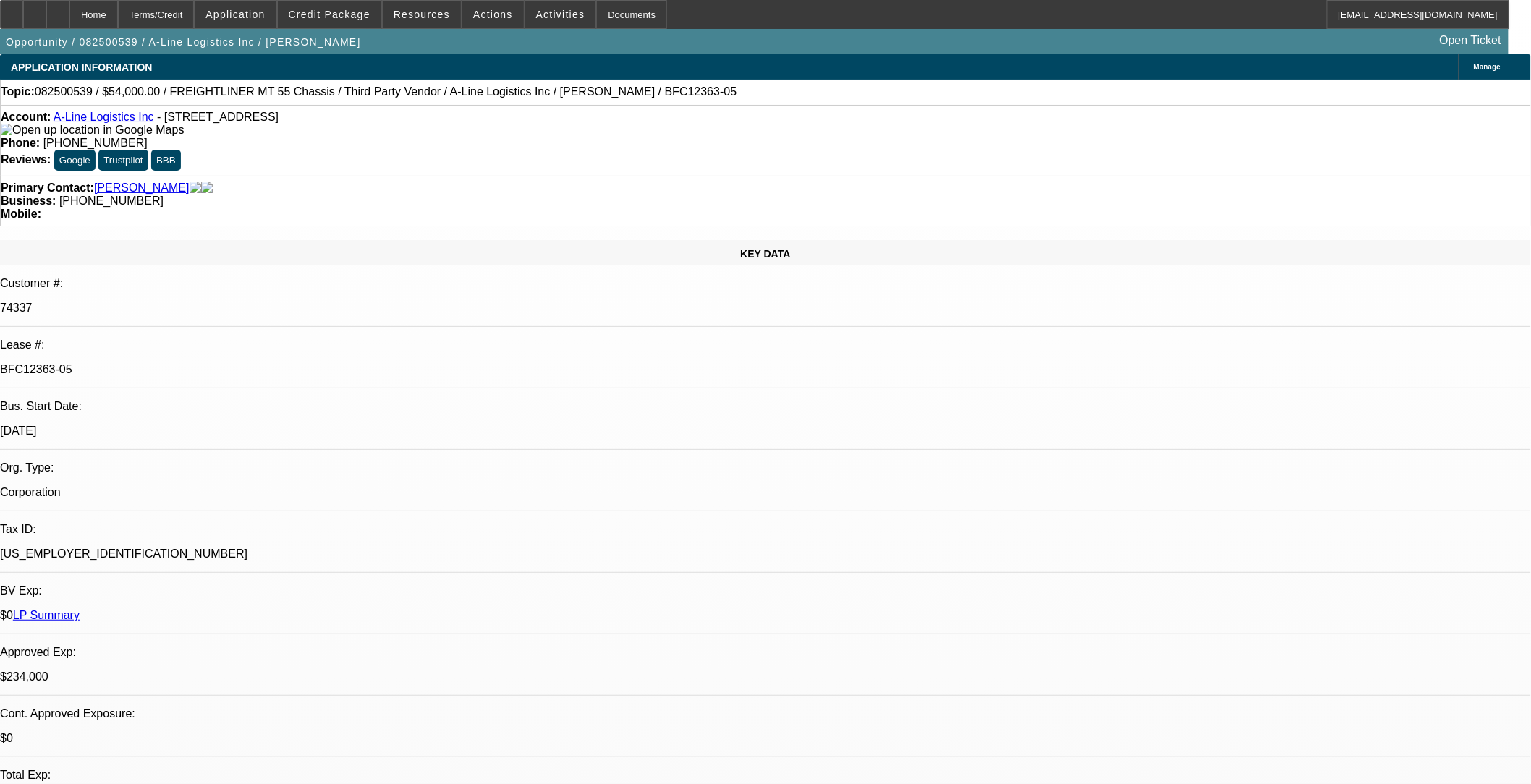
select select "0"
select select "6"
select select "0"
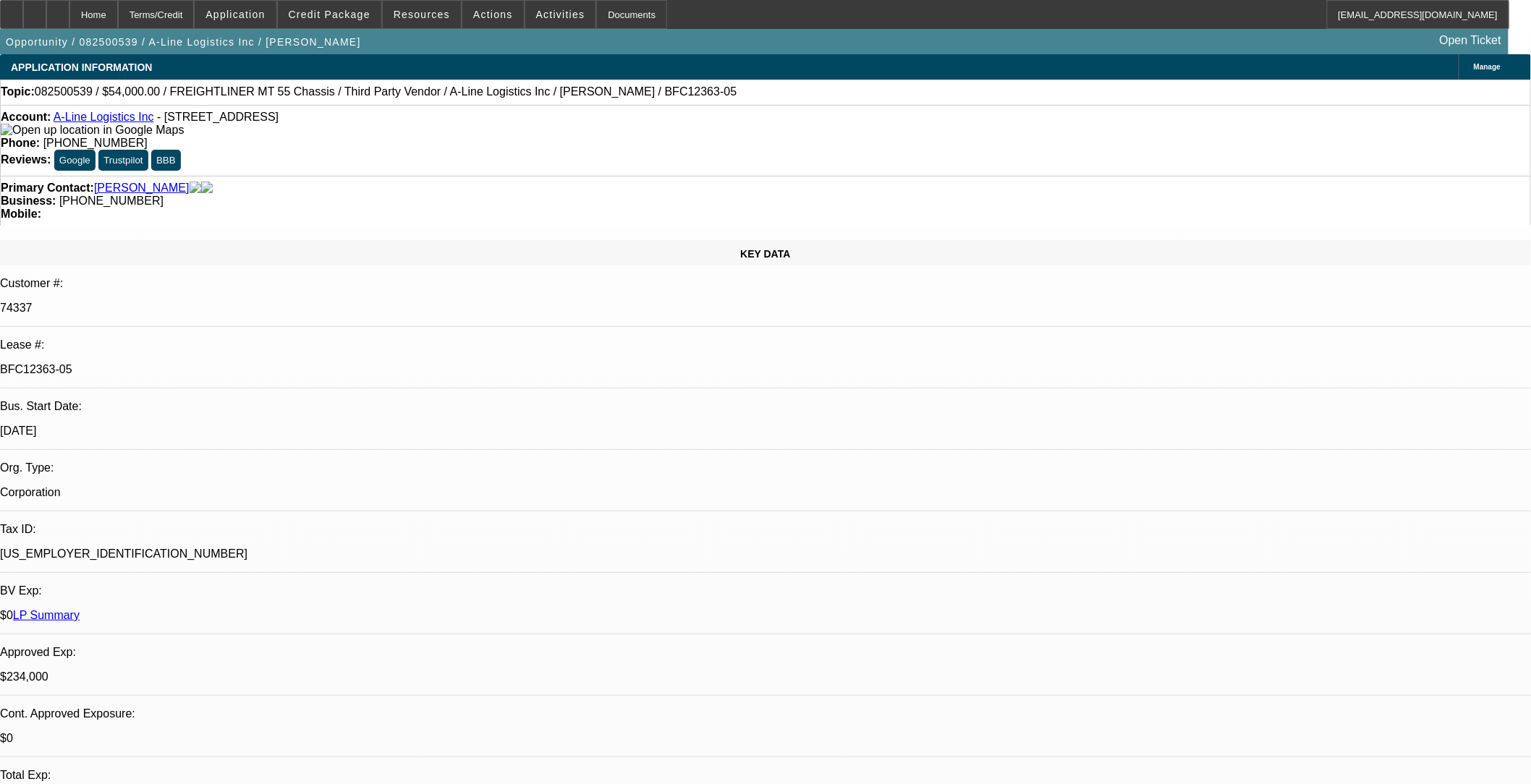
select select "0"
select select "0.1"
select select "4"
select select "0"
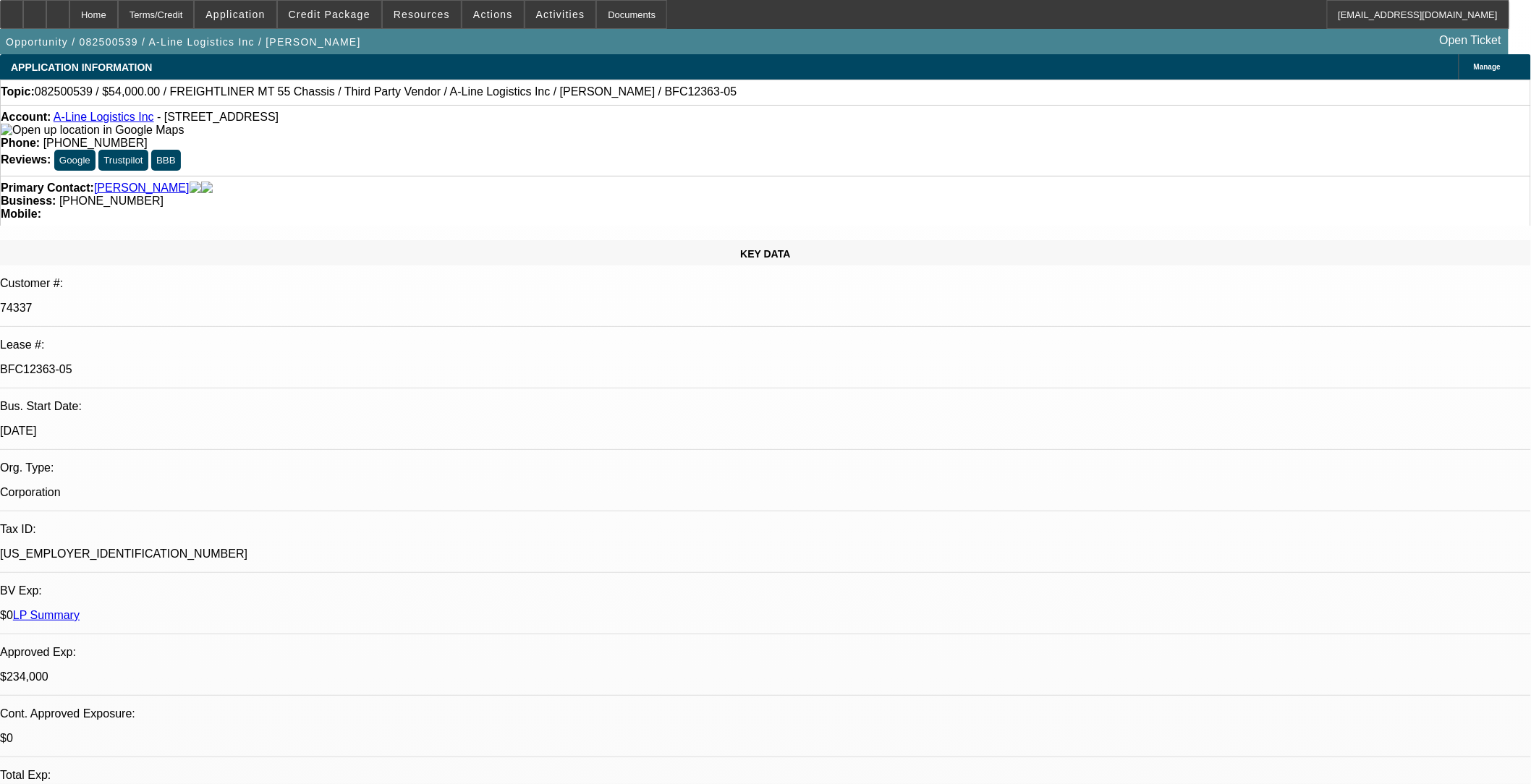
select select "0.1"
select select "4"
select select "0"
select select "0.1"
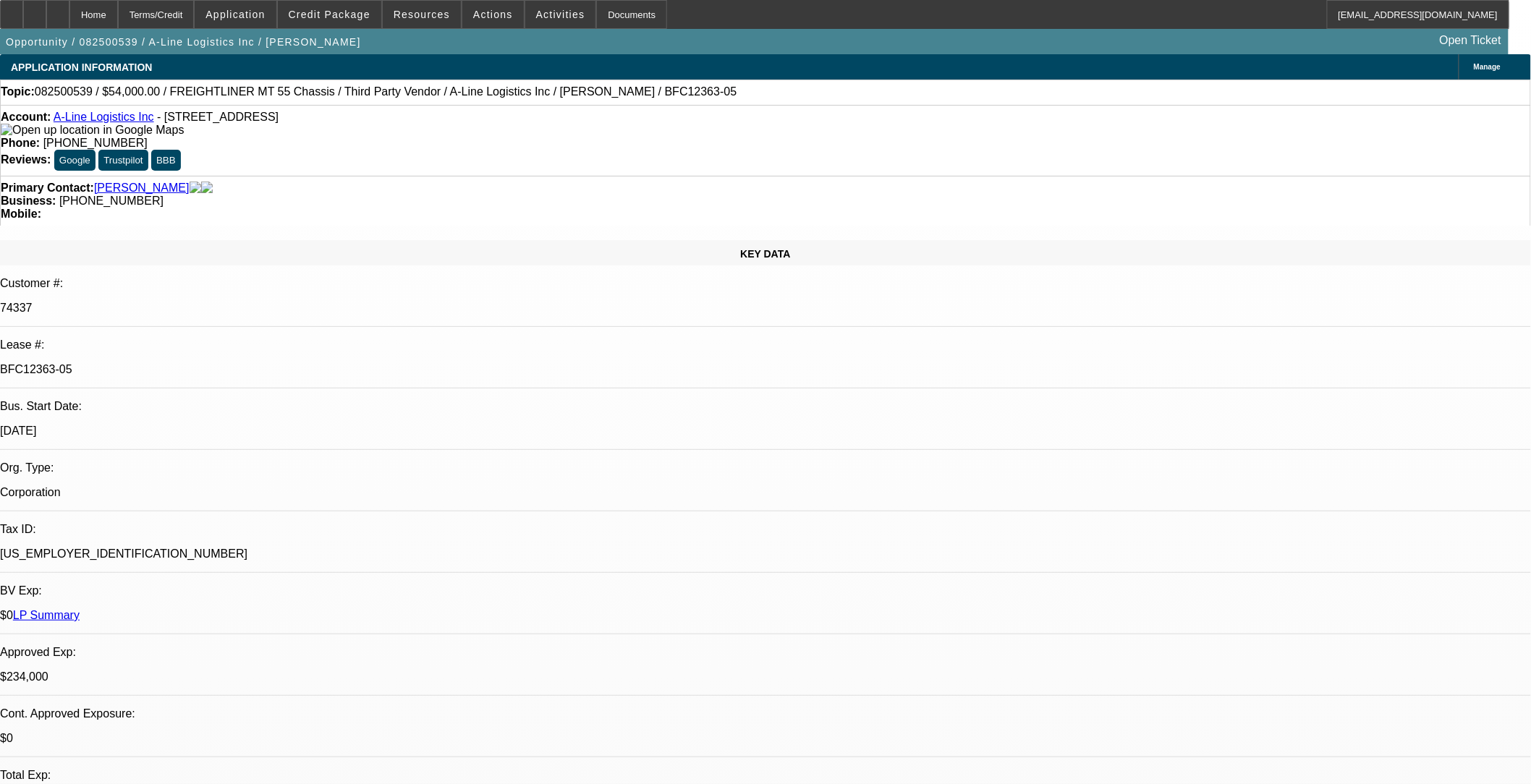
select select "4"
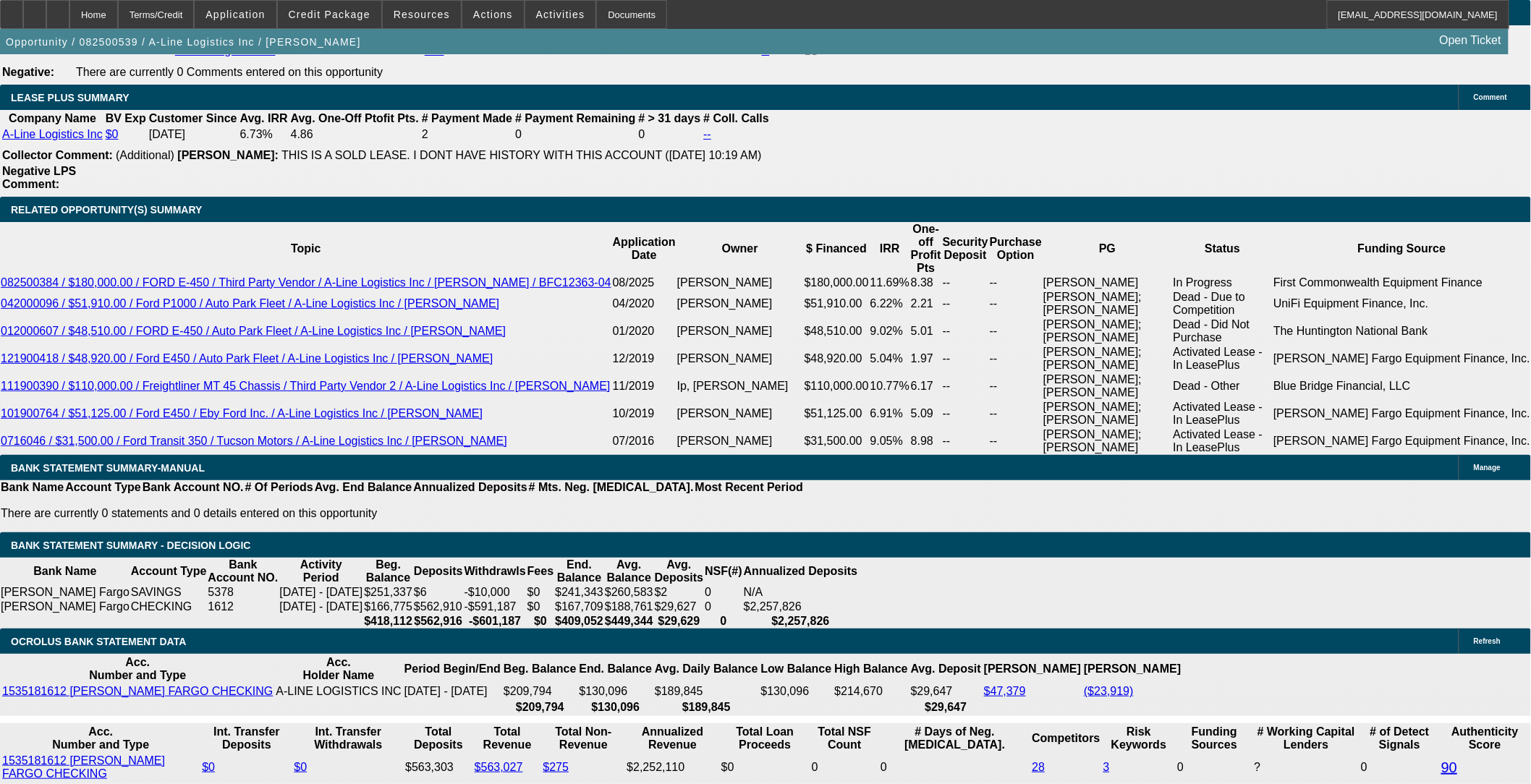
scroll to position [2490, 0]
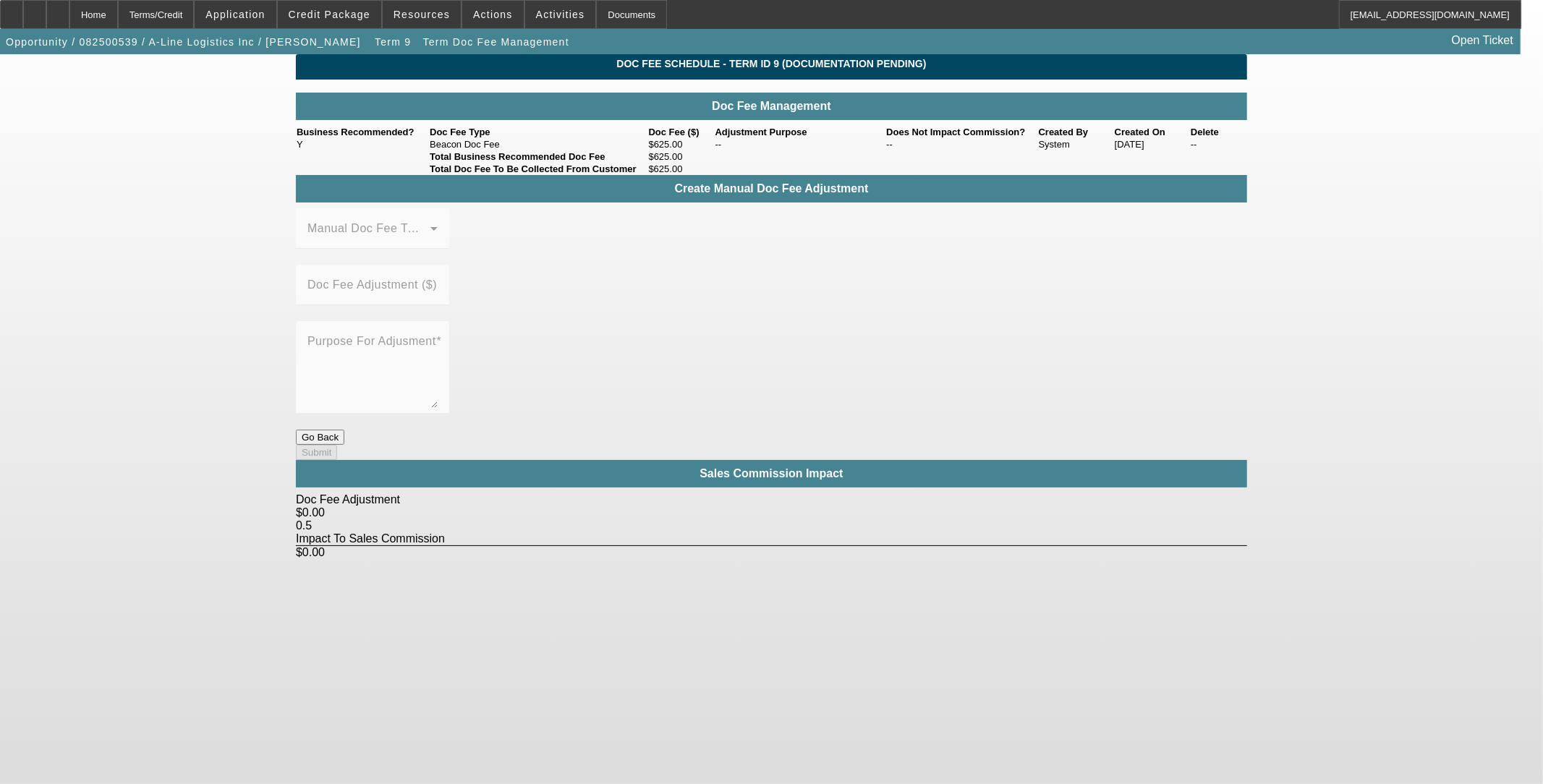
click at [344, 429] on button "Go Back" at bounding box center [320, 437] width 48 height 15
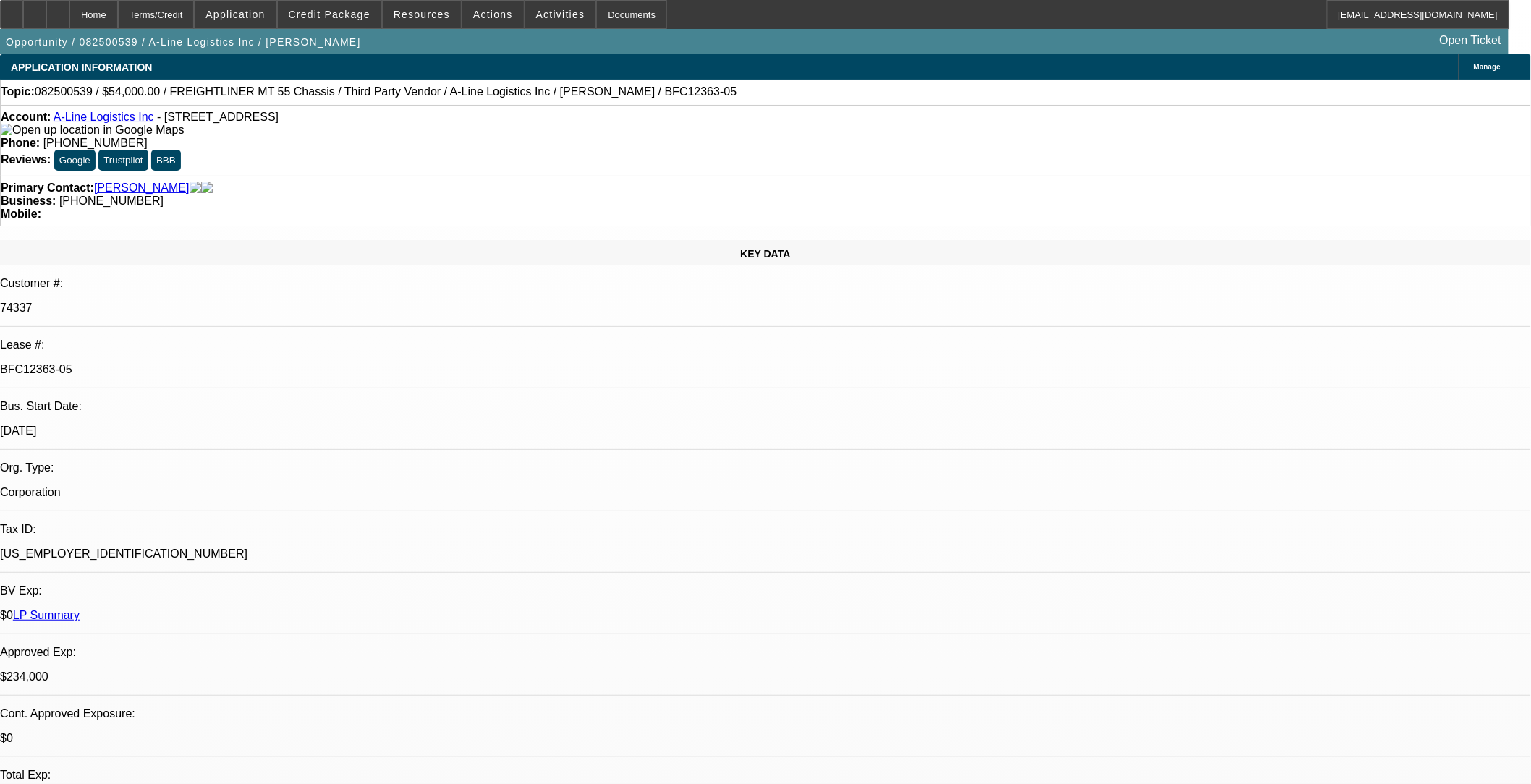
select select "0"
select select "6"
select select "0"
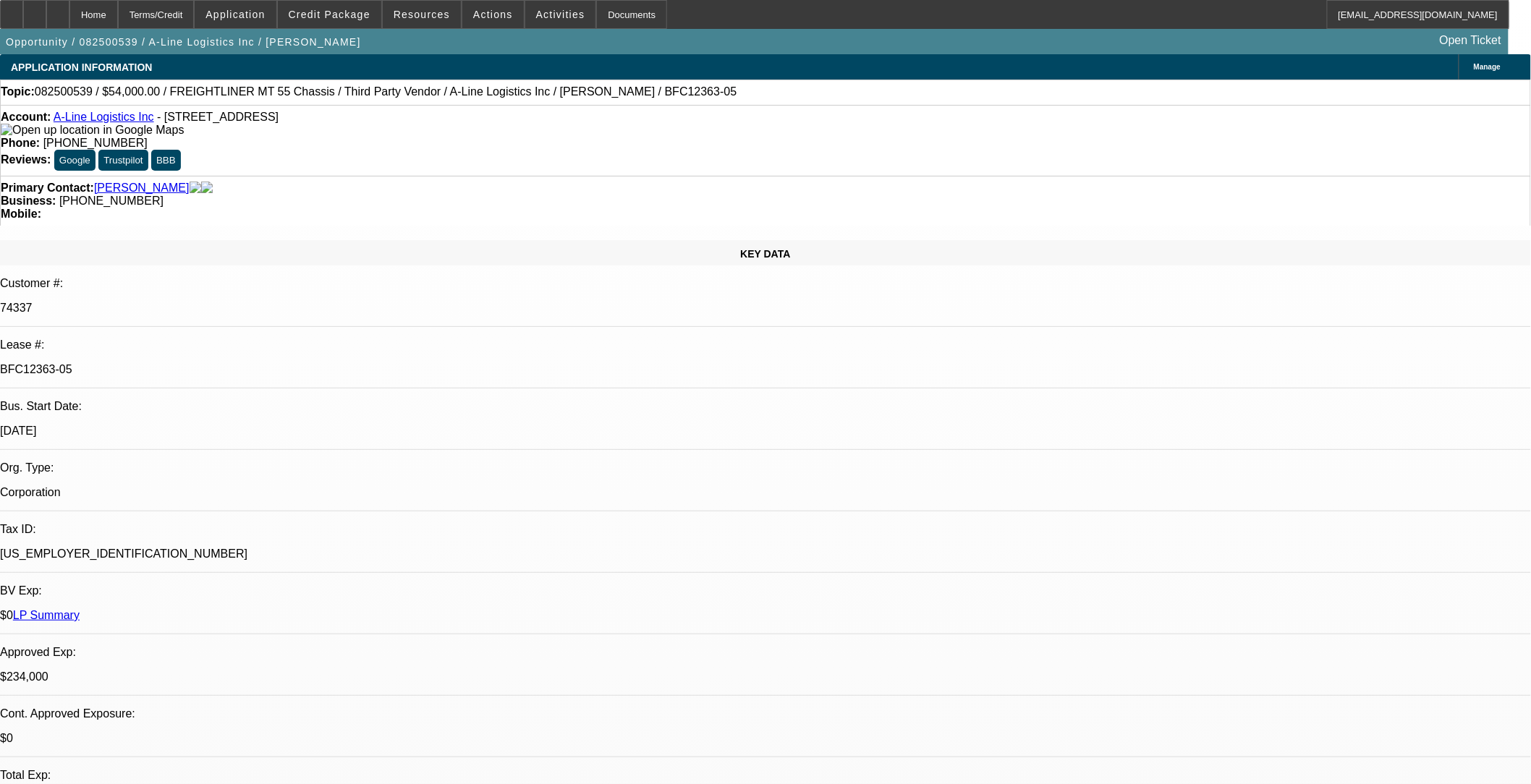
select select "0"
select select "0.1"
select select "4"
select select "0"
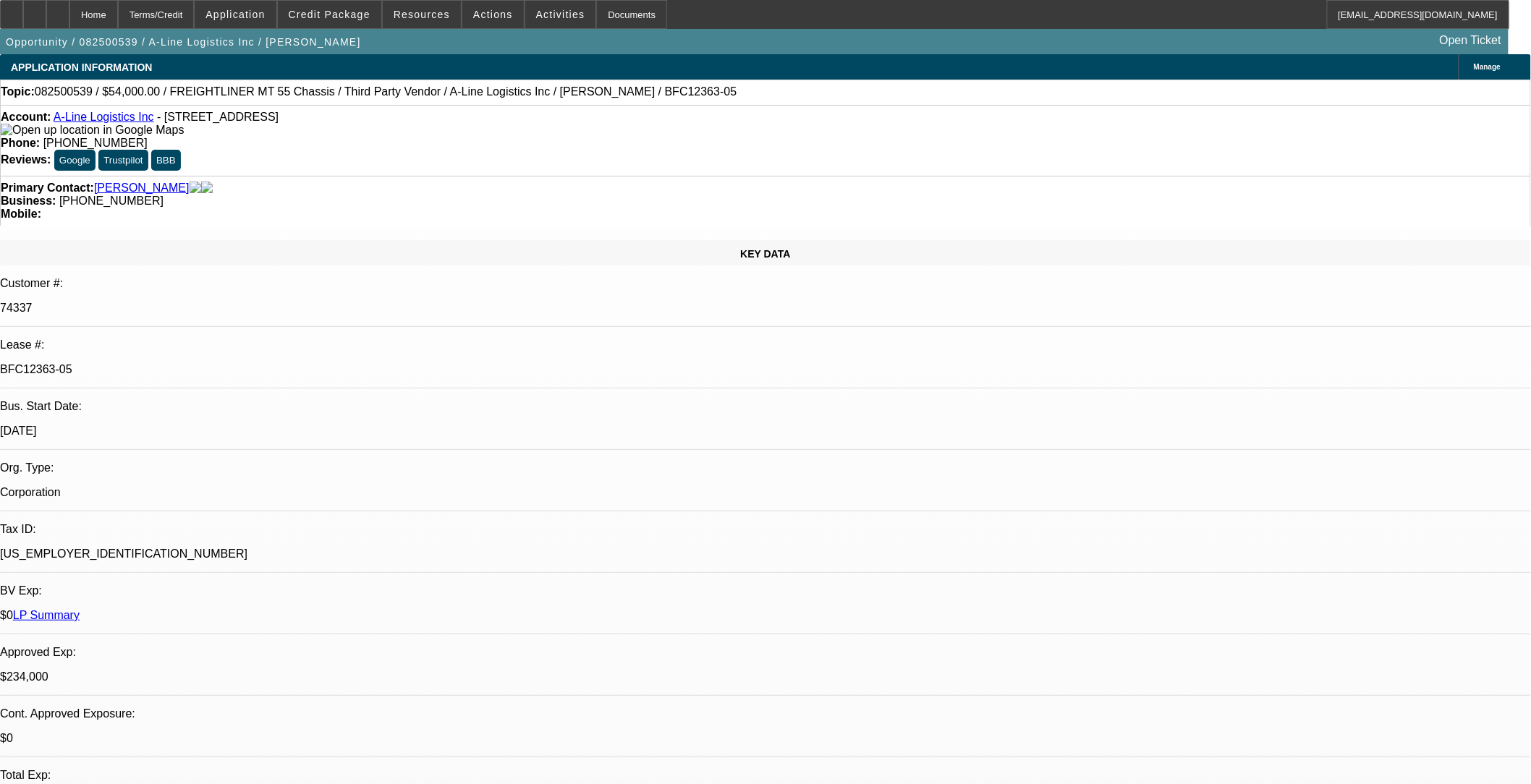
select select "0.1"
select select "4"
select select "0"
select select "0.1"
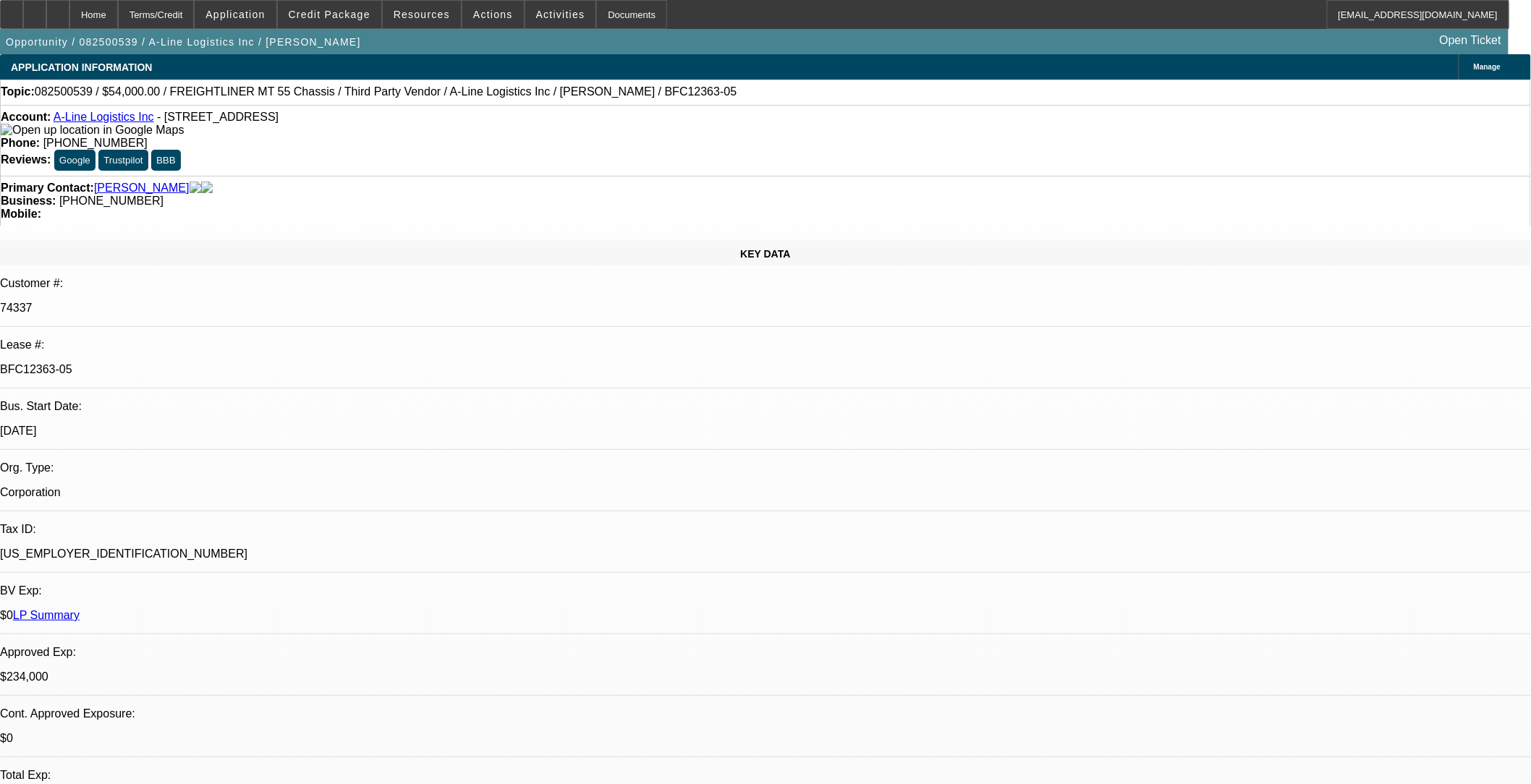
select select "4"
